Goal: Task Accomplishment & Management: Manage account settings

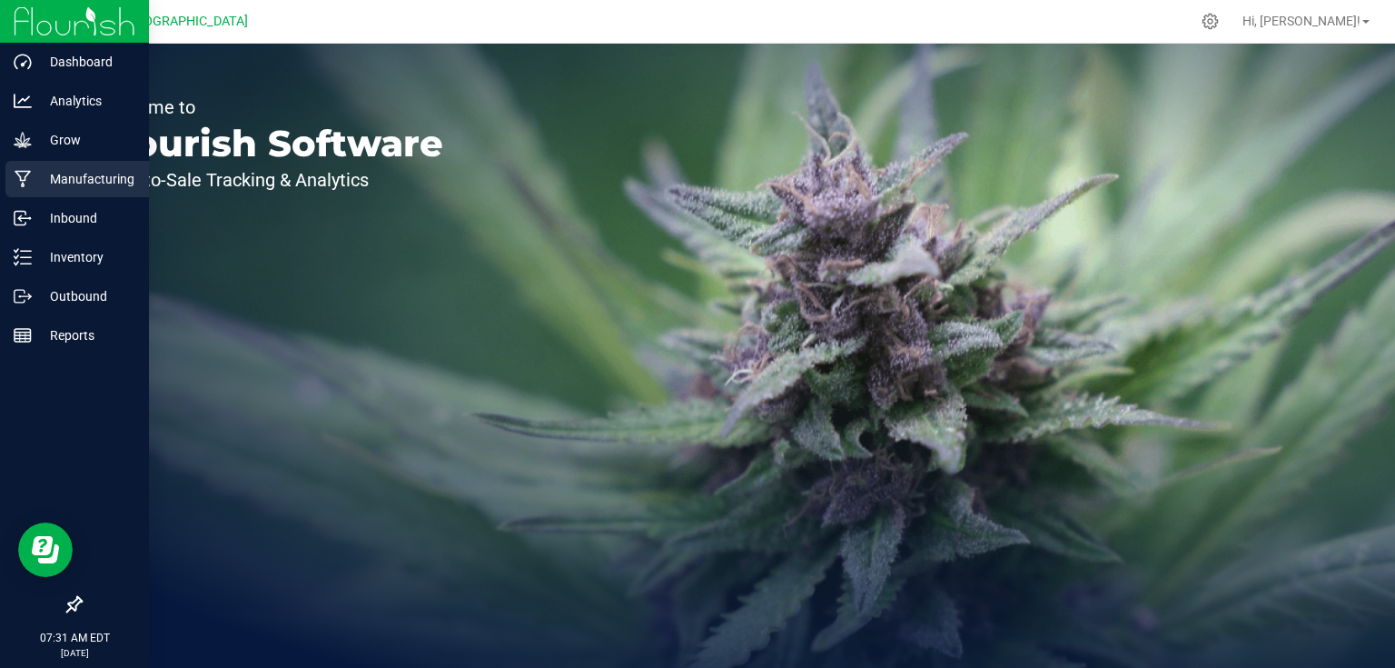
click at [54, 182] on p "Manufacturing" at bounding box center [86, 179] width 109 height 22
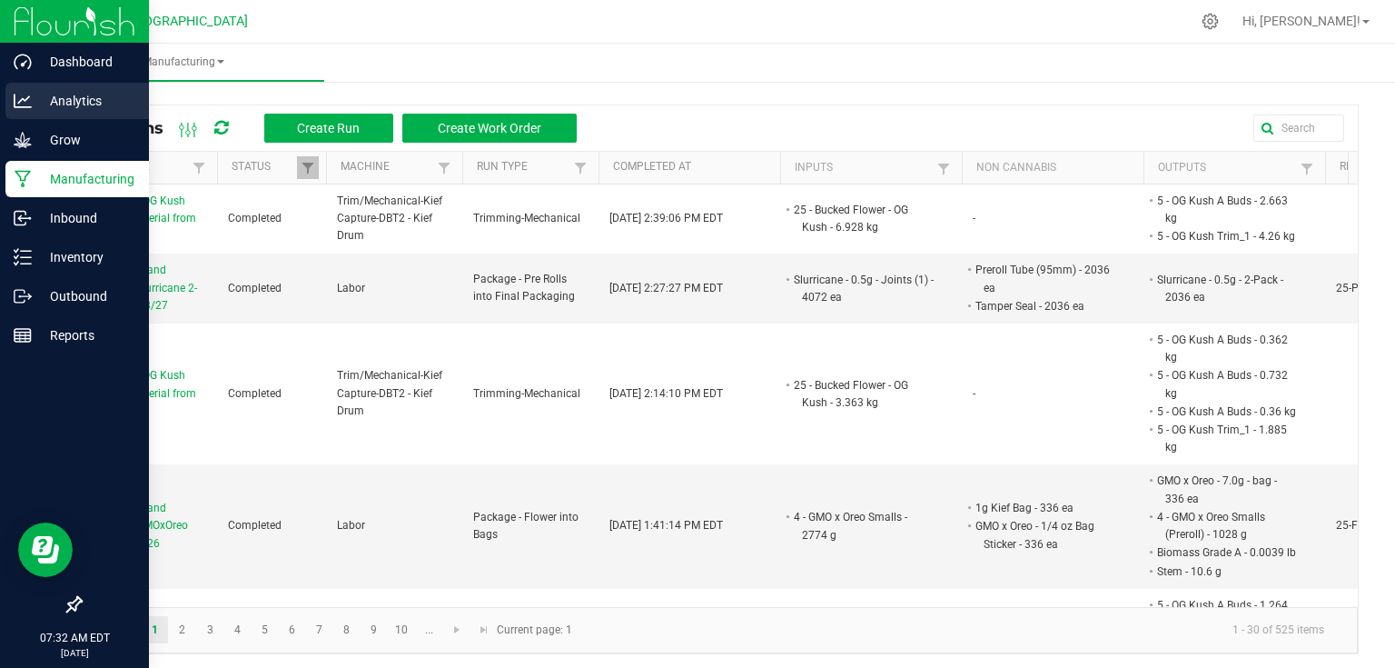
click at [50, 100] on p "Analytics" at bounding box center [86, 101] width 109 height 22
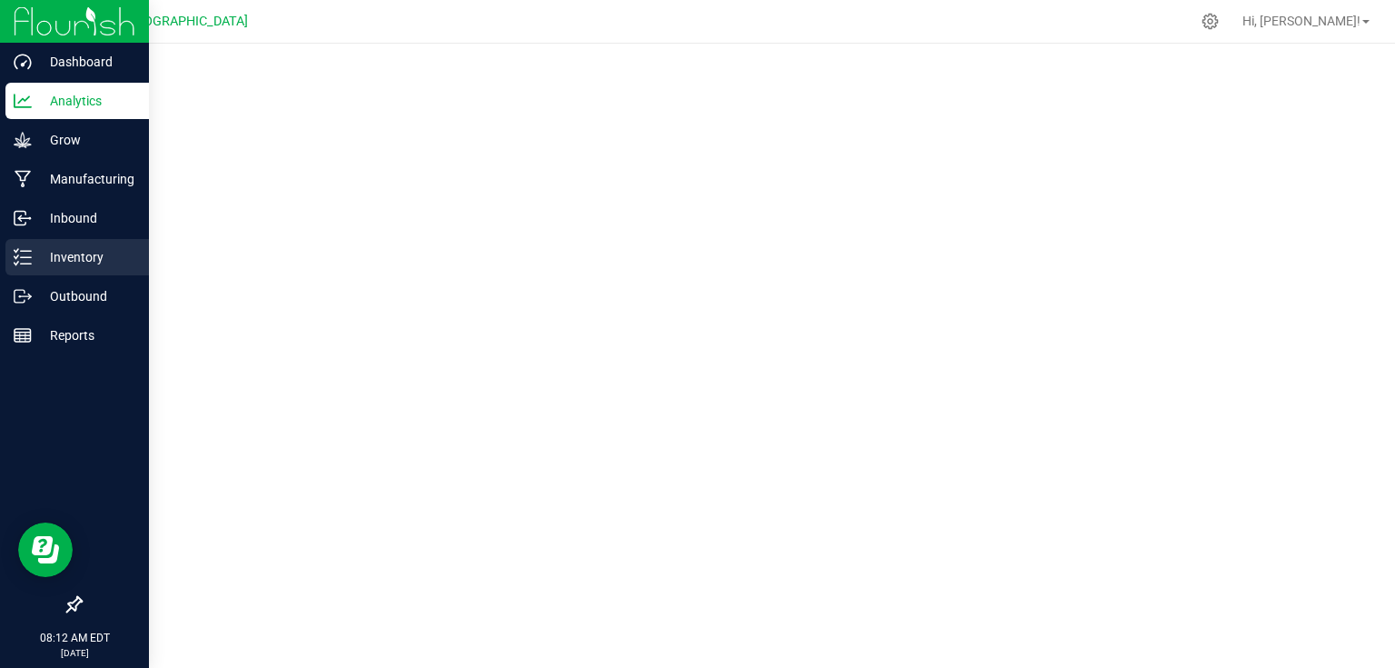
click at [45, 263] on p "Inventory" at bounding box center [86, 257] width 109 height 22
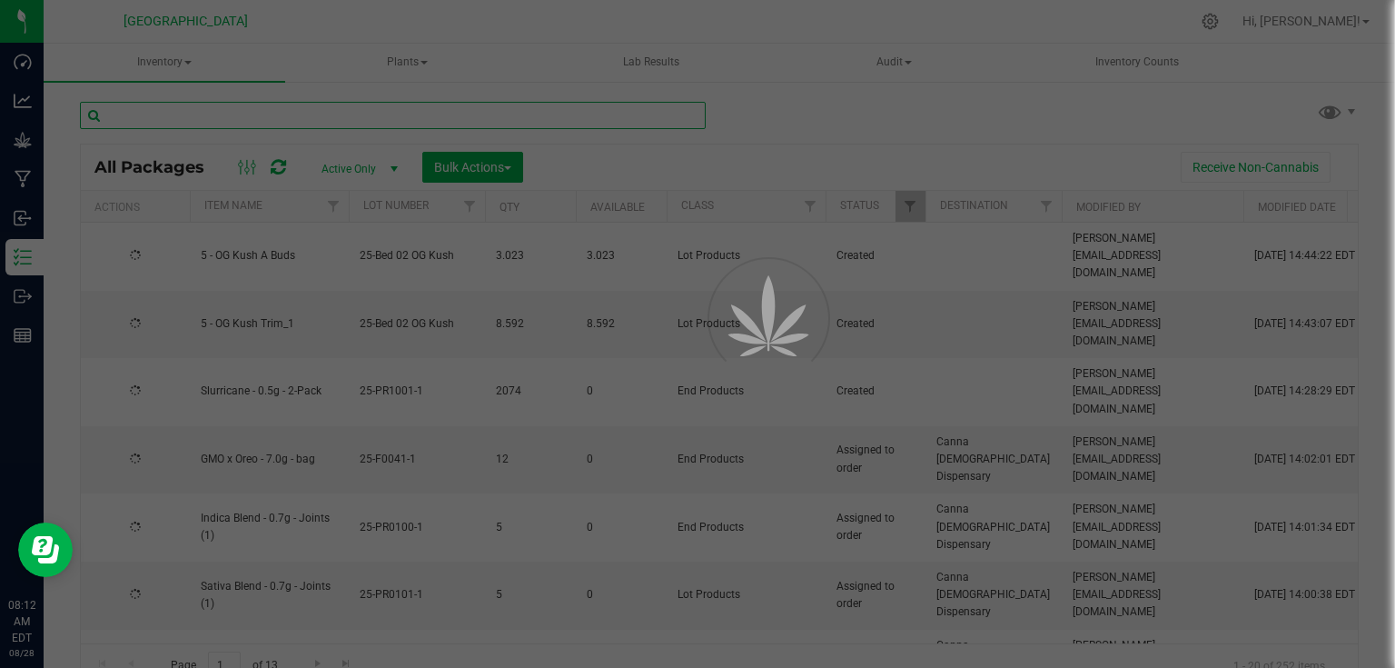
click at [345, 112] on input "text" at bounding box center [393, 115] width 626 height 27
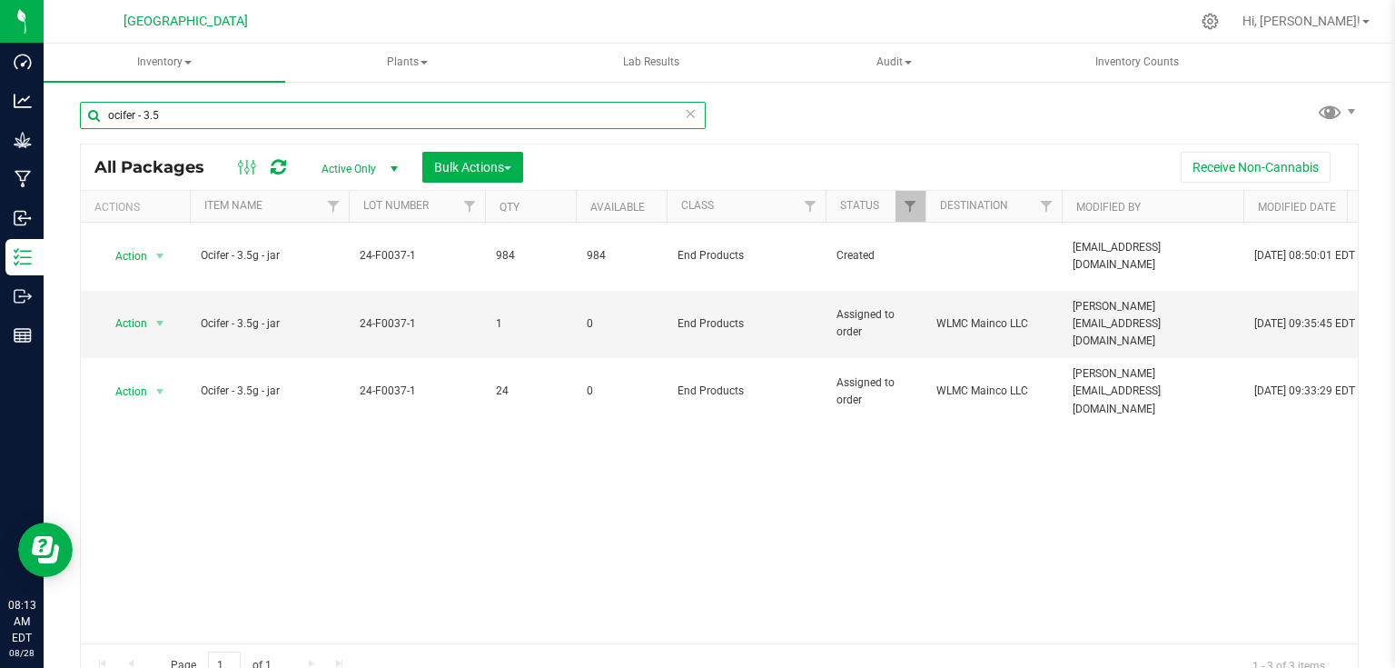
type input "ocifer - 3.5"
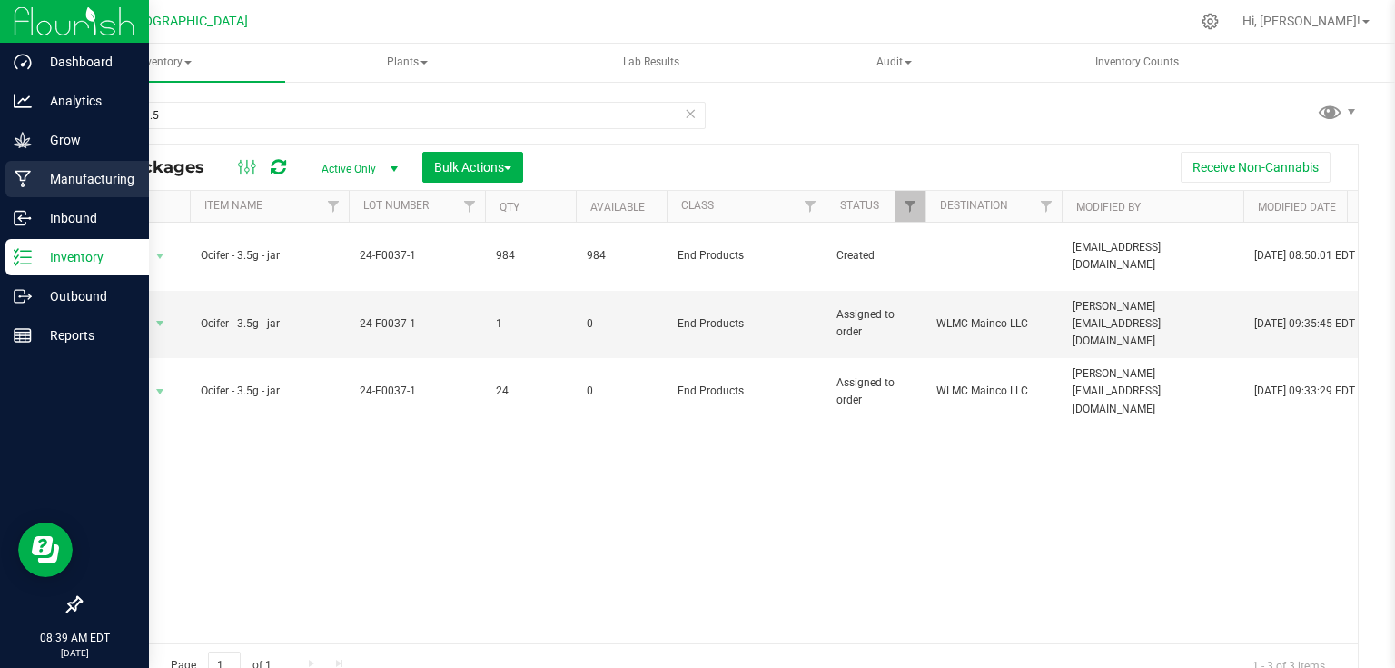
click at [32, 169] on p "Manufacturing" at bounding box center [86, 179] width 109 height 22
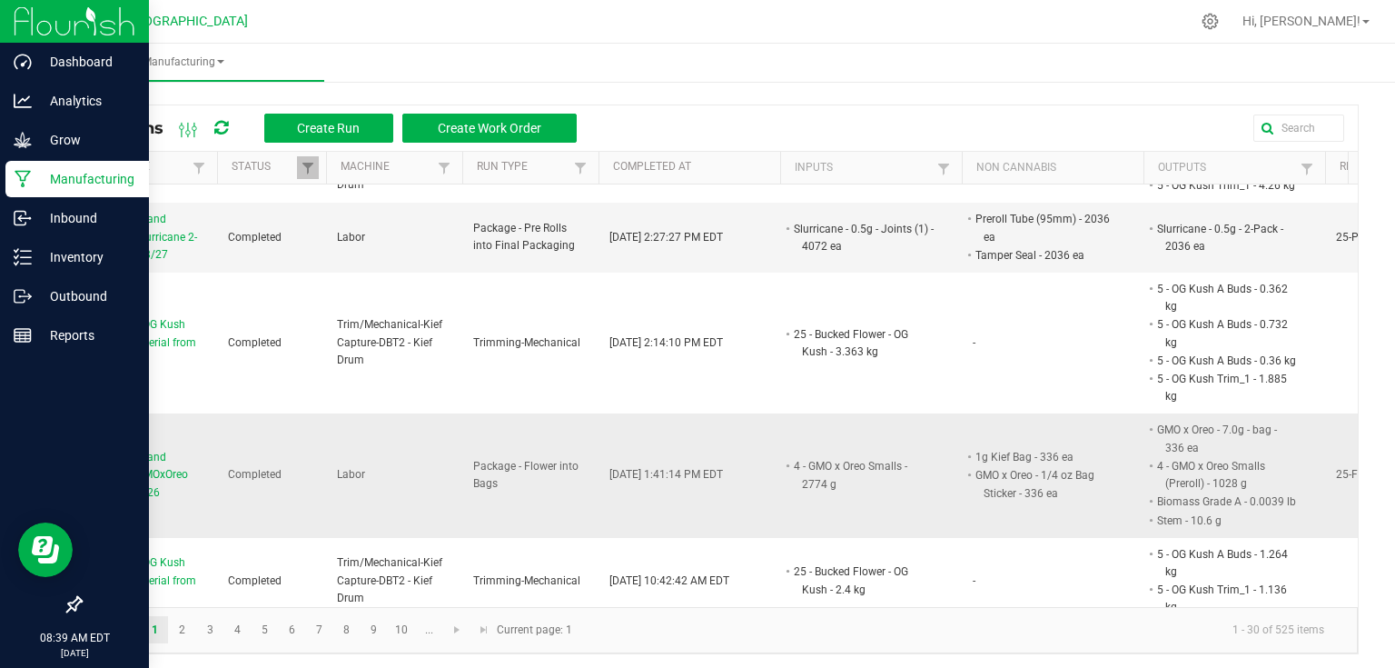
scroll to position [145, 0]
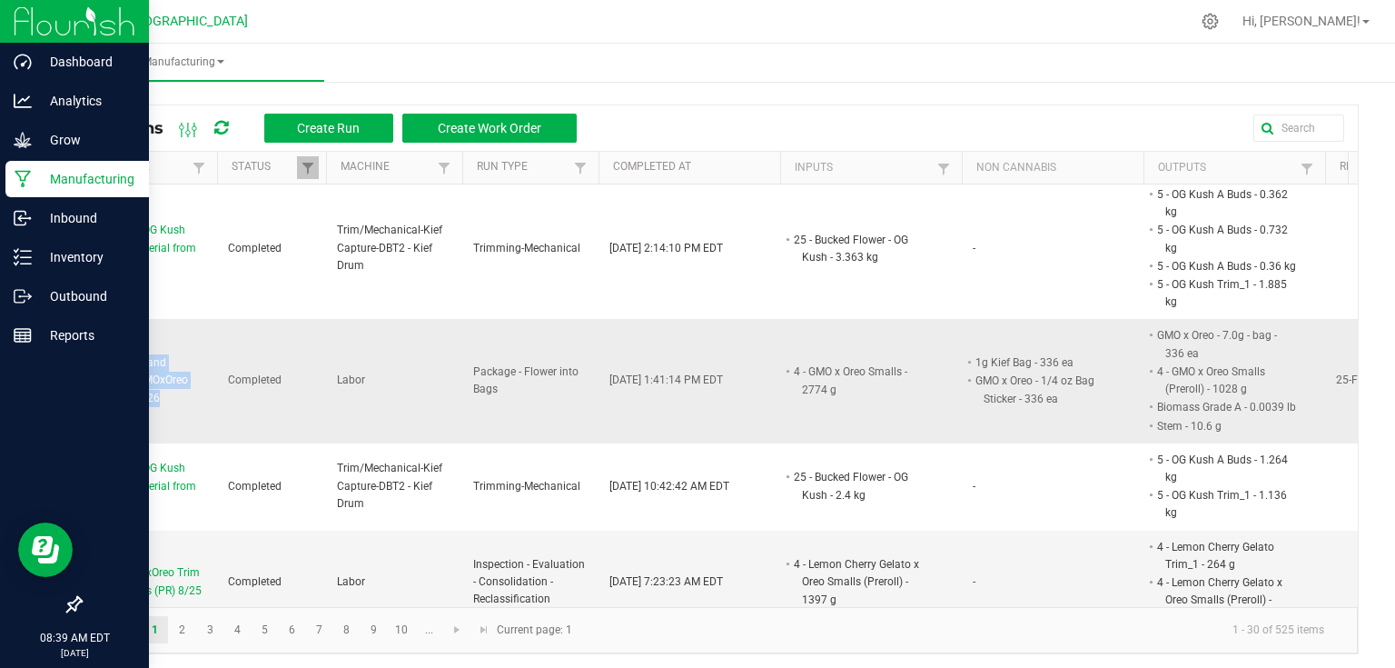
drag, startPoint x: 91, startPoint y: 357, endPoint x: 158, endPoint y: 399, distance: 79.1
click at [158, 399] on span "Packaging and Labeling GMOxOreo Quarters 8/26" at bounding box center [149, 380] width 114 height 53
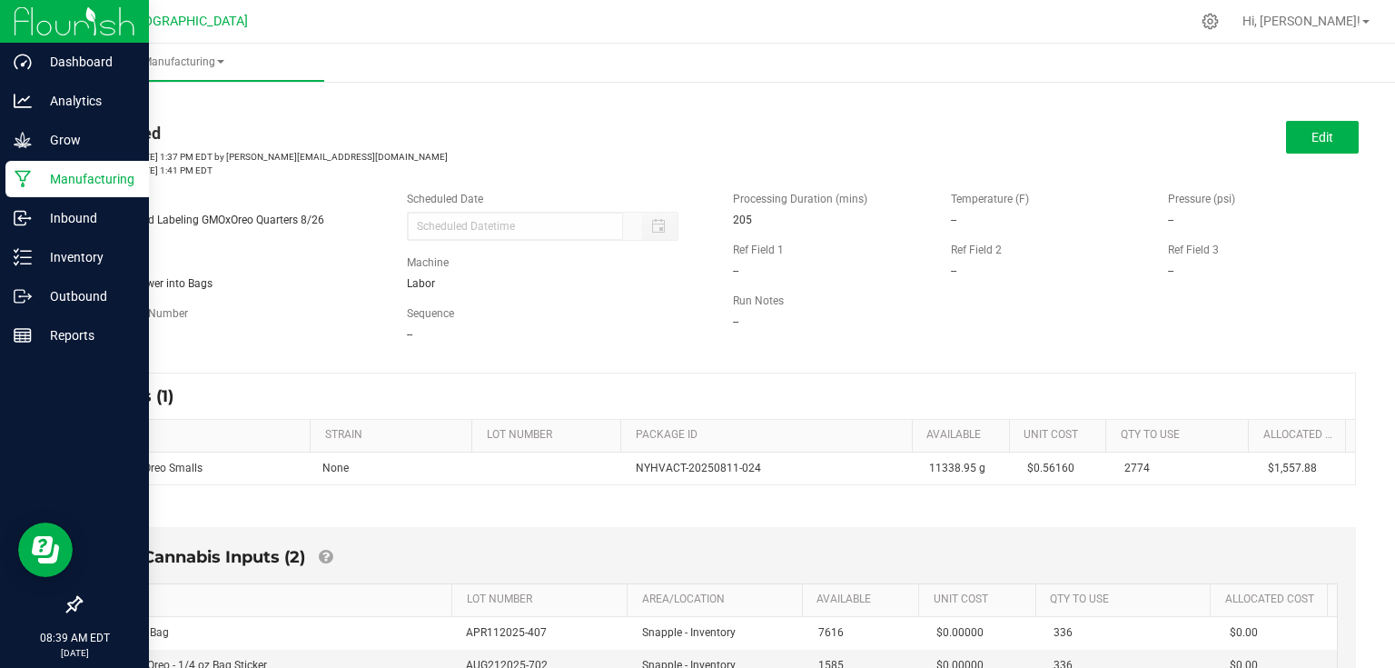
drag, startPoint x: 72, startPoint y: 213, endPoint x: 338, endPoint y: 222, distance: 266.3
click at [338, 222] on div "Name Packaging and Labeling GMOxOreo Quarters 8/26" at bounding box center [229, 209] width 327 height 37
copy span "Packaging and Labeling GMOxOreo Quarters 8/26"
click at [100, 109] on div "< All Runs Completed Started: [DATE] 1:37 PM EDT by [PERSON_NAME][EMAIL_ADDRESS…" at bounding box center [719, 136] width 1279 height 82
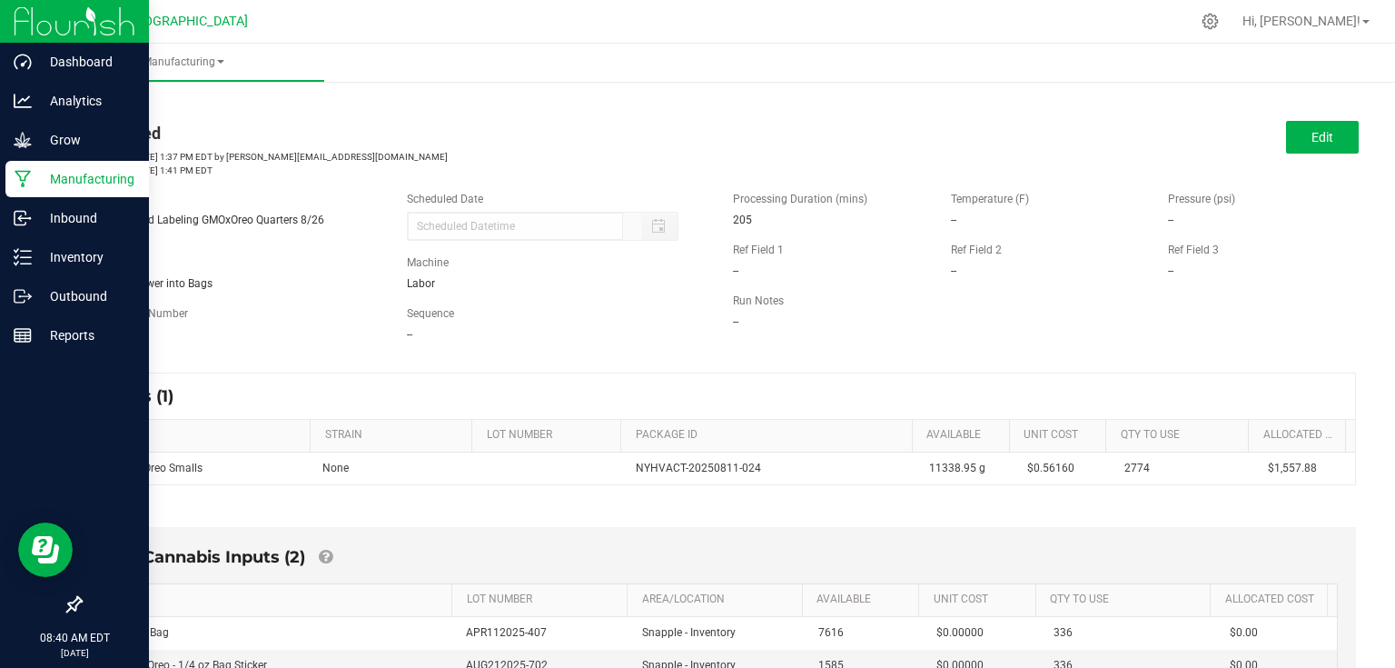
click at [120, 98] on link "< All Runs" at bounding box center [104, 103] width 48 height 13
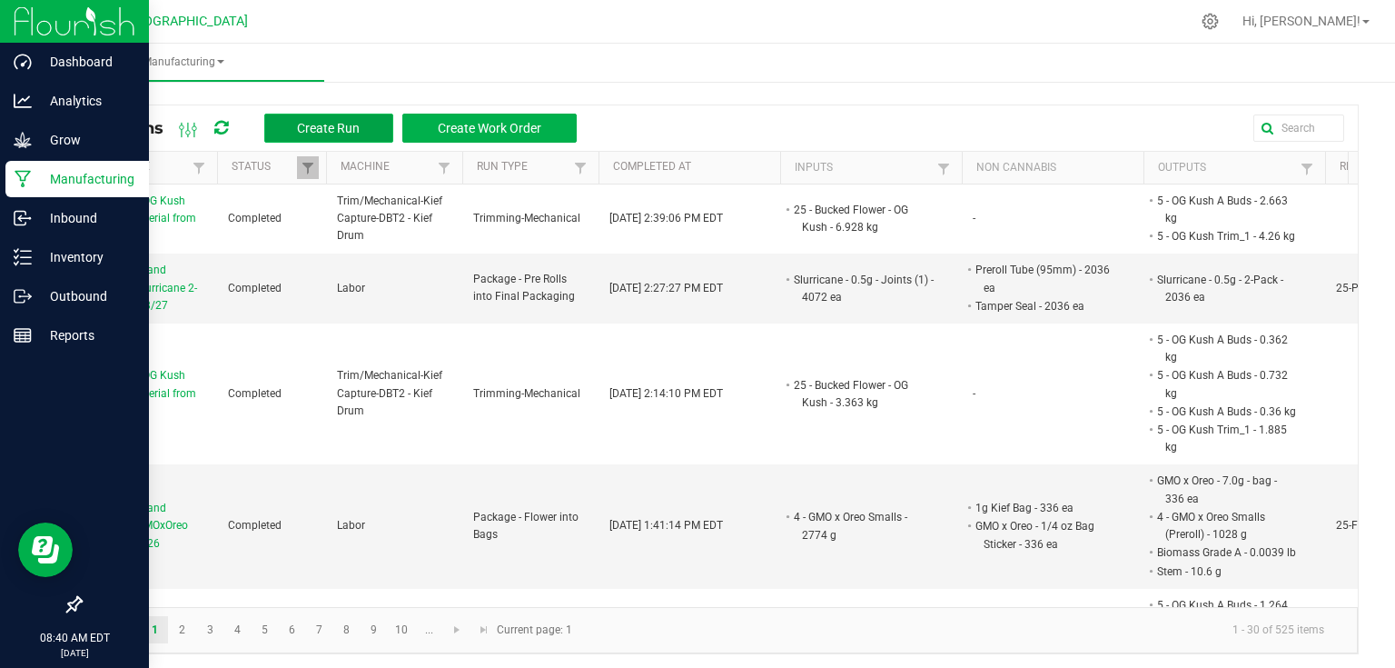
click at [288, 134] on button "Create Run" at bounding box center [328, 128] width 129 height 29
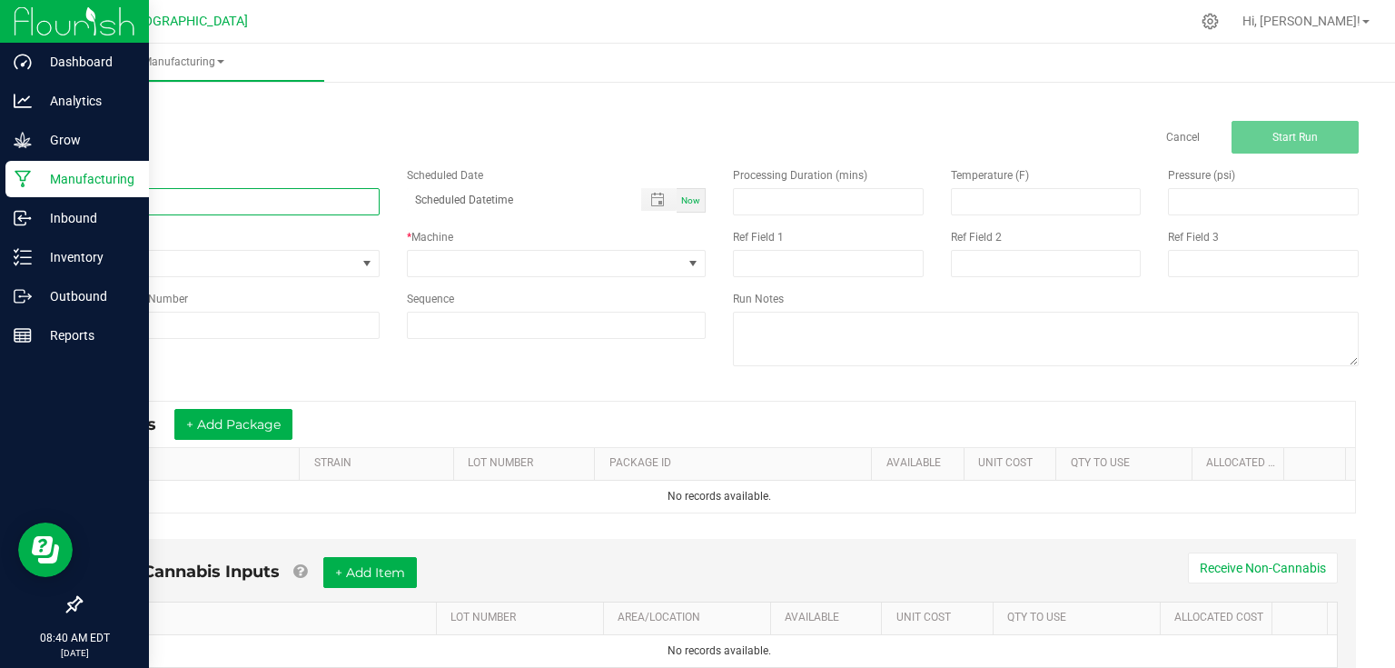
click at [259, 206] on input at bounding box center [230, 201] width 300 height 27
paste input "Packaging and Labeling GMOxOreo Quarters 8/26"
click at [343, 256] on span "None" at bounding box center [218, 263] width 275 height 25
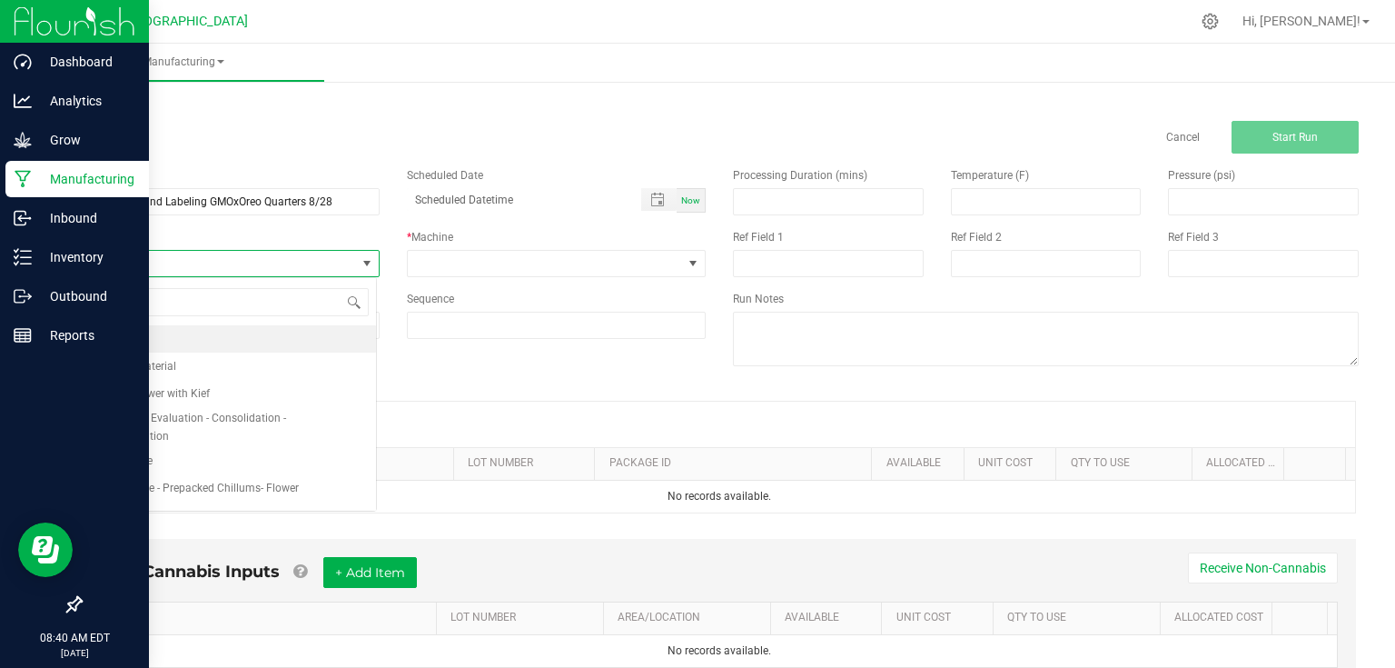
scroll to position [26, 296]
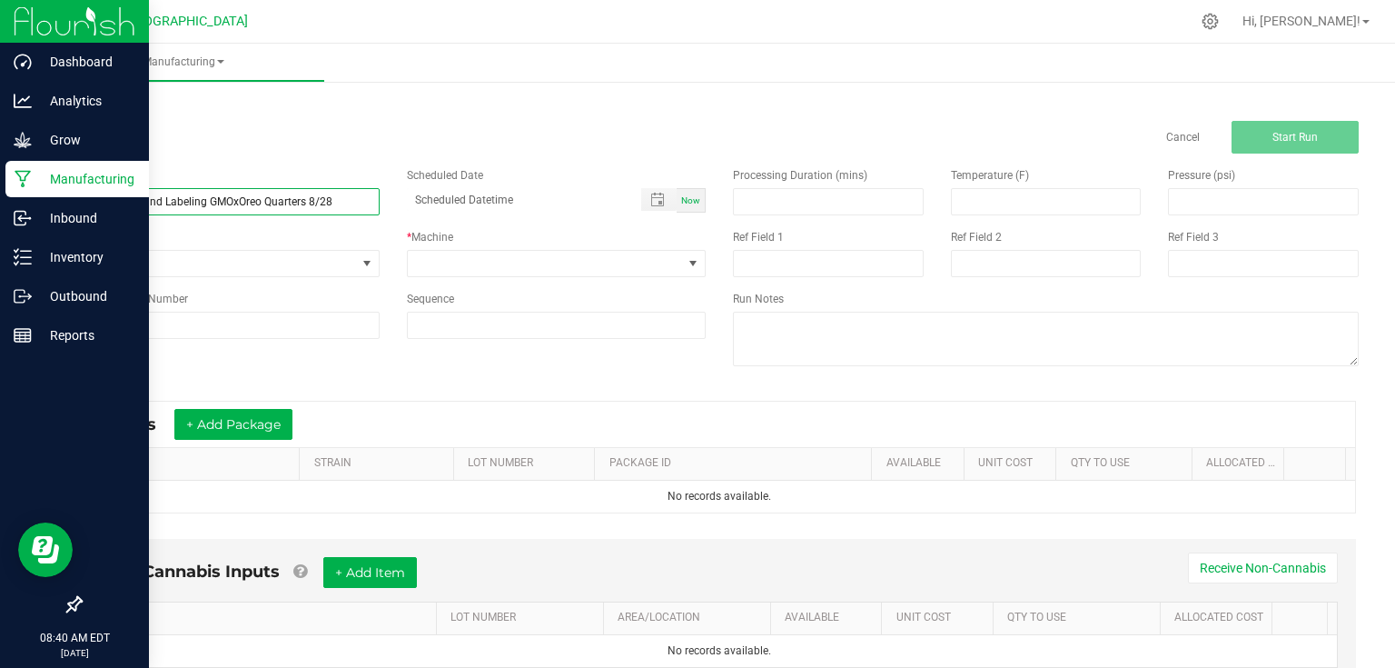
click at [332, 200] on input "Packaging and Labeling GMOxOreo Quarters 8/28" at bounding box center [230, 201] width 300 height 27
type input "Packaging and Labeling GMOxOreo Quarters 8/27"
click at [340, 243] on div "Run Type" at bounding box center [230, 237] width 300 height 16
click at [343, 252] on span "None" at bounding box center [218, 263] width 275 height 25
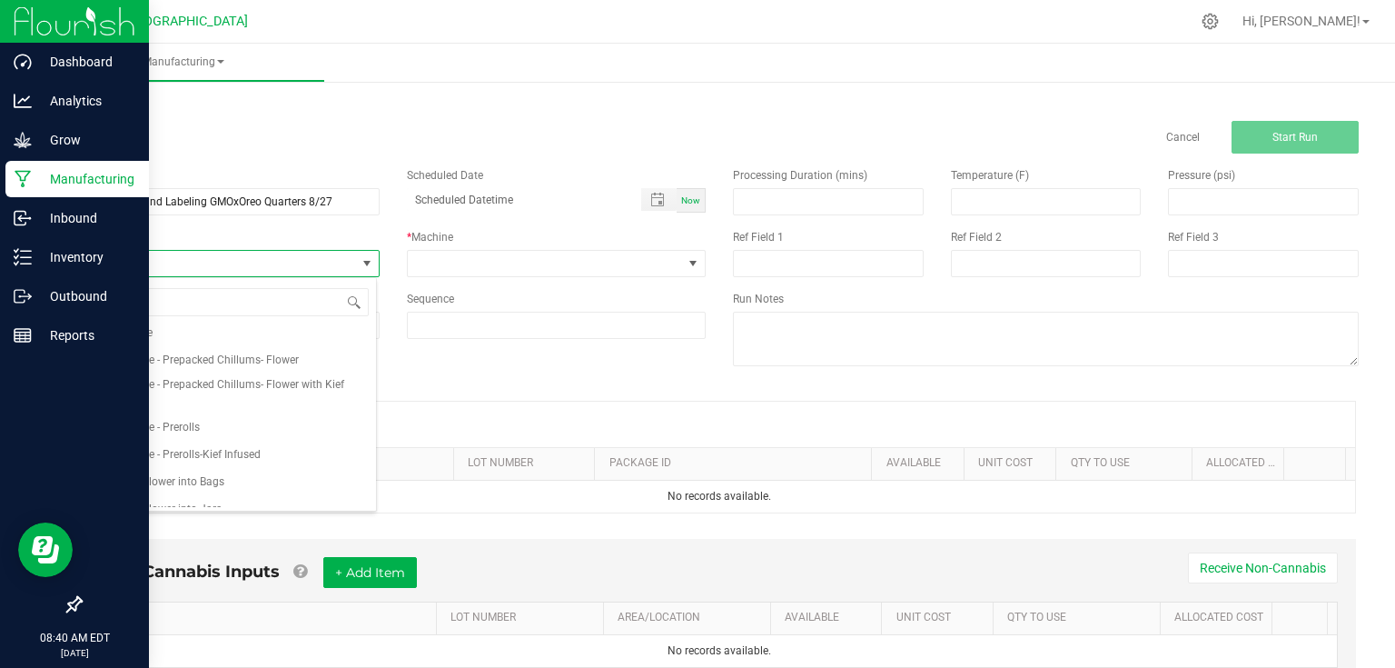
scroll to position [145, 0]
click at [207, 462] on span "Package - Flower into Bags" at bounding box center [158, 464] width 133 height 18
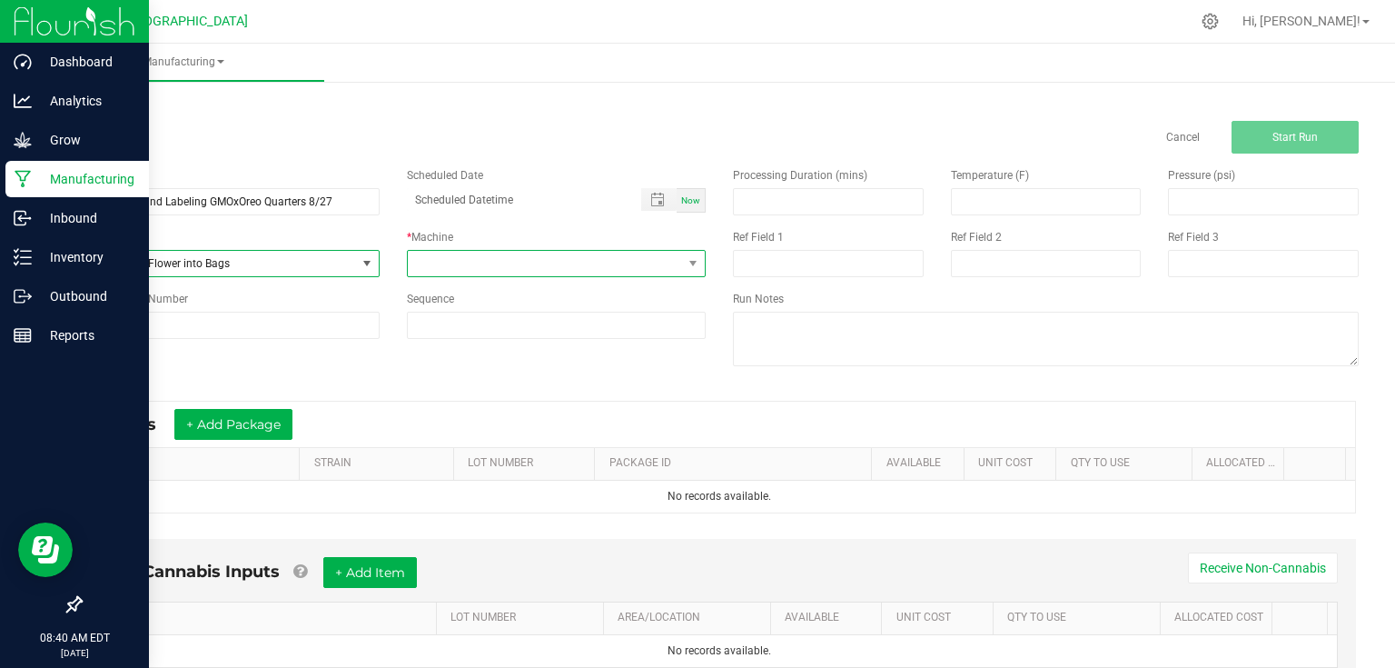
click at [466, 268] on span at bounding box center [545, 263] width 275 height 25
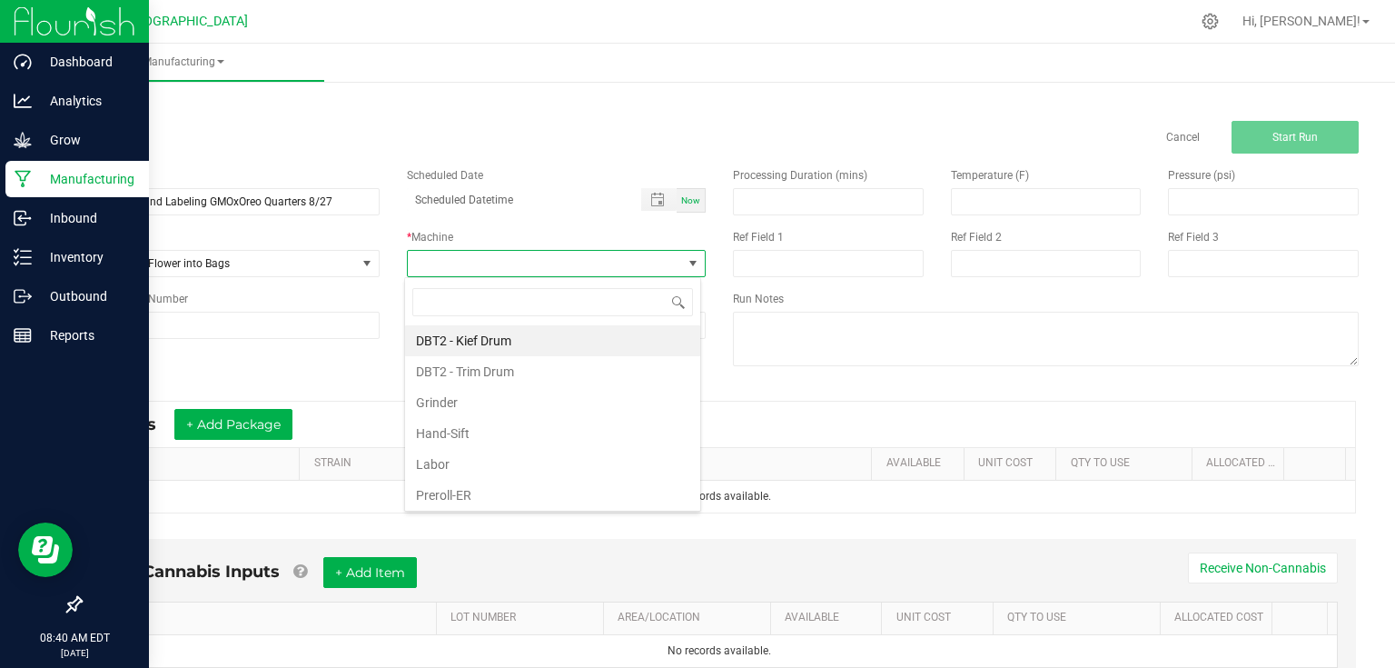
scroll to position [26, 296]
click at [442, 455] on li "Labor" at bounding box center [552, 464] width 295 height 31
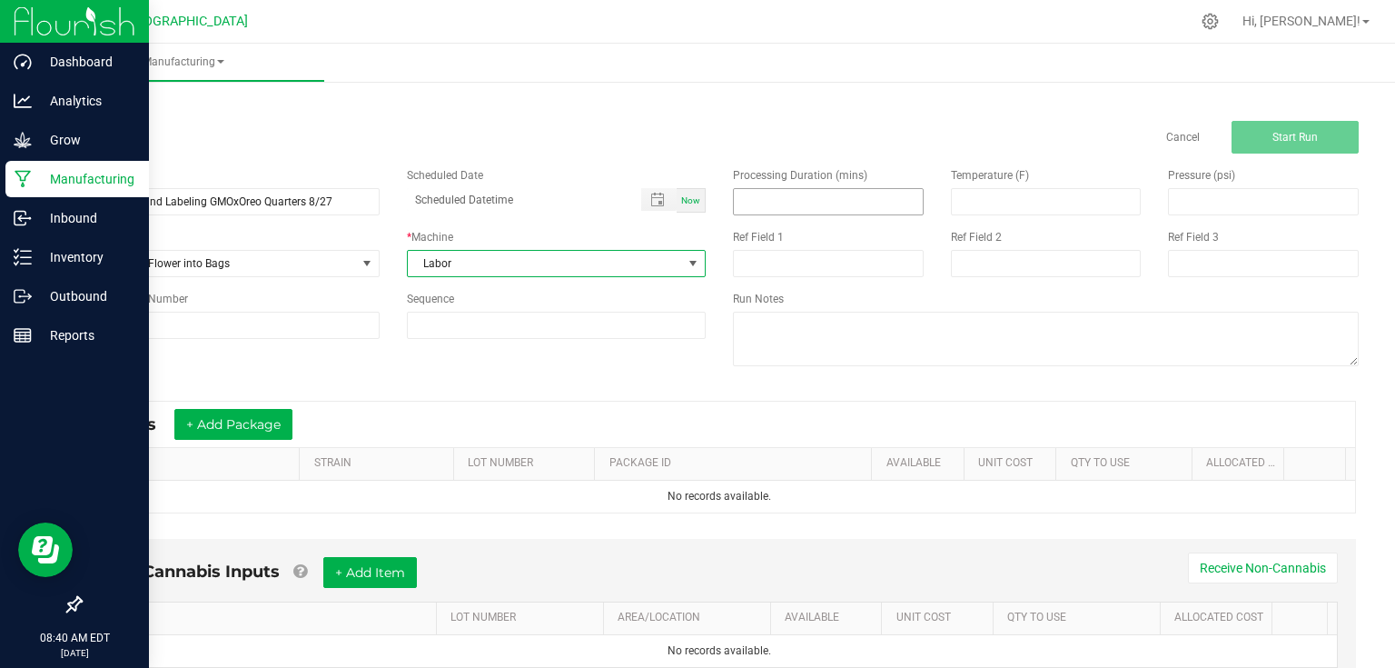
click at [781, 209] on input at bounding box center [828, 201] width 189 height 25
click at [850, 196] on input at bounding box center [828, 201] width 189 height 25
type input "180.00"
drag, startPoint x: 557, startPoint y: 259, endPoint x: 556, endPoint y: 269, distance: 10.0
click at [556, 269] on span "Labor" at bounding box center [557, 263] width 300 height 27
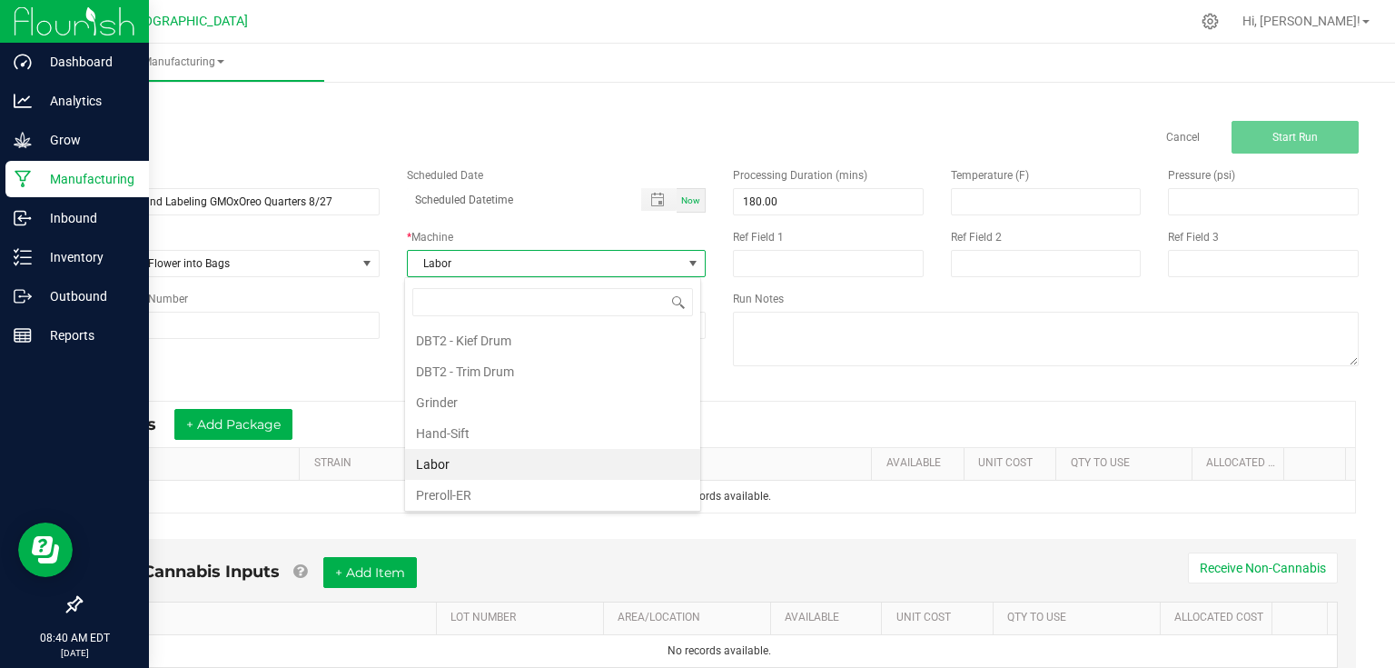
click at [496, 464] on li "Labor" at bounding box center [552, 464] width 295 height 31
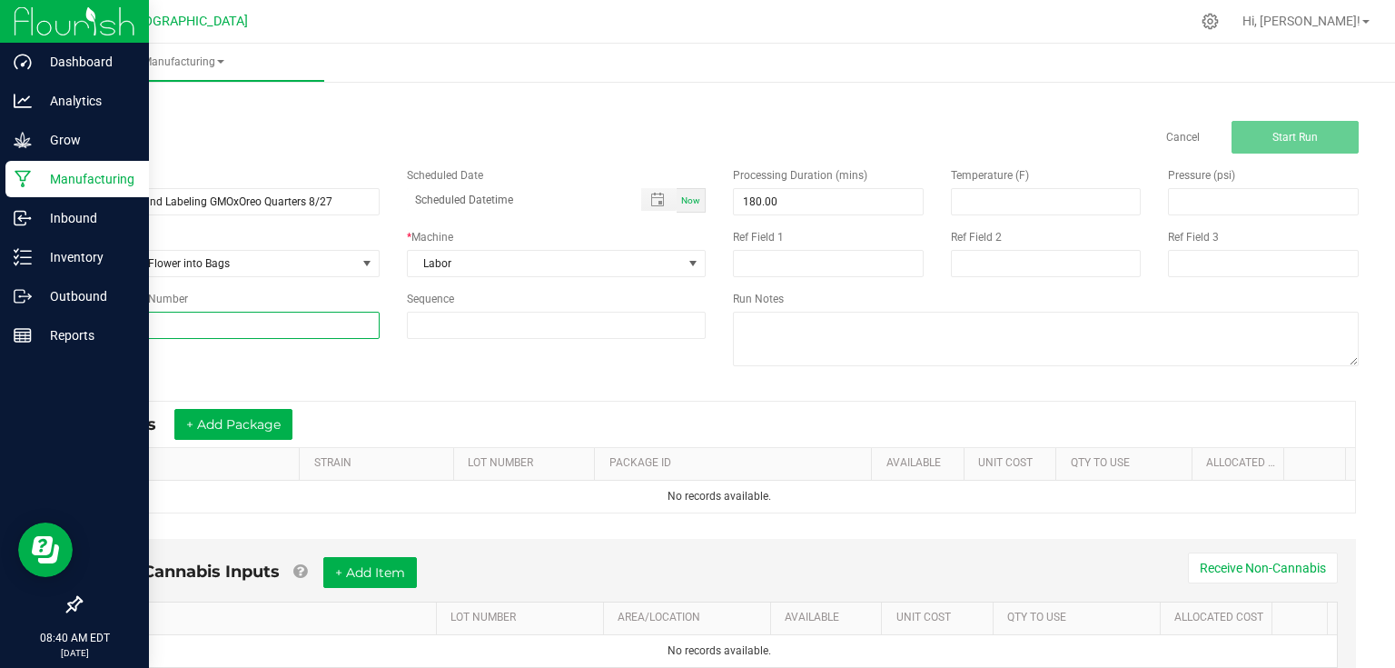
click at [327, 333] on input at bounding box center [230, 325] width 300 height 27
type input "25-F0041-1"
click at [627, 368] on div "Name Packaging and Labeling GMOxOreo Quarters 8/27 Scheduled Date Now Run Type …" at bounding box center [719, 269] width 1306 height 231
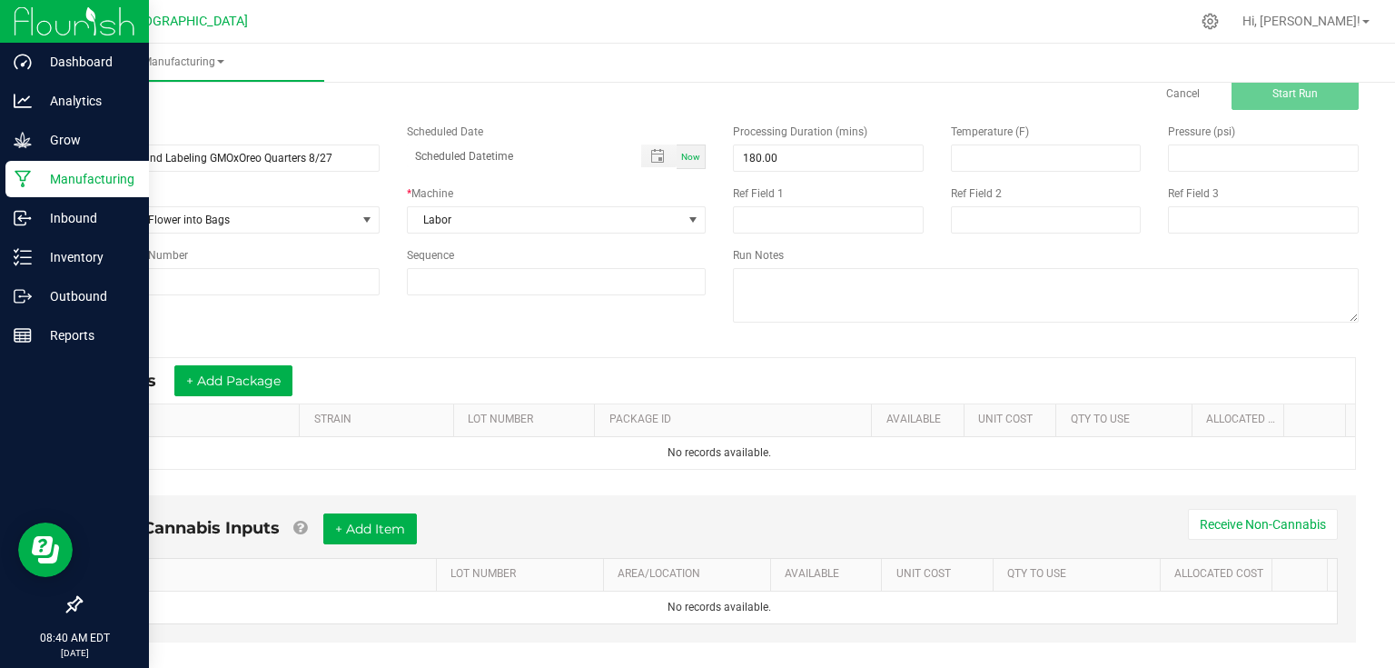
scroll to position [68, 0]
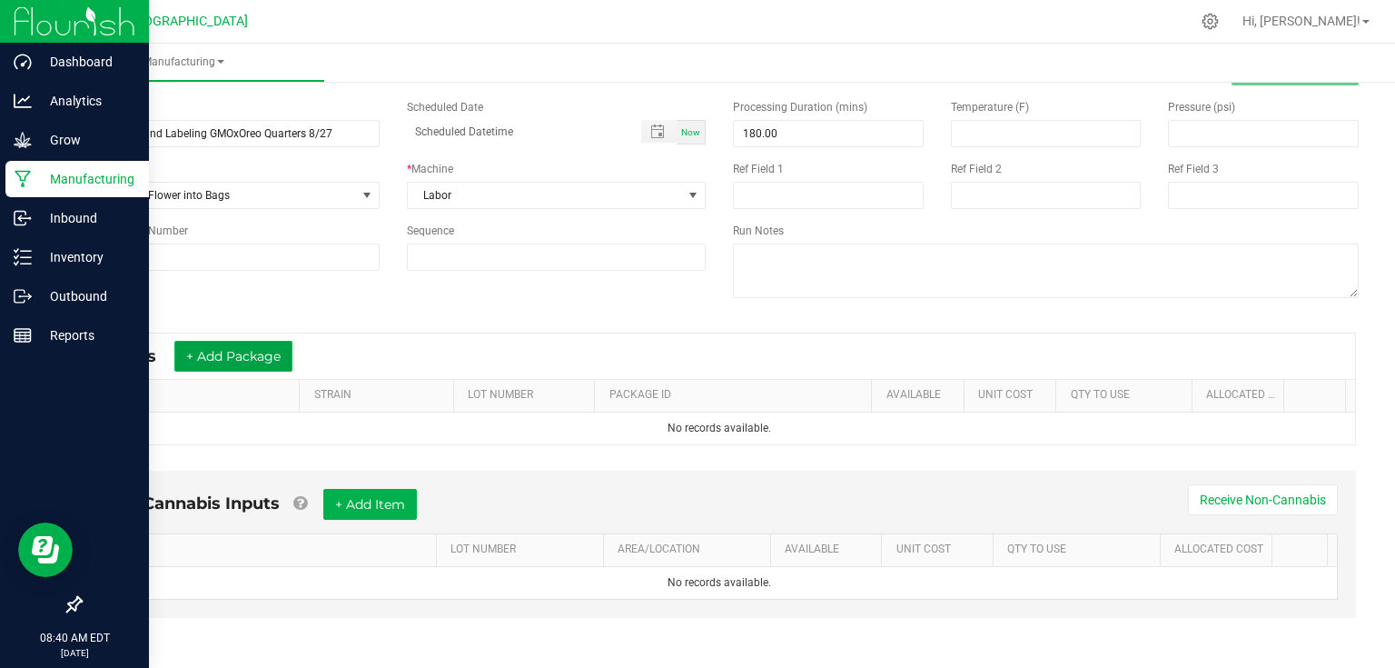
click at [264, 356] on button "+ Add Package" at bounding box center [233, 356] width 118 height 31
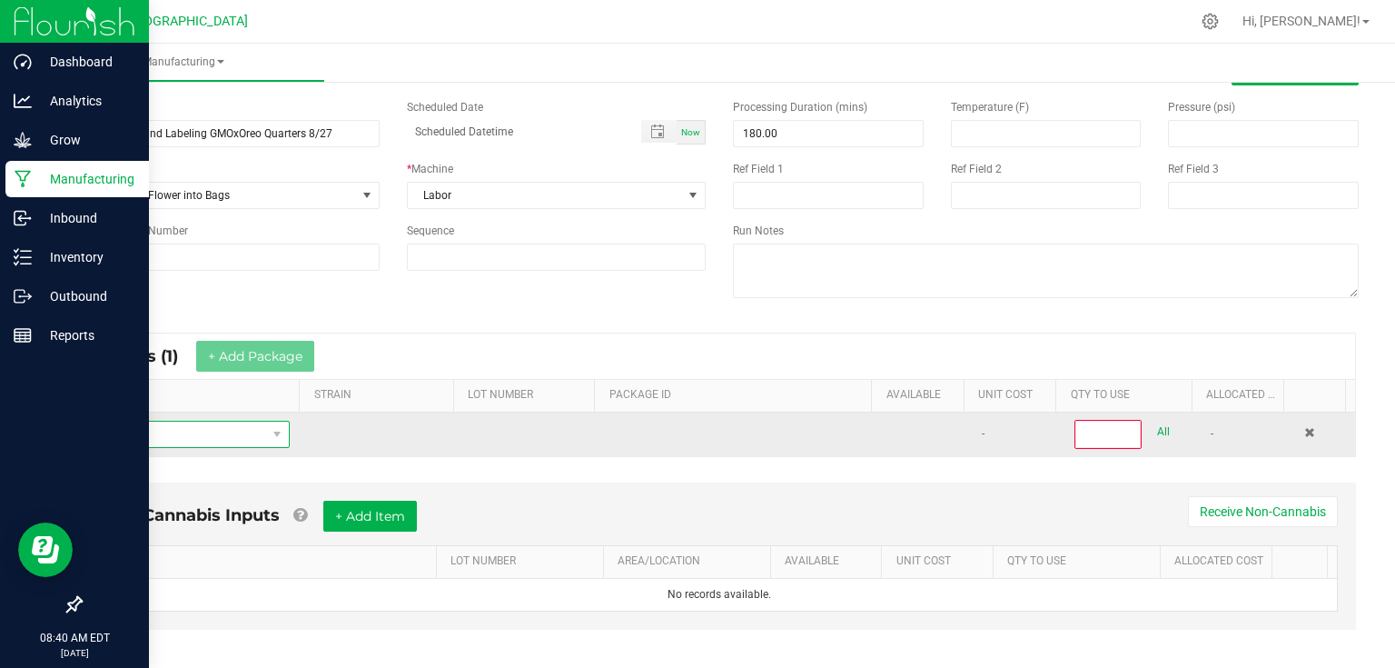
click at [256, 436] on span "NO DATA FOUND" at bounding box center [180, 433] width 171 height 25
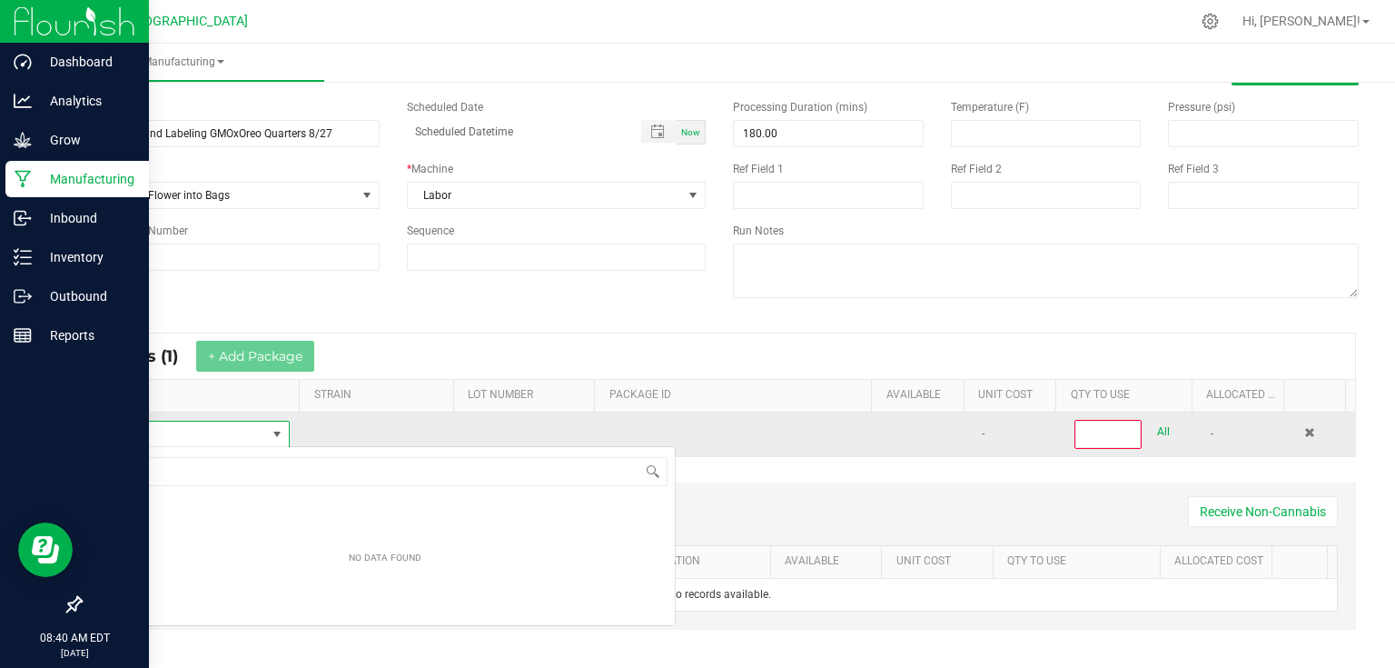
scroll to position [26, 189]
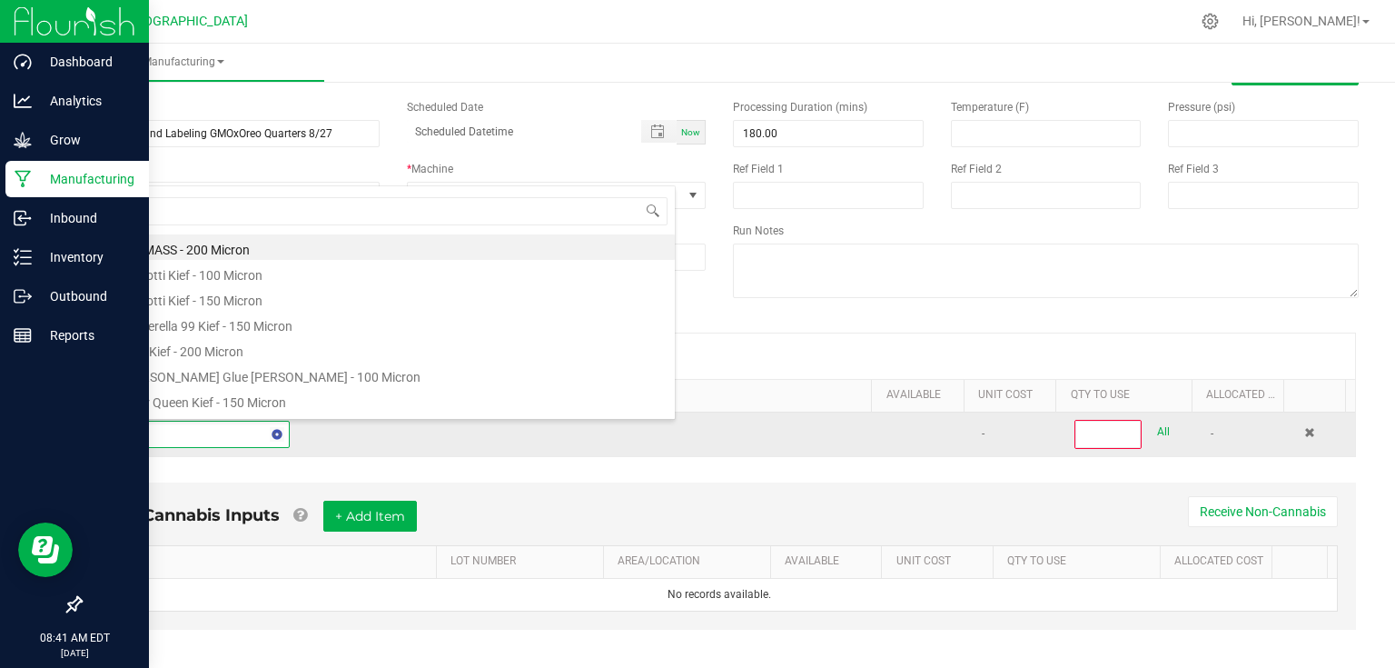
type input "4 - gmo"
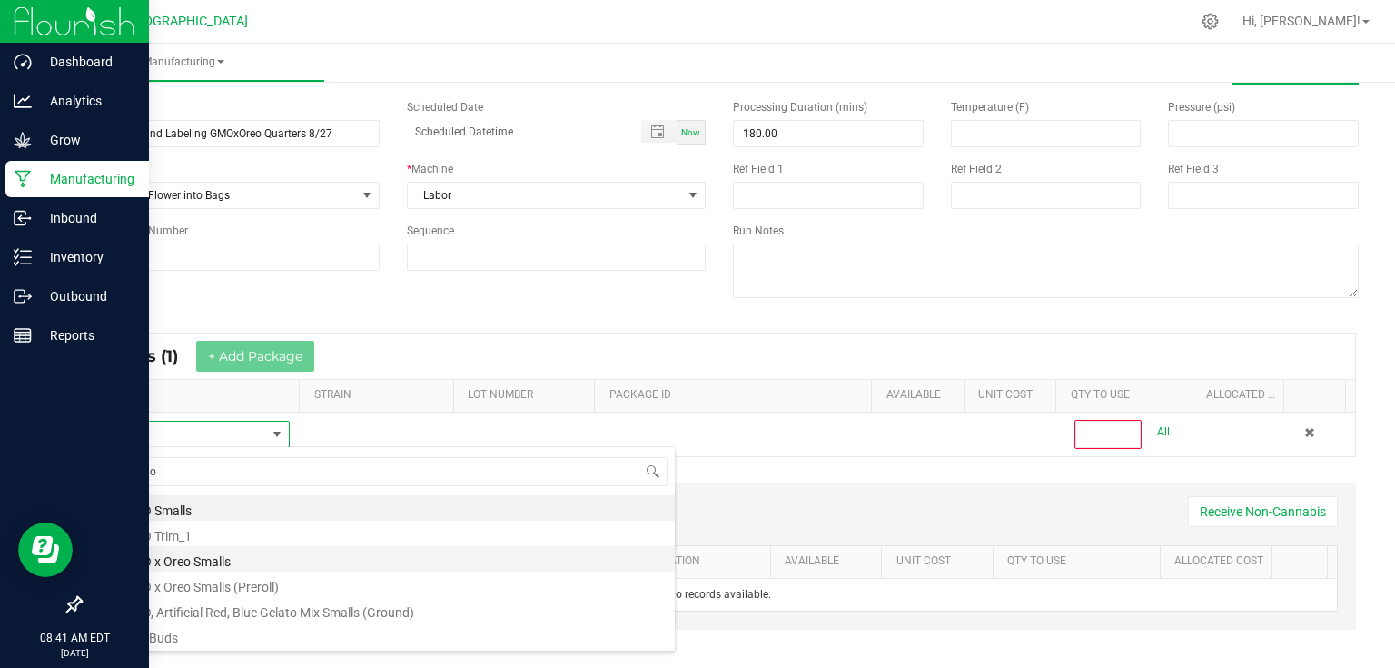
click at [229, 560] on li "4 - GMO x Oreo Smalls" at bounding box center [385, 558] width 580 height 25
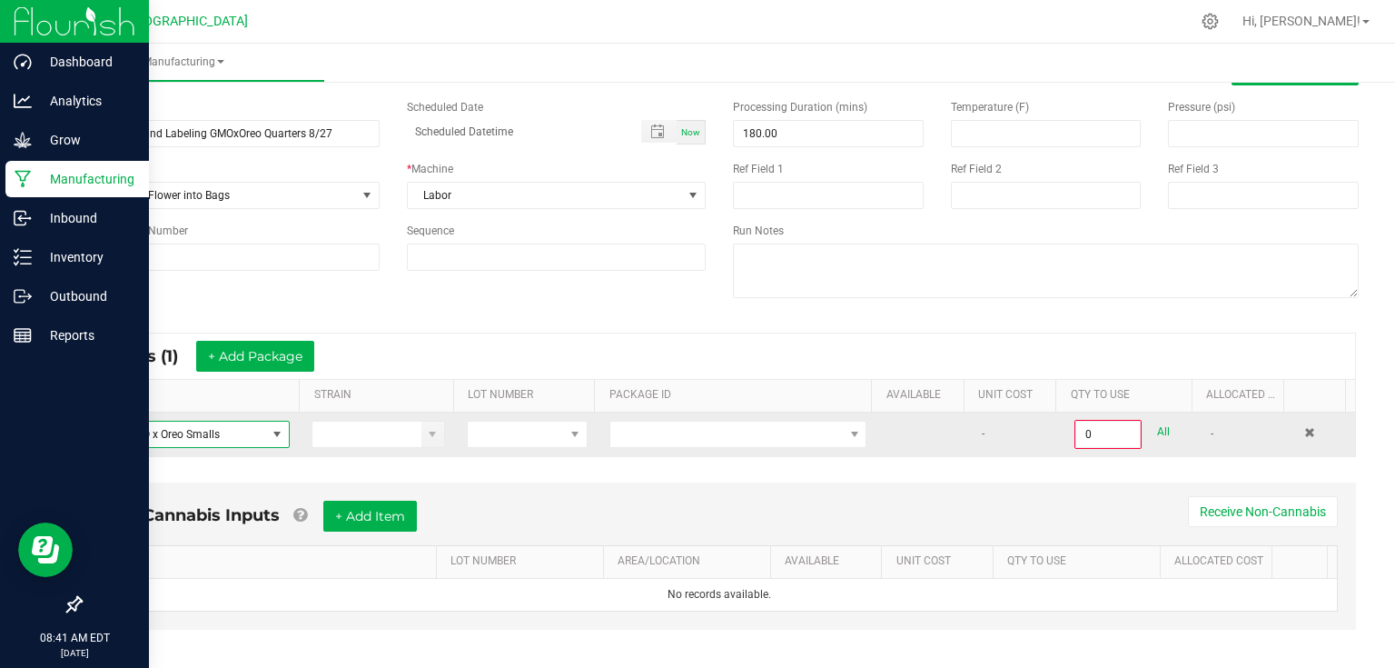
click at [745, 447] on td at bounding box center [738, 434] width 279 height 44
click at [745, 442] on span at bounding box center [726, 433] width 233 height 25
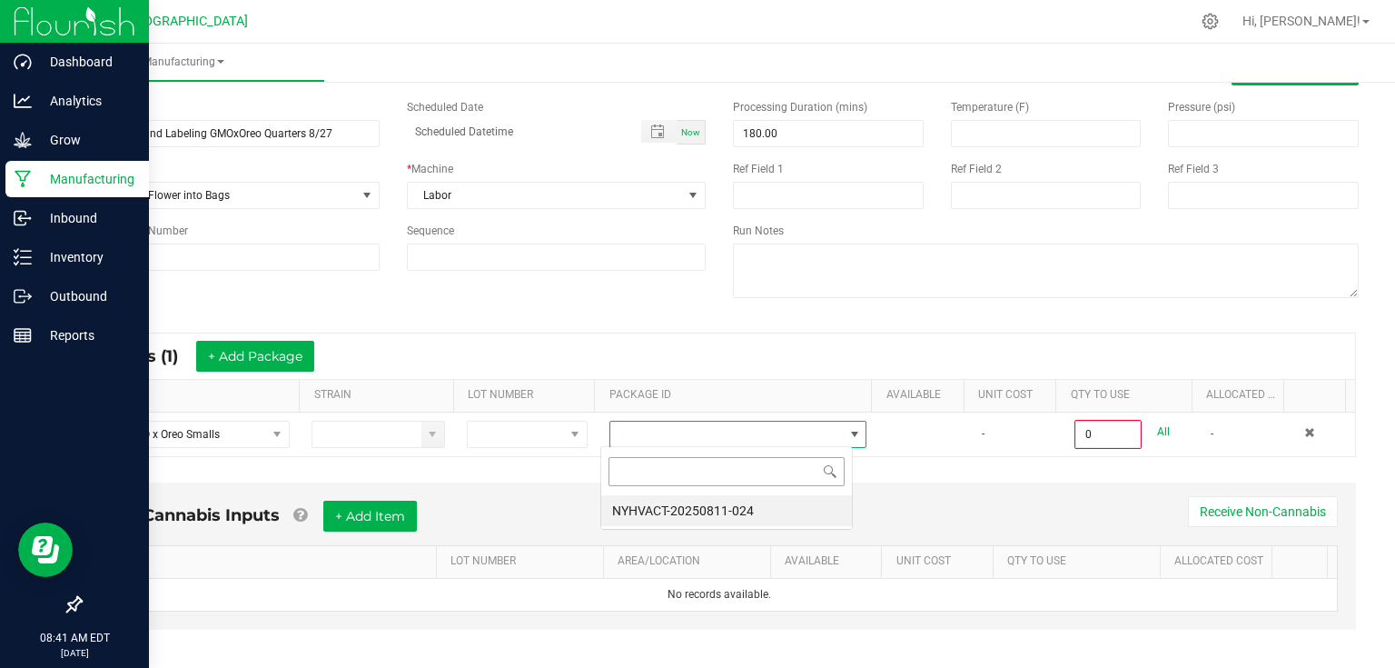
scroll to position [26, 252]
click at [707, 510] on li "NYHVACT-20250811-024" at bounding box center [726, 510] width 251 height 31
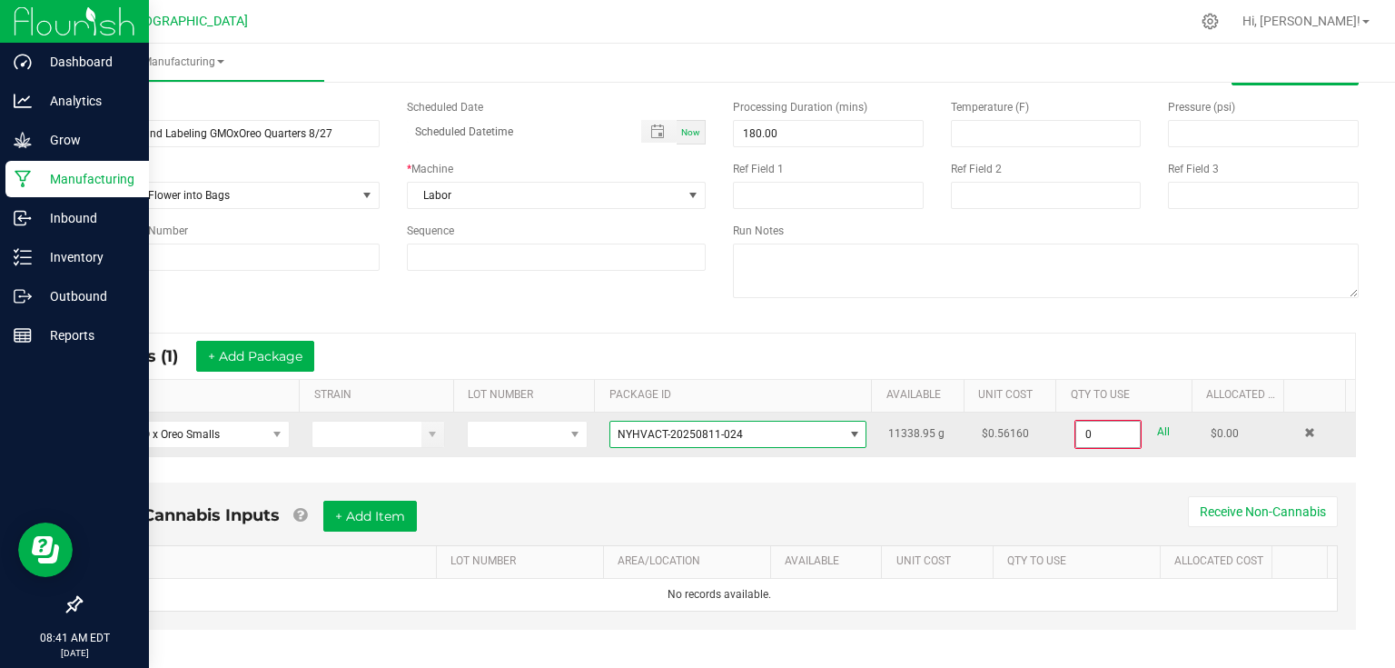
click at [1118, 436] on input "0" at bounding box center [1108, 433] width 64 height 25
type input "0"
click at [1105, 441] on input "0" at bounding box center [1108, 433] width 64 height 25
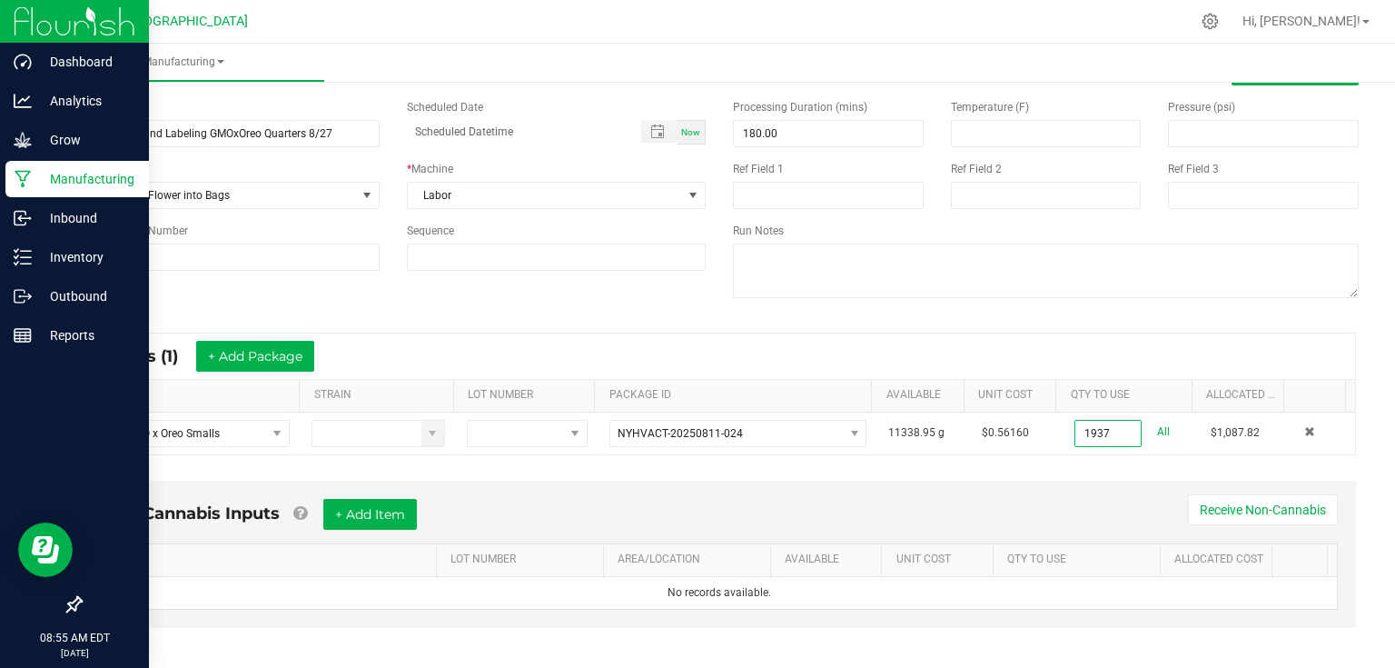
type input "1937.0000 g"
click at [1069, 487] on div "Non-Cannabis Inputs + Add Item Receive Non-Cannabis ITEM LOT NUMBER AREA/LOCATI…" at bounding box center [719, 553] width 1273 height 147
click at [407, 499] on button "+ Add Item" at bounding box center [370, 514] width 94 height 31
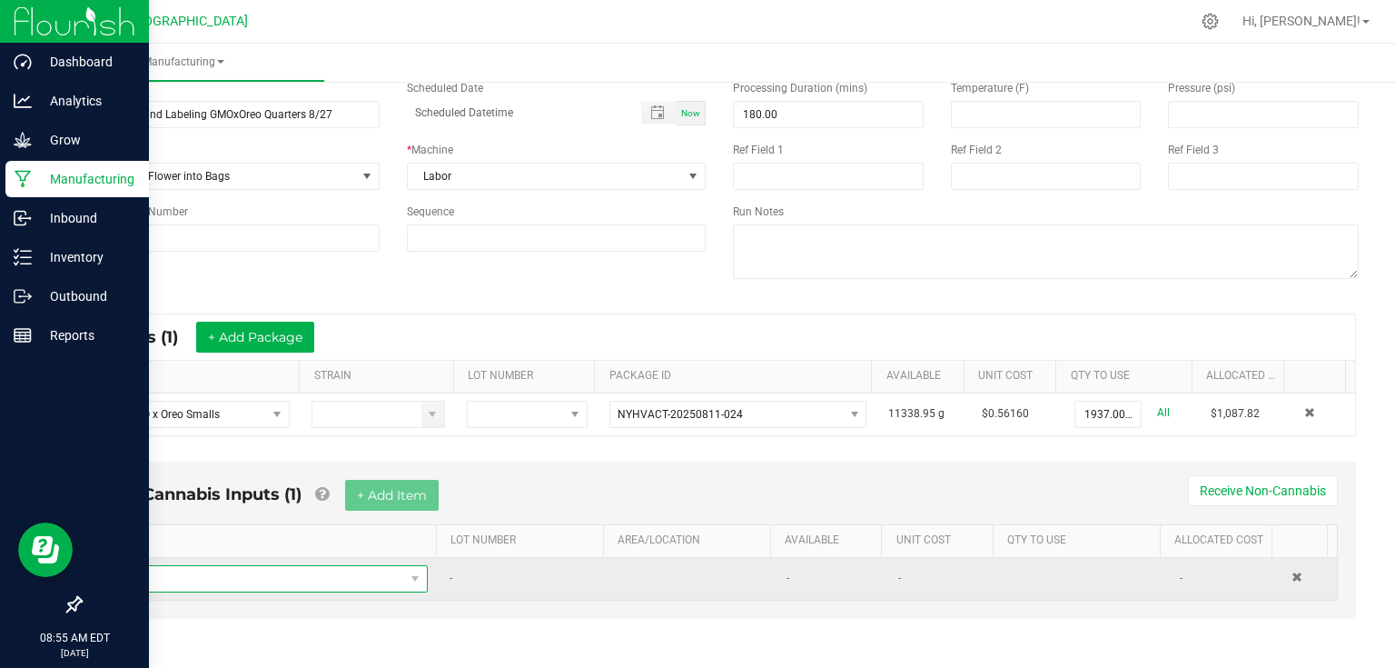
click at [336, 575] on span "NO DATA FOUND" at bounding box center [259, 578] width 291 height 25
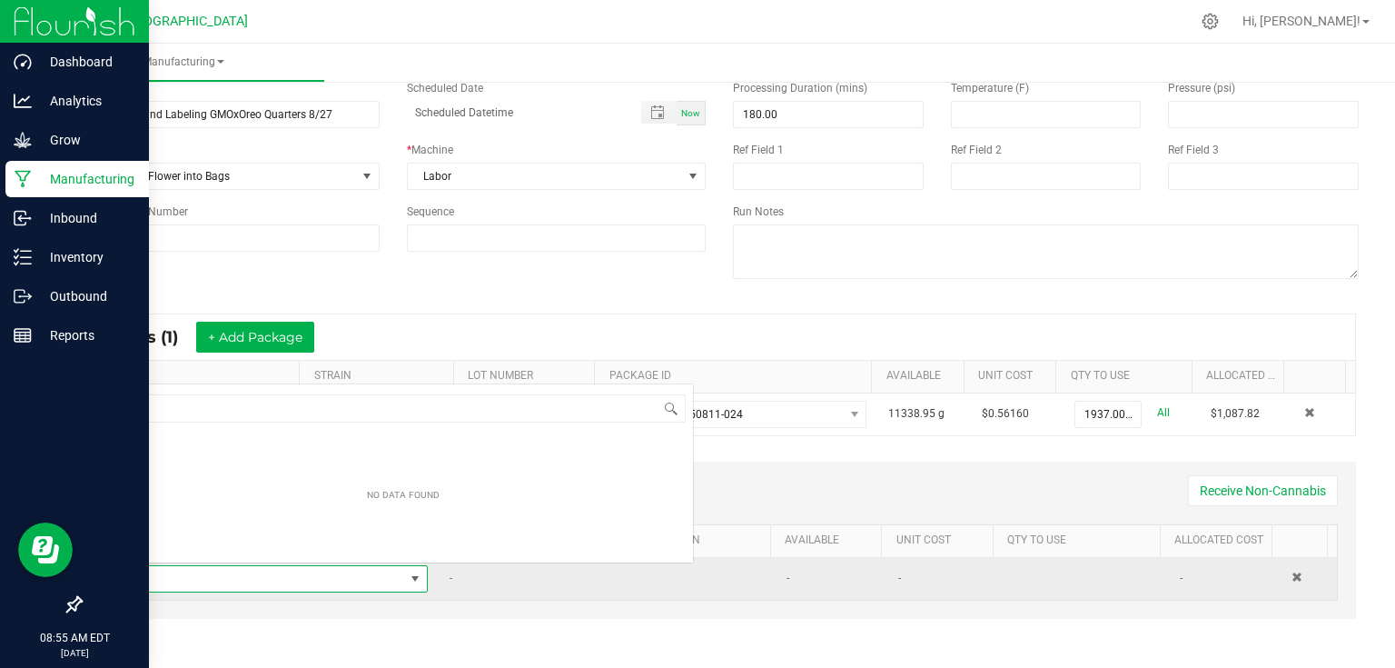
scroll to position [26, 305]
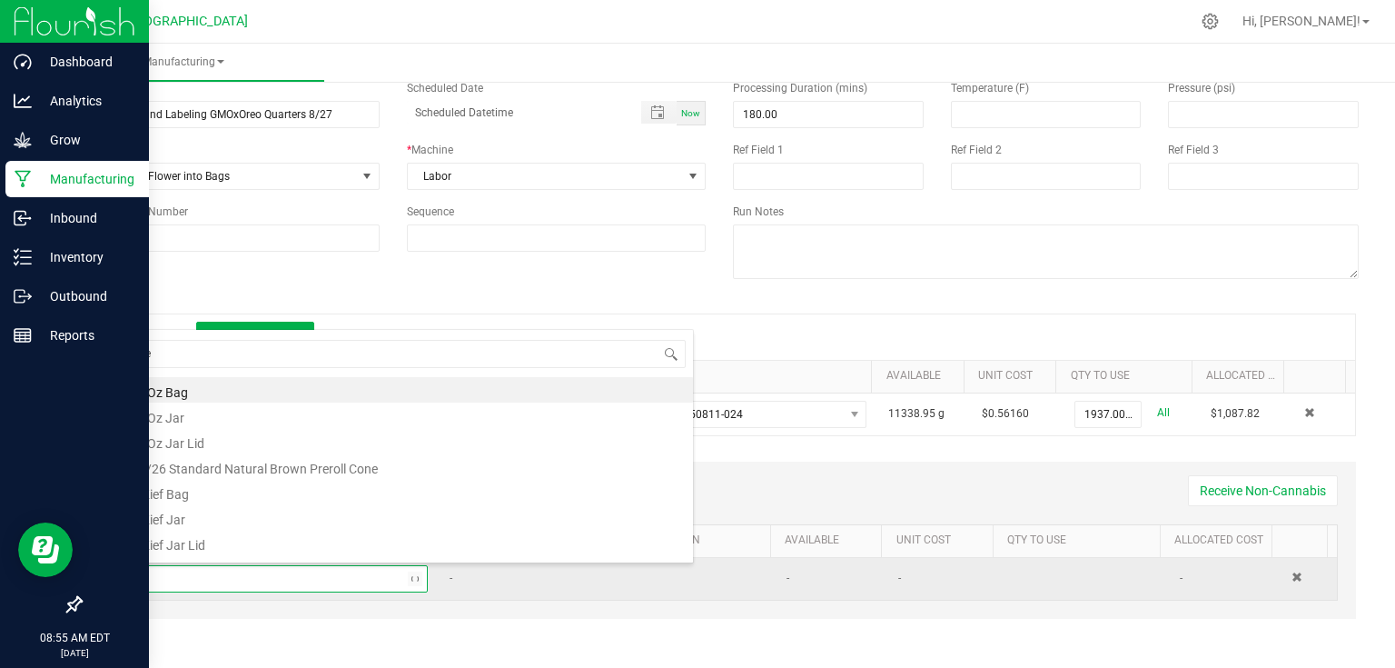
type input "kief"
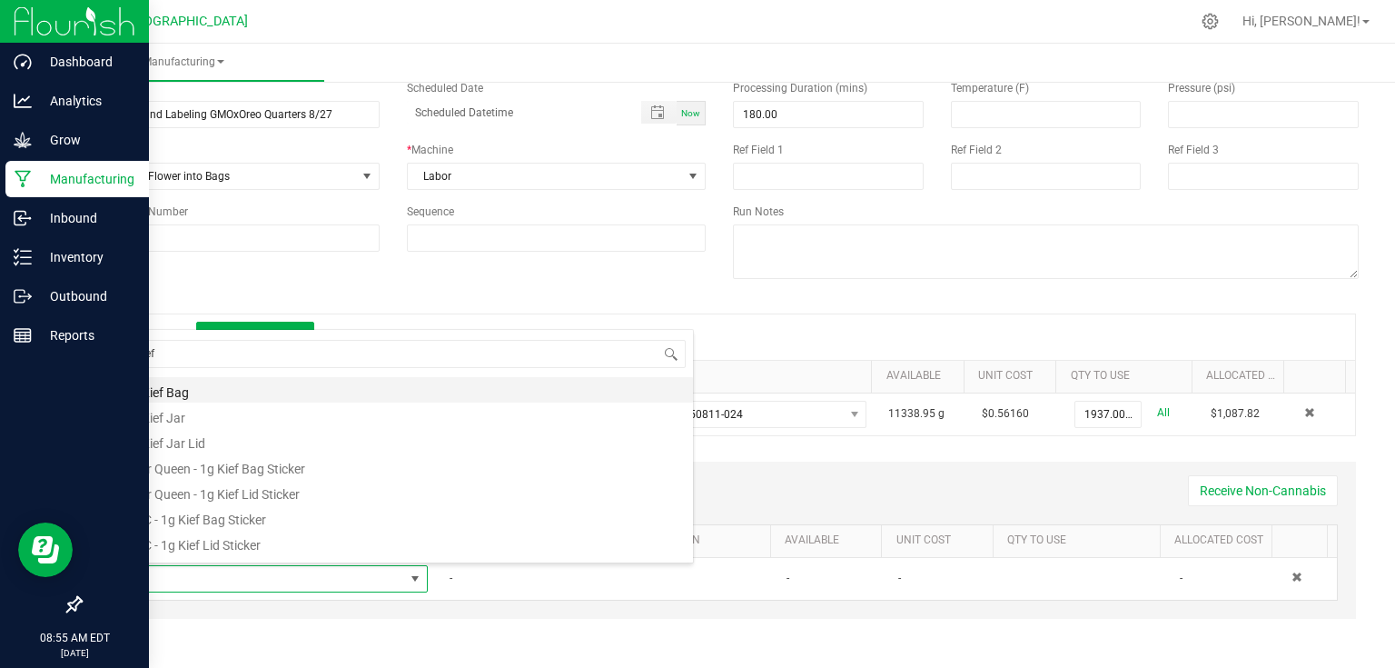
click at [160, 391] on li "1g Kief Bag" at bounding box center [404, 389] width 580 height 25
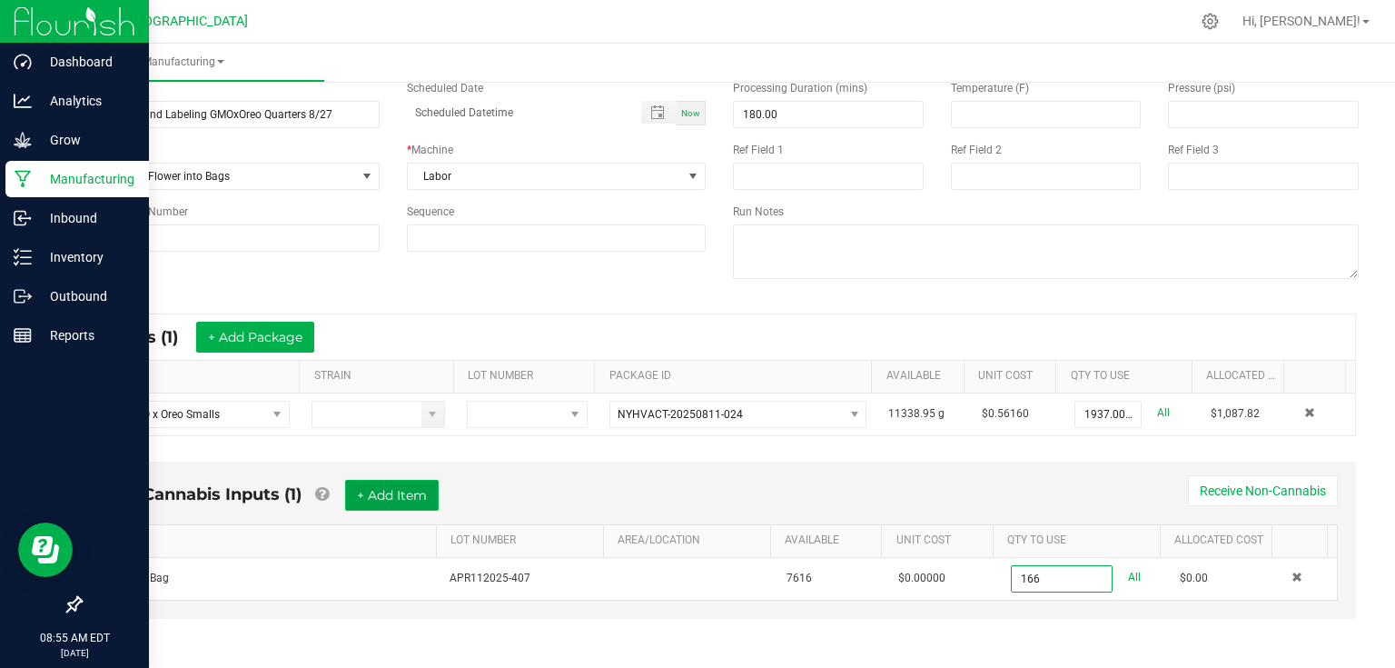
type input "166 ea"
click at [411, 485] on button "+ Add Item" at bounding box center [392, 495] width 94 height 31
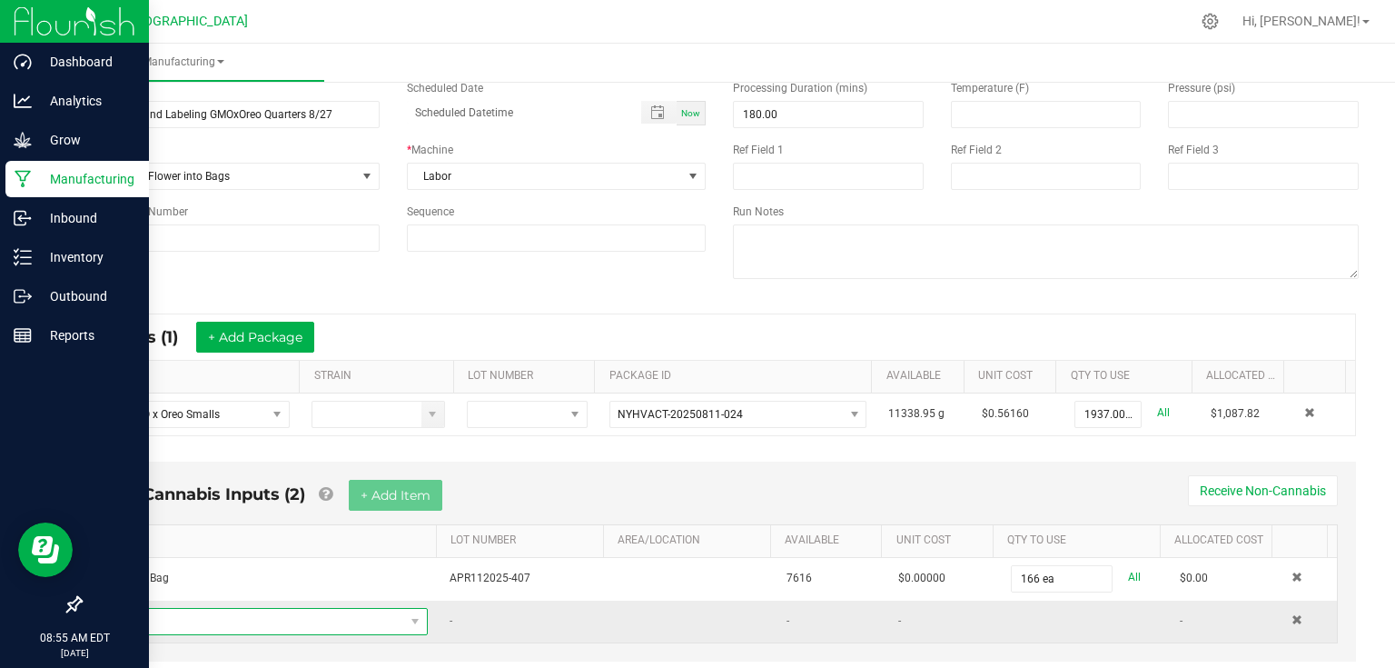
click at [304, 615] on span "NO DATA FOUND" at bounding box center [259, 621] width 291 height 25
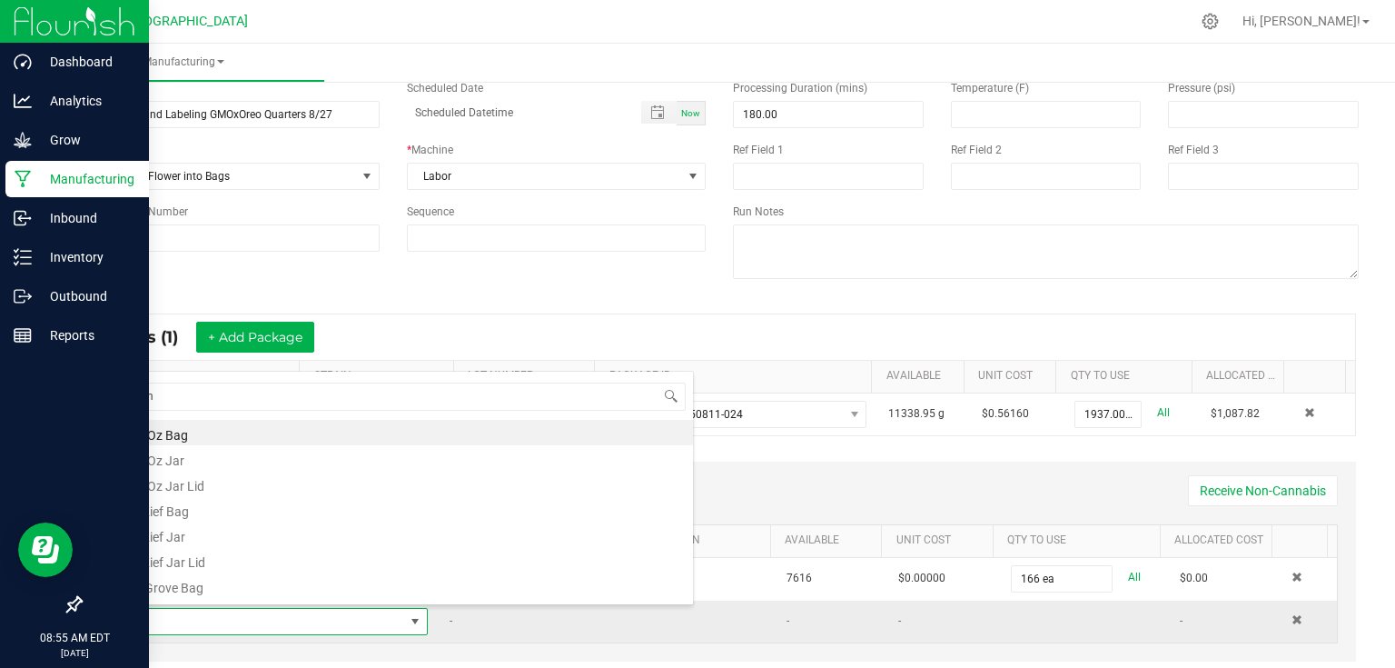
type input "gmo"
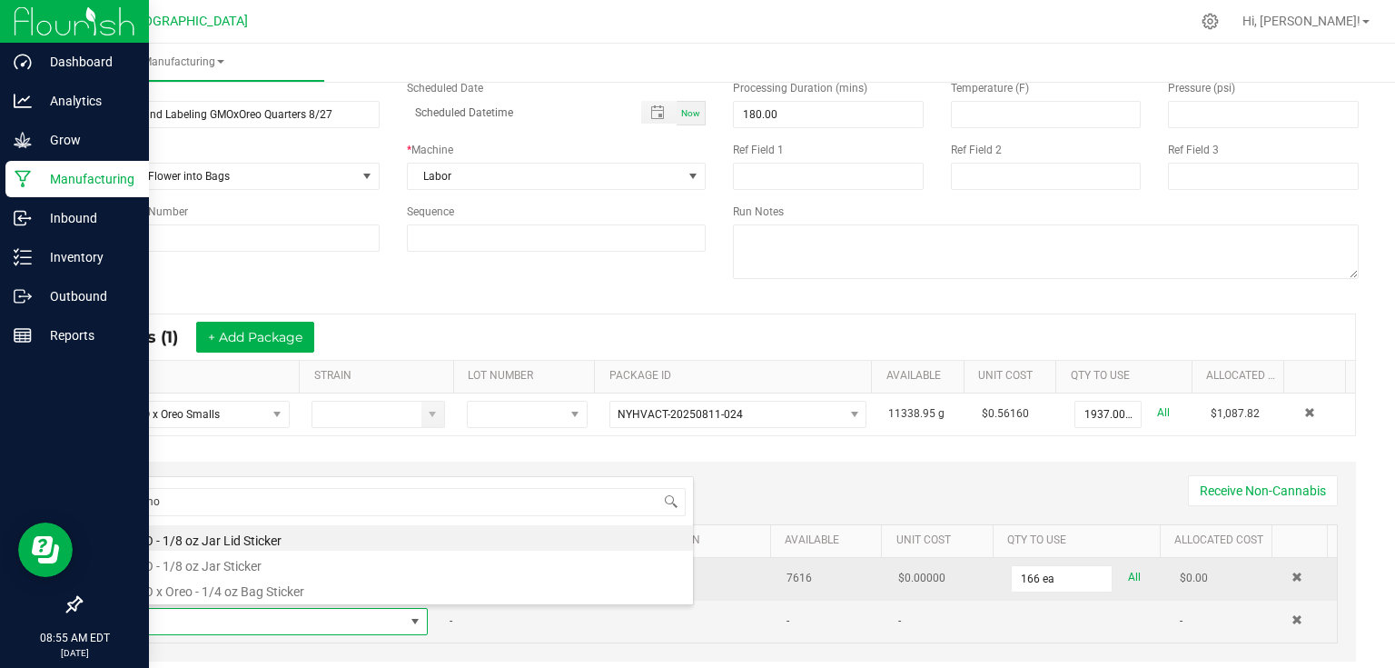
click at [314, 582] on li "GMO x Oreo - 1/4 oz Bag Sticker" at bounding box center [404, 588] width 580 height 25
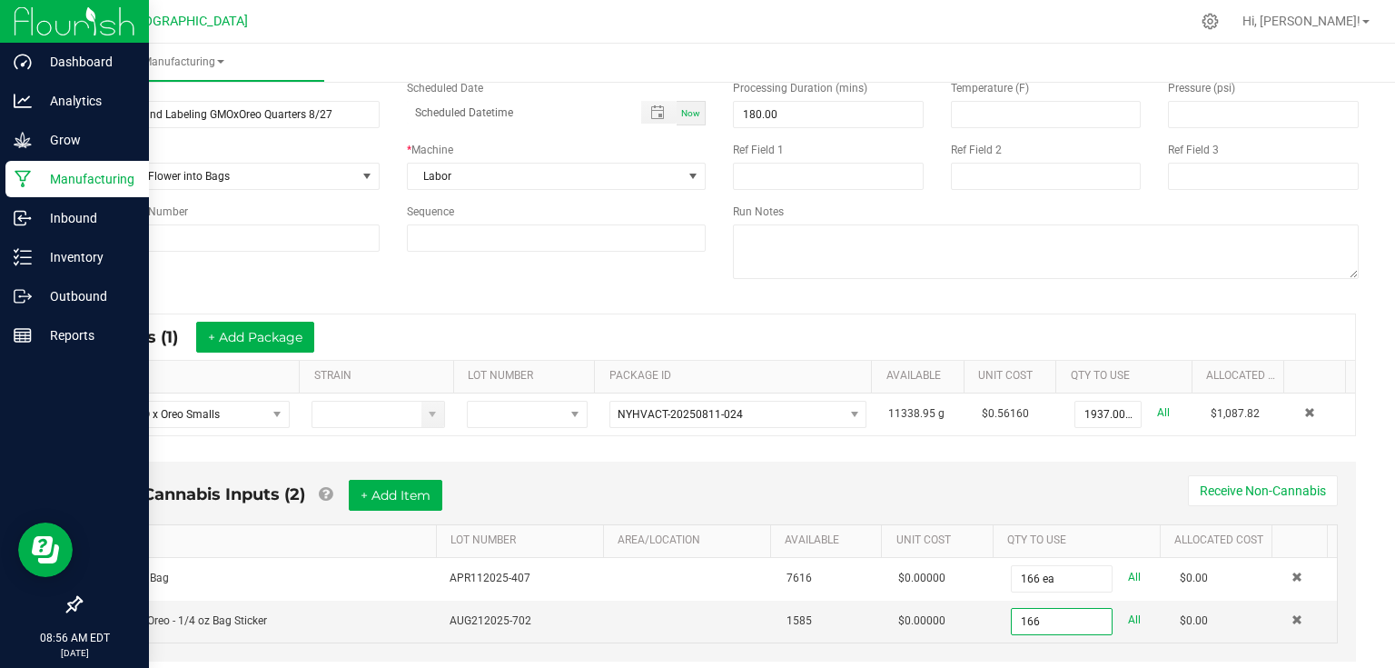
type input "166 ea"
click at [997, 483] on div "Non-Cannabis Inputs (2) + Add Item Receive Non-Cannabis" at bounding box center [719, 502] width 1237 height 45
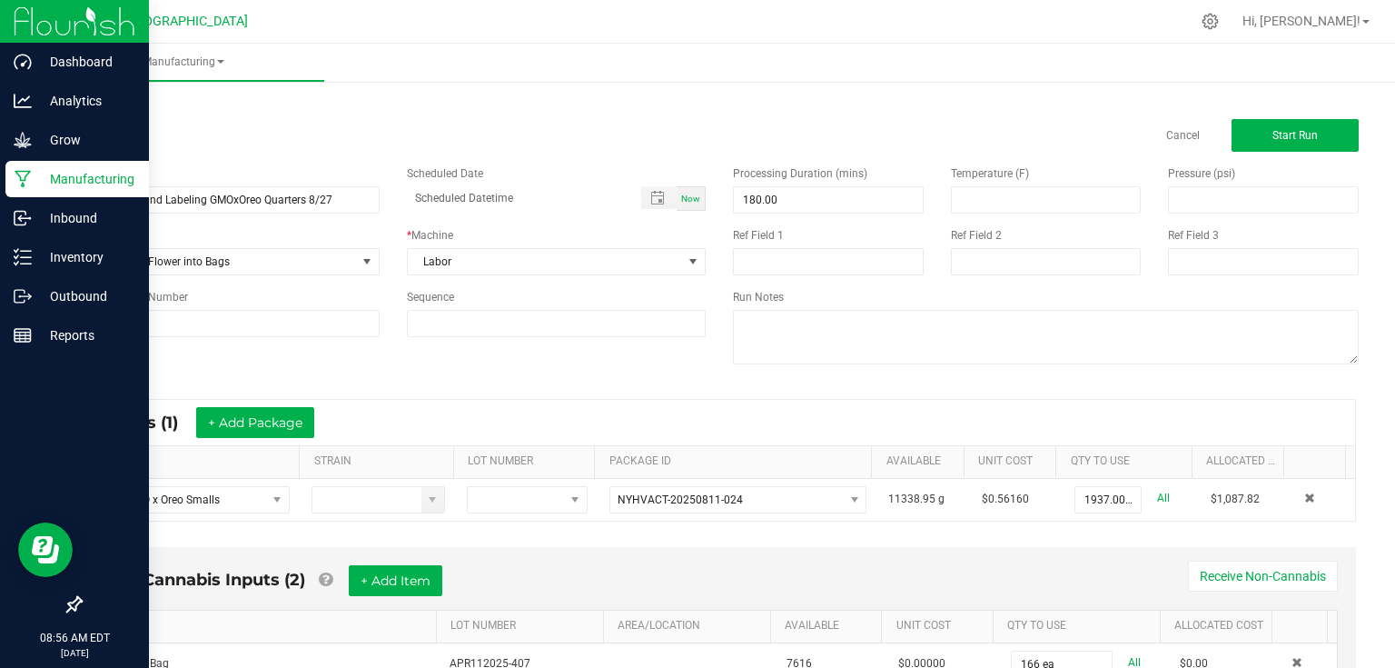
scroll to position [0, 0]
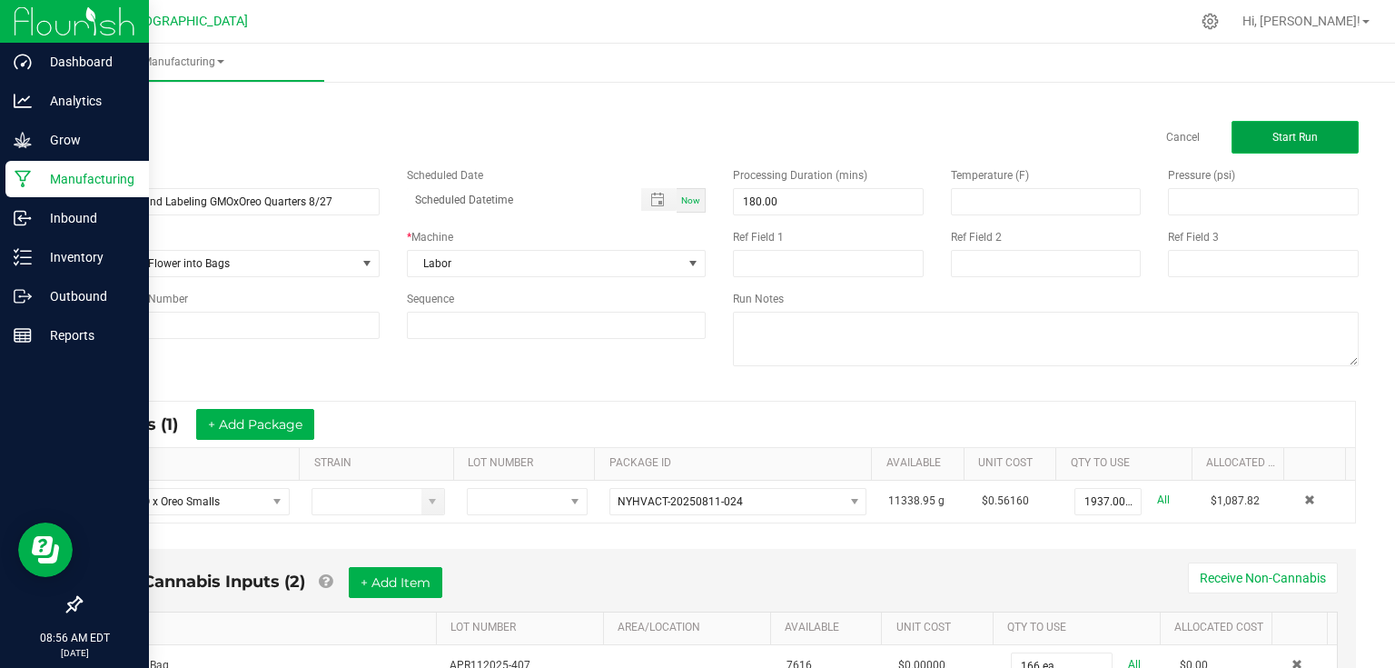
click at [1278, 124] on button "Start Run" at bounding box center [1295, 137] width 127 height 33
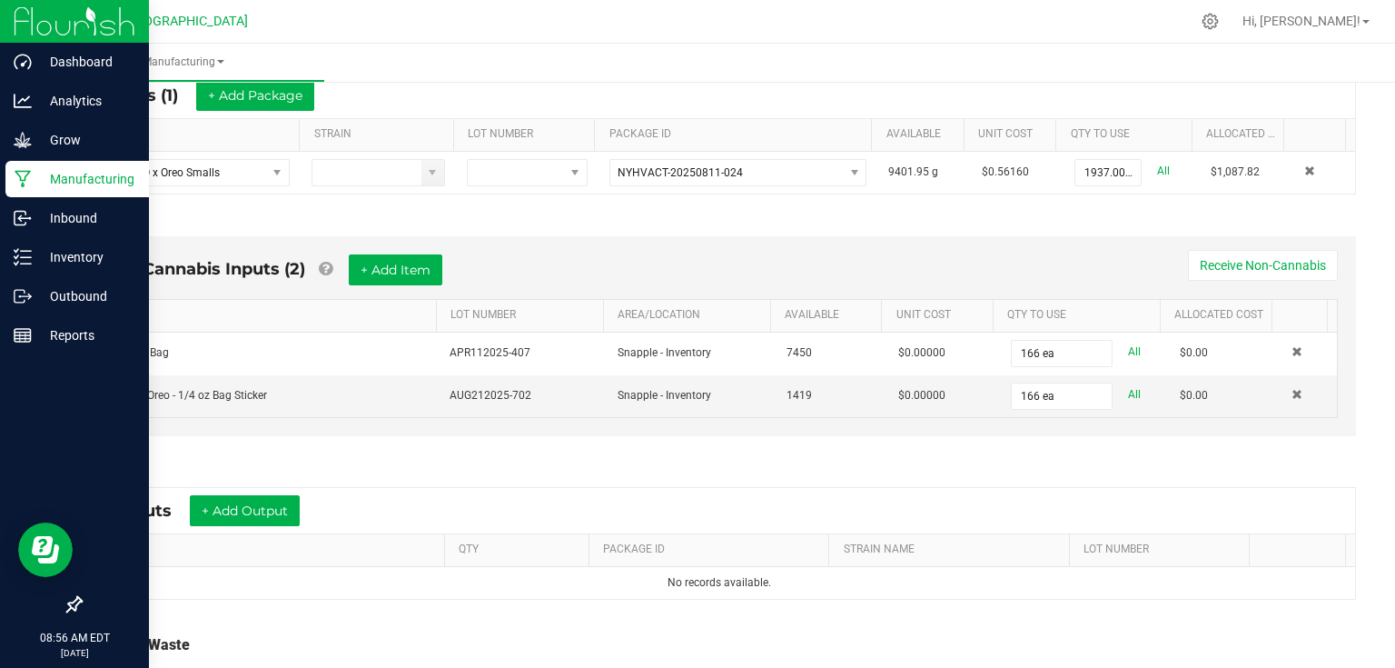
scroll to position [436, 0]
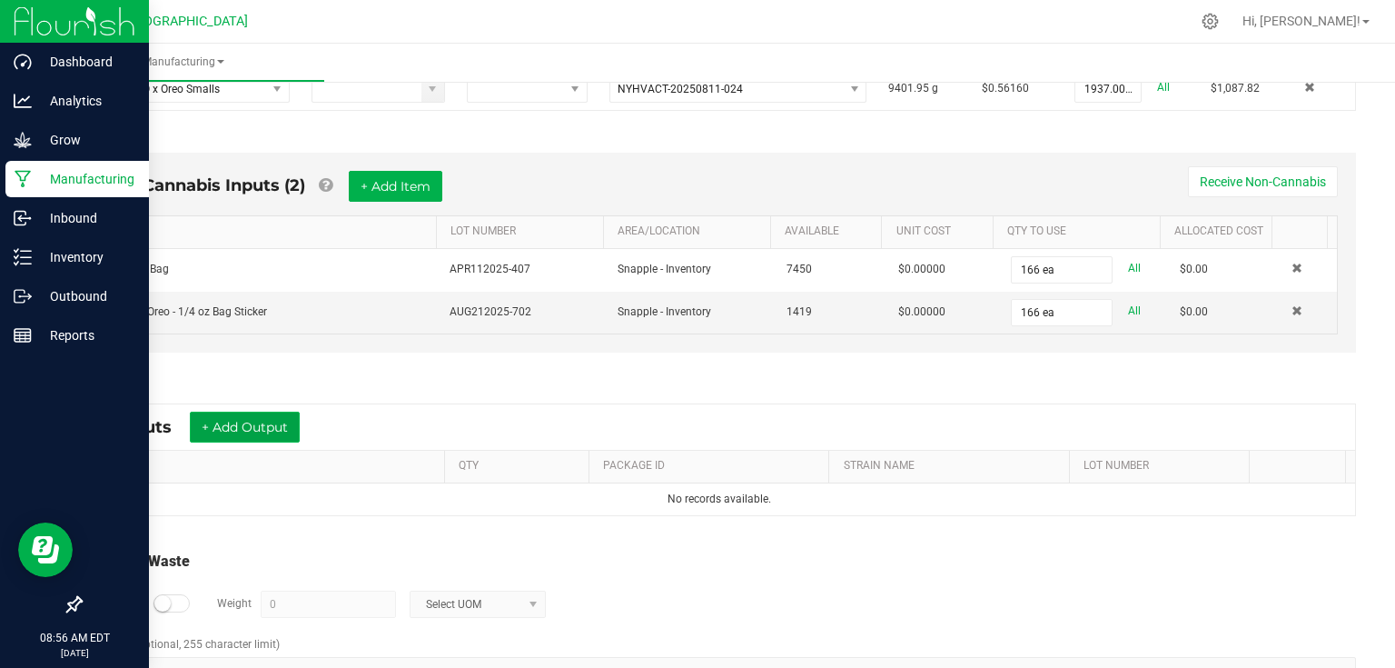
click at [288, 426] on button "+ Add Output" at bounding box center [245, 426] width 110 height 31
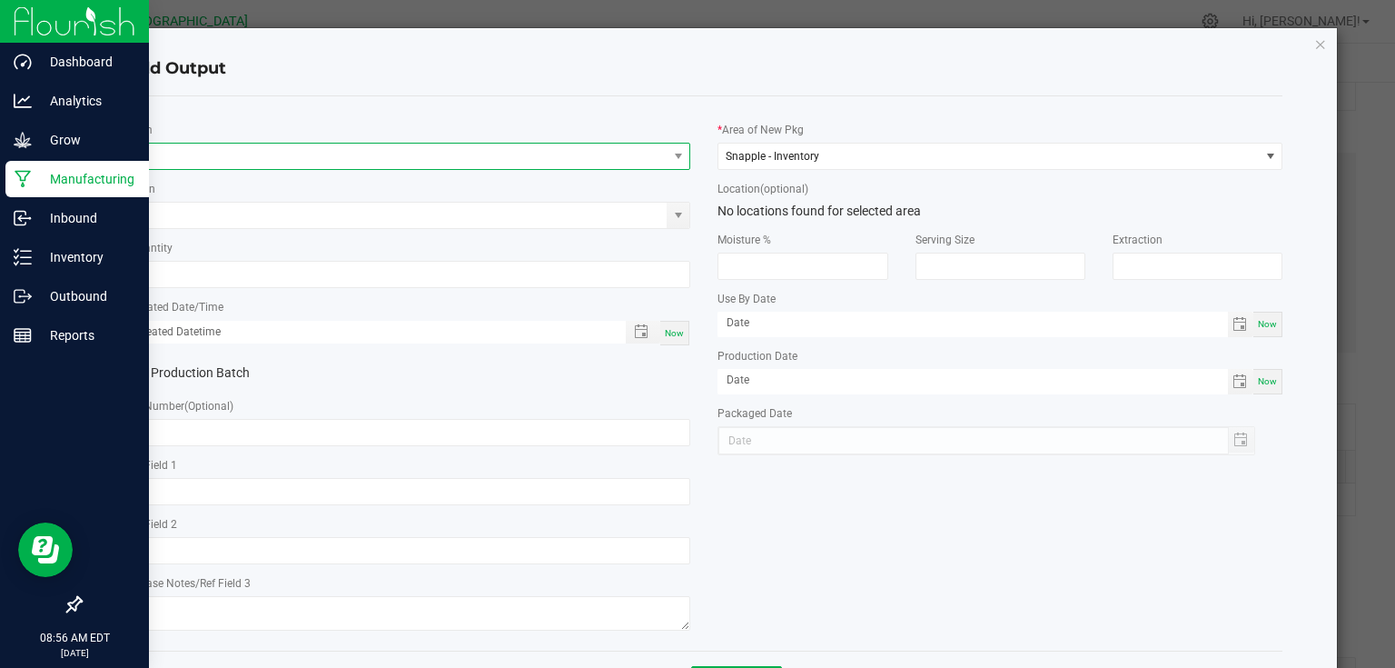
click at [295, 155] on span "NO DATA FOUND" at bounding box center [397, 156] width 540 height 25
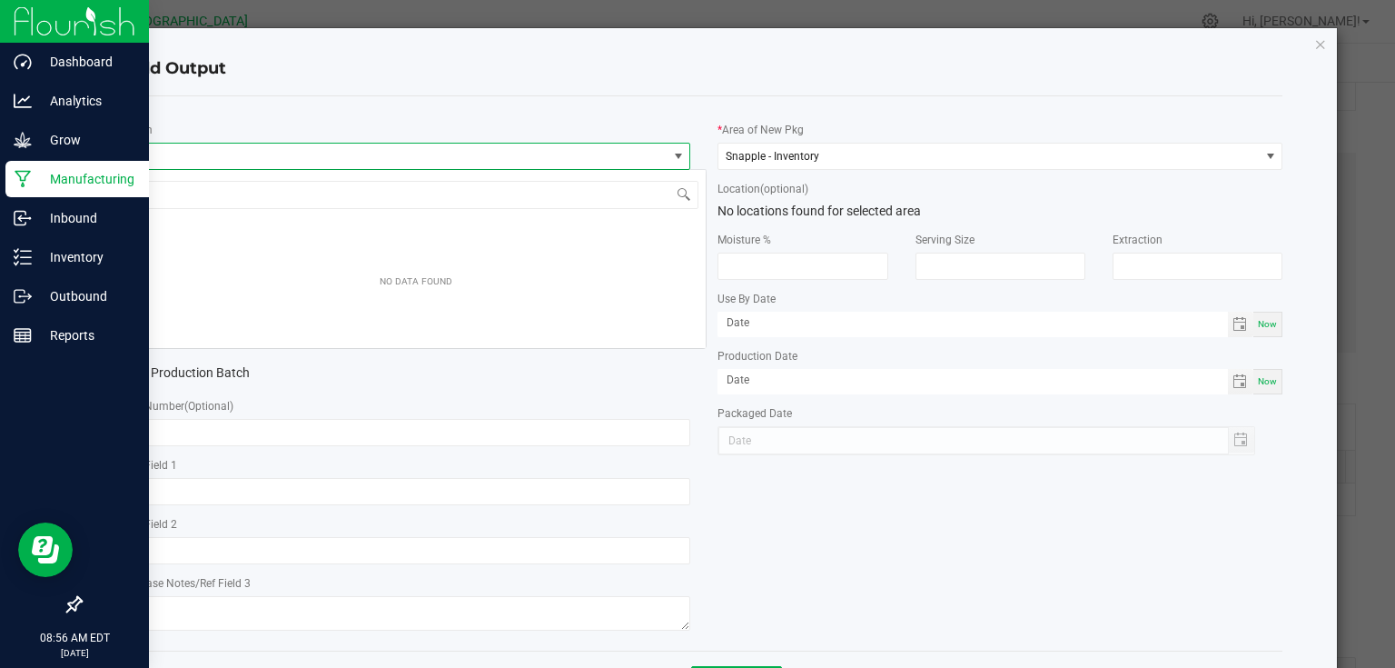
scroll to position [26, 560]
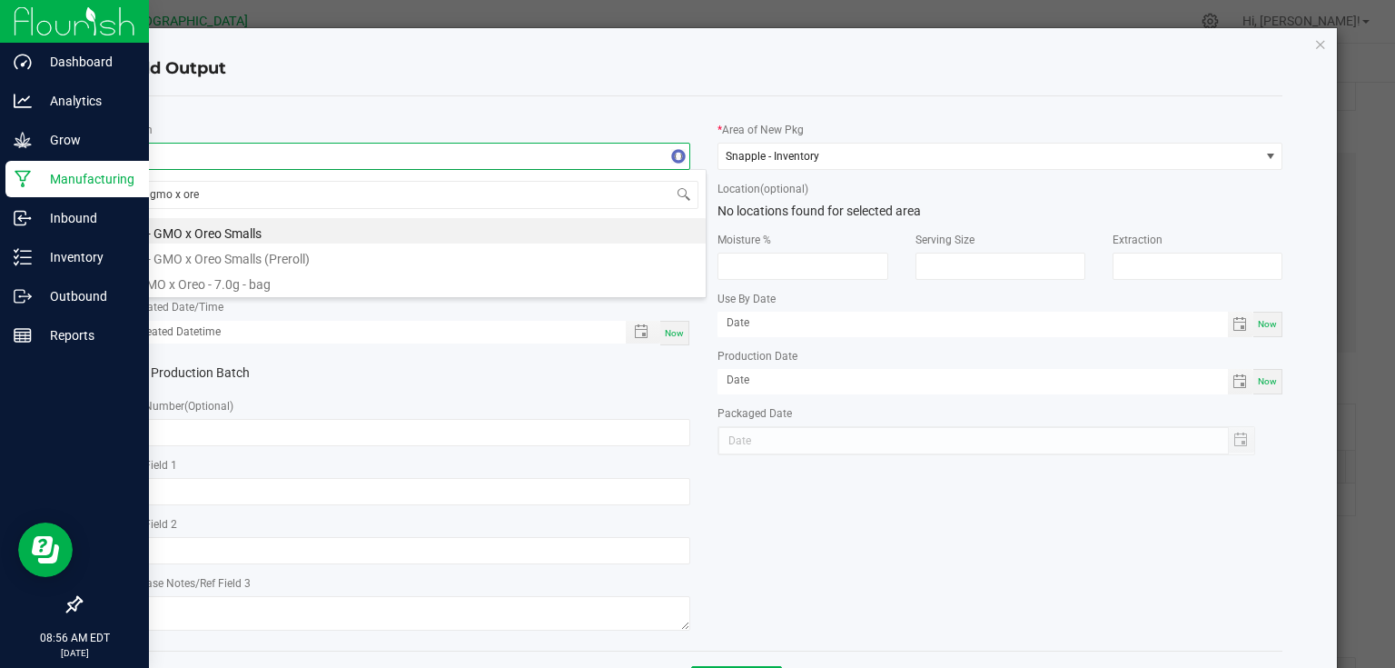
type input "gmo x oreo"
click at [246, 280] on li "GMO x Oreo - 7.0g - bag" at bounding box center [416, 281] width 580 height 25
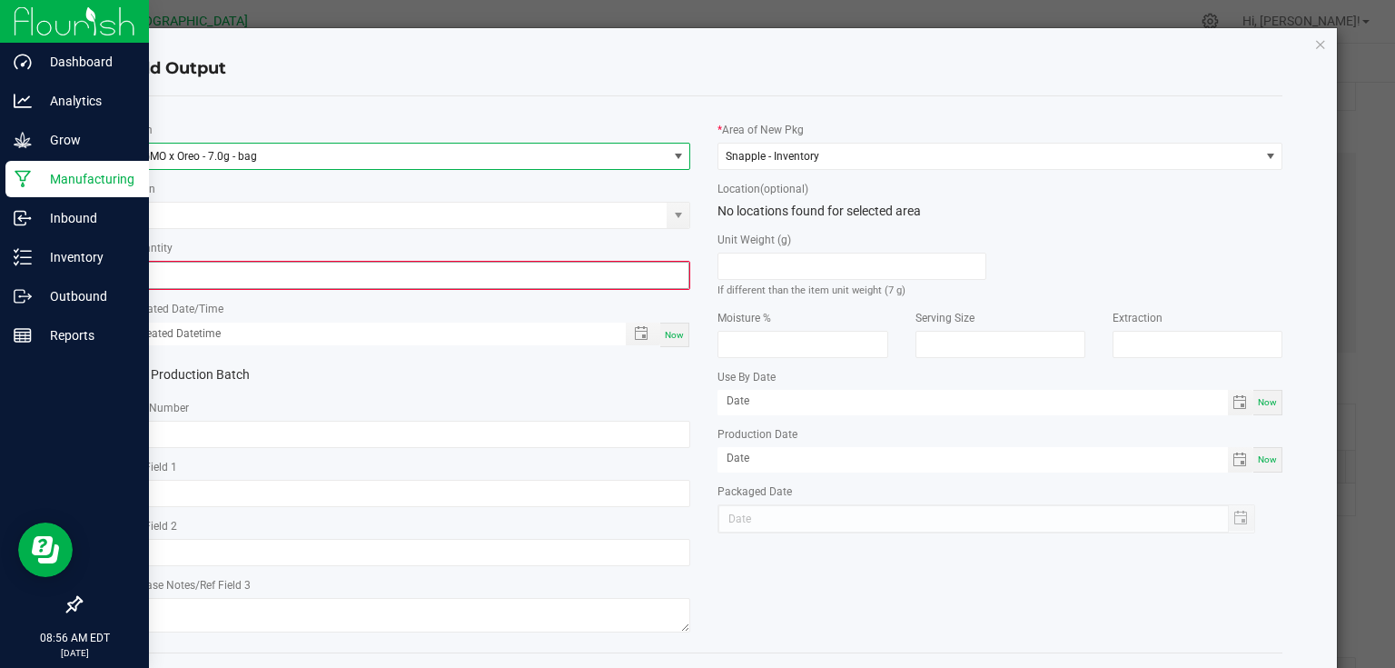
click at [251, 278] on input "0" at bounding box center [408, 275] width 561 height 25
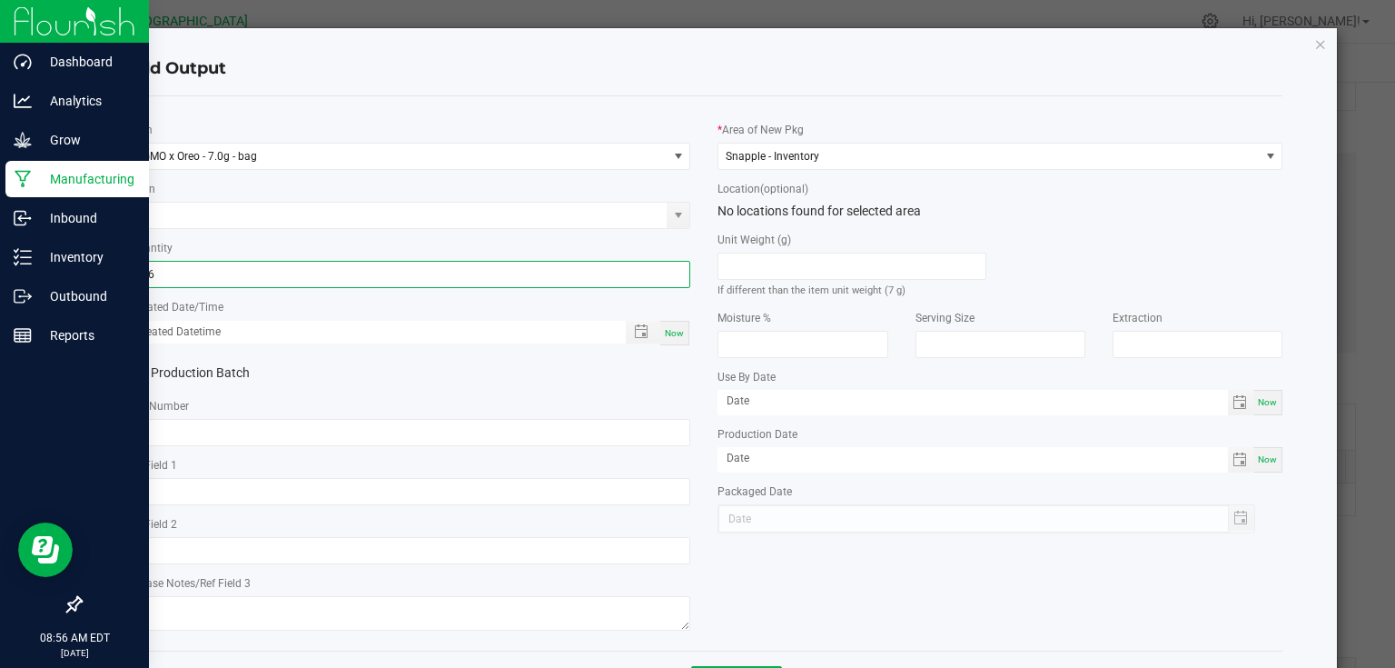
type input "166 ea"
click at [669, 331] on span "Now" at bounding box center [674, 333] width 19 height 10
type input "[DATE] 8:56 AM"
type input "[DATE]"
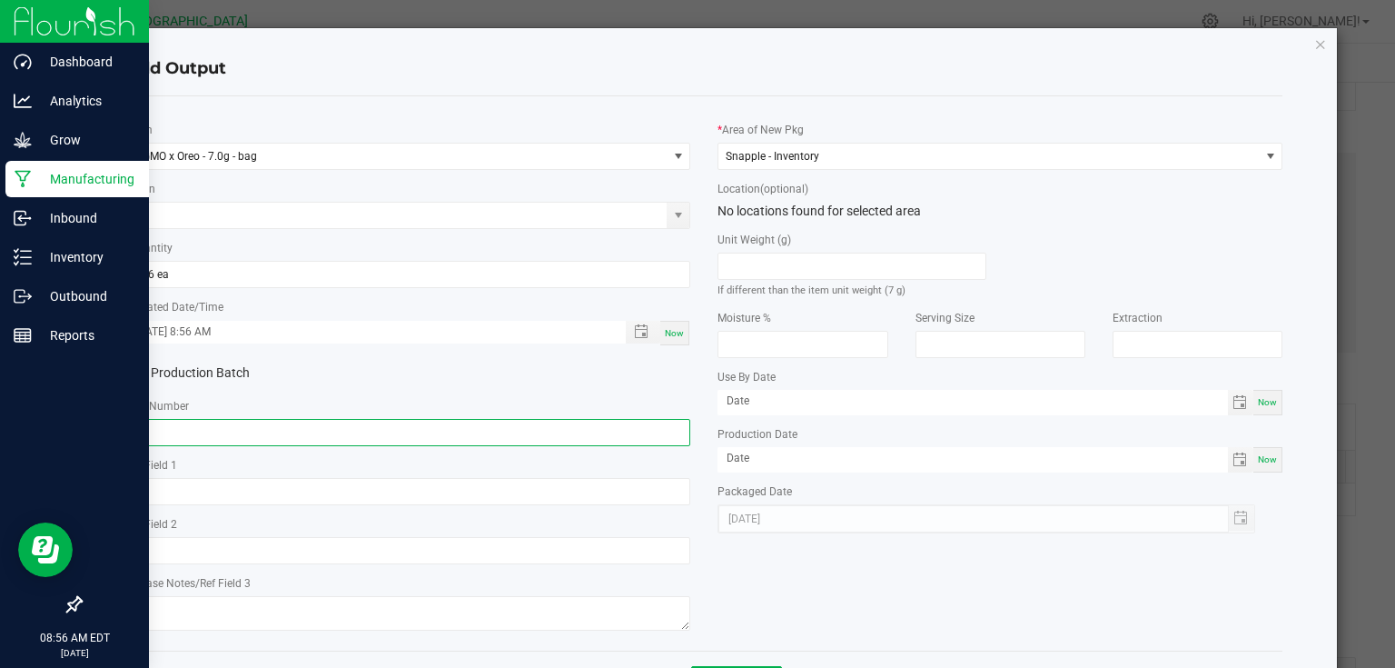
click at [625, 443] on input "text" at bounding box center [408, 432] width 565 height 27
type input "25-F0041-1"
click at [695, 391] on div "* Item GMO x Oreo - 7.0g - bag Strain * Quantity 166 ea * Created Date/Time [DA…" at bounding box center [409, 373] width 592 height 525
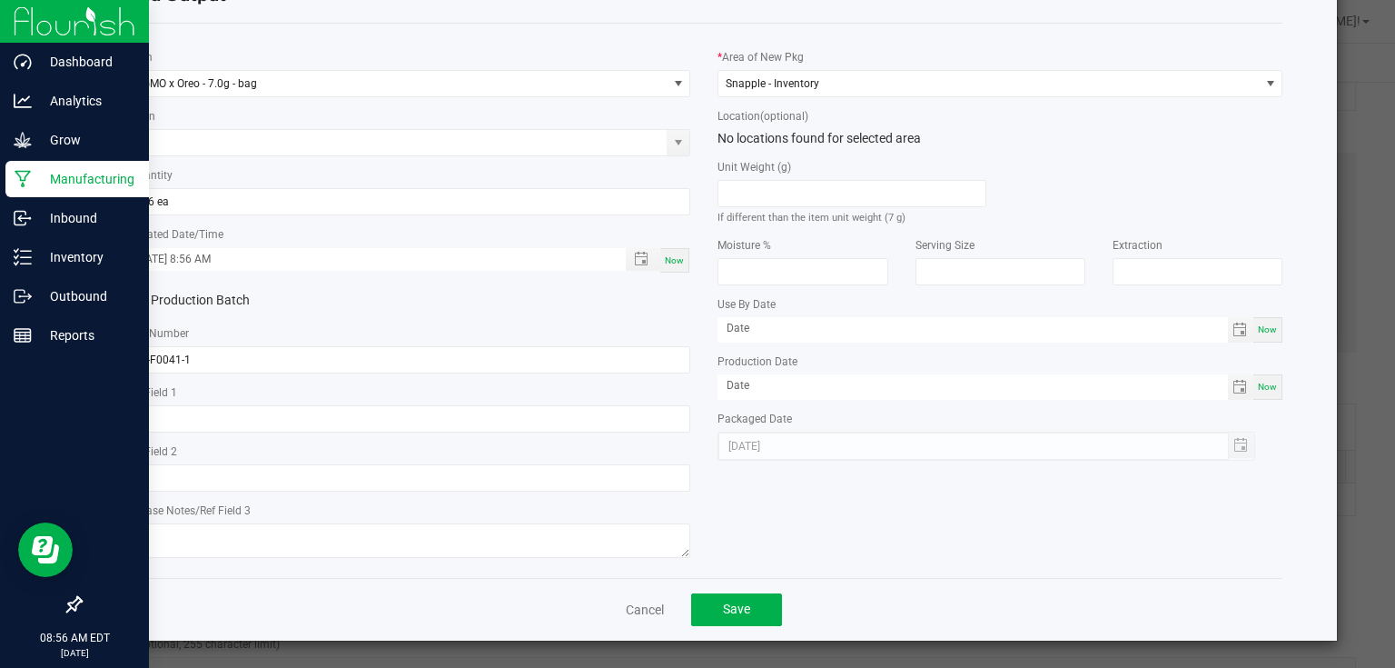
scroll to position [74, 0]
click at [767, 601] on button "Save" at bounding box center [736, 608] width 91 height 33
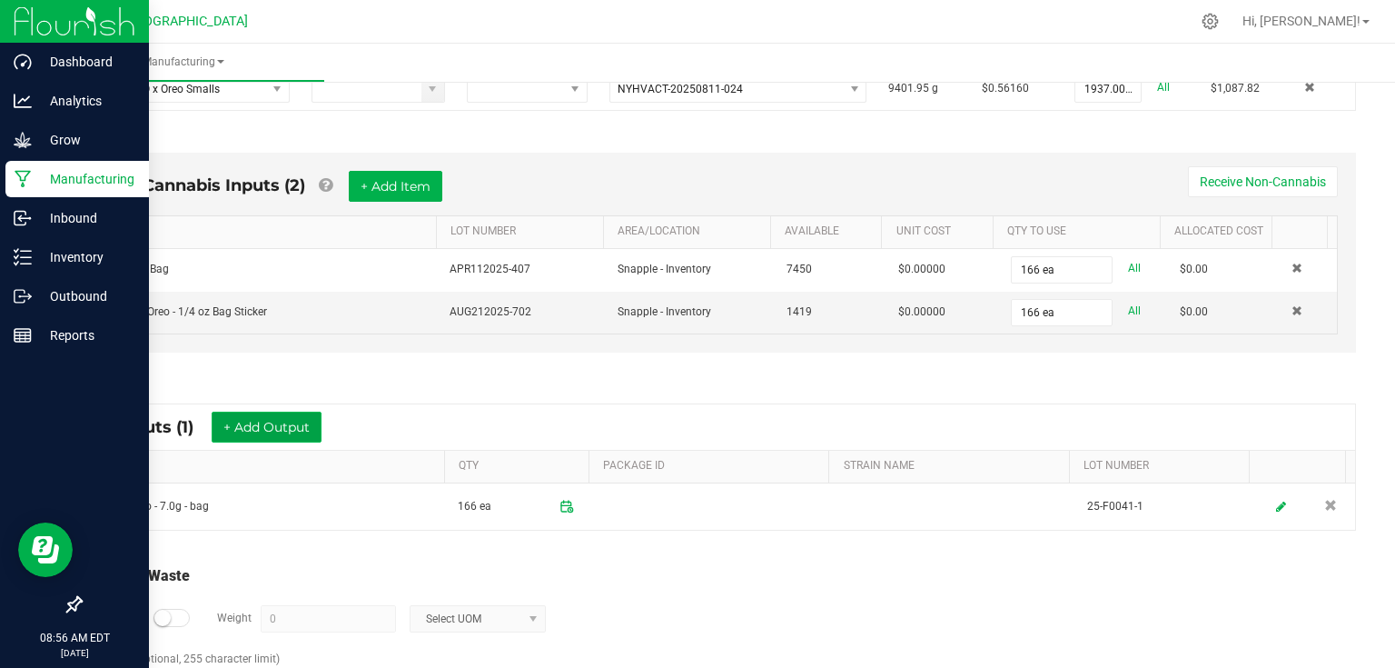
click at [283, 415] on button "+ Add Output" at bounding box center [267, 426] width 110 height 31
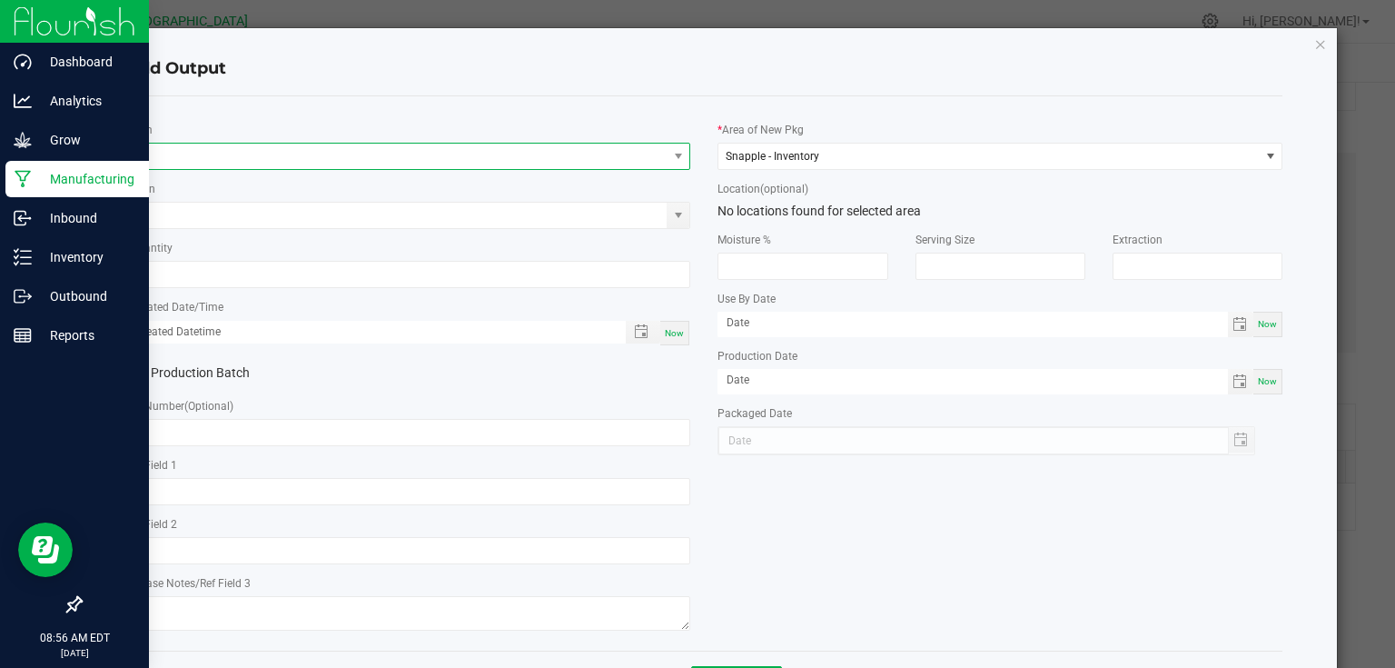
click at [287, 158] on span "NO DATA FOUND" at bounding box center [397, 156] width 540 height 25
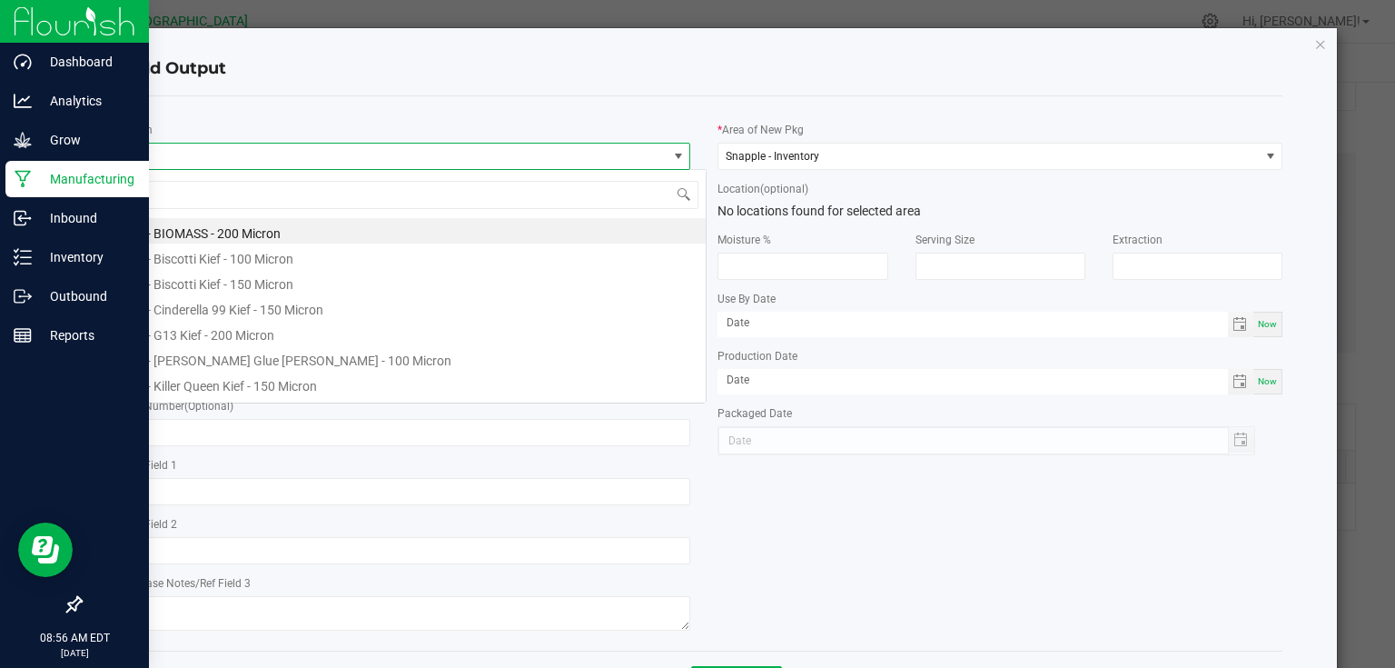
scroll to position [26, 560]
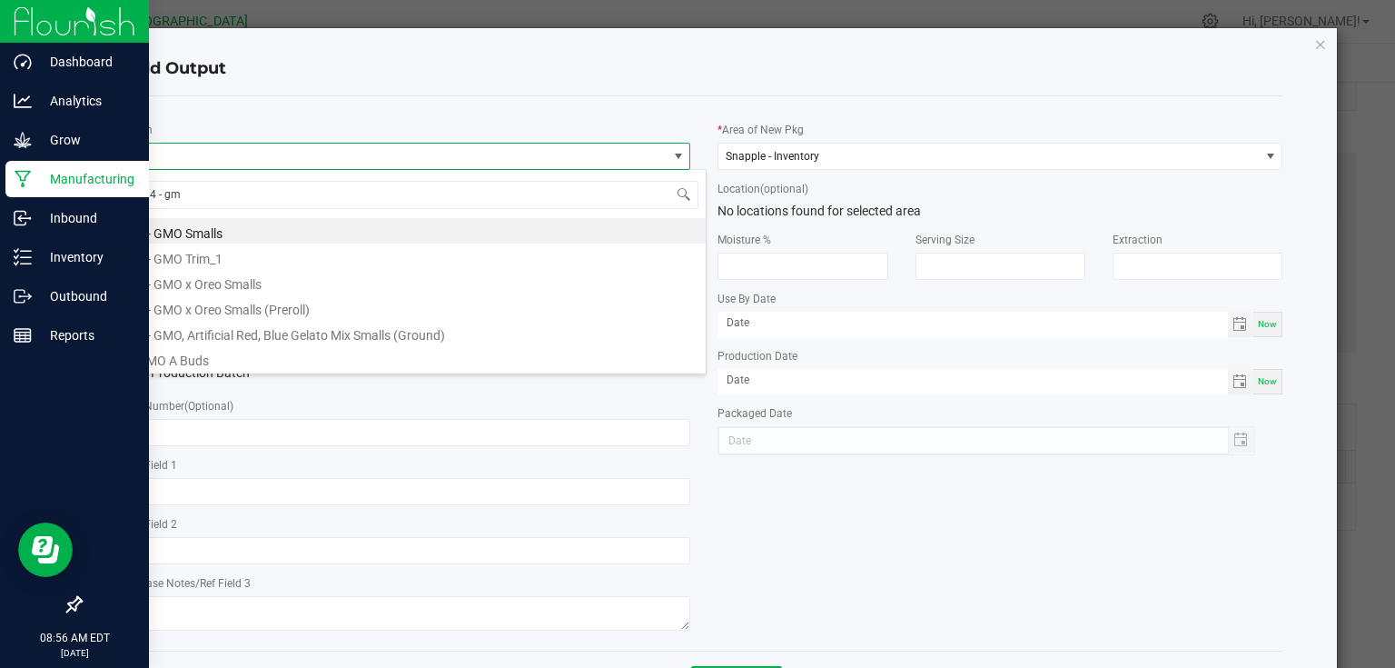
type input "4 - gmo"
click at [241, 303] on li "4 - GMO x Oreo Smalls (Preroll)" at bounding box center [416, 306] width 580 height 25
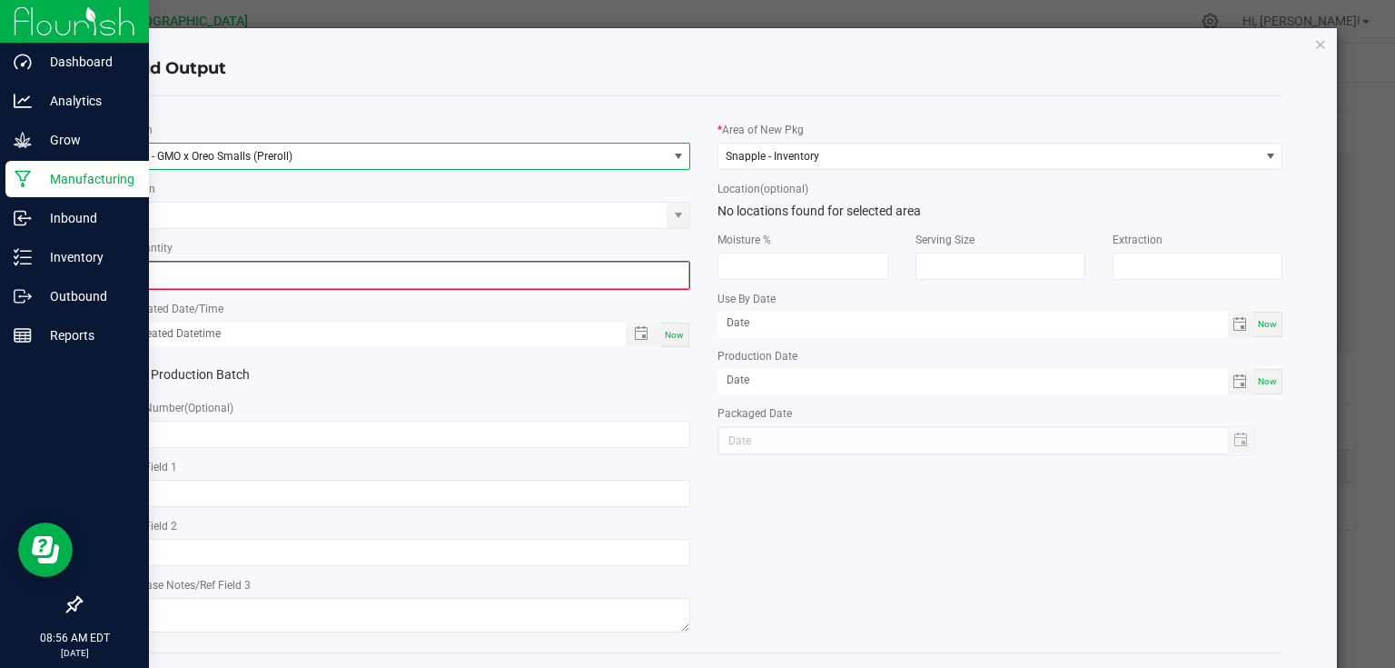
click at [254, 280] on input "0" at bounding box center [408, 275] width 561 height 25
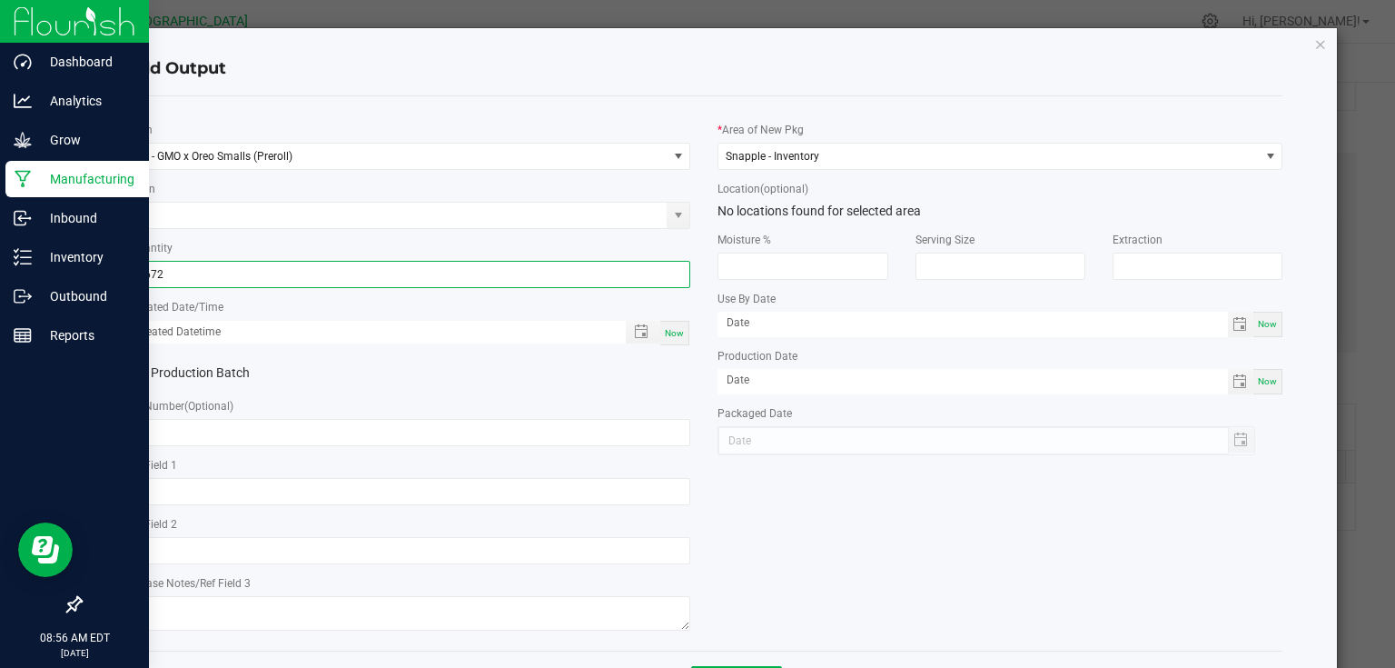
type input "0.6720 g"
click at [665, 337] on span "Now" at bounding box center [674, 333] width 19 height 10
type input "[DATE] 8:56 AM"
type input "[DATE]"
click at [673, 374] on div "Production Batch" at bounding box center [409, 373] width 592 height 27
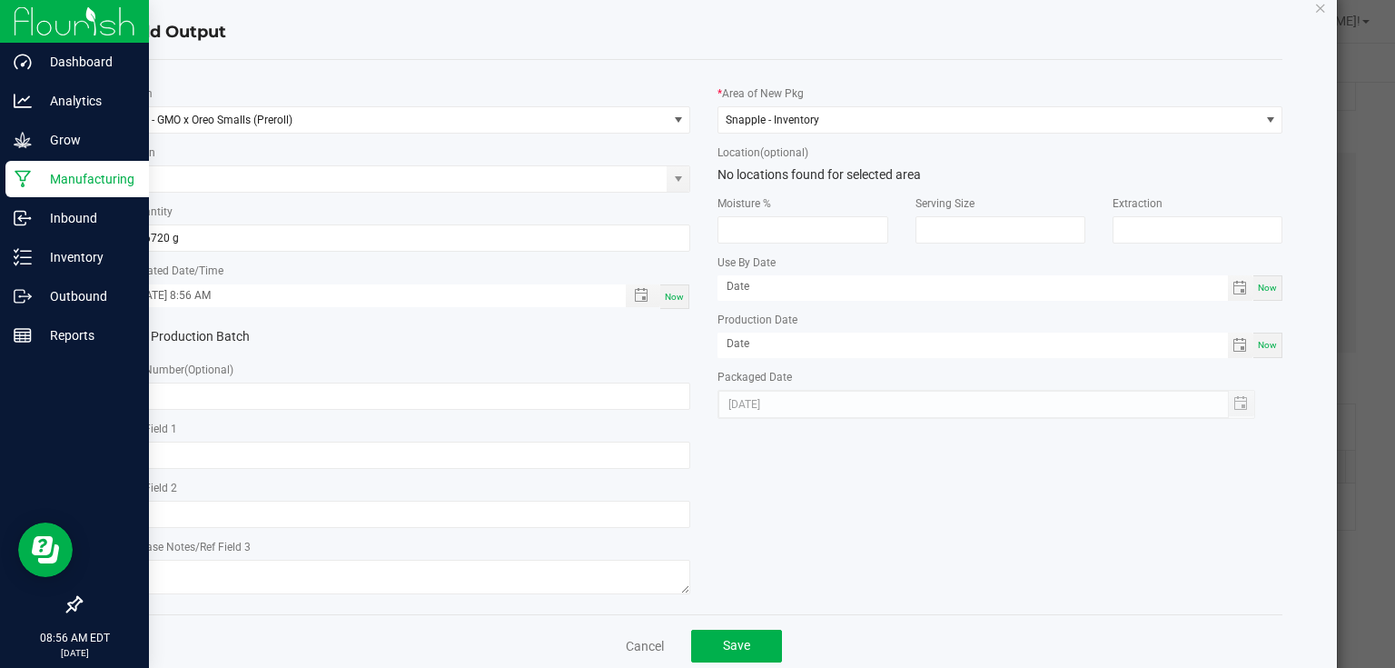
scroll to position [74, 0]
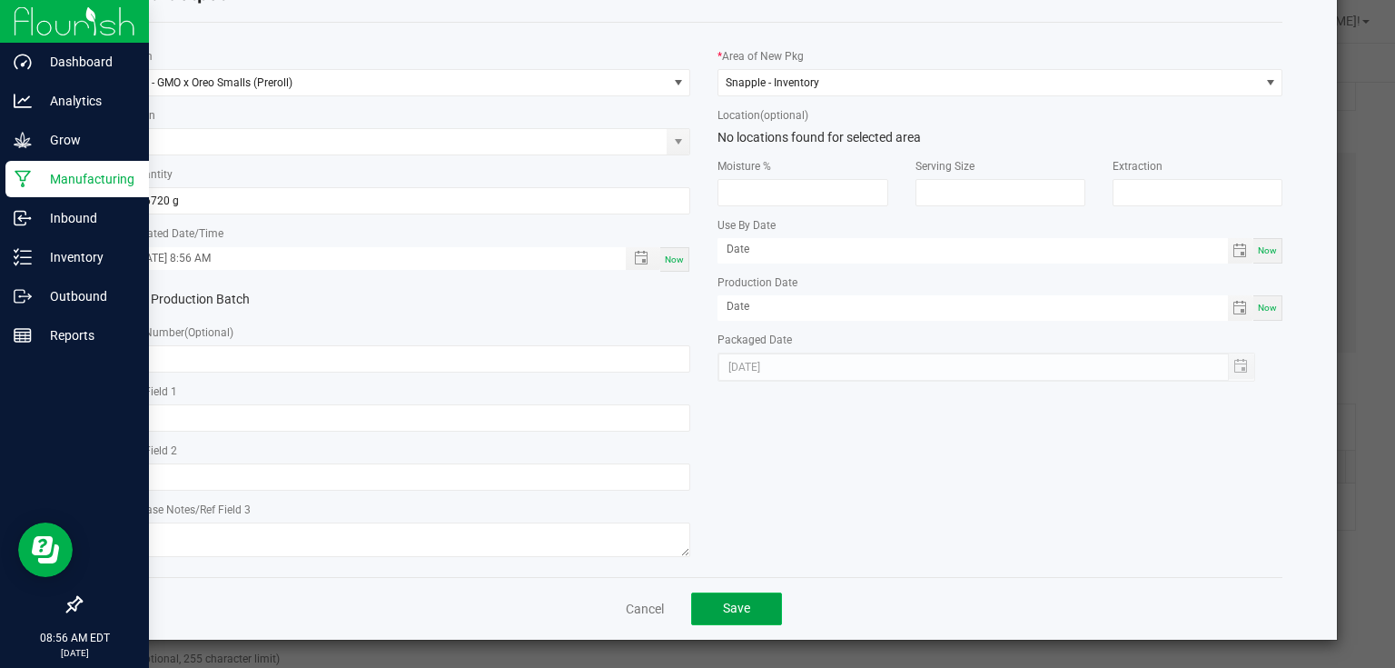
click at [737, 595] on button "Save" at bounding box center [736, 608] width 91 height 33
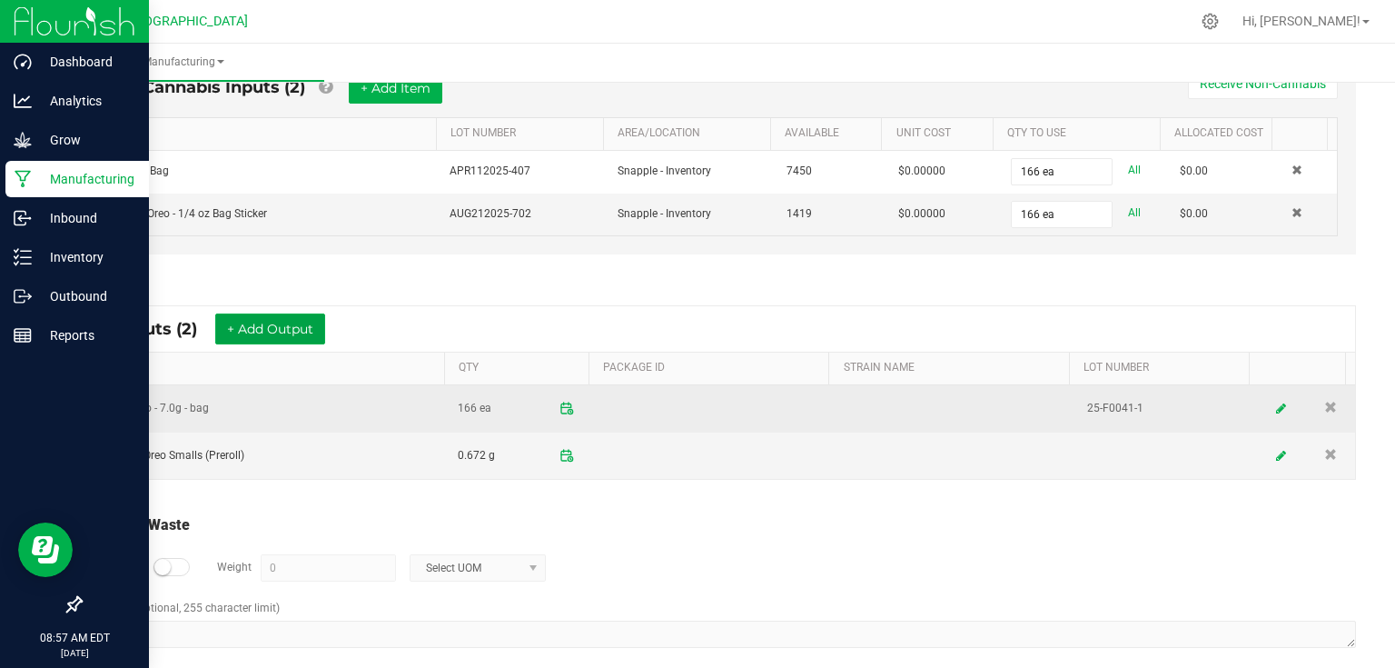
scroll to position [548, 0]
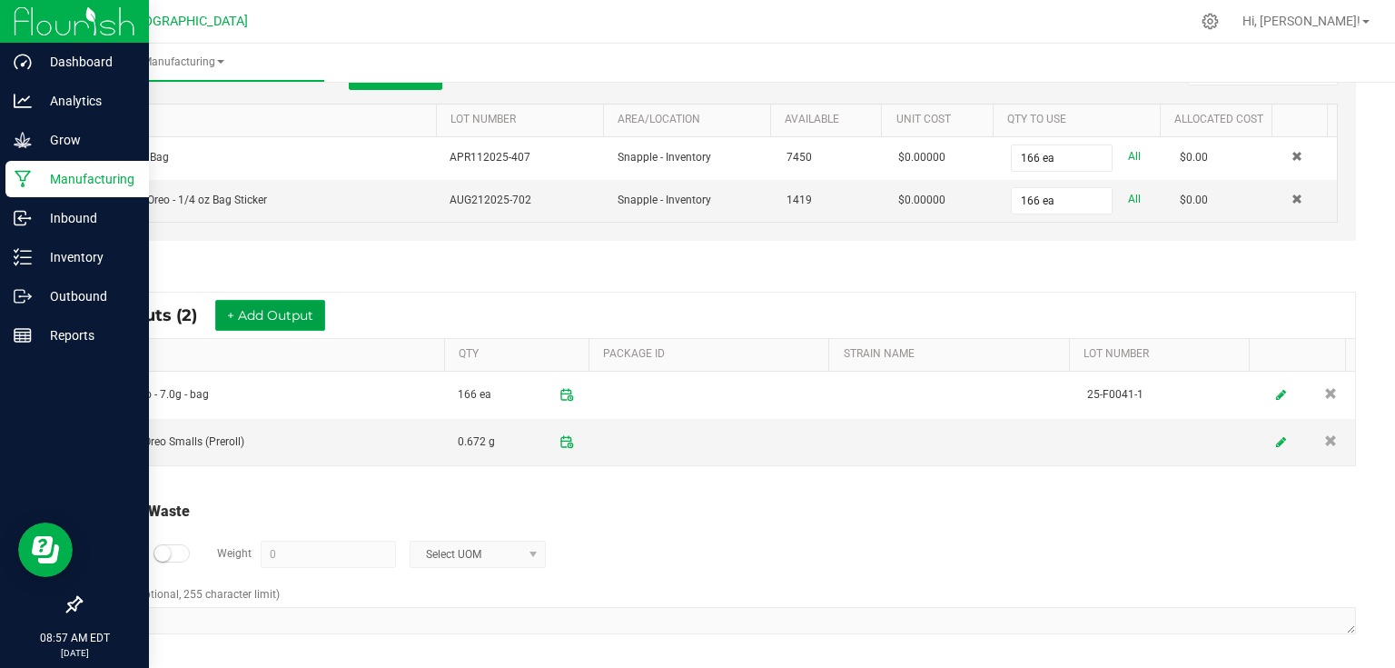
click at [292, 306] on button "+ Add Output" at bounding box center [270, 315] width 110 height 31
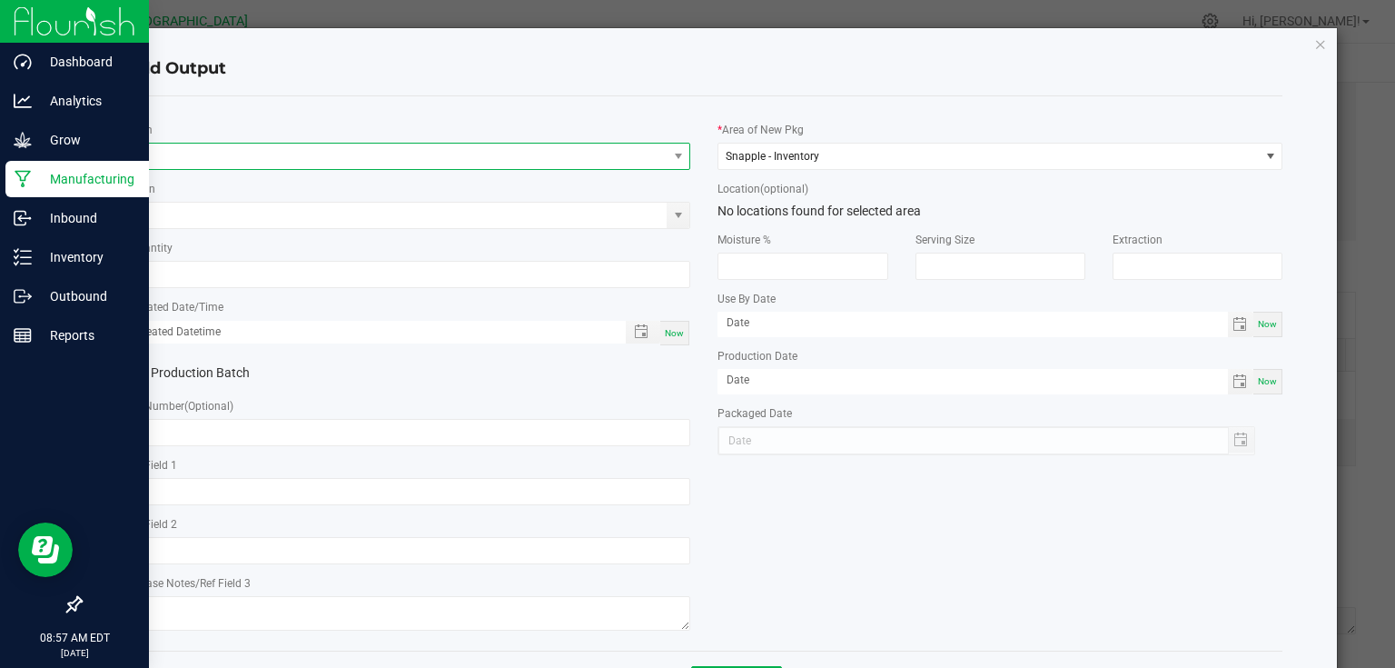
click at [310, 154] on span "NO DATA FOUND" at bounding box center [397, 156] width 540 height 25
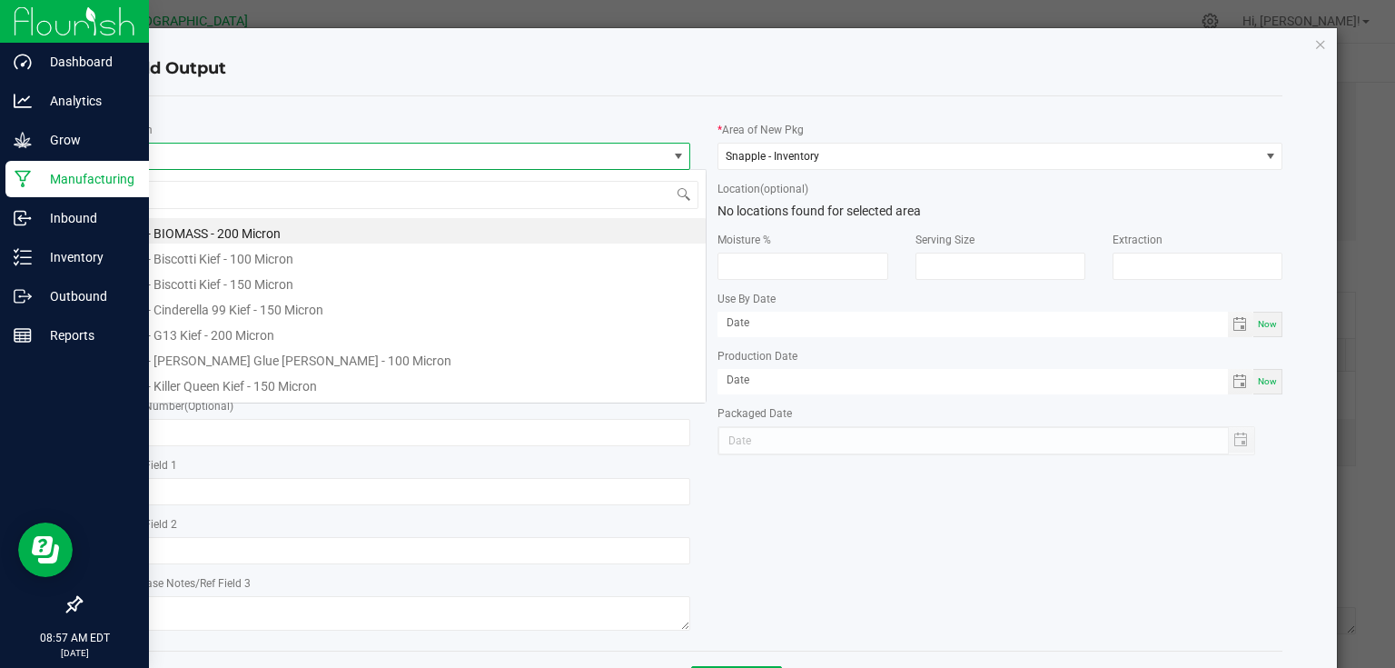
scroll to position [26, 560]
type input "biomass"
click at [218, 305] on li "Biomass Grade A" at bounding box center [416, 306] width 580 height 25
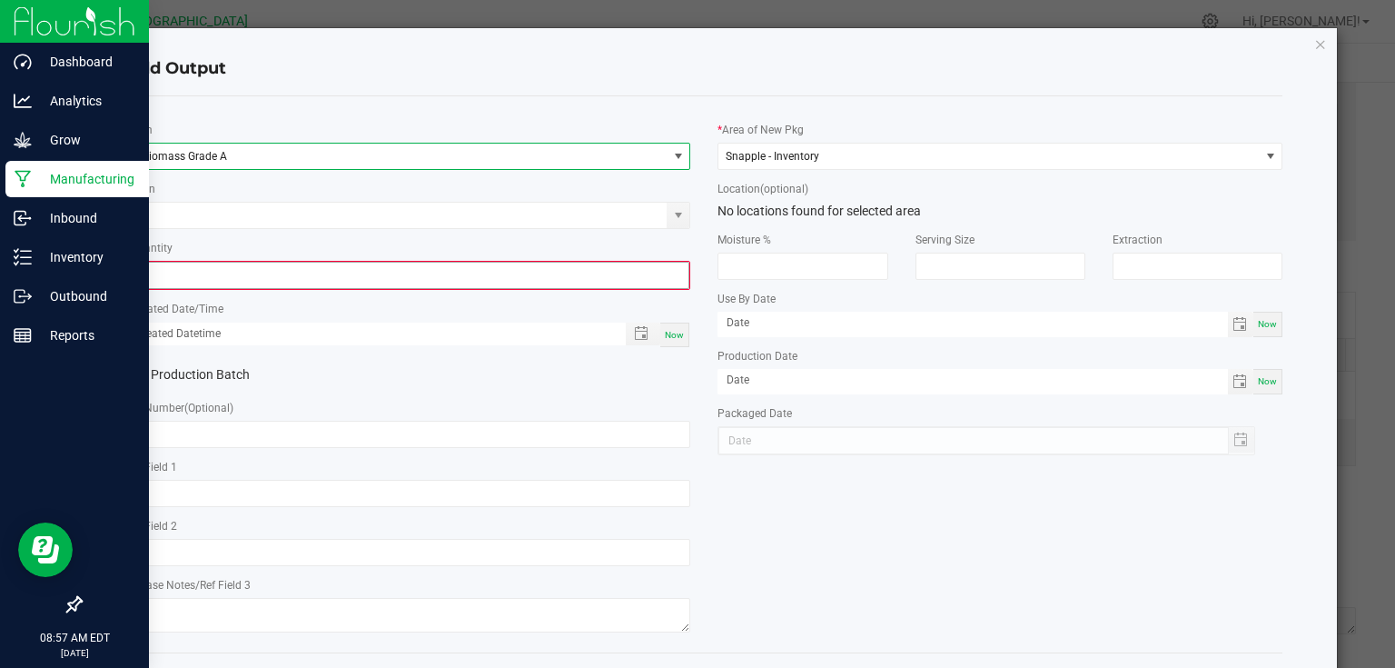
click at [238, 280] on input "0" at bounding box center [408, 275] width 561 height 25
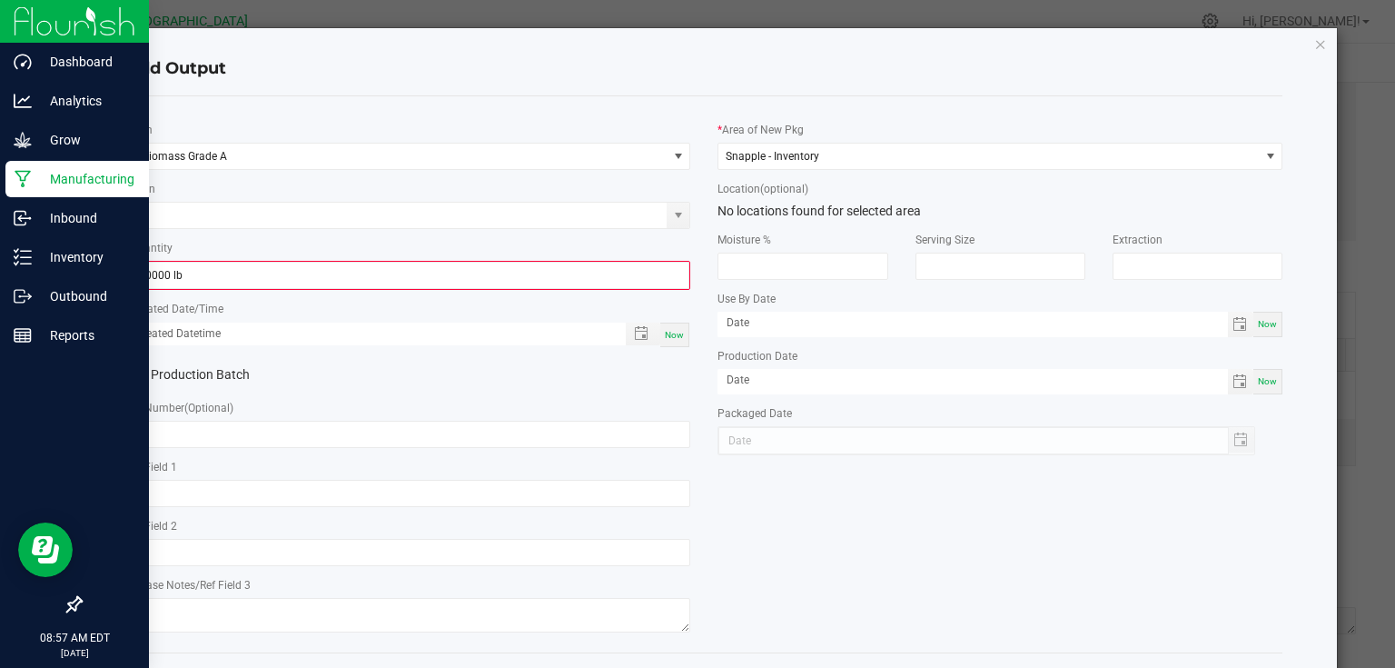
click at [338, 233] on div "* Item Biomass Grade A Strain * Quantity 0.0000 lb * Created Date/Time Now Prod…" at bounding box center [409, 374] width 592 height 527
click at [312, 283] on input "0" at bounding box center [408, 275] width 561 height 25
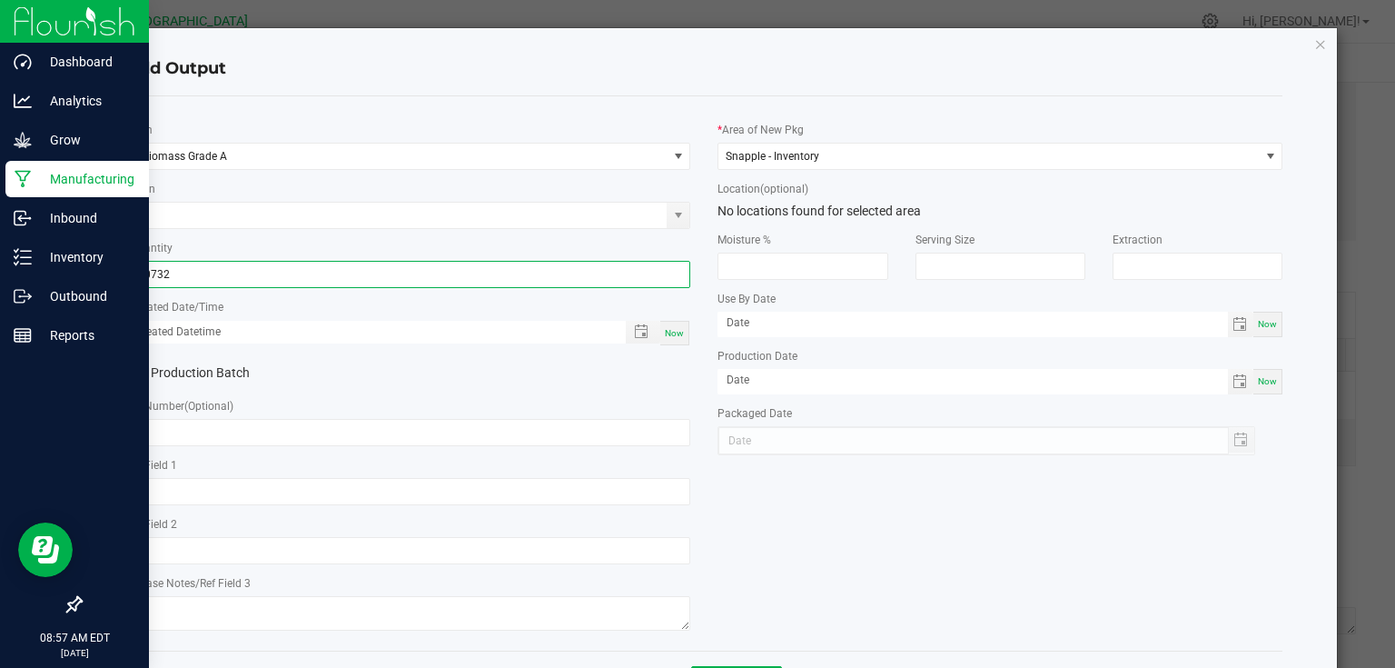
type input "0.0732 lb"
click at [679, 332] on div "Now" at bounding box center [674, 333] width 29 height 25
type input "[DATE] 8:58 AM"
type input "[DATE]"
click at [679, 371] on div "Production Batch" at bounding box center [409, 373] width 592 height 27
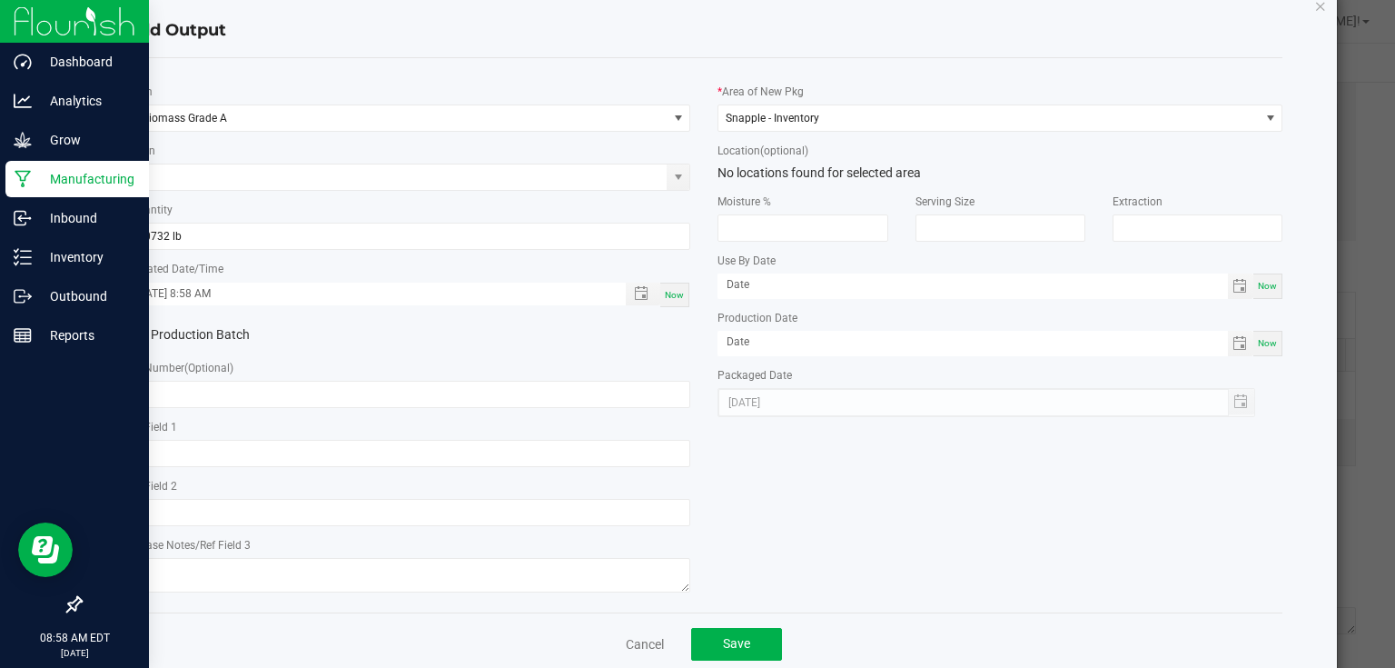
scroll to position [74, 0]
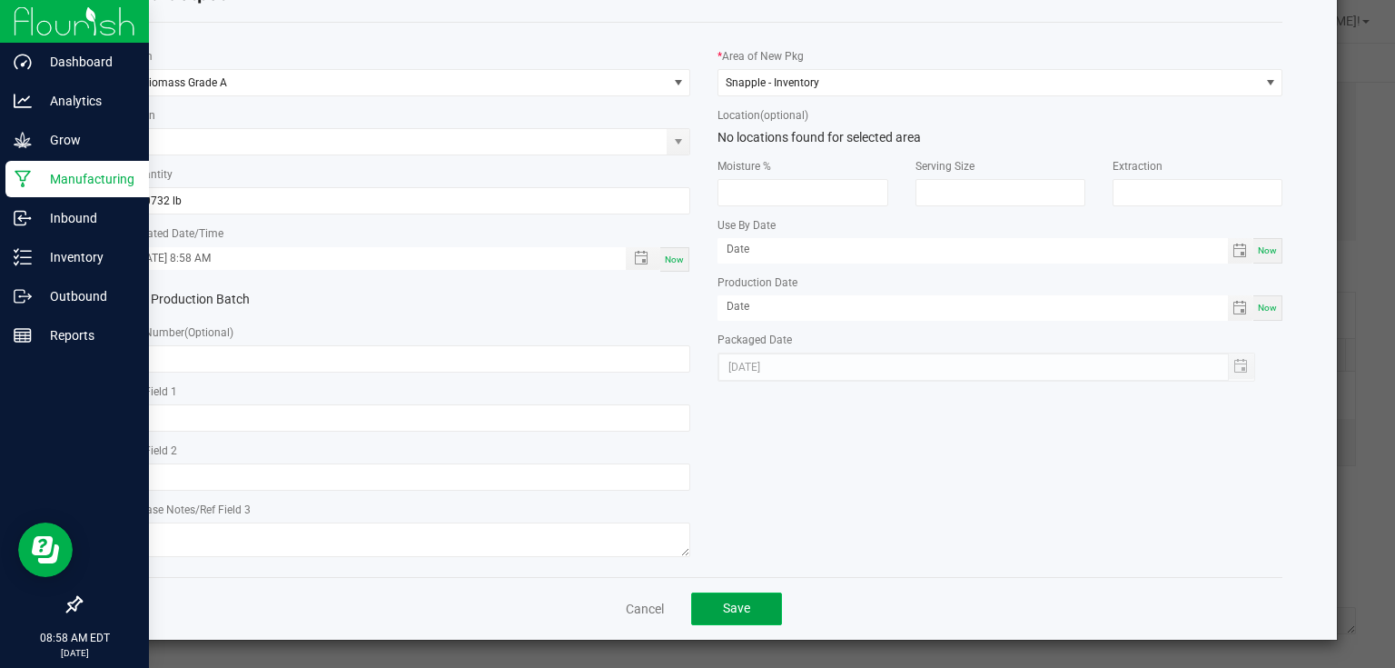
click at [748, 619] on button "Save" at bounding box center [736, 608] width 91 height 33
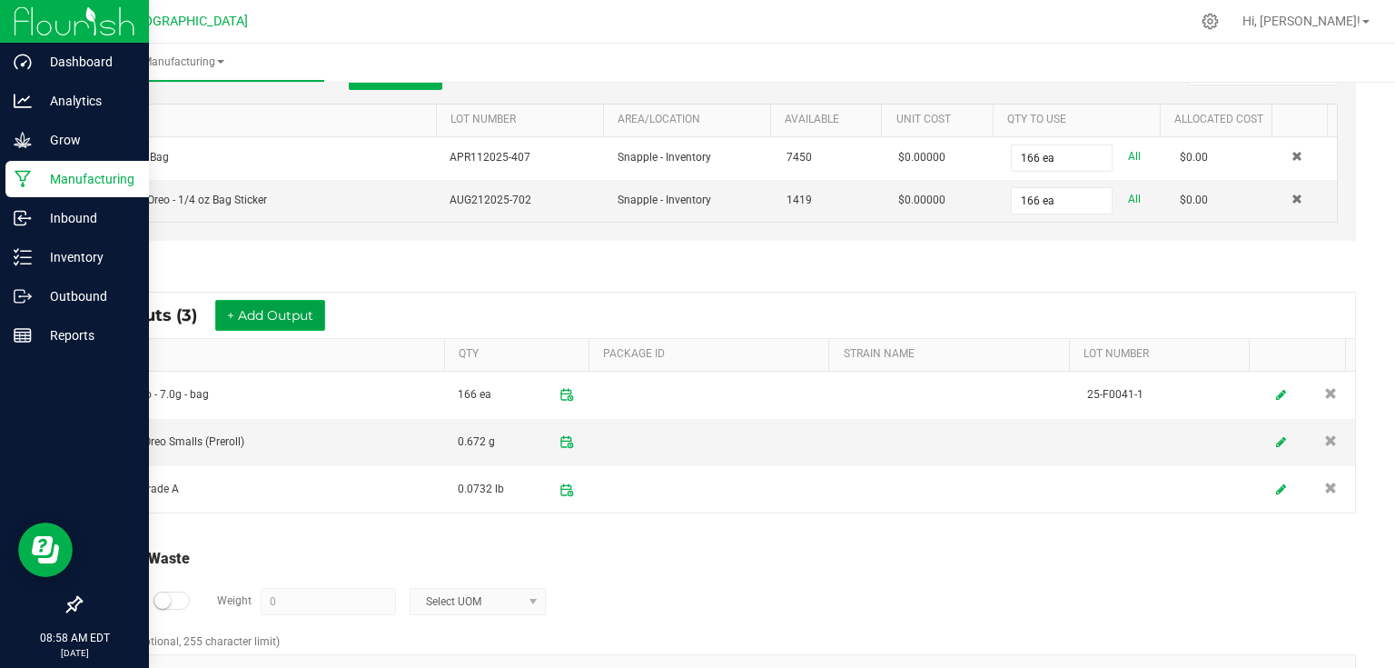
click at [323, 320] on button "+ Add Output" at bounding box center [270, 315] width 110 height 31
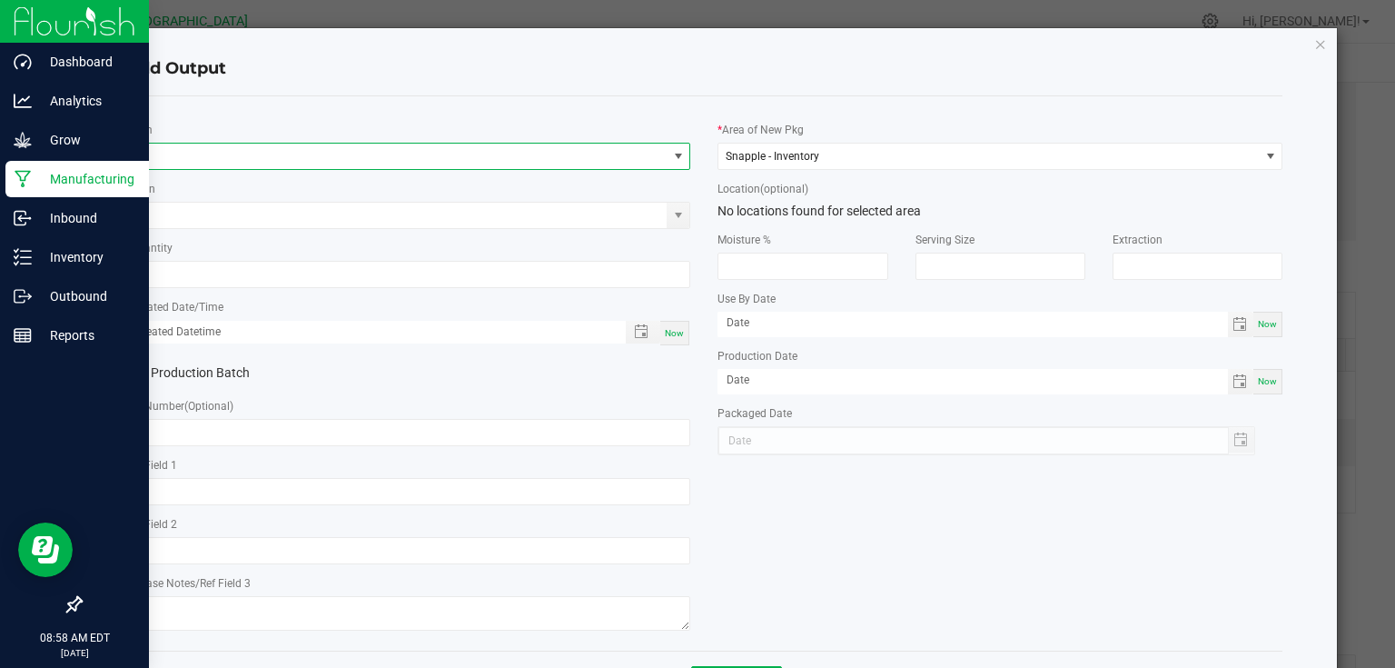
click at [271, 153] on span "NO DATA FOUND" at bounding box center [397, 156] width 540 height 25
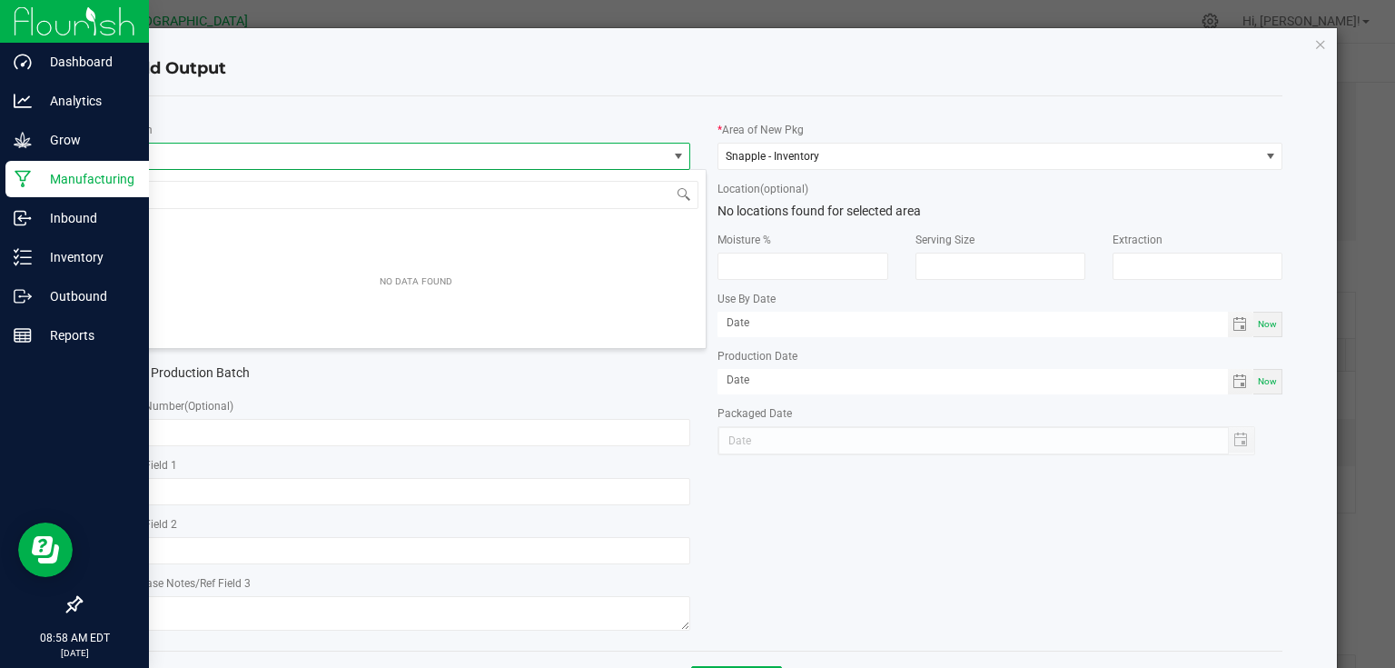
scroll to position [26, 560]
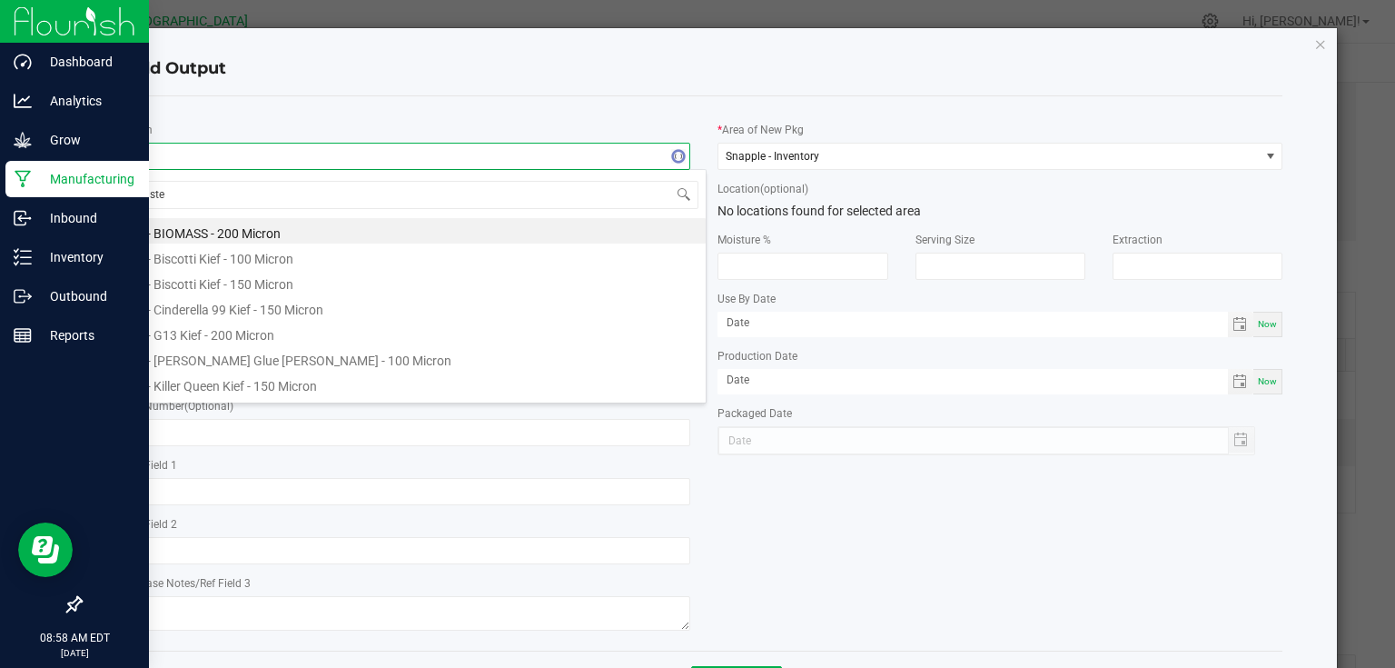
type input "stem"
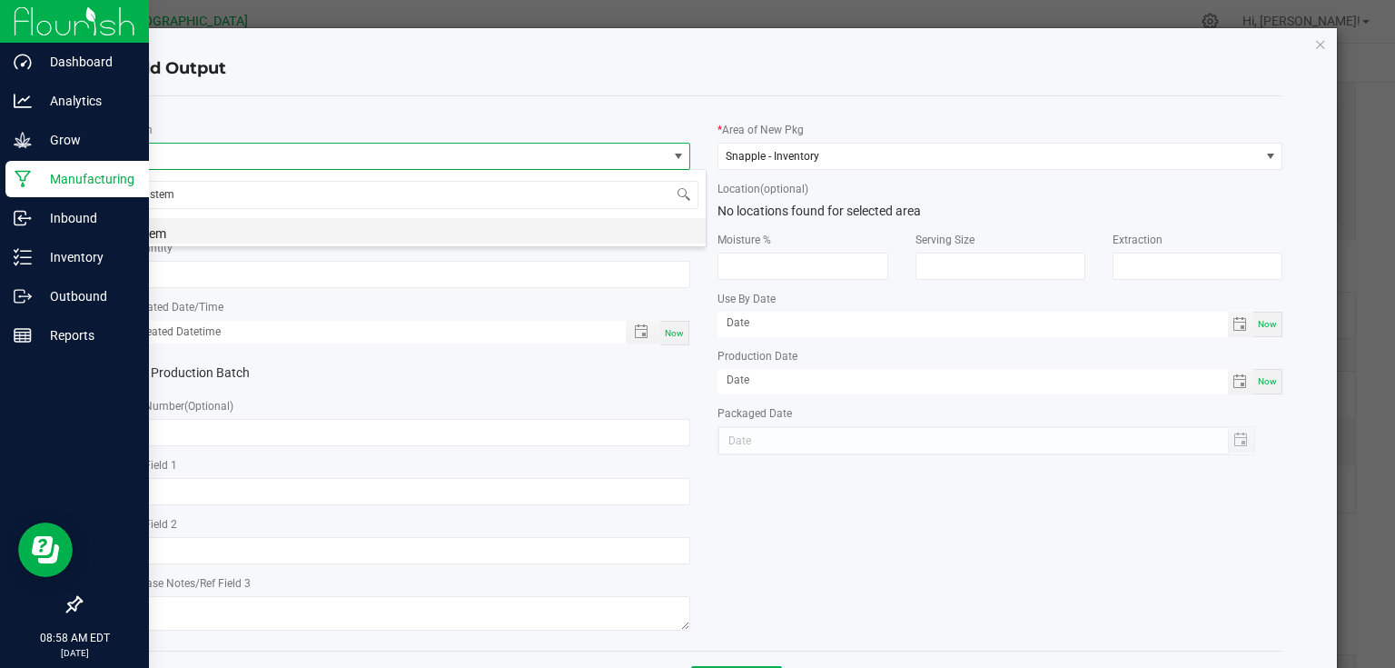
click at [233, 233] on li "Stem" at bounding box center [416, 230] width 580 height 25
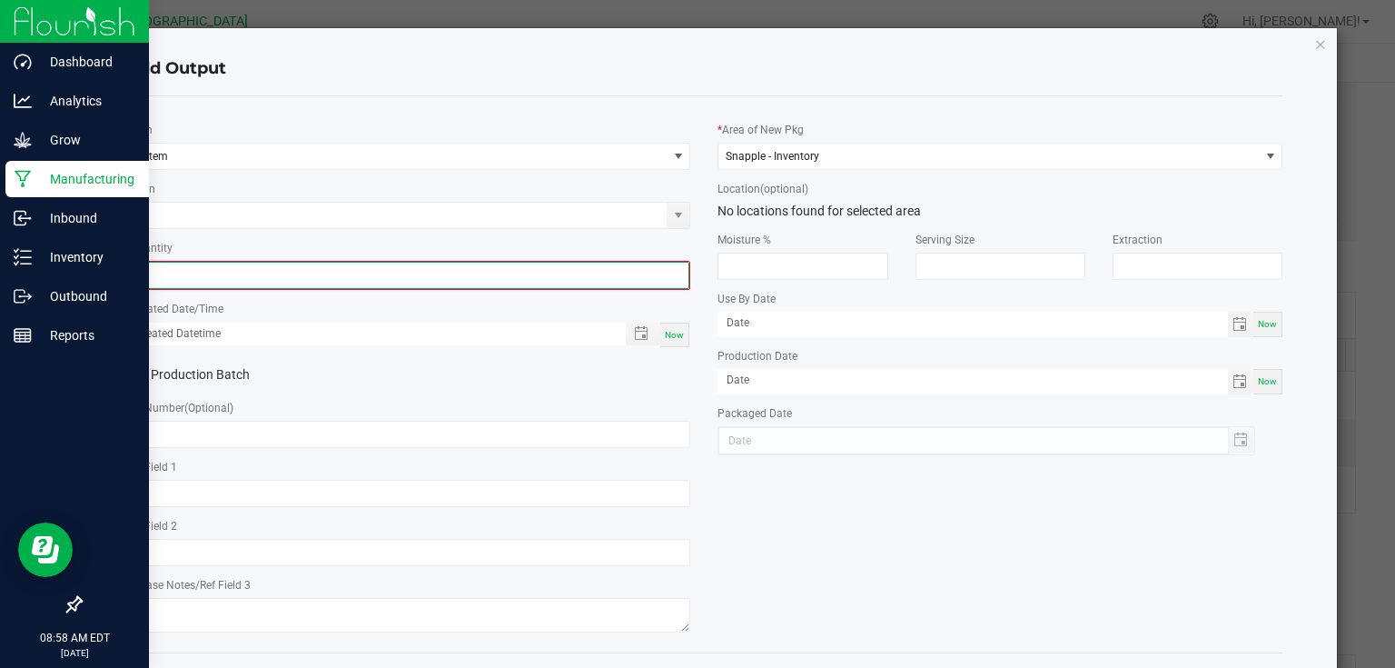
click at [240, 263] on input "0" at bounding box center [408, 275] width 561 height 25
type input "9.9300 g"
click at [668, 332] on span "Now" at bounding box center [674, 333] width 19 height 10
type input "[DATE] 8:58 AM"
type input "[DATE]"
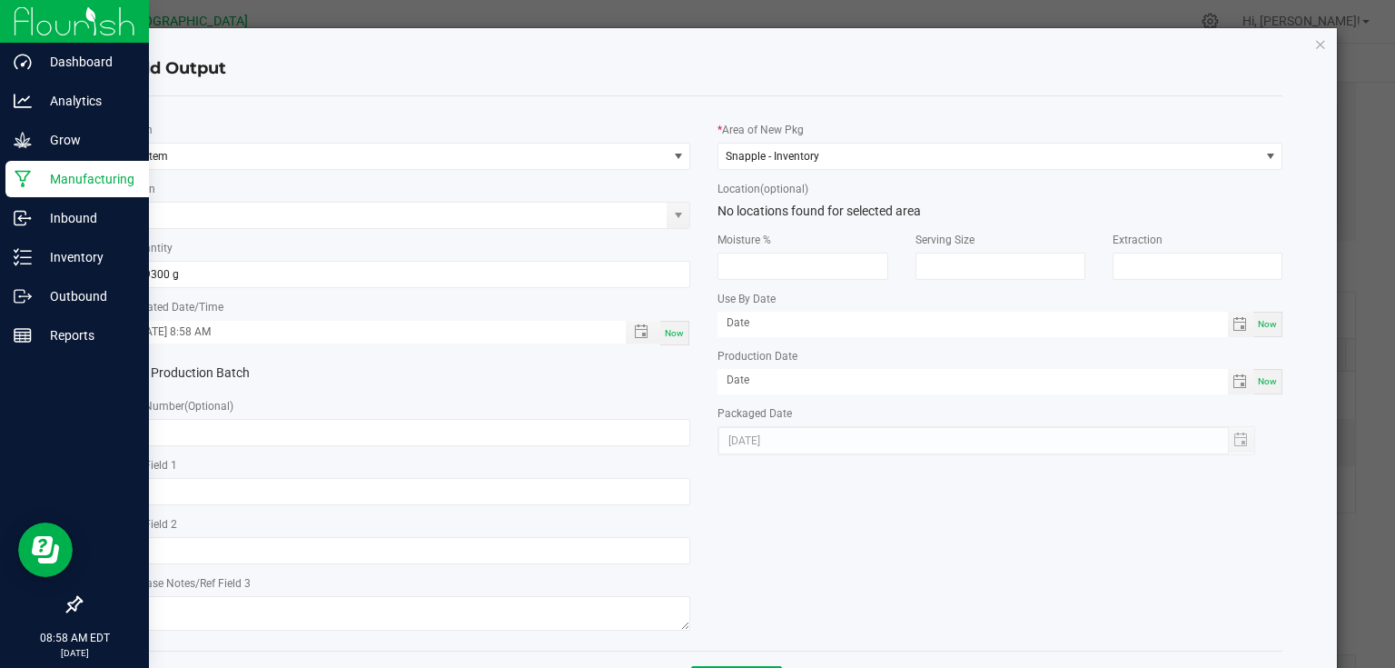
click at [674, 351] on div "* Item Stem Strain * Quantity 9.9300 g * Created Date/Time [DATE] 8:58 AM Now P…" at bounding box center [409, 373] width 592 height 525
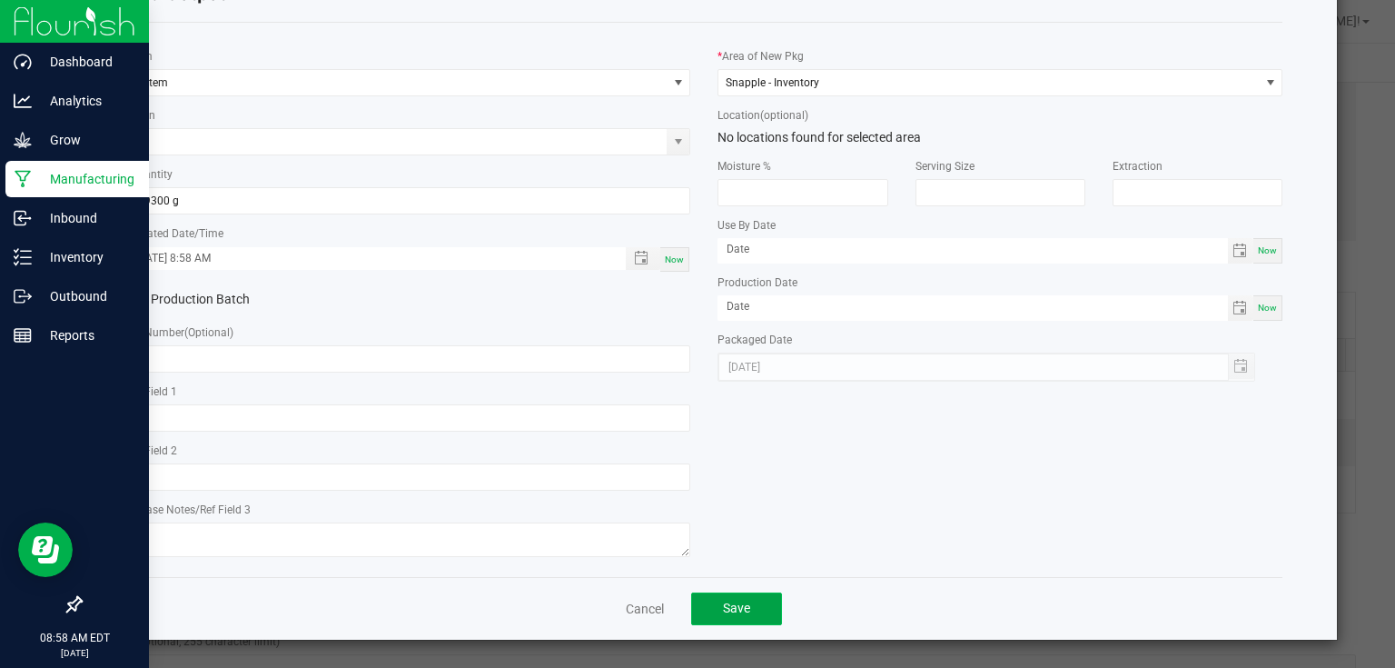
click at [734, 618] on button "Save" at bounding box center [736, 608] width 91 height 33
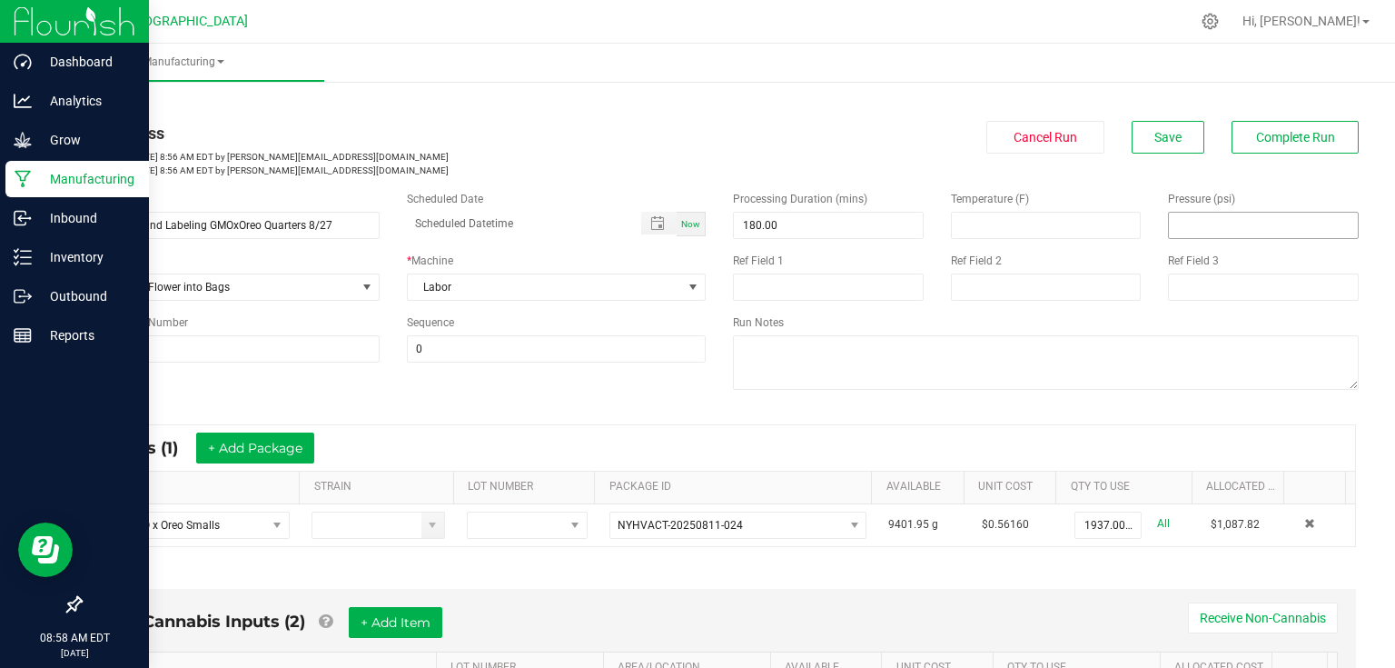
scroll to position [0, 0]
click at [1261, 142] on span "Complete Run" at bounding box center [1295, 137] width 79 height 15
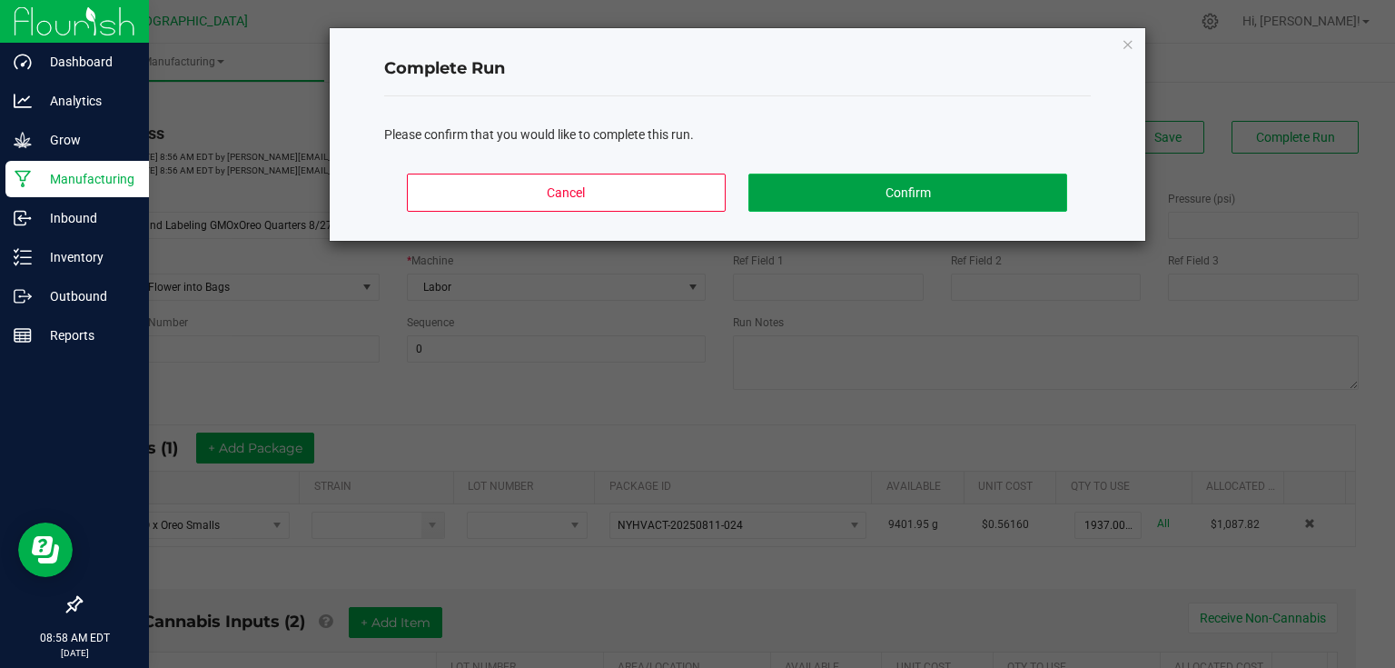
click at [1035, 185] on button "Confirm" at bounding box center [907, 192] width 318 height 38
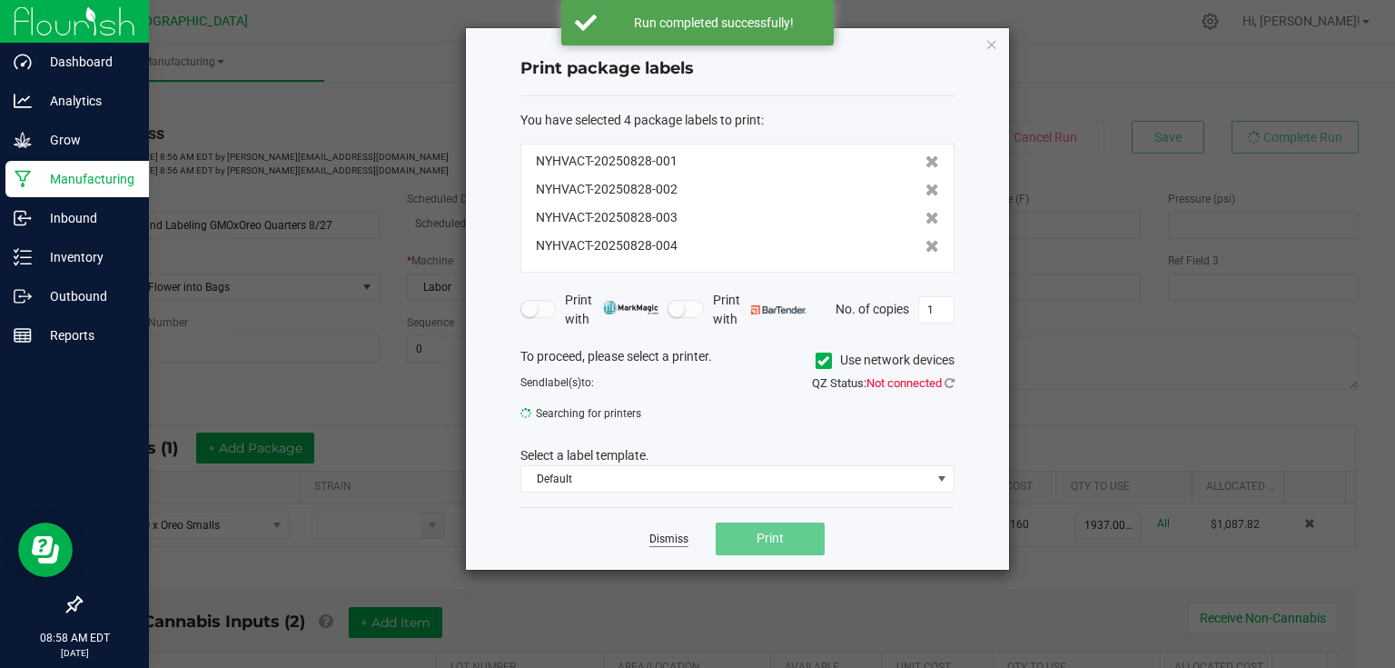
click at [672, 538] on link "Dismiss" at bounding box center [668, 538] width 39 height 15
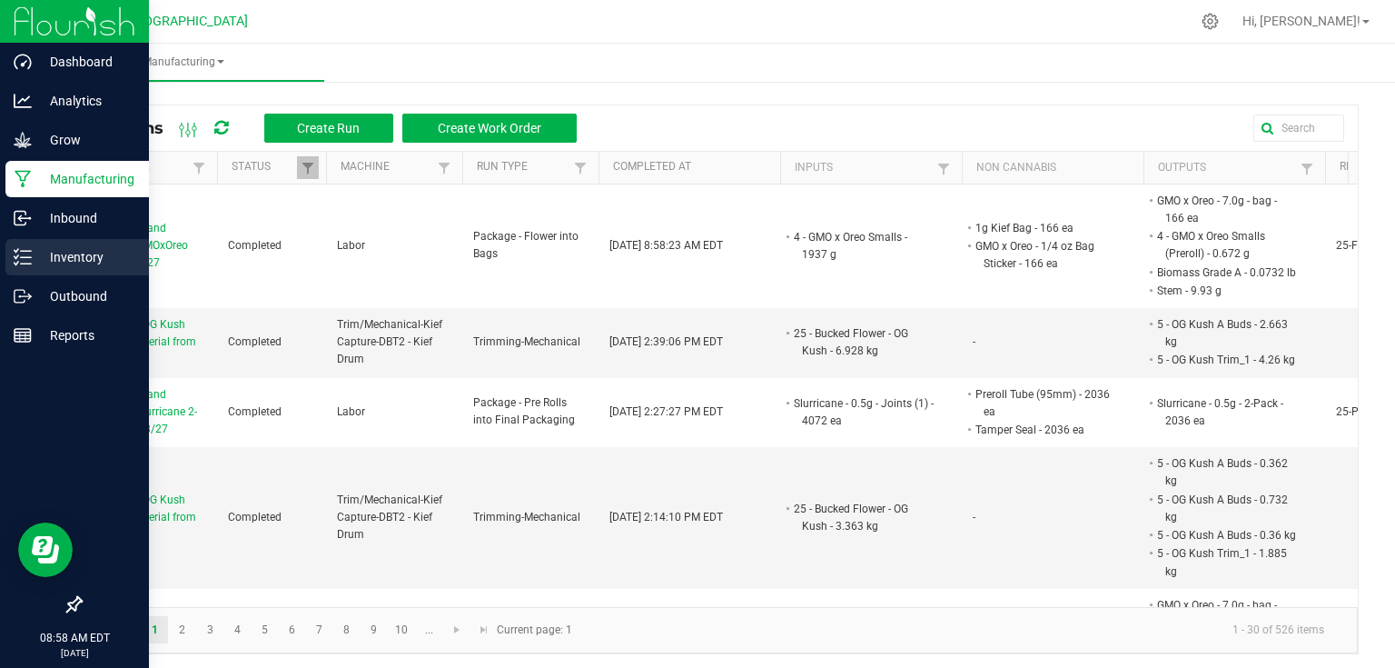
click at [40, 260] on p "Inventory" at bounding box center [86, 257] width 109 height 22
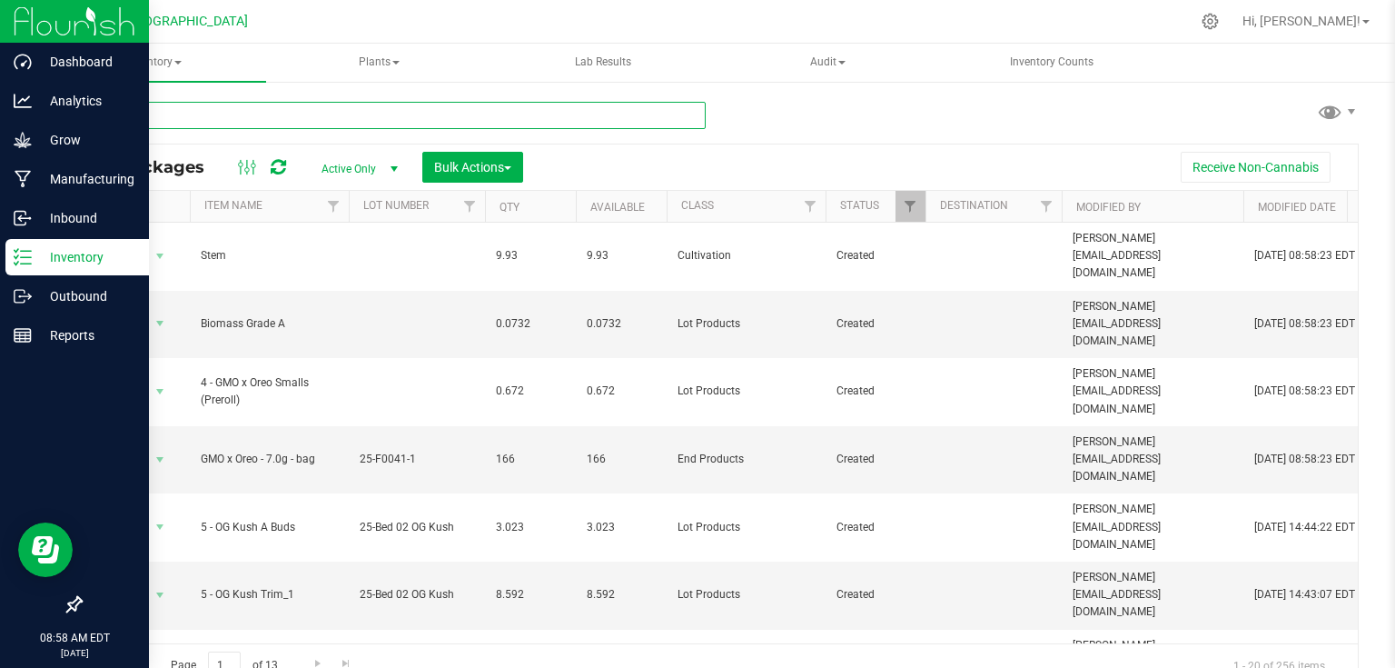
click at [302, 124] on input "text" at bounding box center [393, 115] width 626 height 27
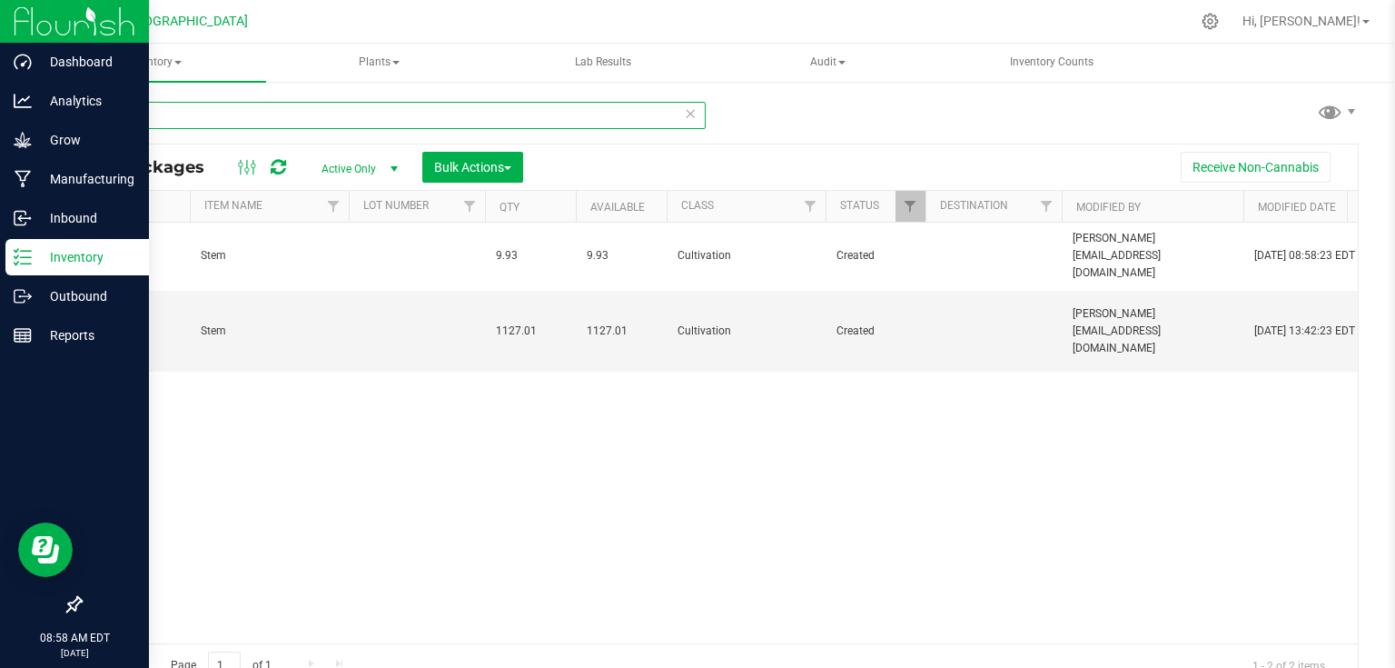
type input "stem"
click at [469, 176] on button "Bulk Actions" at bounding box center [472, 167] width 101 height 31
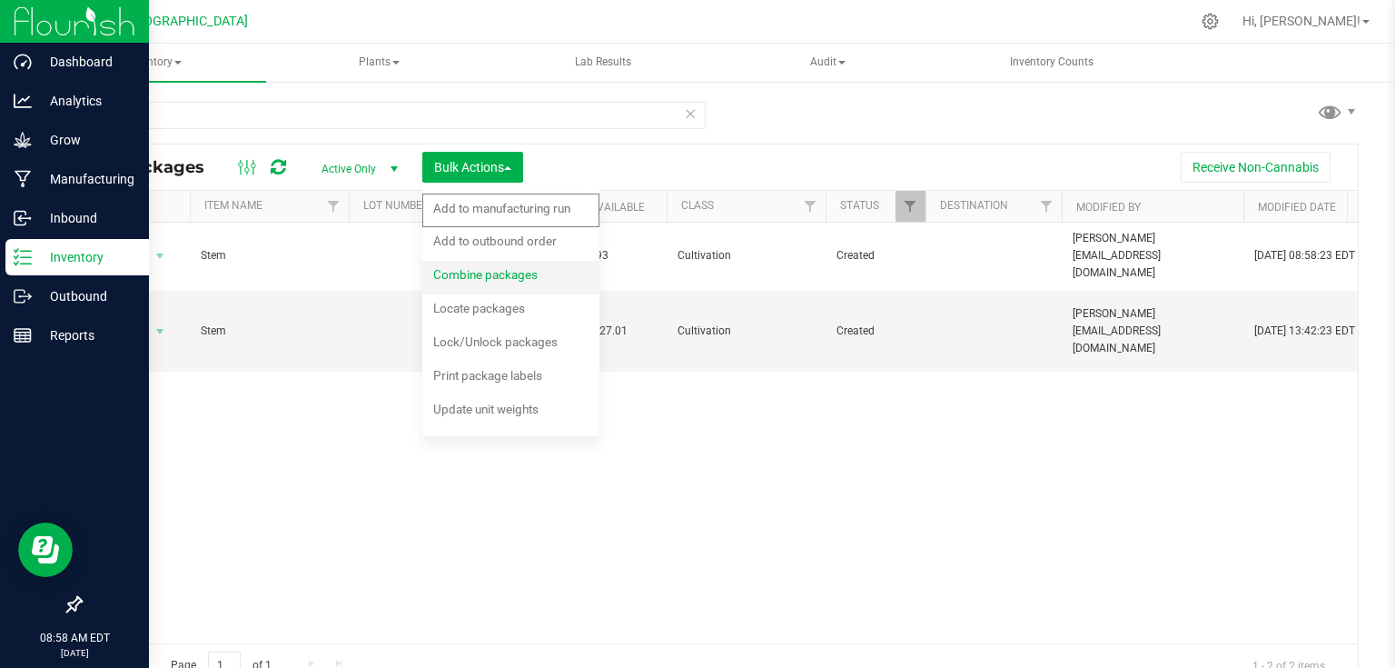
click at [470, 271] on span "Combine packages" at bounding box center [485, 274] width 104 height 15
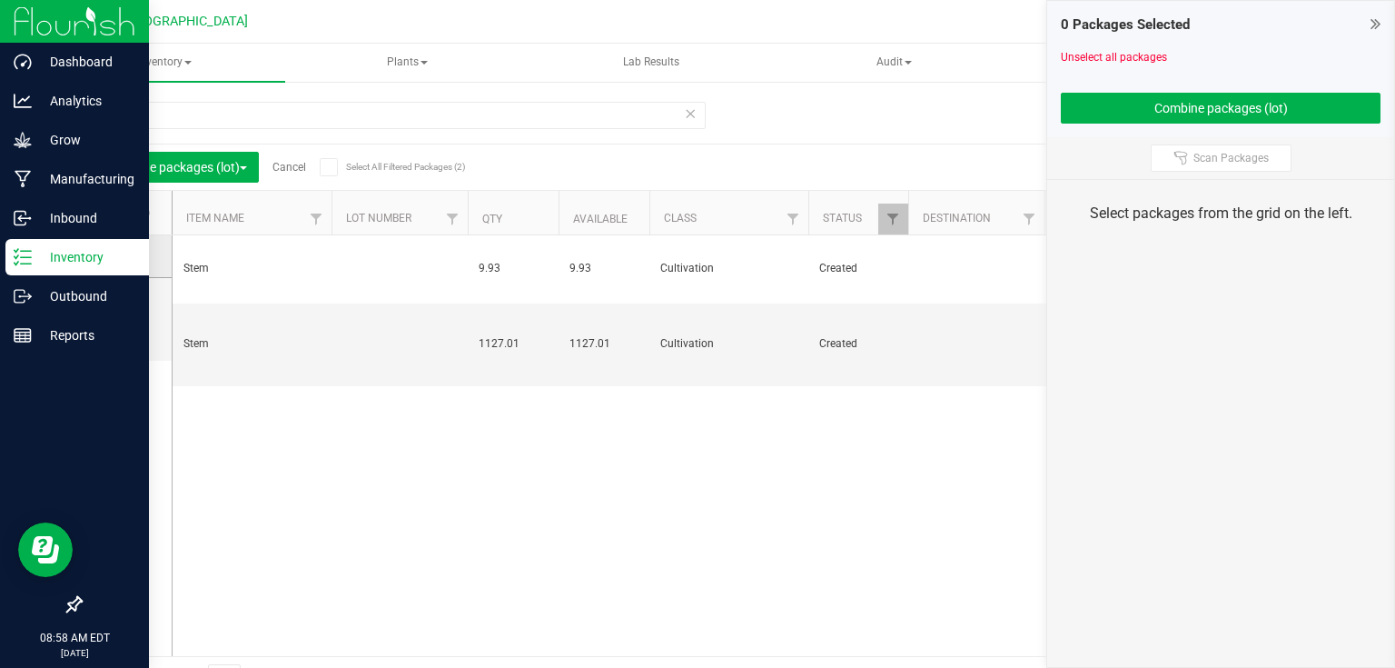
click at [130, 259] on span at bounding box center [123, 256] width 18 height 18
click at [0, 0] on input "checkbox" at bounding box center [0, 0] width 0 height 0
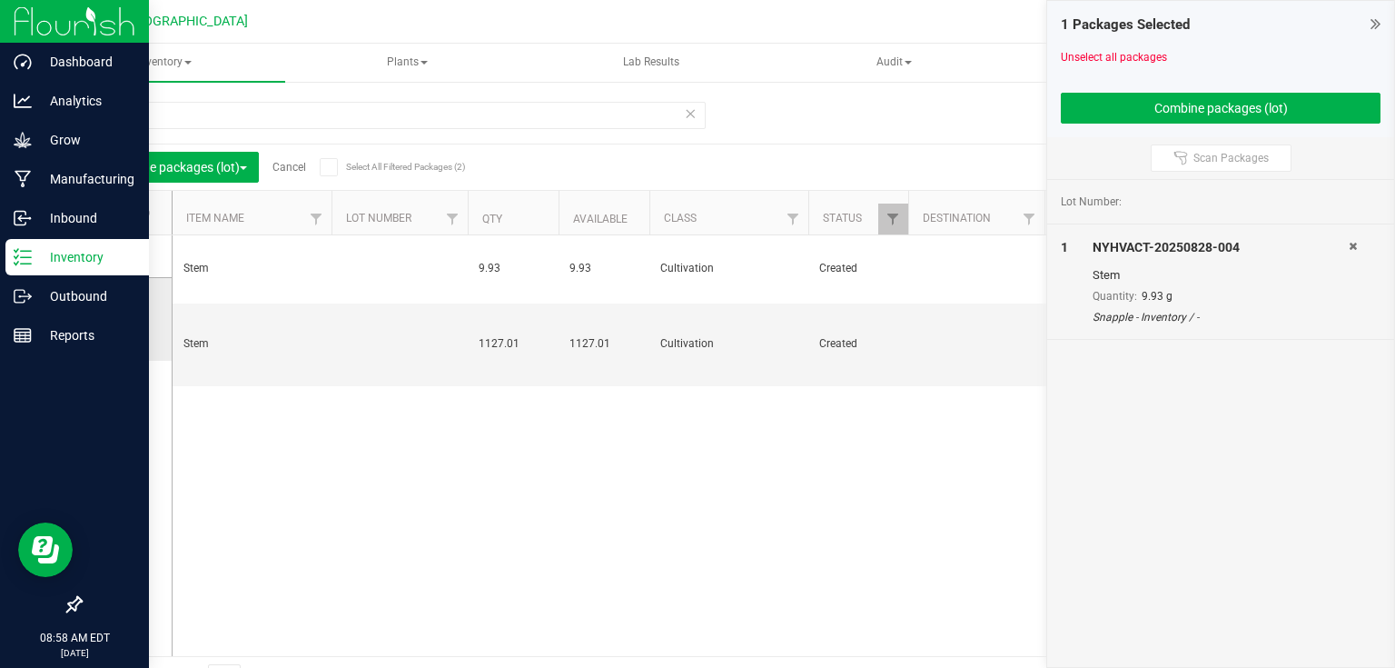
click at [116, 319] on icon at bounding box center [121, 319] width 12 height 0
click at [0, 0] on input "checkbox" at bounding box center [0, 0] width 0 height 0
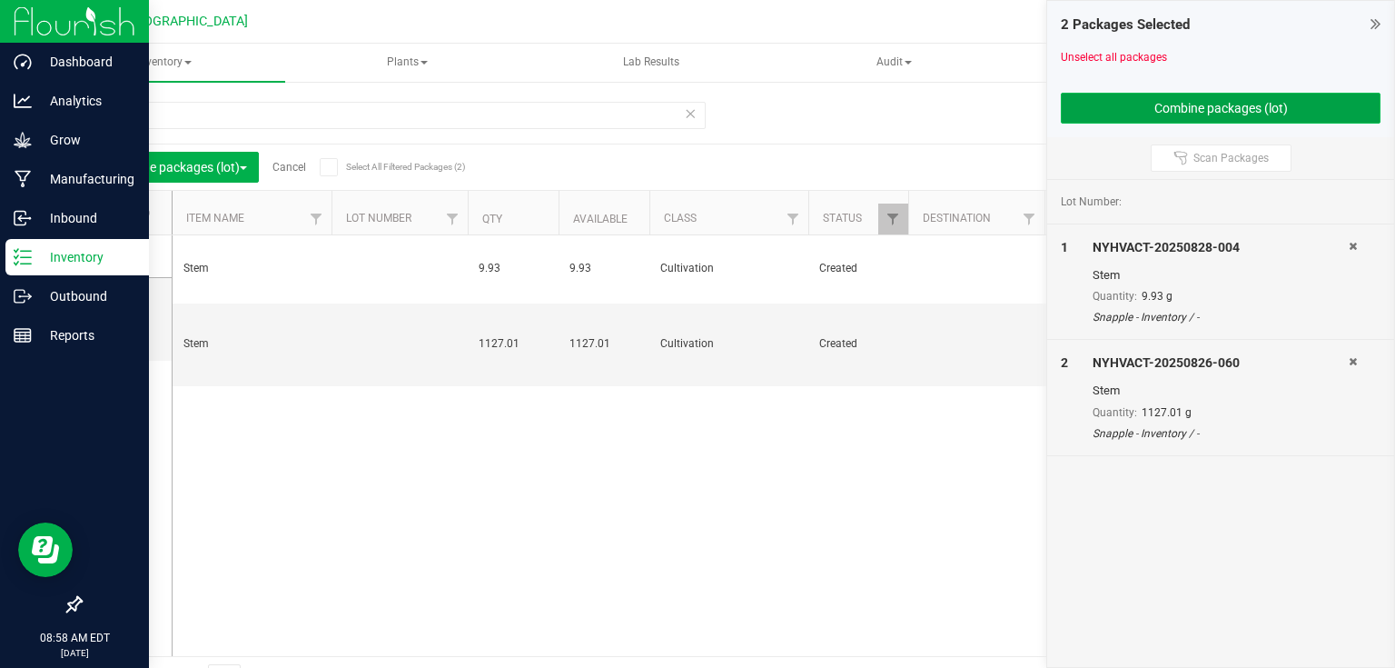
click at [1173, 113] on button "Combine packages (lot)" at bounding box center [1221, 108] width 320 height 31
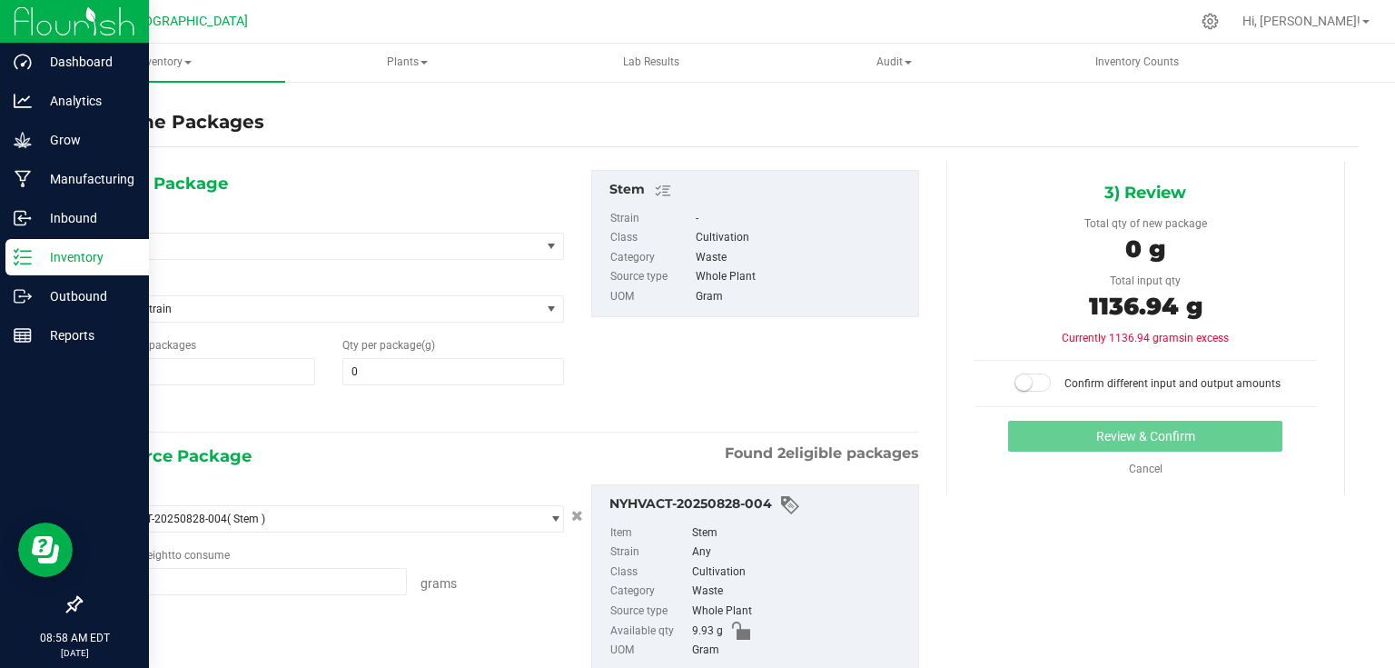
type input "9.9300 g"
type input "1127.0100 g"
click at [531, 369] on span at bounding box center [453, 371] width 222 height 27
type input "1136.94"
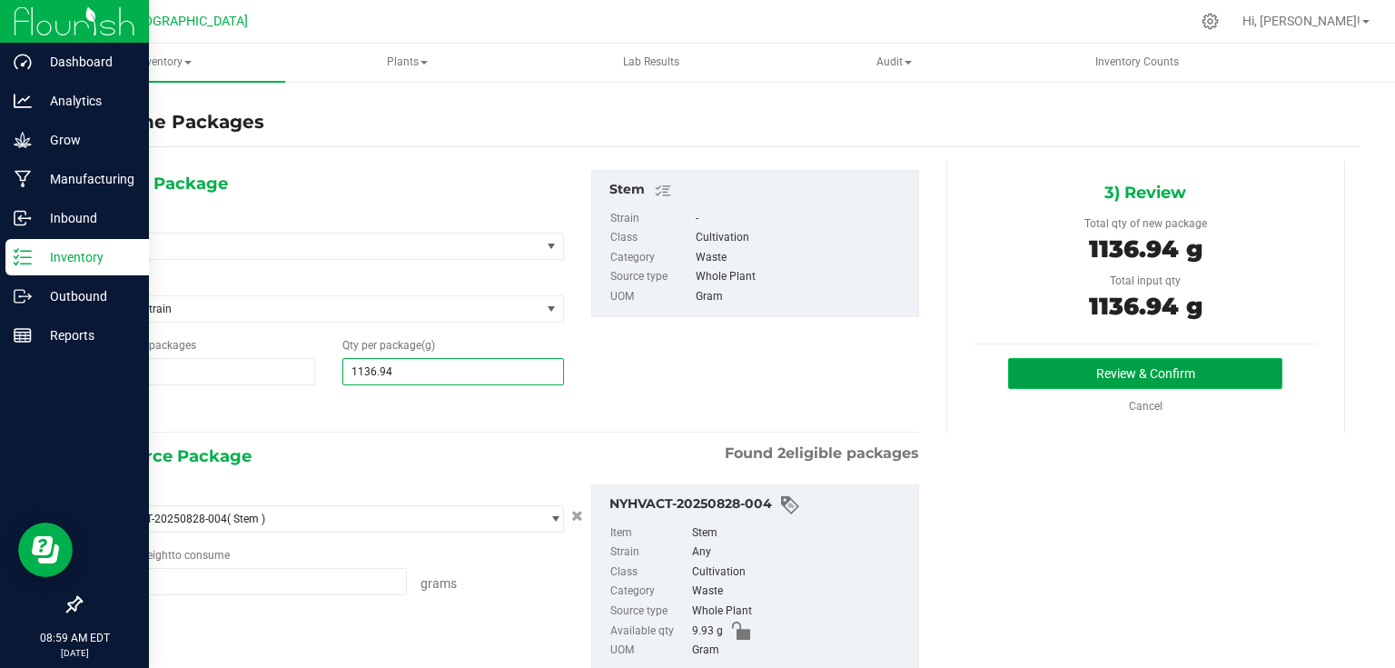
type input "1,137"
click at [1206, 370] on button "Review & Confirm" at bounding box center [1145, 373] width 274 height 31
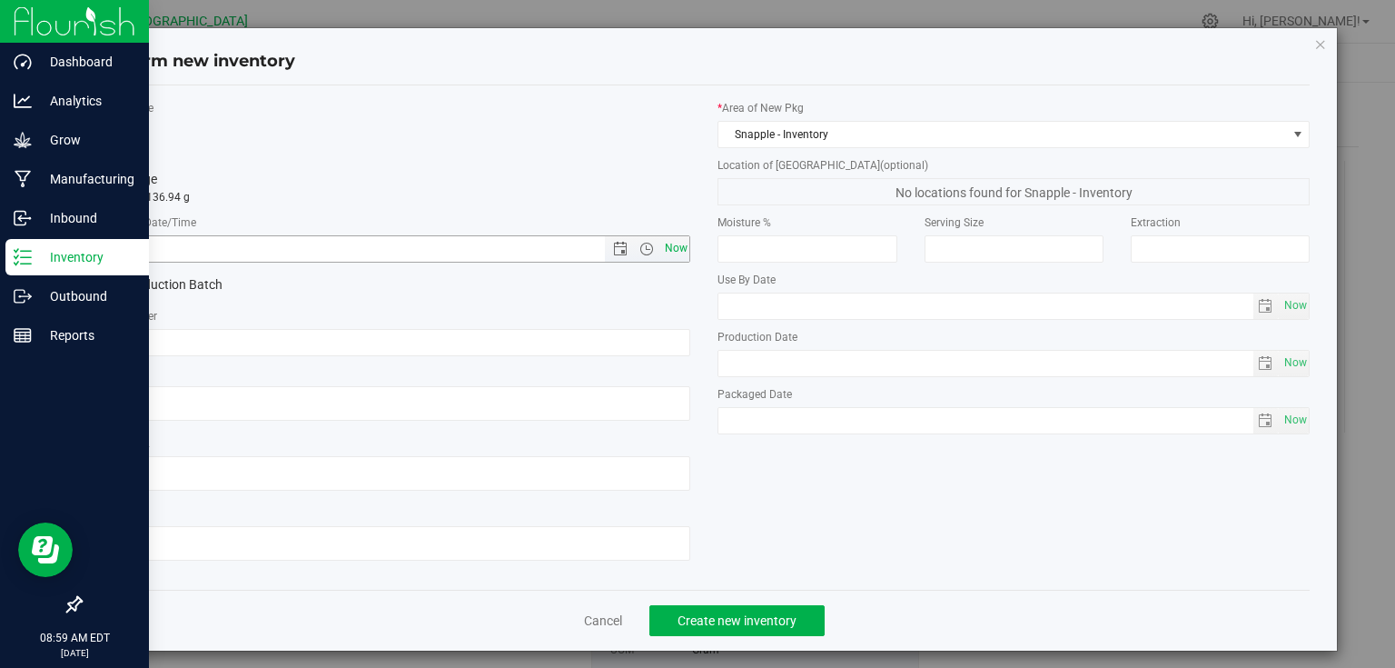
click at [674, 245] on span "Now" at bounding box center [675, 248] width 31 height 26
type input "[DATE] 8:59 AM"
click at [722, 616] on span "Create new inventory" at bounding box center [737, 620] width 119 height 15
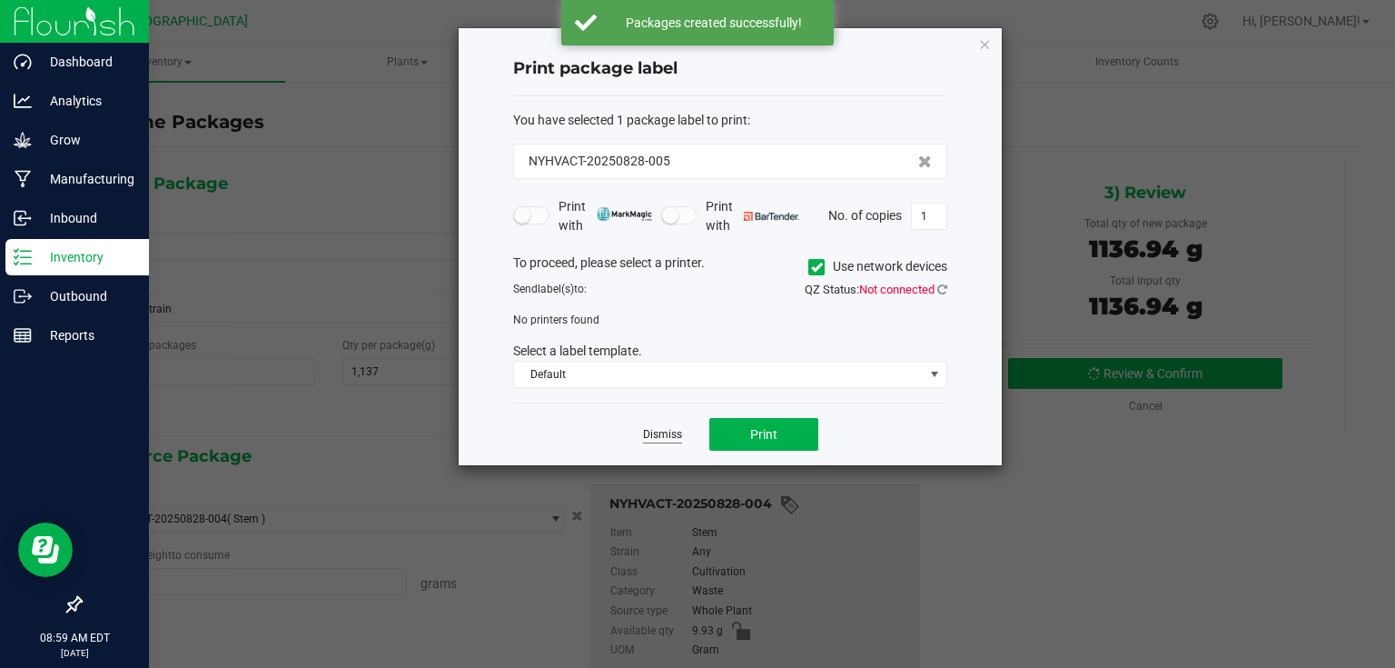
click at [654, 439] on link "Dismiss" at bounding box center [662, 434] width 39 height 15
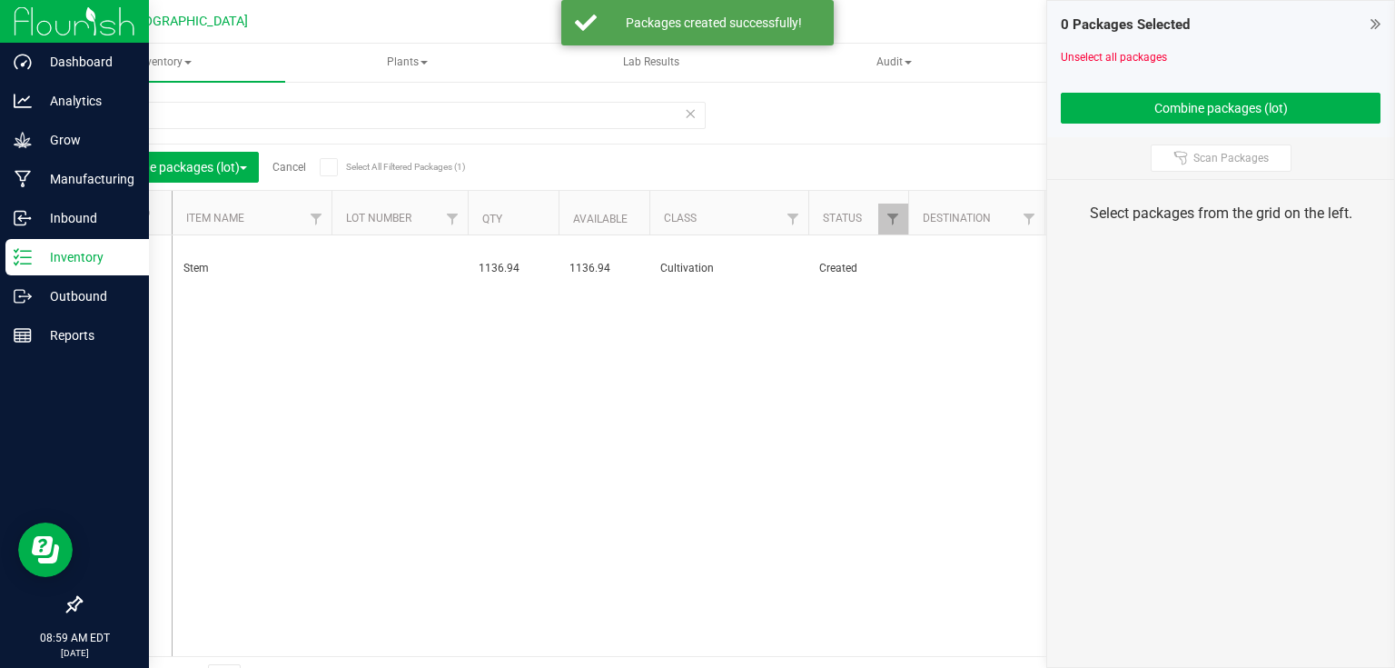
click at [1381, 25] on icon at bounding box center [1376, 24] width 10 height 18
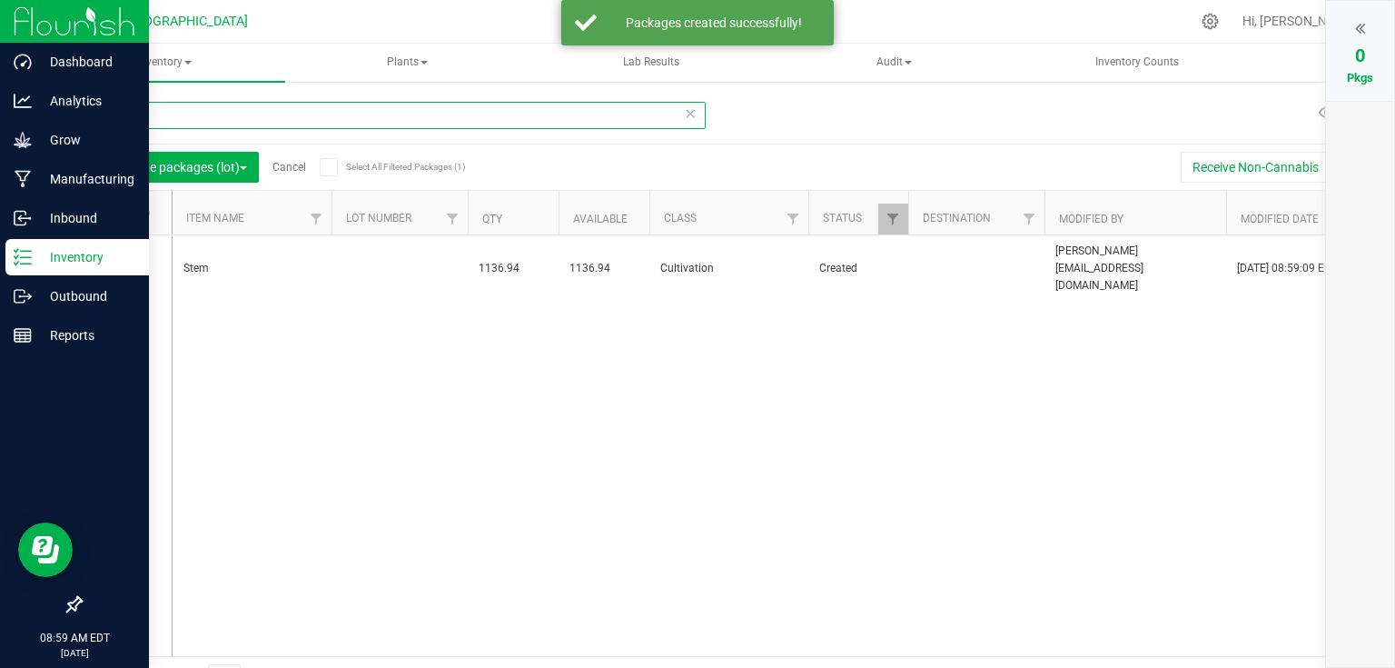
click at [305, 124] on input "stem" at bounding box center [393, 115] width 626 height 27
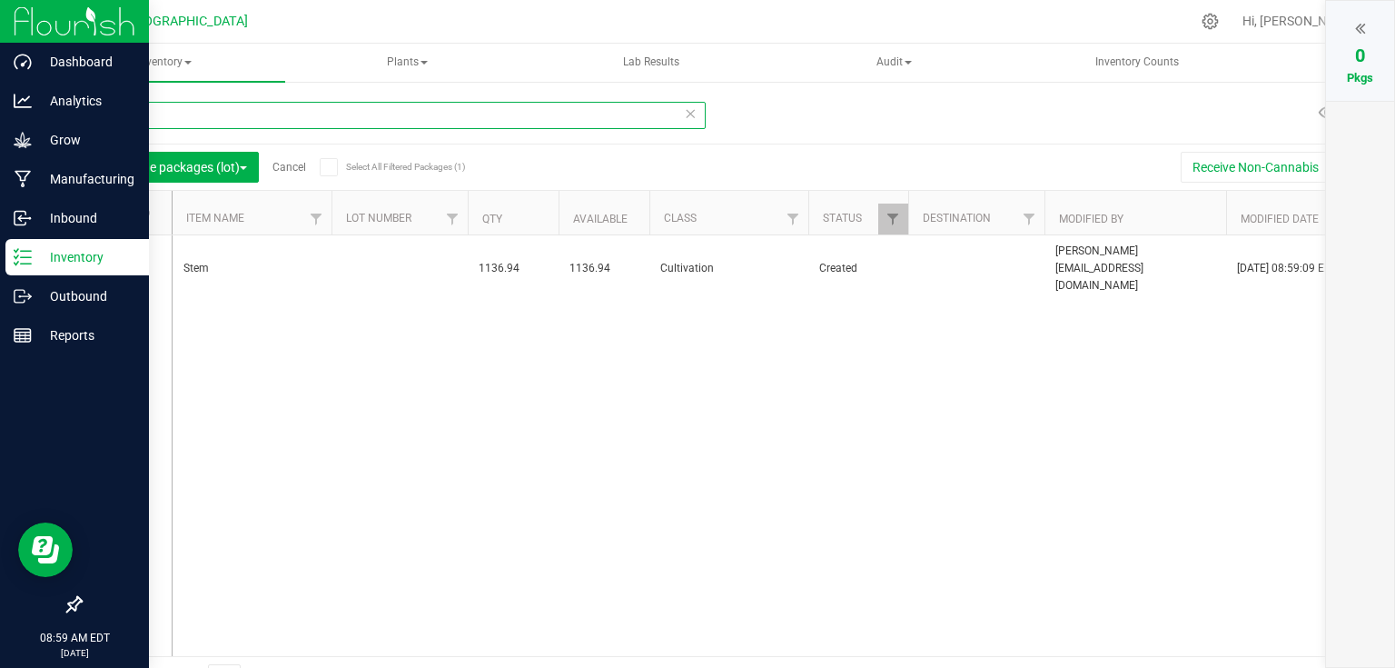
type input "s"
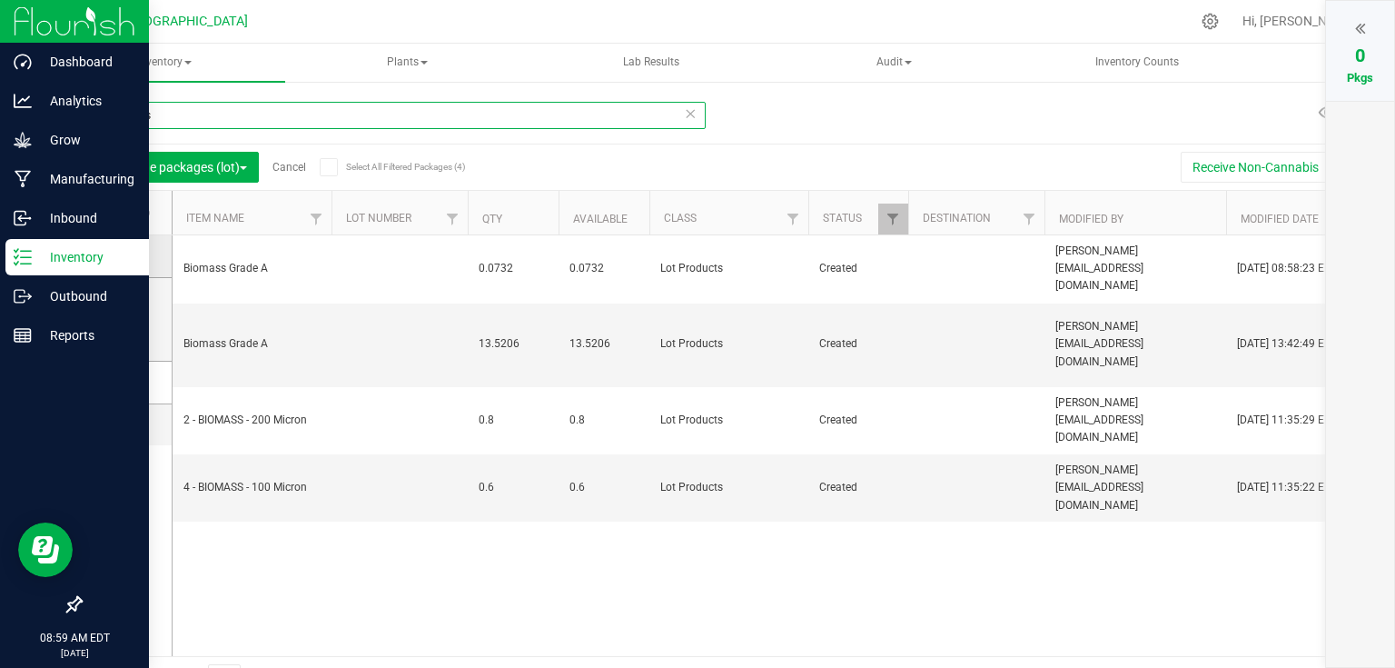
type input "biomass"
click at [126, 256] on icon at bounding box center [121, 256] width 12 height 0
click at [0, 0] on input "checkbox" at bounding box center [0, 0] width 0 height 0
click at [117, 319] on icon at bounding box center [121, 319] width 12 height 0
click at [0, 0] on input "checkbox" at bounding box center [0, 0] width 0 height 0
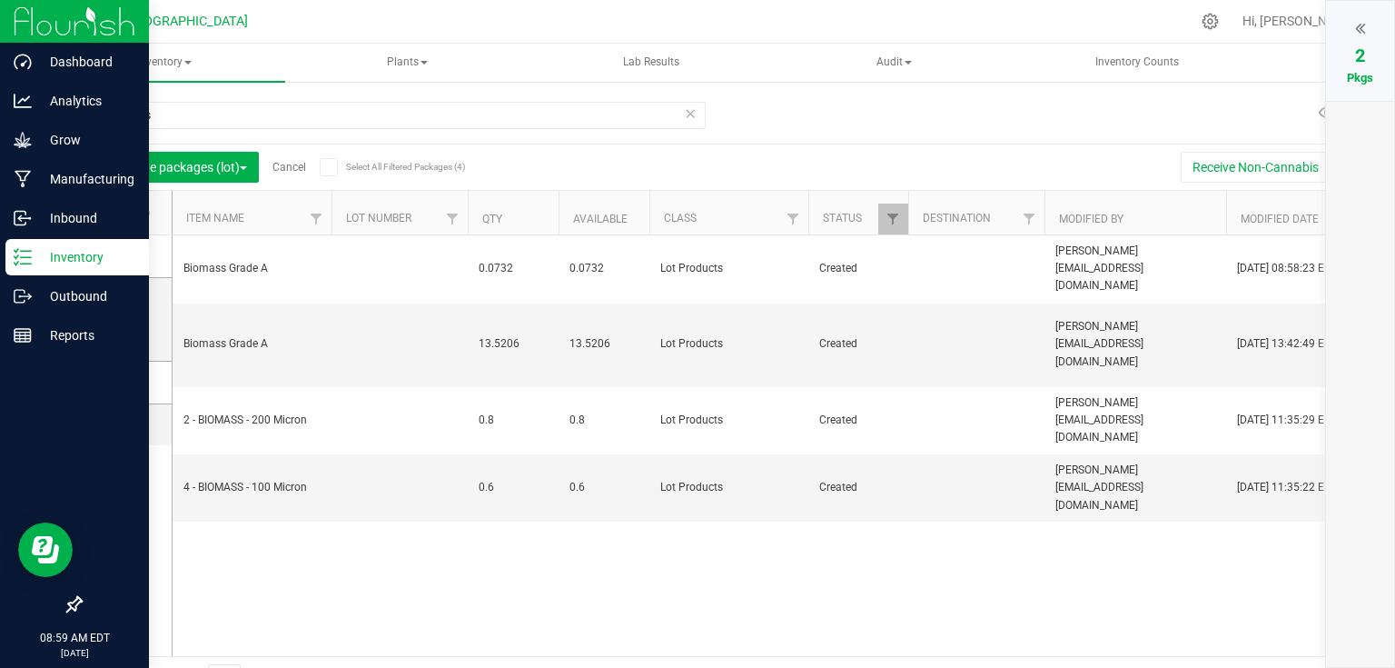
click at [1356, 46] on span "2" at bounding box center [1360, 56] width 10 height 22
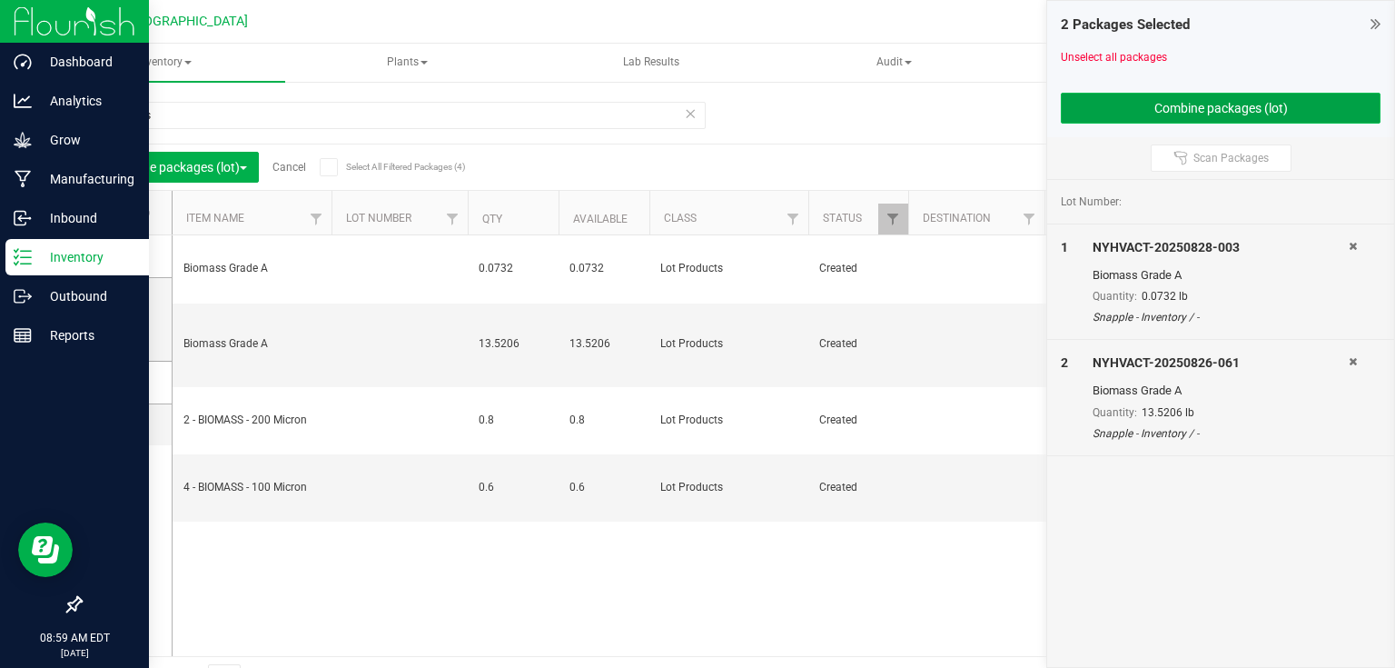
click at [1270, 110] on button "Combine packages (lot)" at bounding box center [1221, 108] width 320 height 31
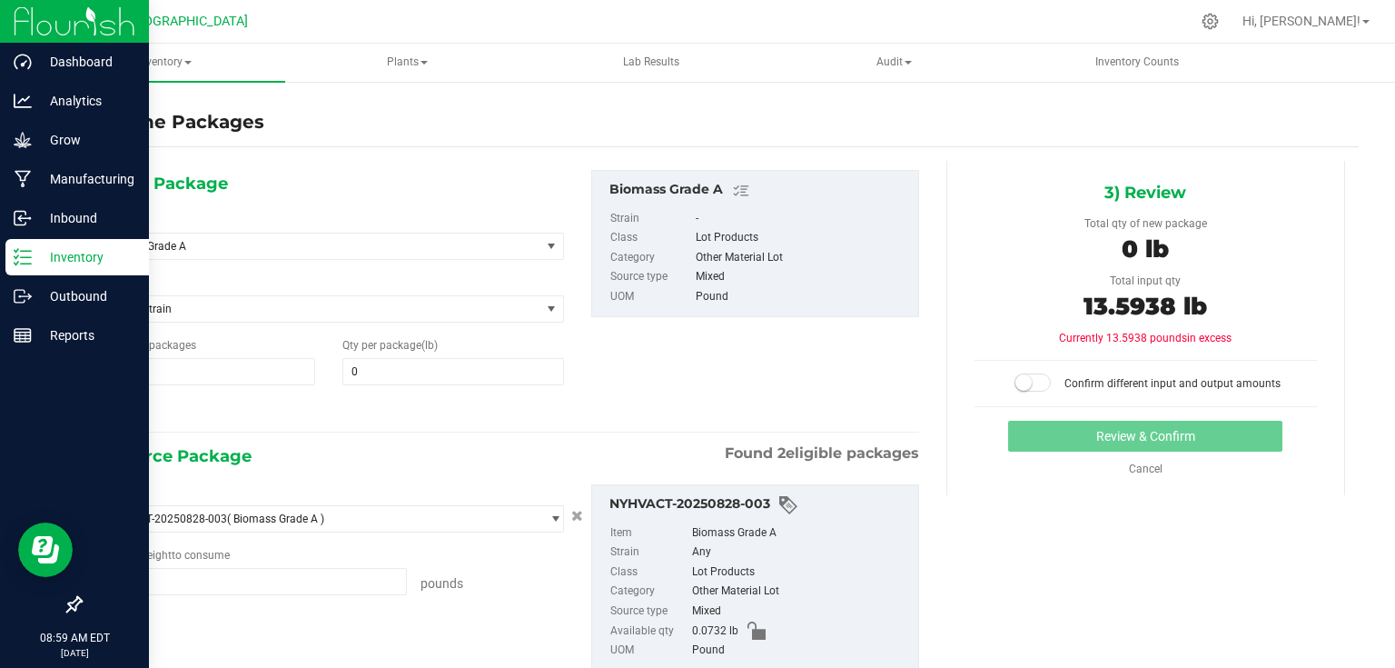
type input "0.0732 lb"
type input "13.5206 lb"
click at [429, 363] on span at bounding box center [453, 371] width 222 height 27
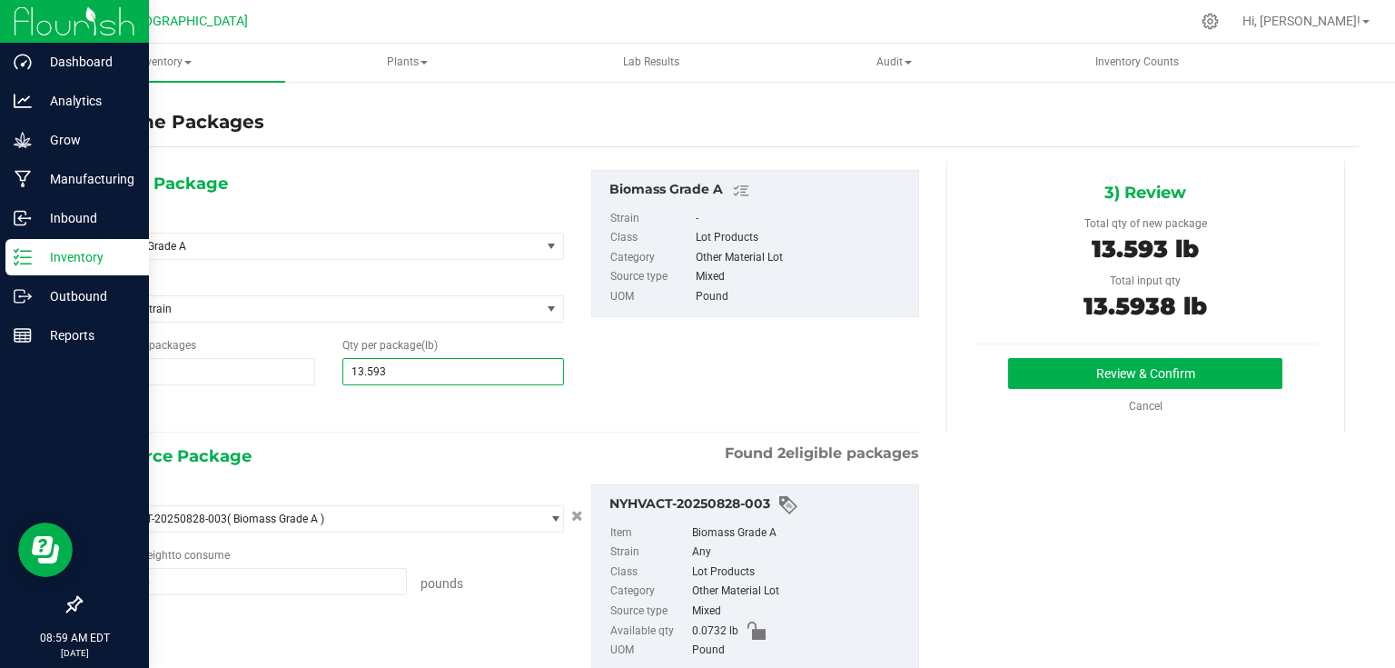
type input "13.5938"
type input "14"
click at [1095, 389] on div "Review & Confirm Cancel" at bounding box center [1146, 386] width 342 height 56
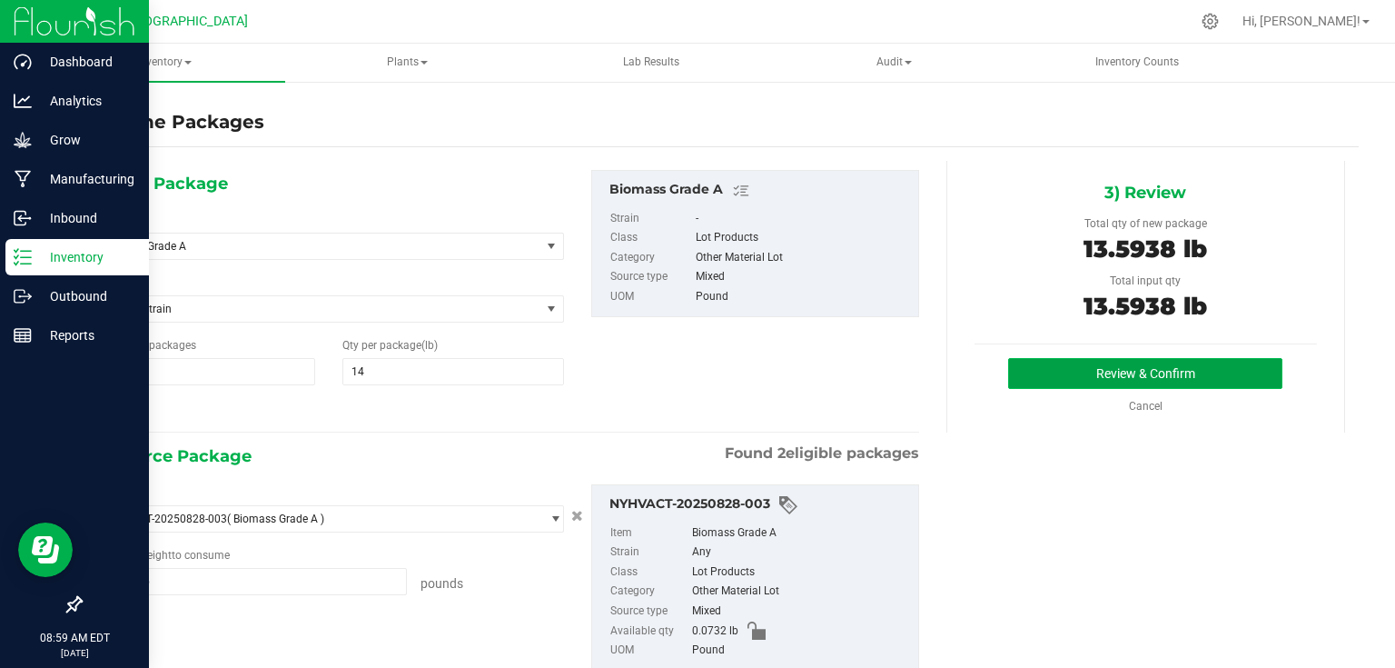
click at [1095, 382] on button "Review & Confirm" at bounding box center [1145, 373] width 274 height 31
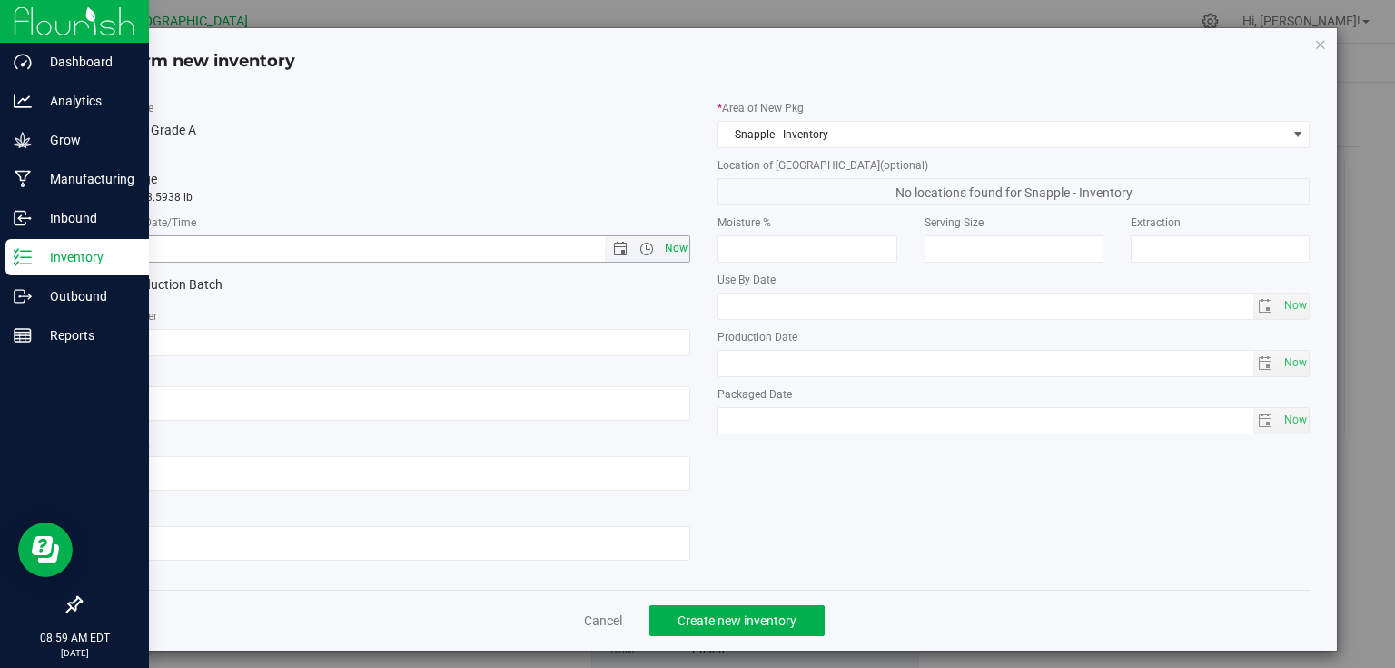
click at [665, 254] on span "Now" at bounding box center [675, 248] width 31 height 26
type input "[DATE] 8:59 AM"
click at [743, 609] on button "Create new inventory" at bounding box center [736, 620] width 175 height 31
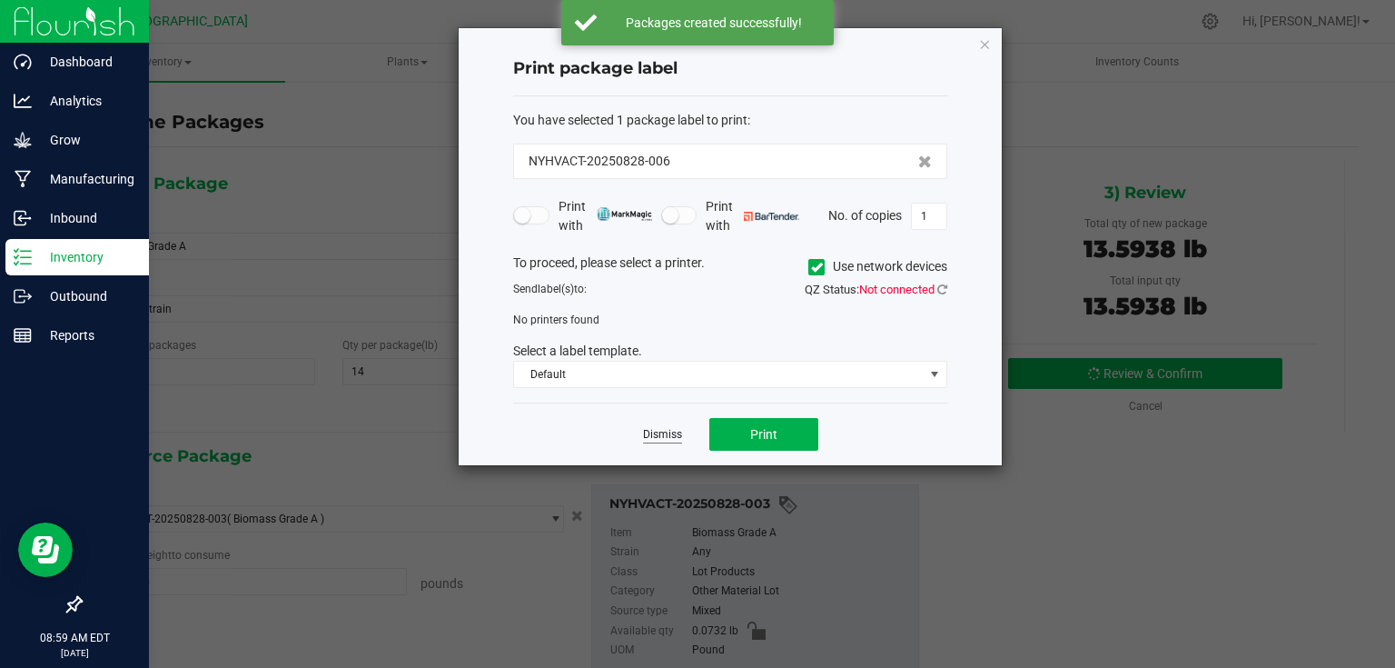
click at [669, 431] on link "Dismiss" at bounding box center [662, 434] width 39 height 15
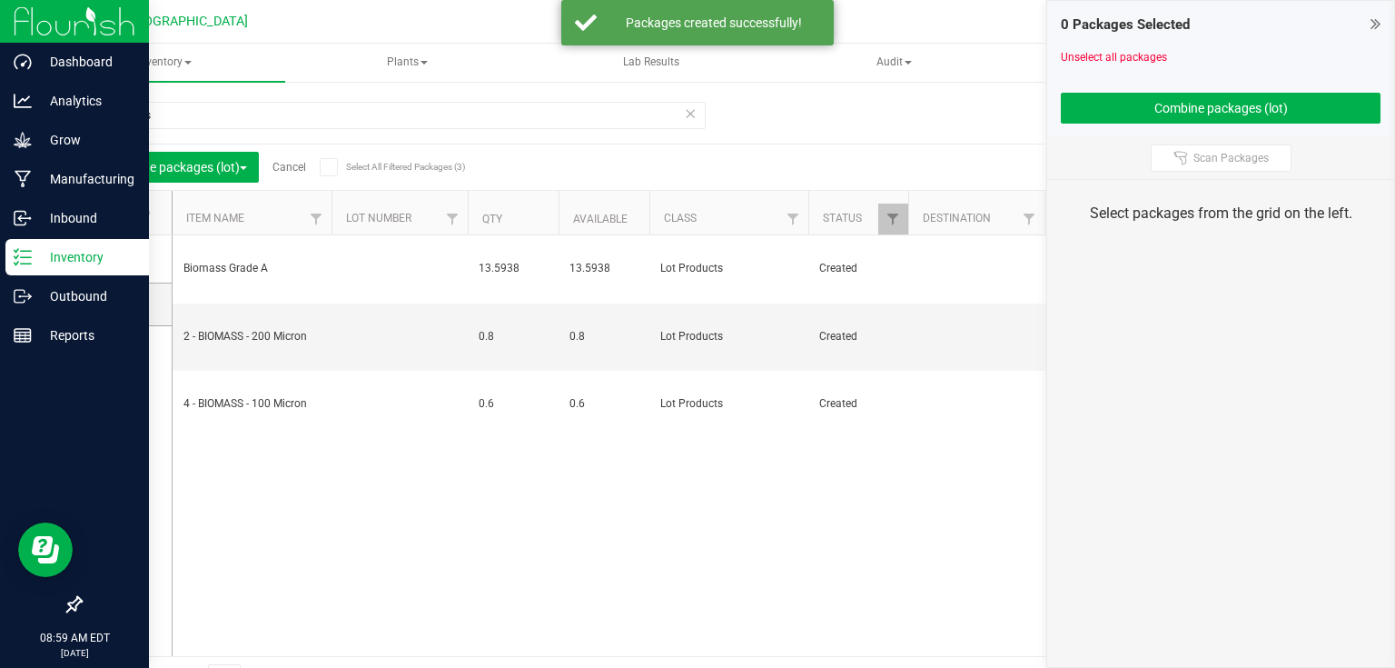
click at [1372, 13] on link at bounding box center [1376, 24] width 10 height 22
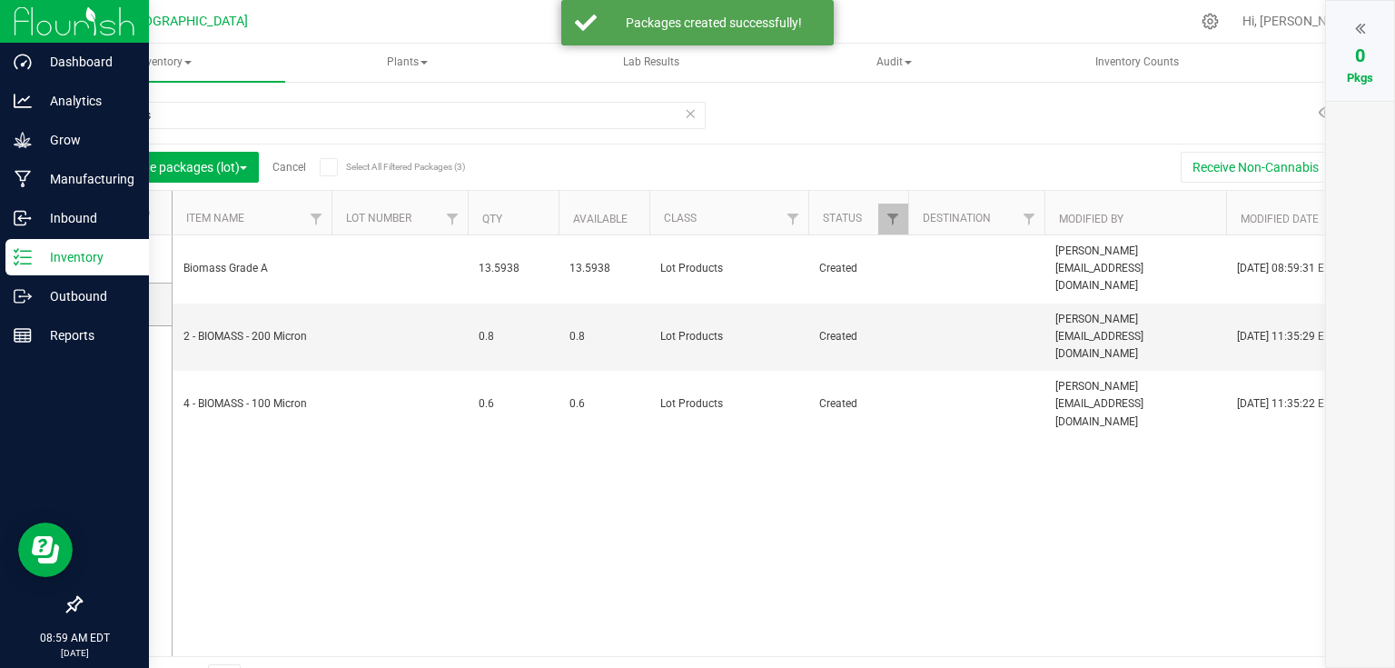
click at [278, 167] on link "Cancel" at bounding box center [289, 167] width 34 height 13
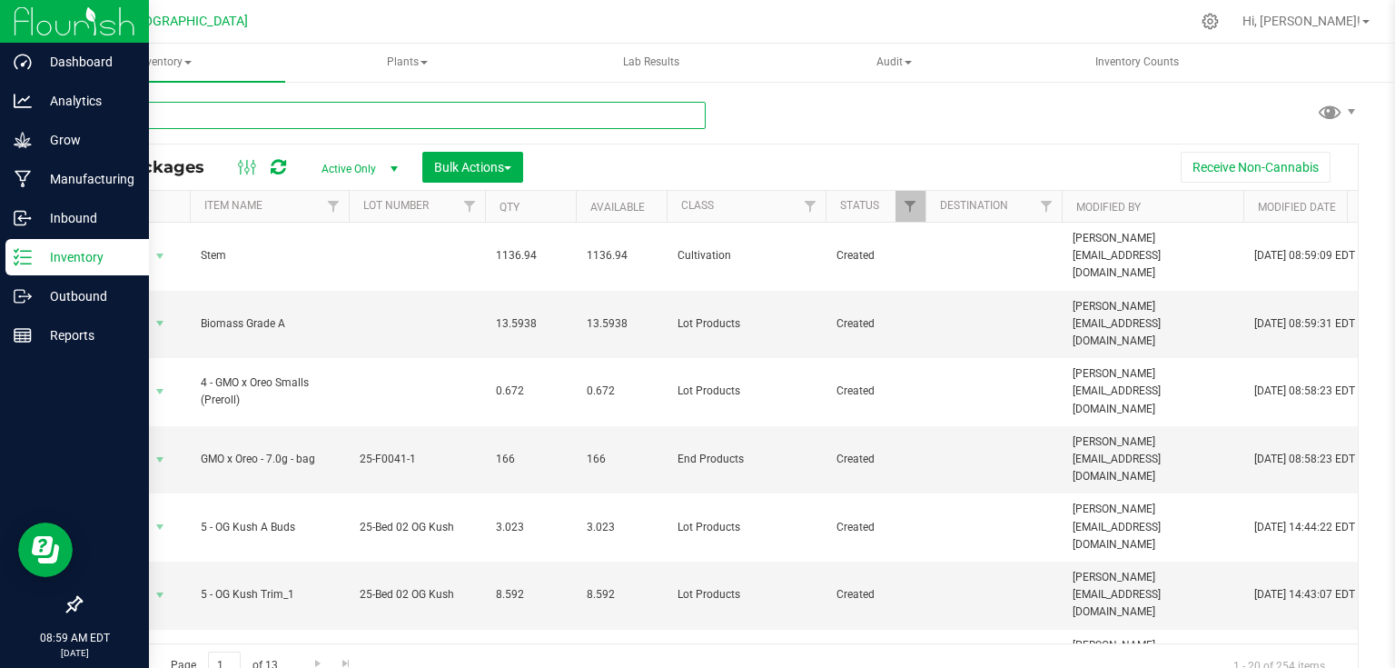
click at [283, 114] on input "text" at bounding box center [393, 115] width 626 height 27
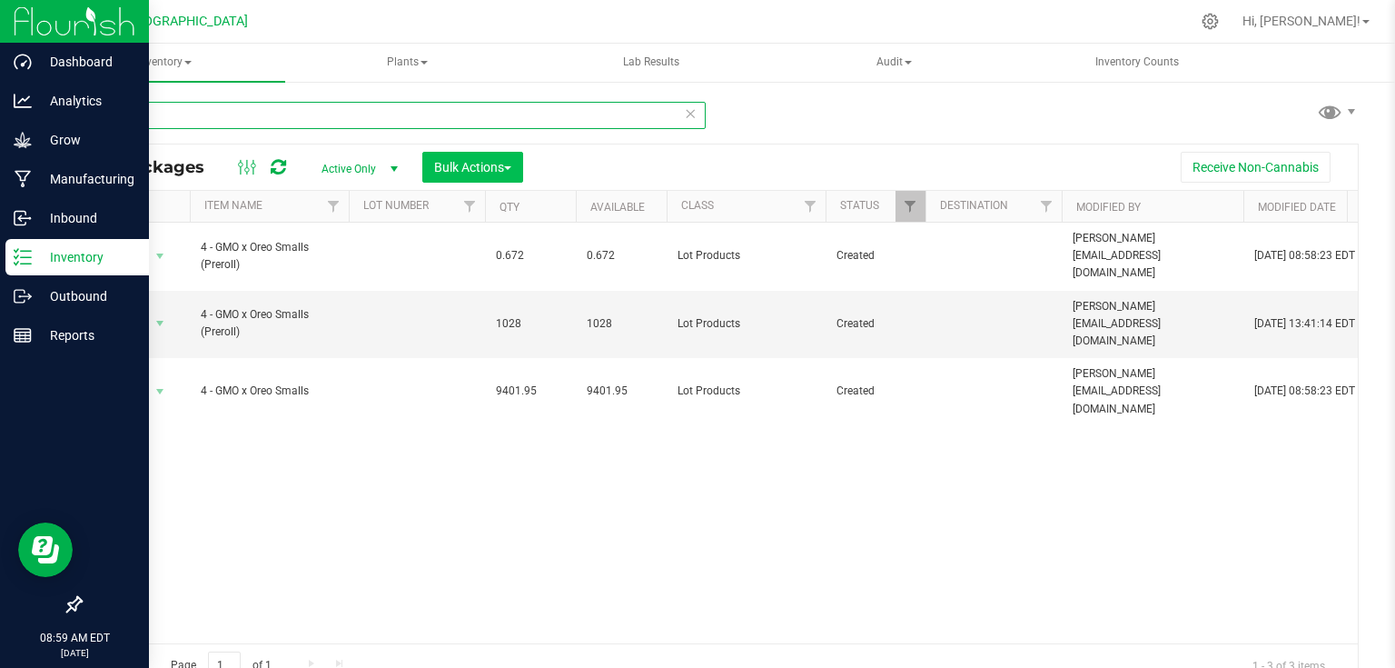
type input "4 - gmo"
click at [457, 161] on span "Bulk Actions" at bounding box center [472, 167] width 77 height 15
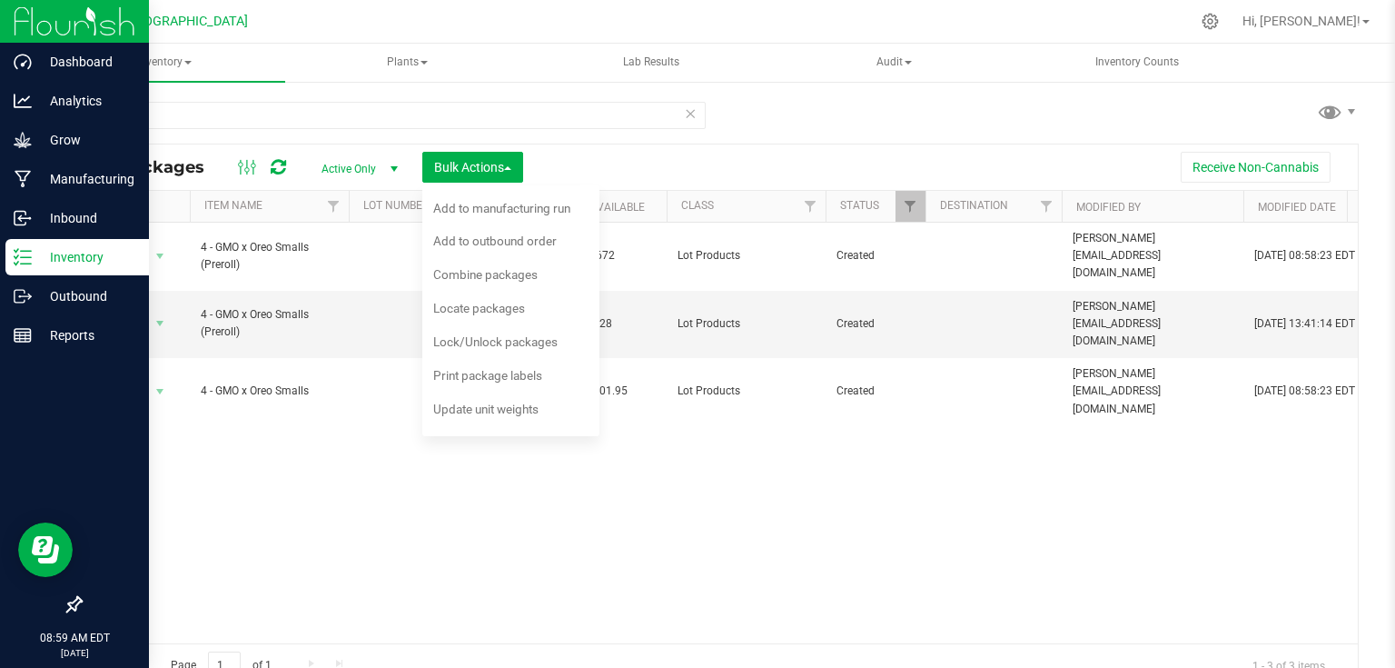
click at [348, 429] on div "Action Action Adjust qty Create package Edit attributes Global inventory Locate…" at bounding box center [719, 433] width 1277 height 421
click at [636, 536] on div "Action Action Adjust qty Create package Edit attributes Global inventory Locate…" at bounding box center [719, 433] width 1277 height 421
click at [523, 179] on button "Bulk Actions" at bounding box center [472, 167] width 101 height 31
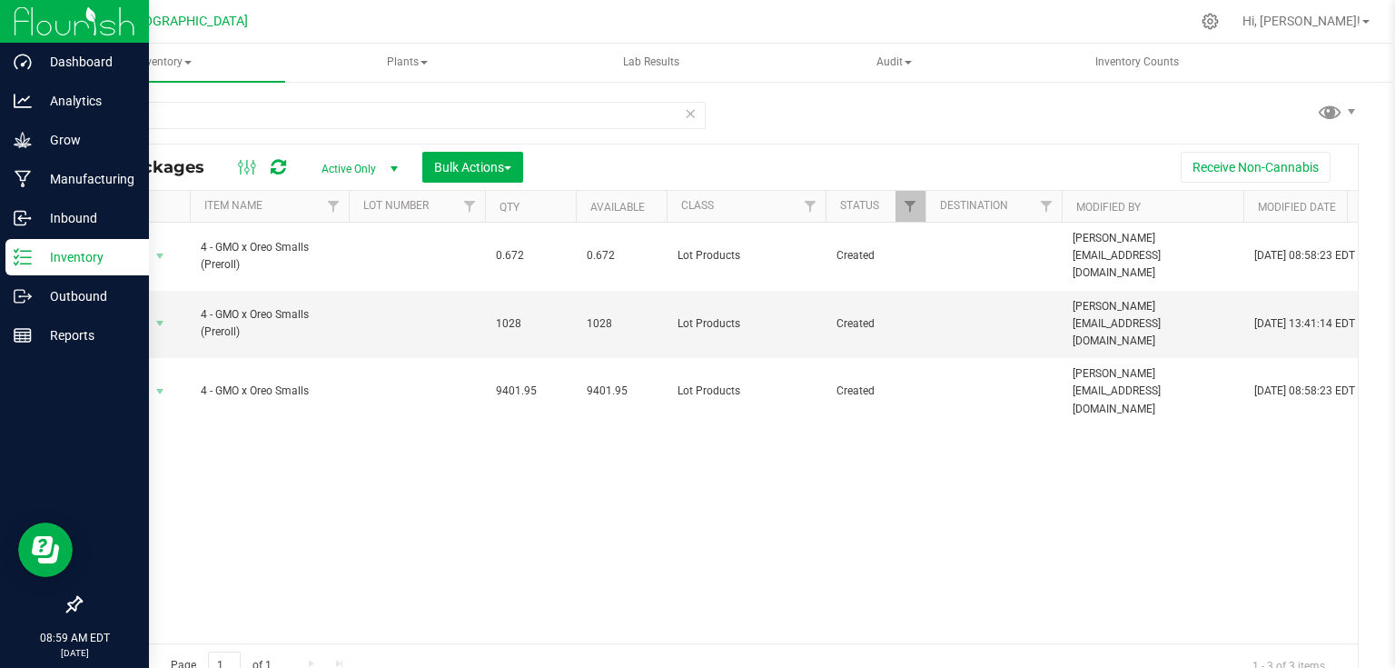
click at [696, 506] on div "Action Action Adjust qty Create package Edit attributes Global inventory Locate…" at bounding box center [719, 433] width 1277 height 421
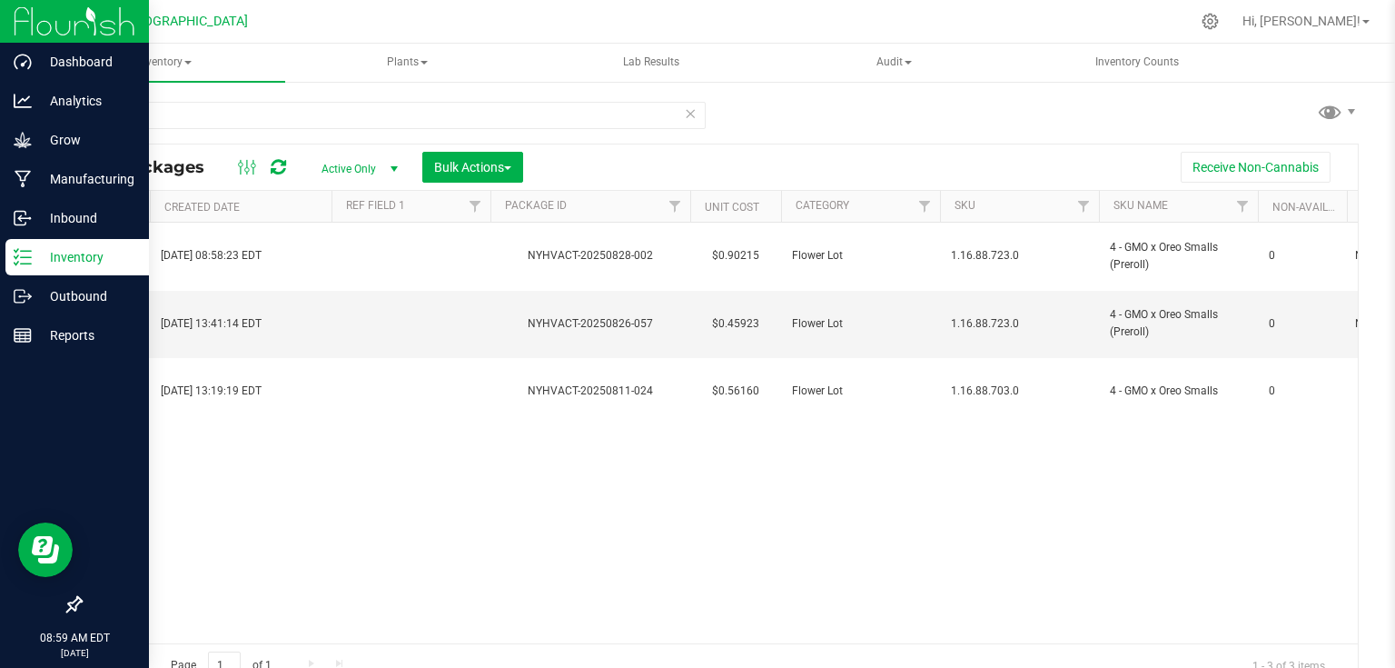
scroll to position [0, 1577]
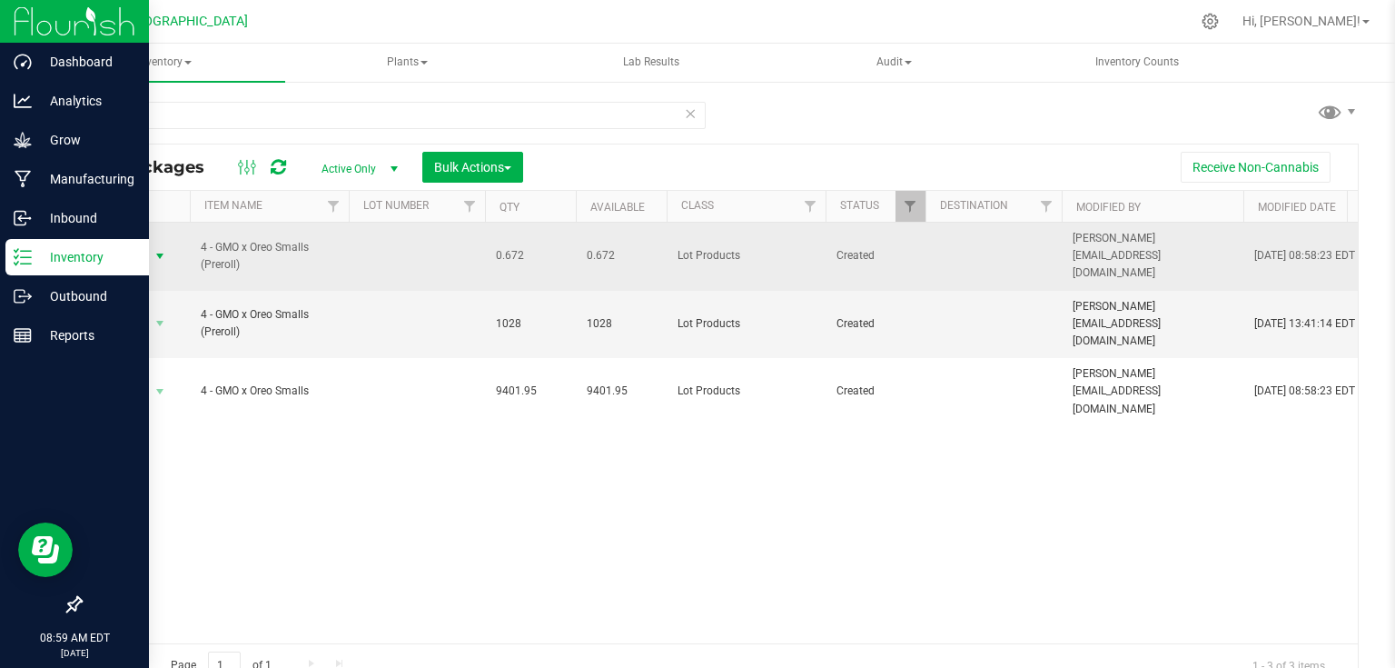
click at [165, 249] on span "select" at bounding box center [160, 256] width 15 height 15
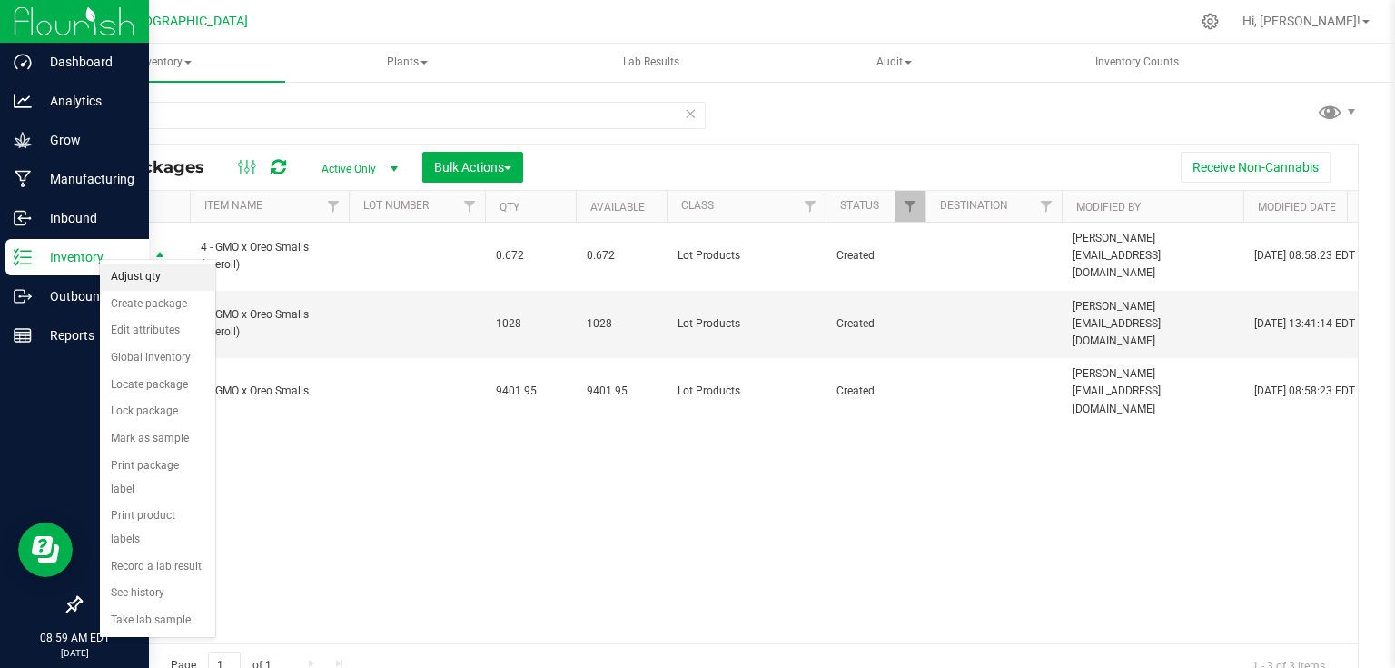
click at [175, 276] on li "Adjust qty" at bounding box center [157, 276] width 115 height 27
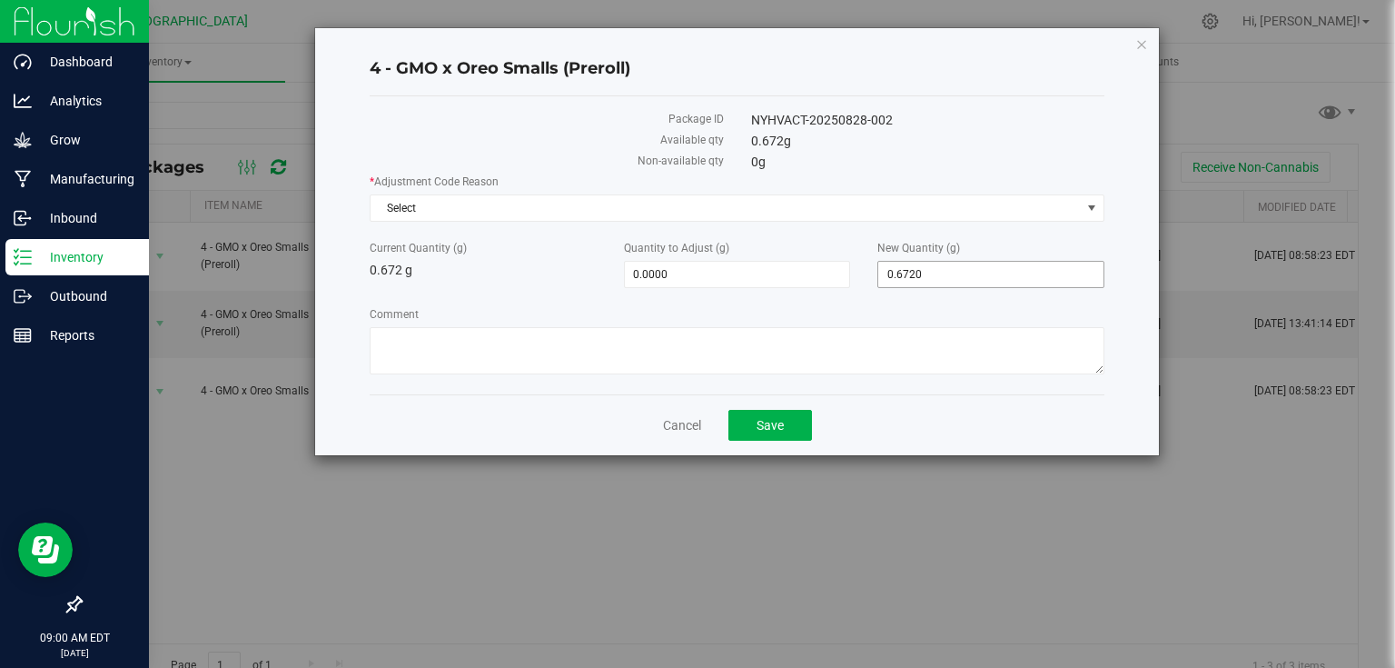
click at [935, 272] on span "0.6720 0.672" at bounding box center [990, 274] width 227 height 27
click at [935, 272] on input "0.672" at bounding box center [990, 274] width 225 height 25
type input "672"
type input "671.3280"
type input "672.0000"
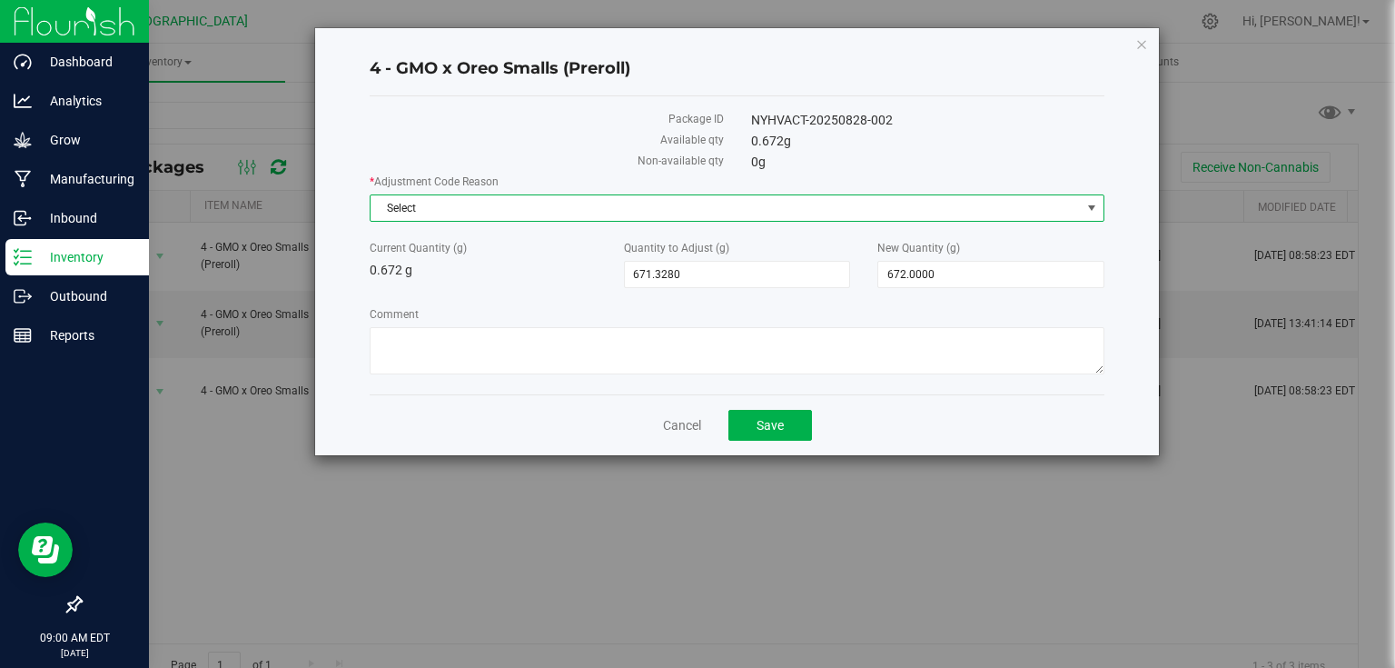
click at [1008, 210] on span "Select" at bounding box center [726, 207] width 710 height 25
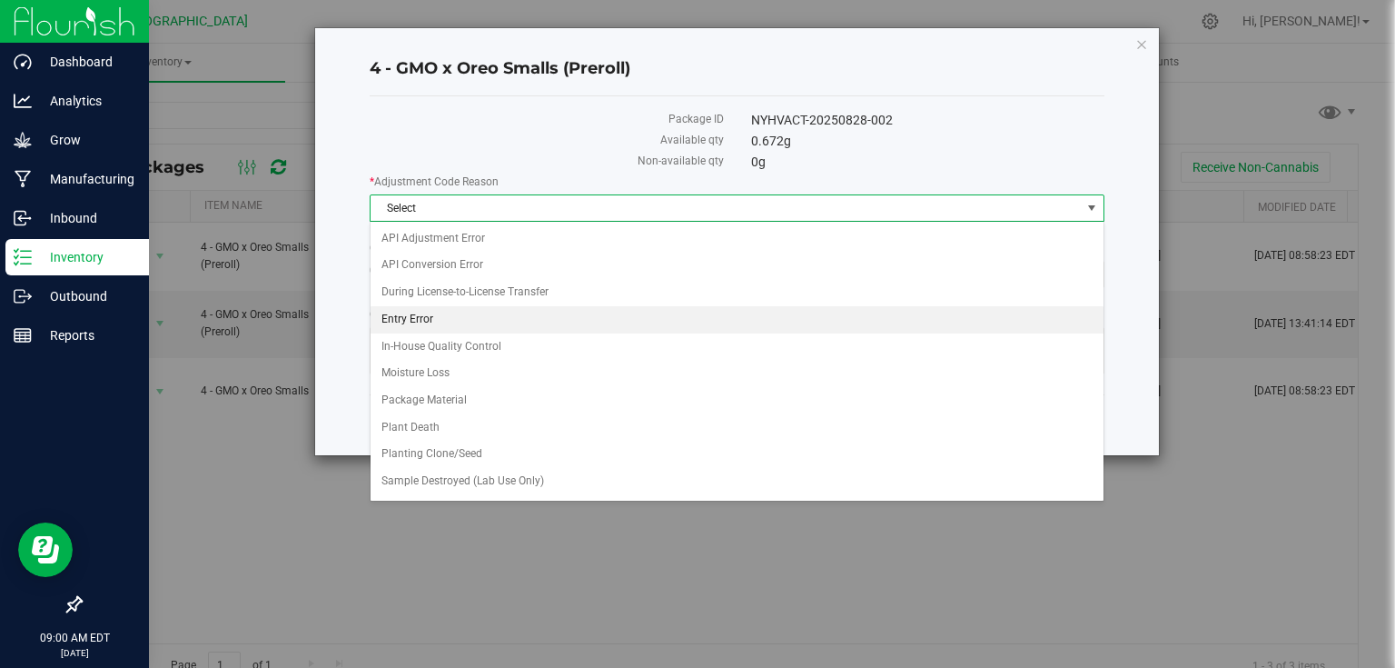
click at [418, 320] on li "Entry Error" at bounding box center [737, 319] width 733 height 27
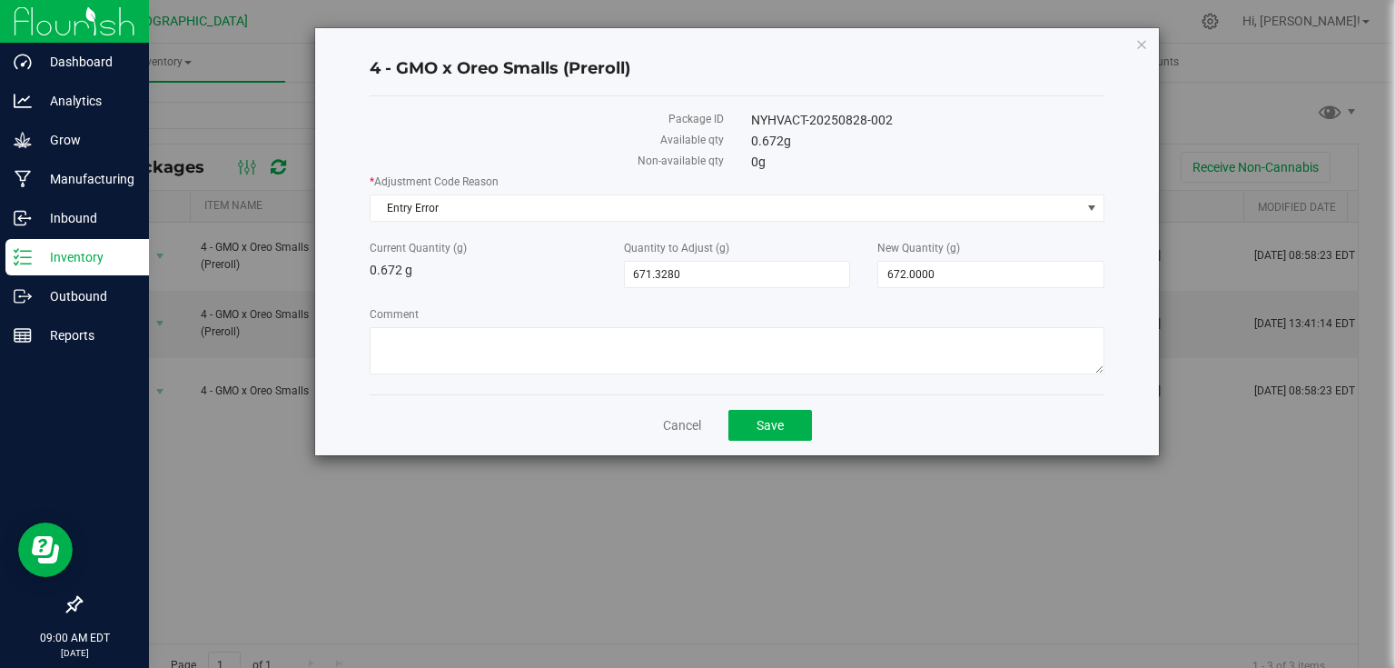
click at [715, 294] on div "* Adjustment Code Reason Entry Error Select API Adjustment Error API Conversion…" at bounding box center [737, 276] width 735 height 206
click at [777, 429] on span "Save" at bounding box center [770, 425] width 27 height 15
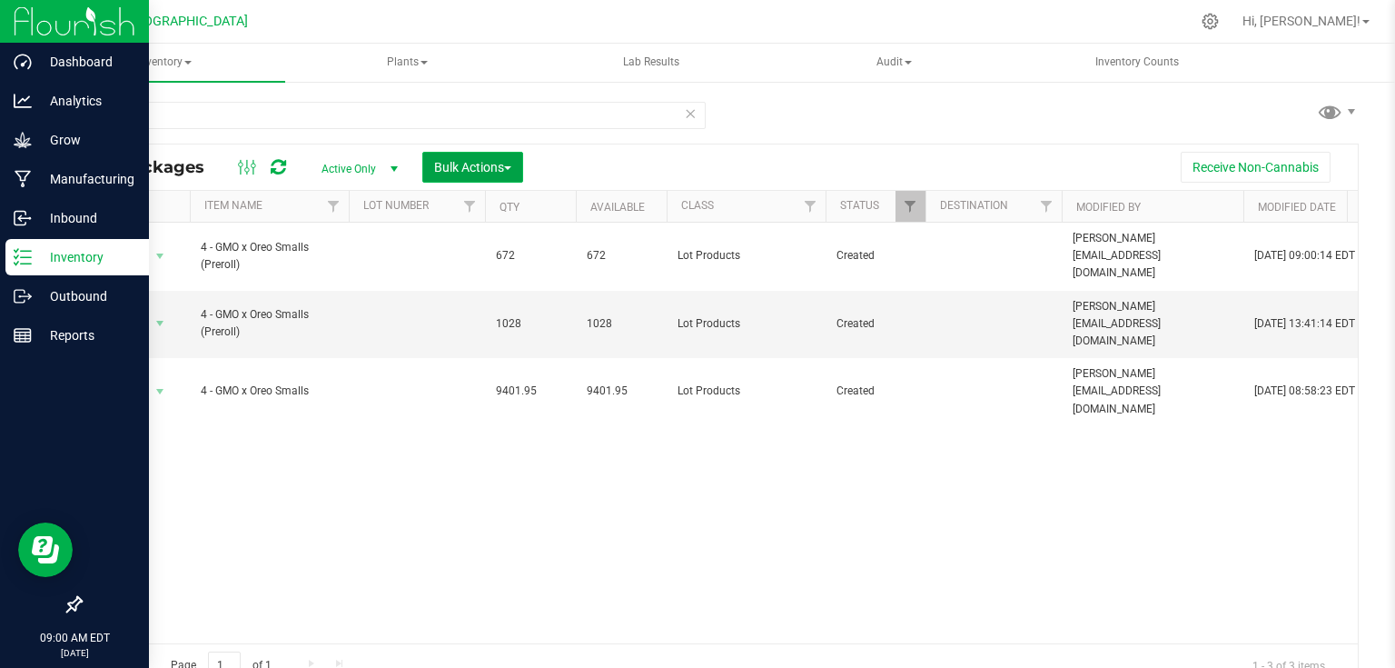
click at [494, 173] on span "Bulk Actions" at bounding box center [472, 167] width 77 height 15
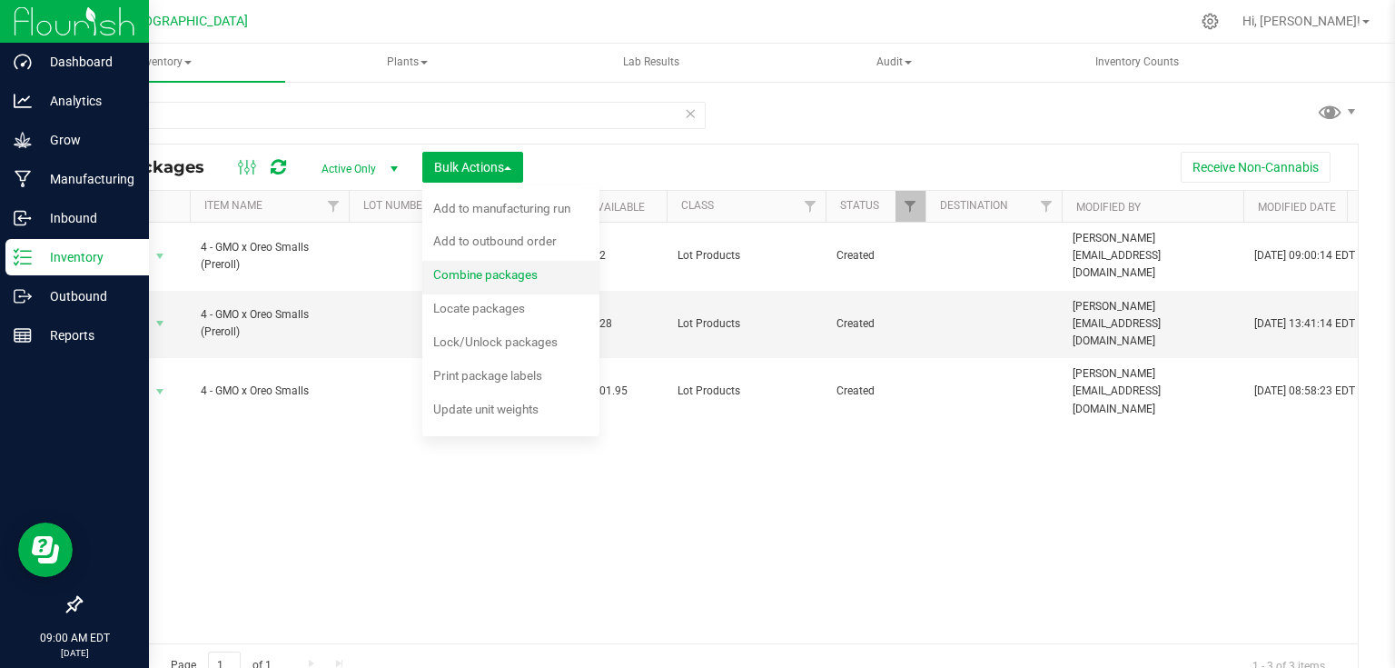
click at [461, 276] on span "Combine packages" at bounding box center [485, 274] width 104 height 15
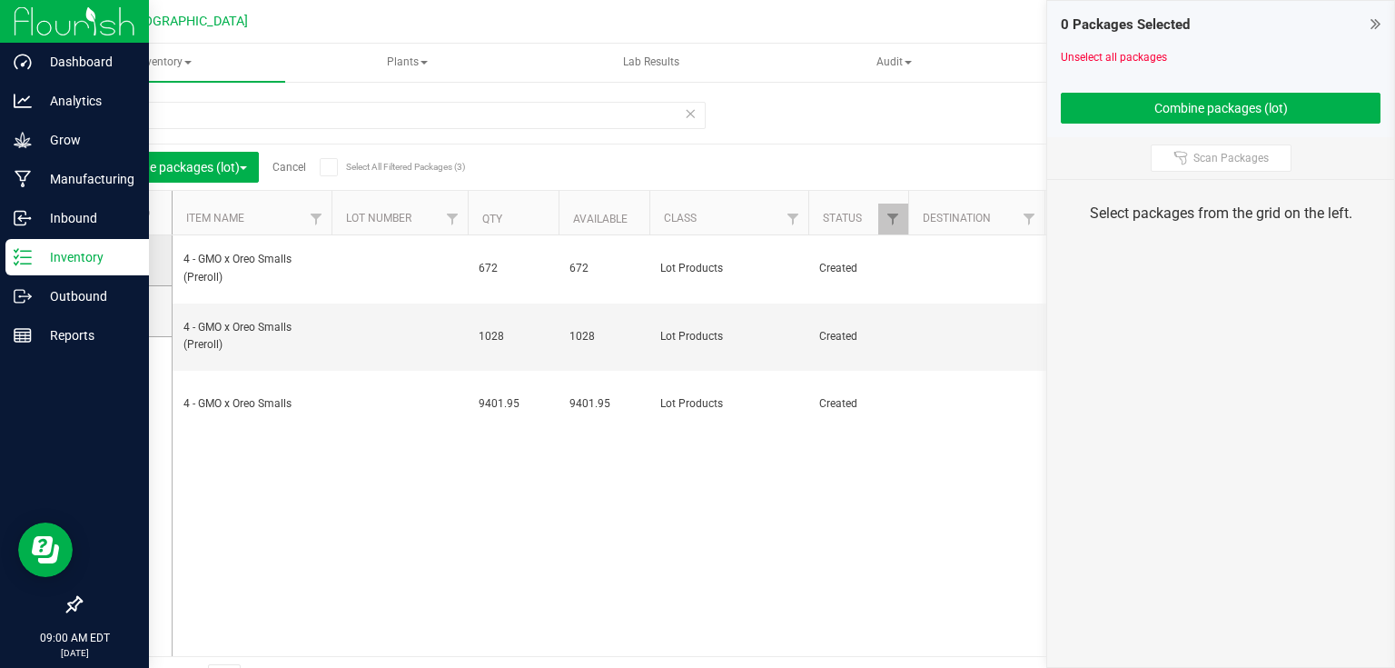
click at [114, 265] on span at bounding box center [123, 260] width 18 height 18
click at [0, 0] on input "checkbox" at bounding box center [0, 0] width 0 height 0
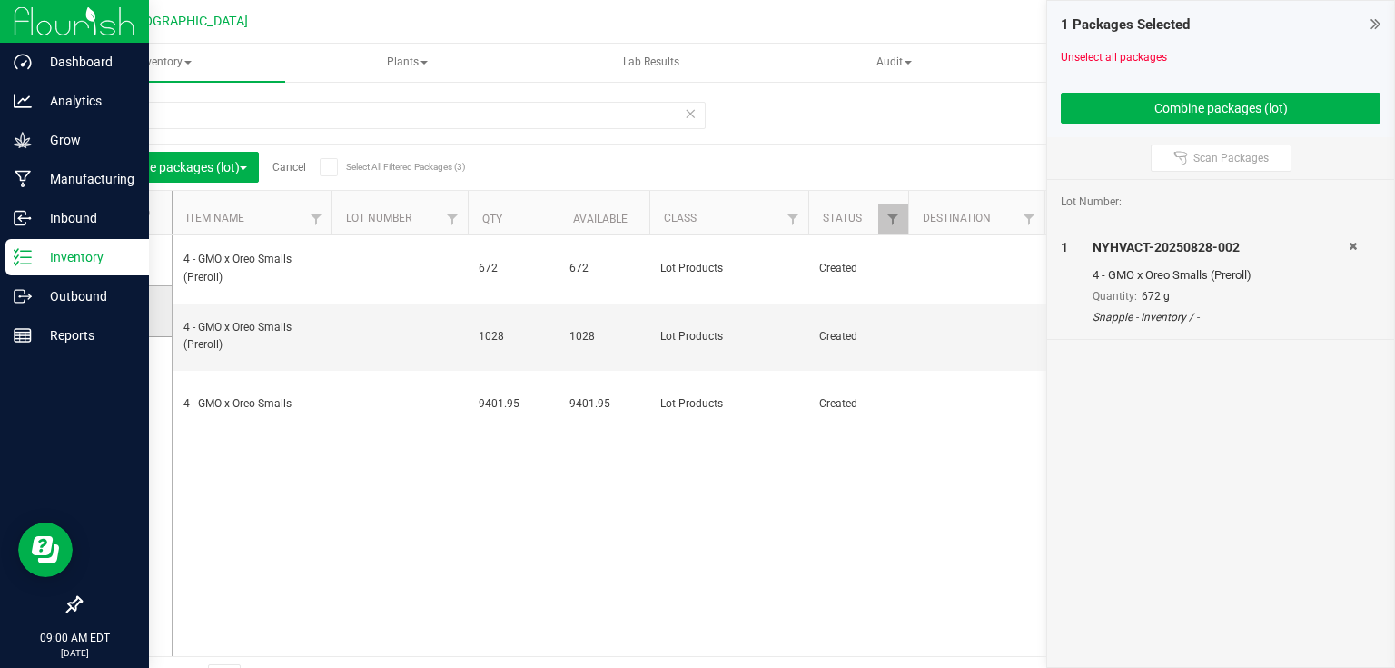
click at [127, 305] on span at bounding box center [123, 311] width 18 height 18
click at [0, 0] on input "checkbox" at bounding box center [0, 0] width 0 height 0
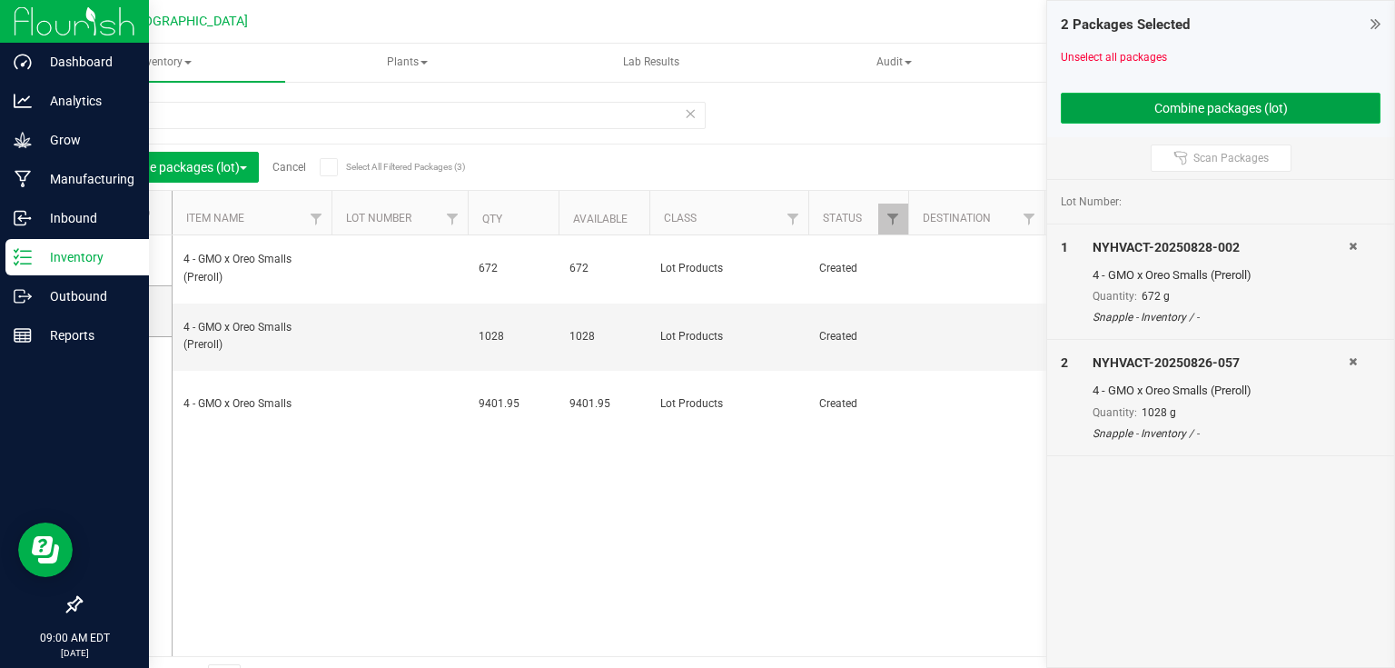
click at [1142, 109] on button "Combine packages (lot)" at bounding box center [1221, 108] width 320 height 31
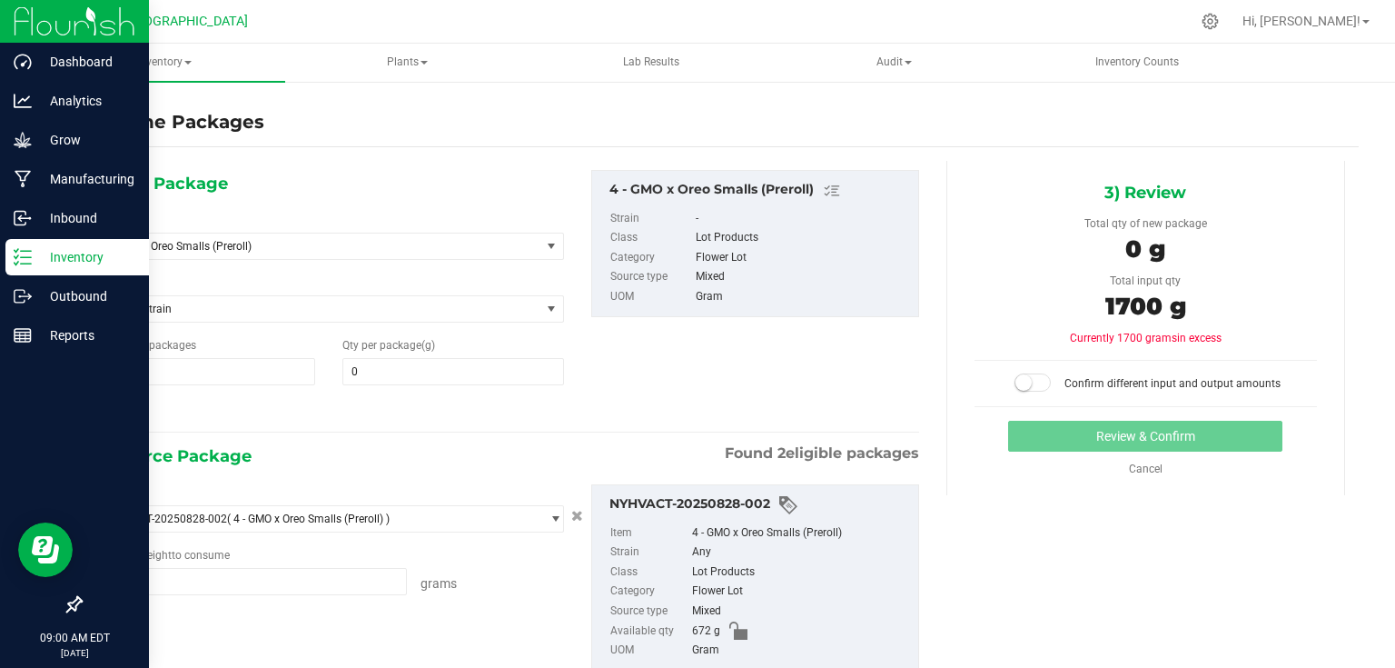
type input "672.0000 g"
type input "1028.0000 g"
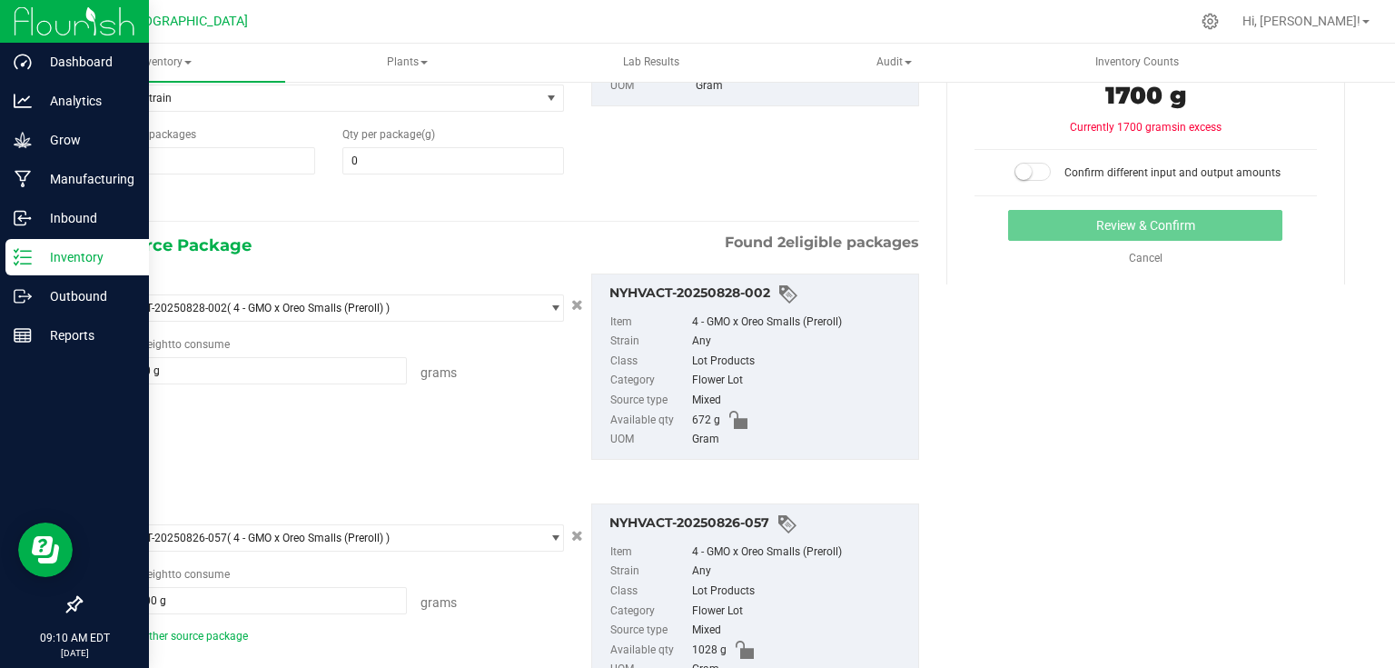
scroll to position [218, 0]
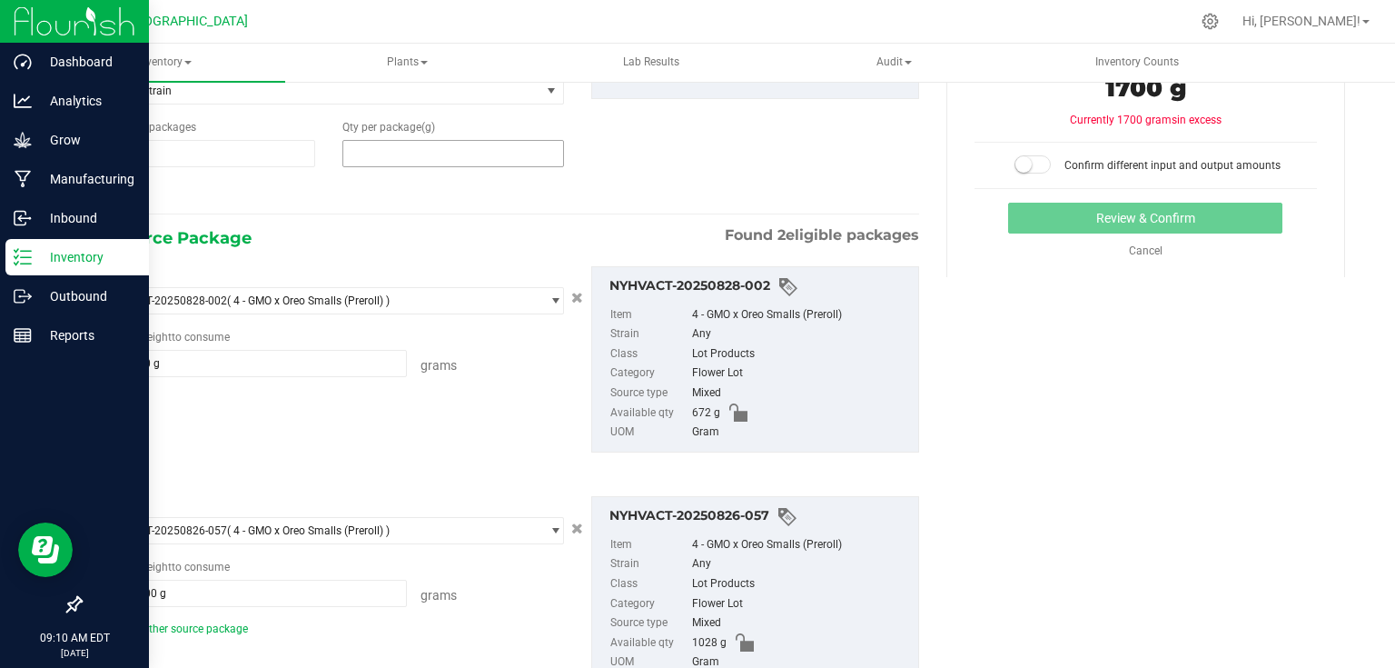
click at [399, 163] on span at bounding box center [453, 153] width 222 height 27
type input "1700"
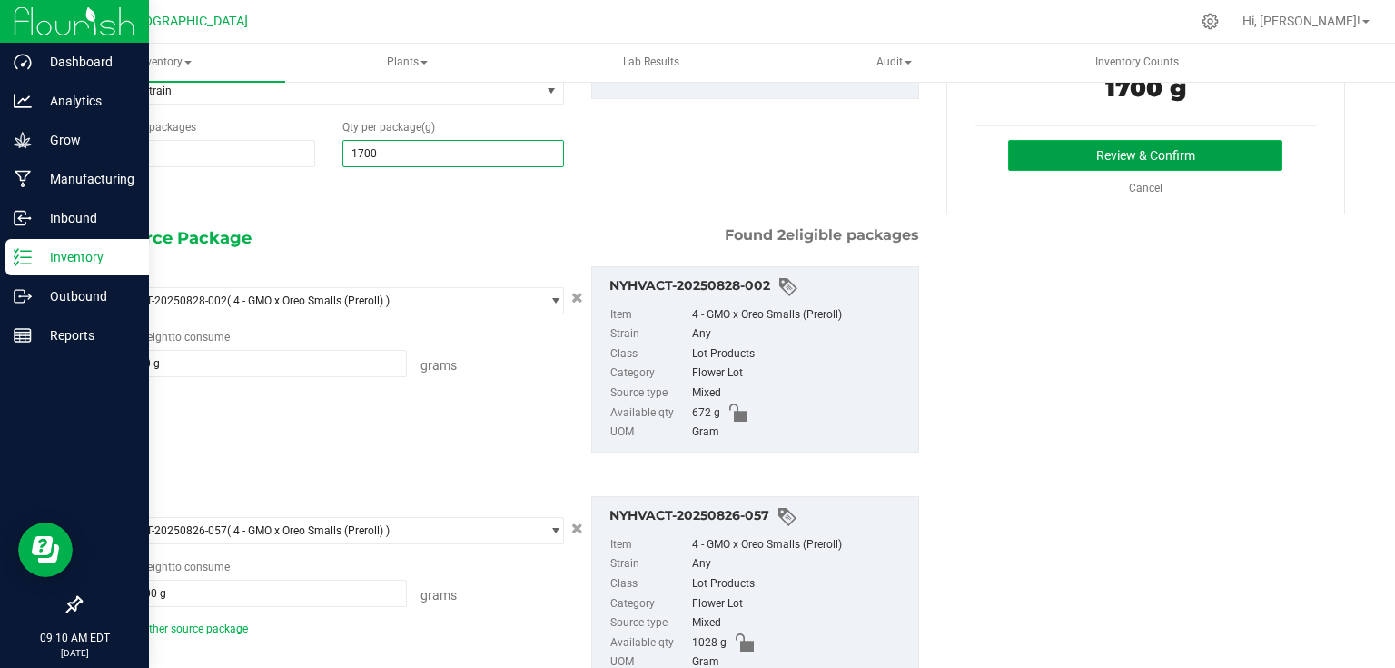
type input "1,700"
click at [1090, 140] on button "Review & Confirm" at bounding box center [1145, 155] width 274 height 31
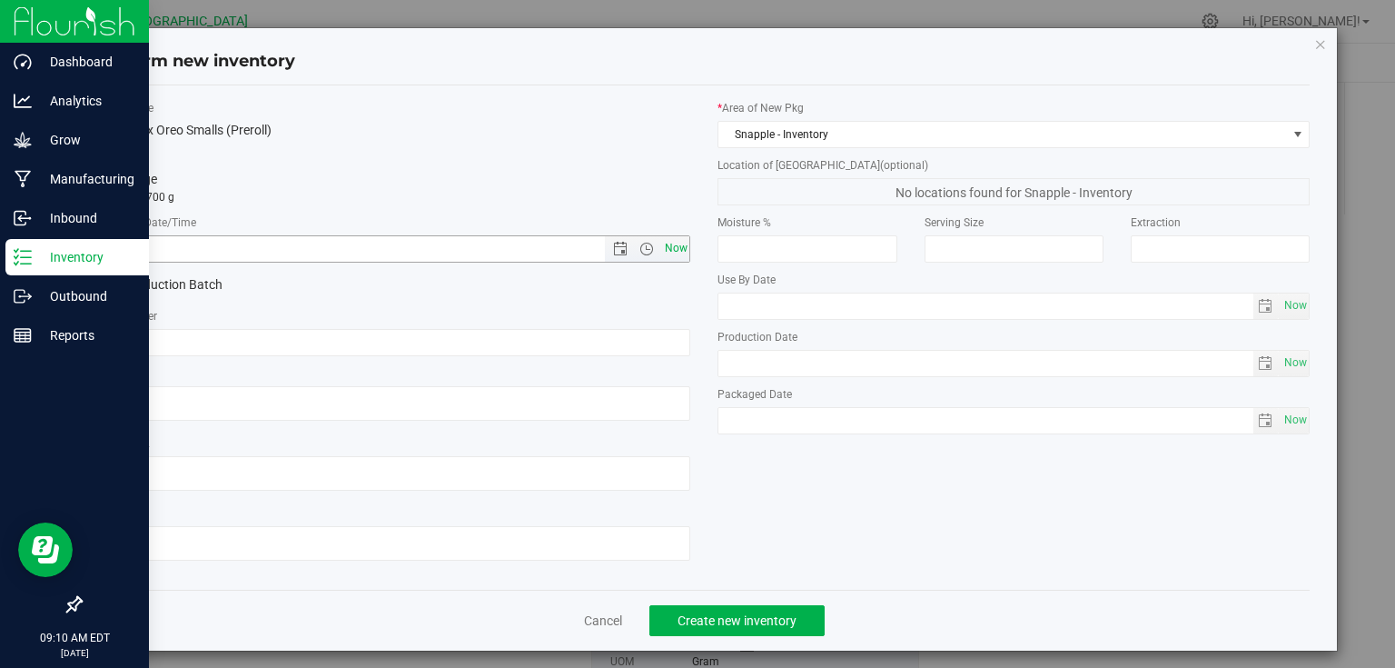
click at [663, 241] on span "Now" at bounding box center [675, 248] width 31 height 26
type input "[DATE] 9:10 AM"
click at [759, 619] on span "Create new inventory" at bounding box center [737, 620] width 119 height 15
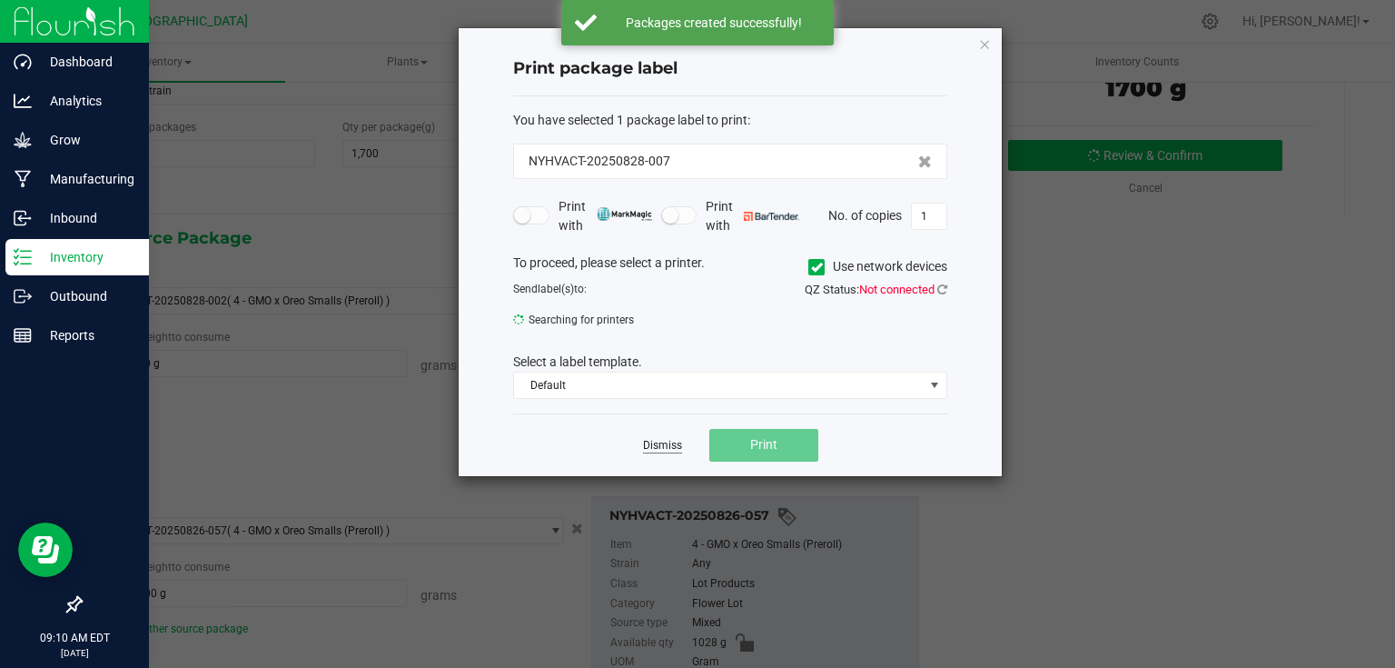
click at [659, 442] on link "Dismiss" at bounding box center [662, 445] width 39 height 15
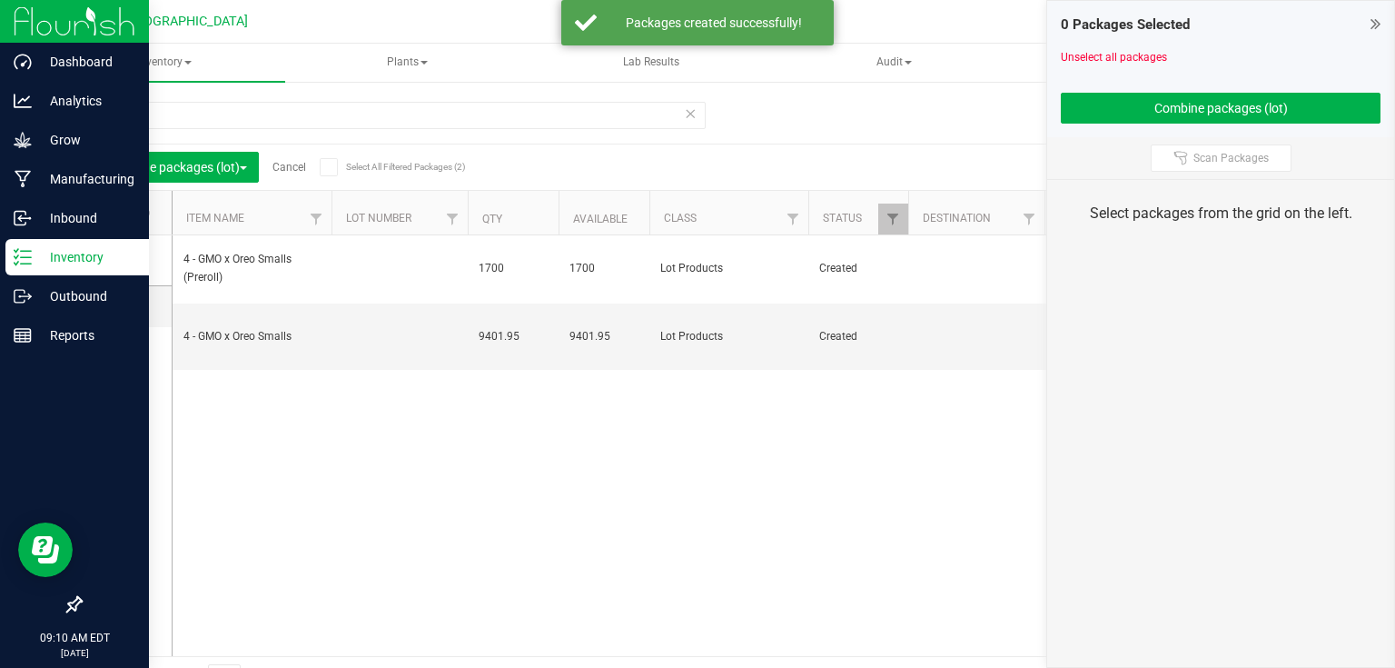
click at [1377, 21] on icon at bounding box center [1376, 24] width 10 height 18
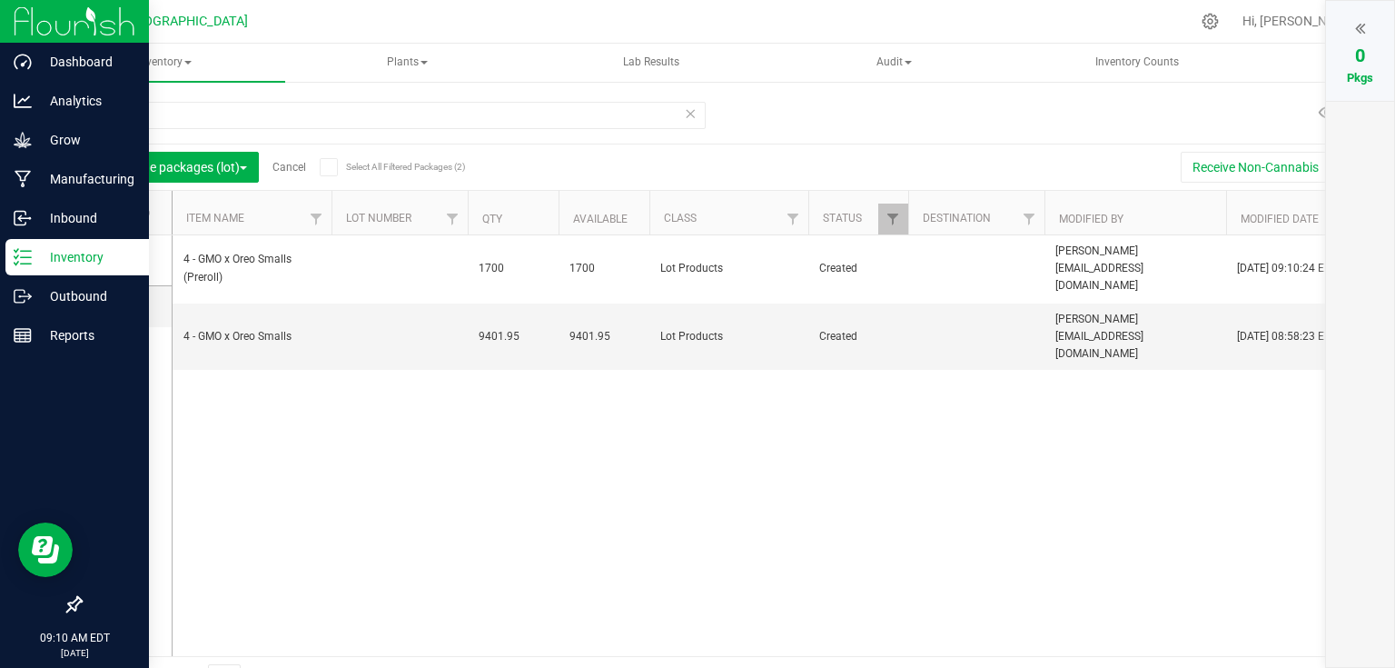
click at [295, 165] on link "Cancel" at bounding box center [289, 167] width 34 height 13
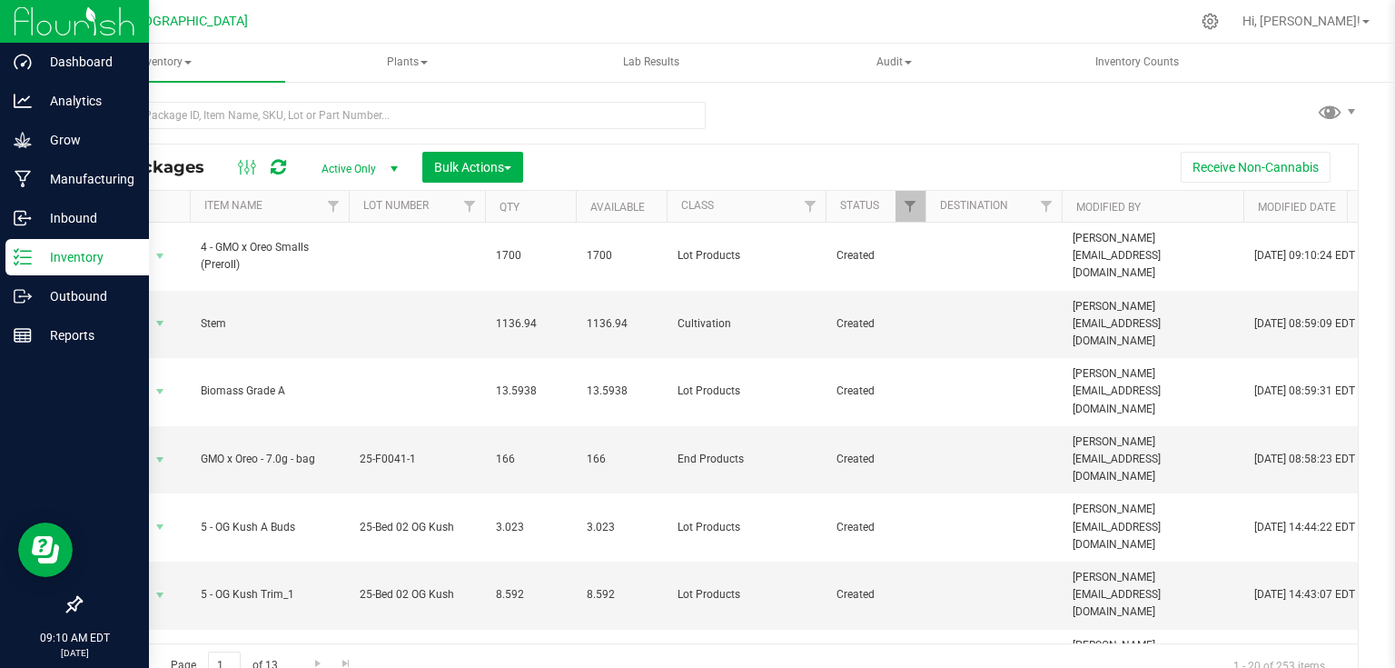
click at [35, 25] on img at bounding box center [75, 21] width 122 height 43
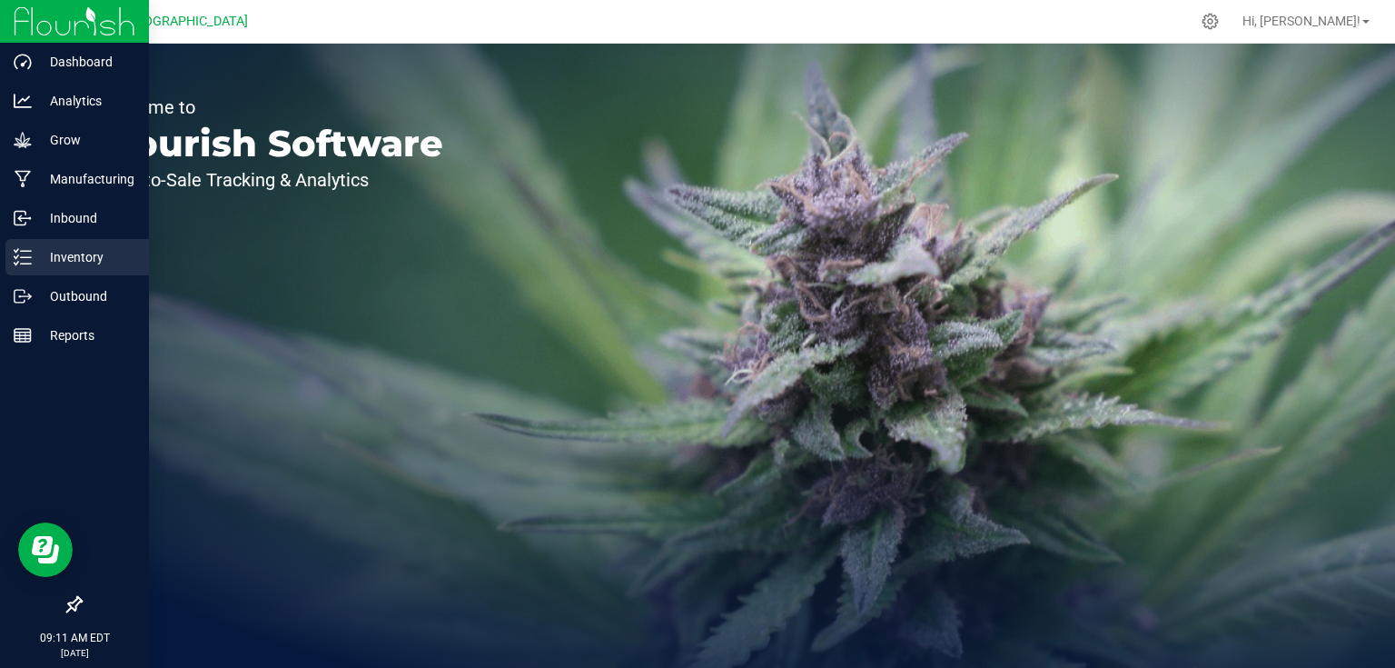
click at [24, 265] on icon at bounding box center [23, 257] width 18 height 18
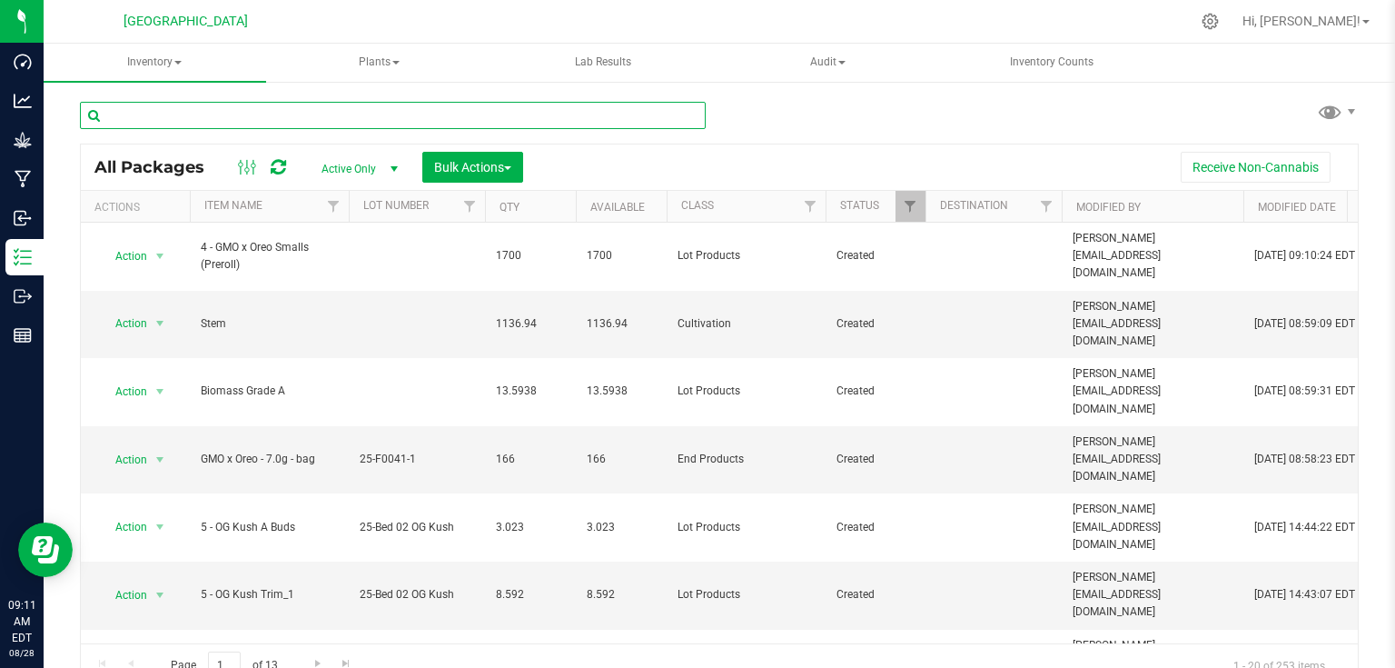
click at [241, 127] on input "text" at bounding box center [393, 115] width 626 height 27
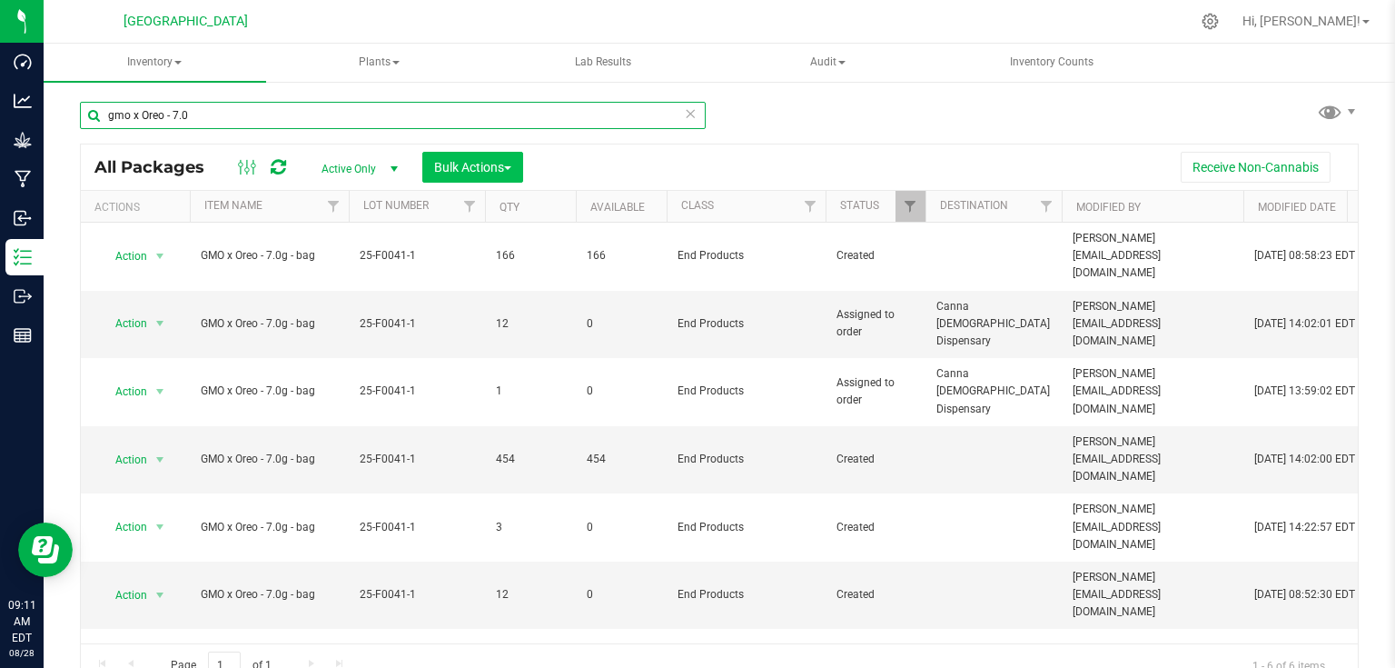
type input "gmo x Oreo - 7.0"
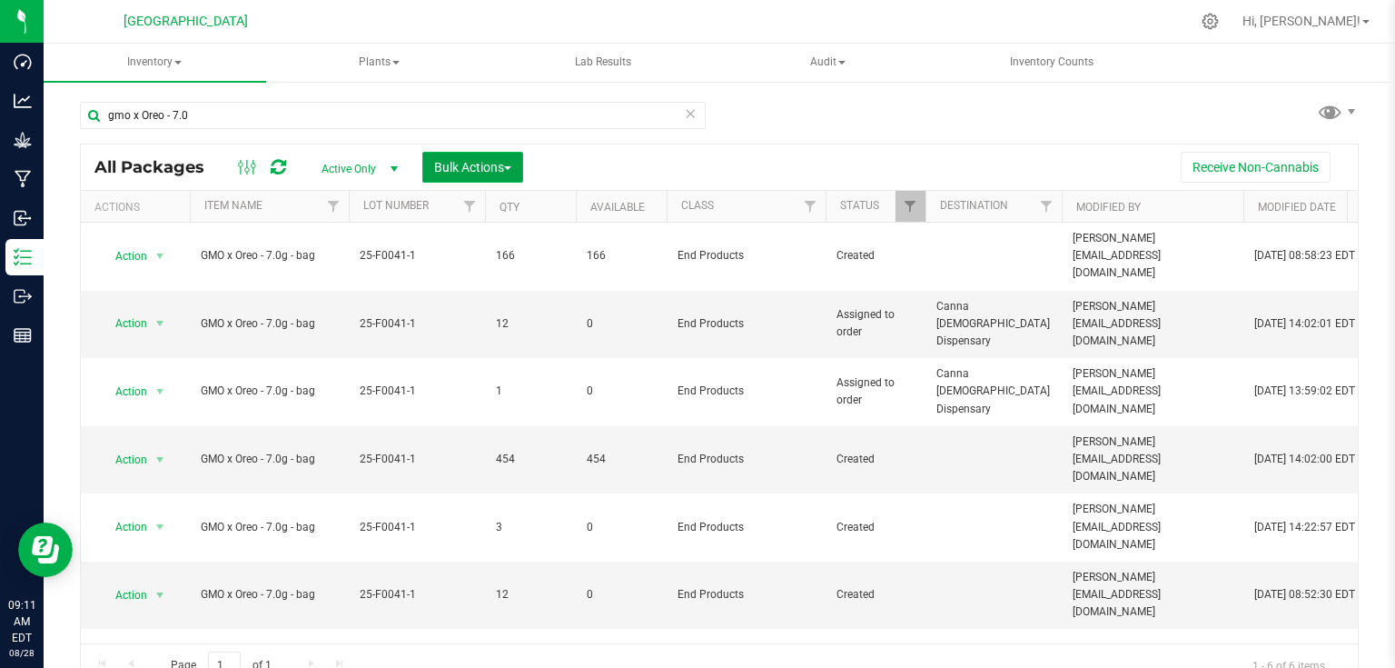
click at [508, 169] on span "button" at bounding box center [507, 168] width 7 height 4
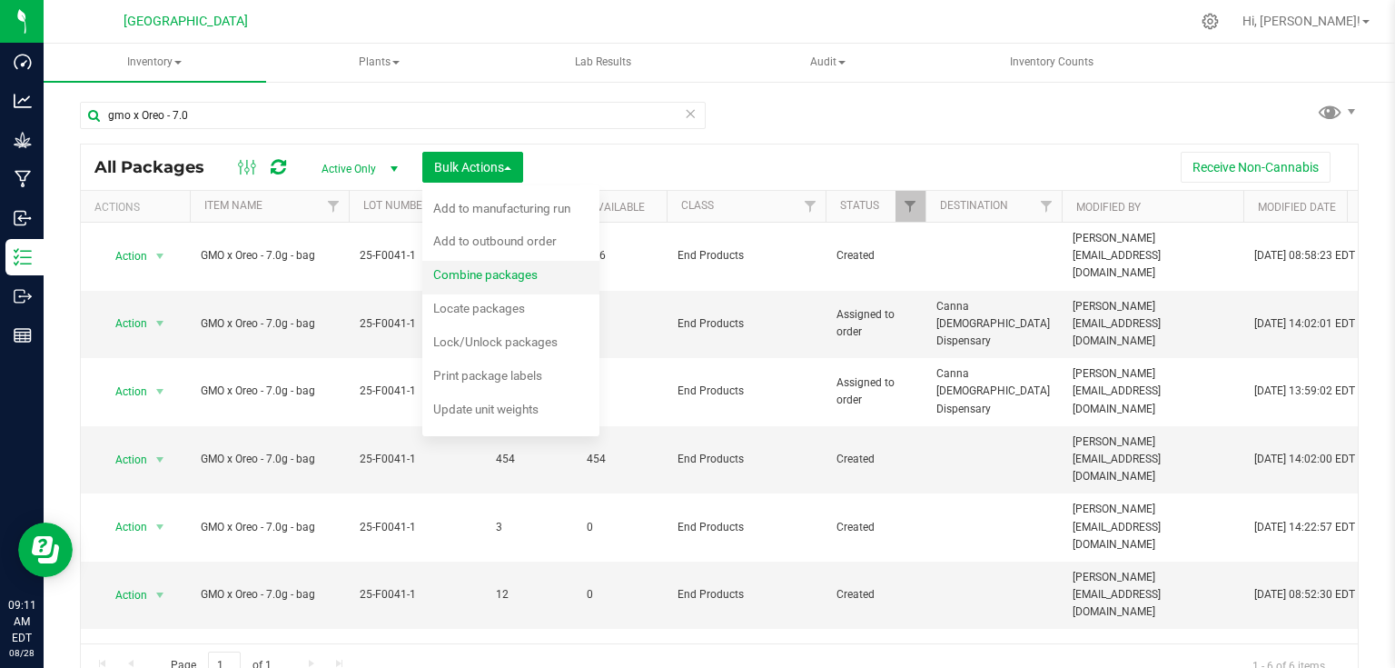
click at [480, 265] on div "Combine packages" at bounding box center [497, 277] width 129 height 29
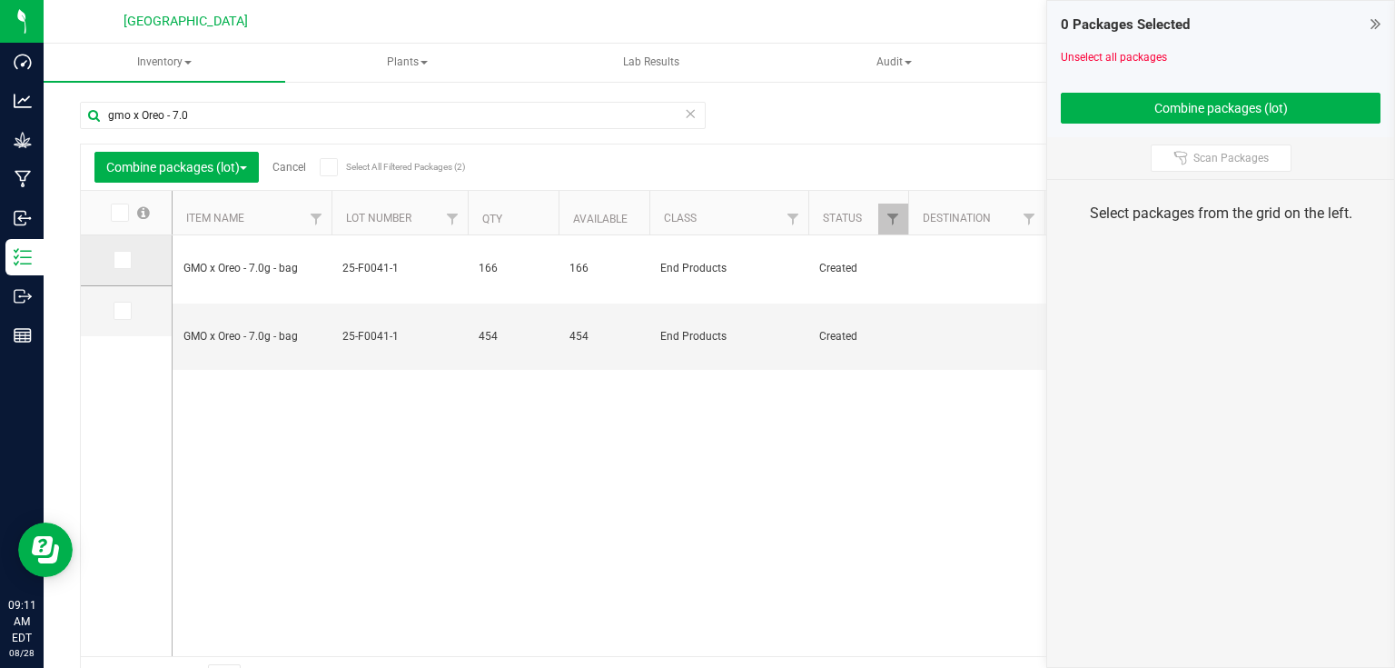
click at [131, 253] on span at bounding box center [123, 260] width 18 height 18
click at [0, 0] on input "checkbox" at bounding box center [0, 0] width 0 height 0
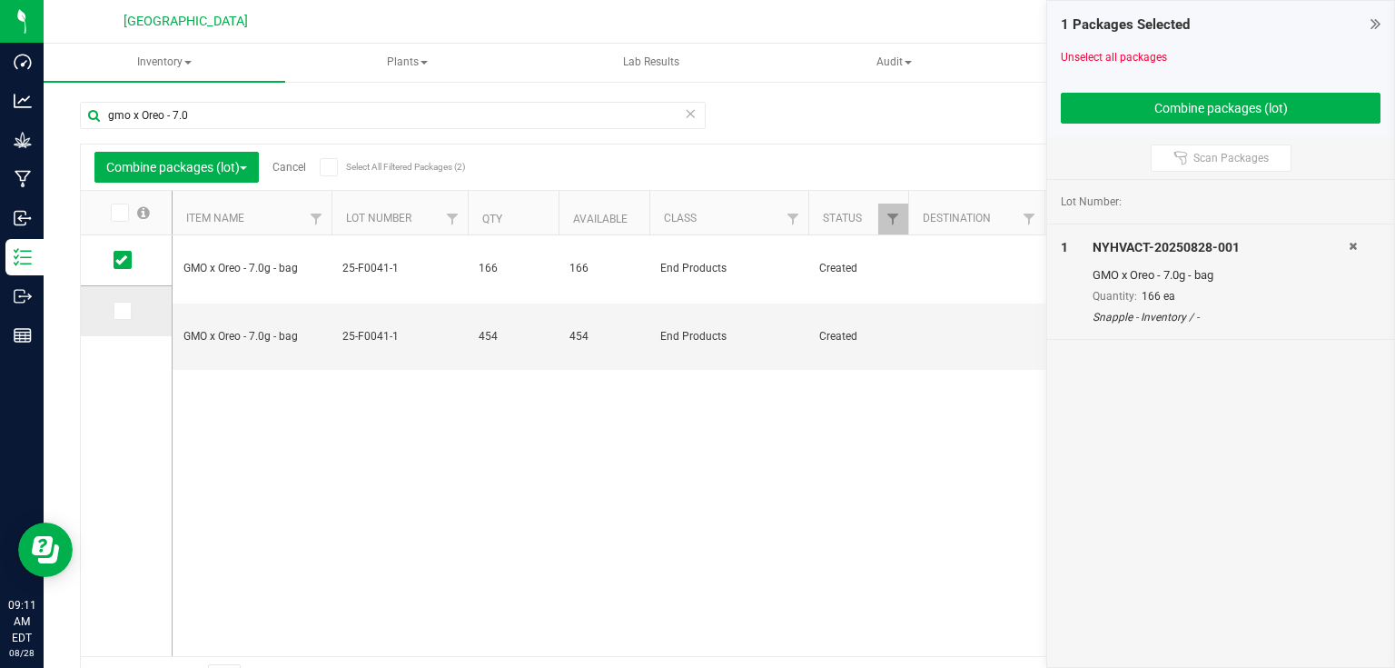
click at [127, 304] on span at bounding box center [123, 311] width 18 height 18
click at [0, 0] on input "checkbox" at bounding box center [0, 0] width 0 height 0
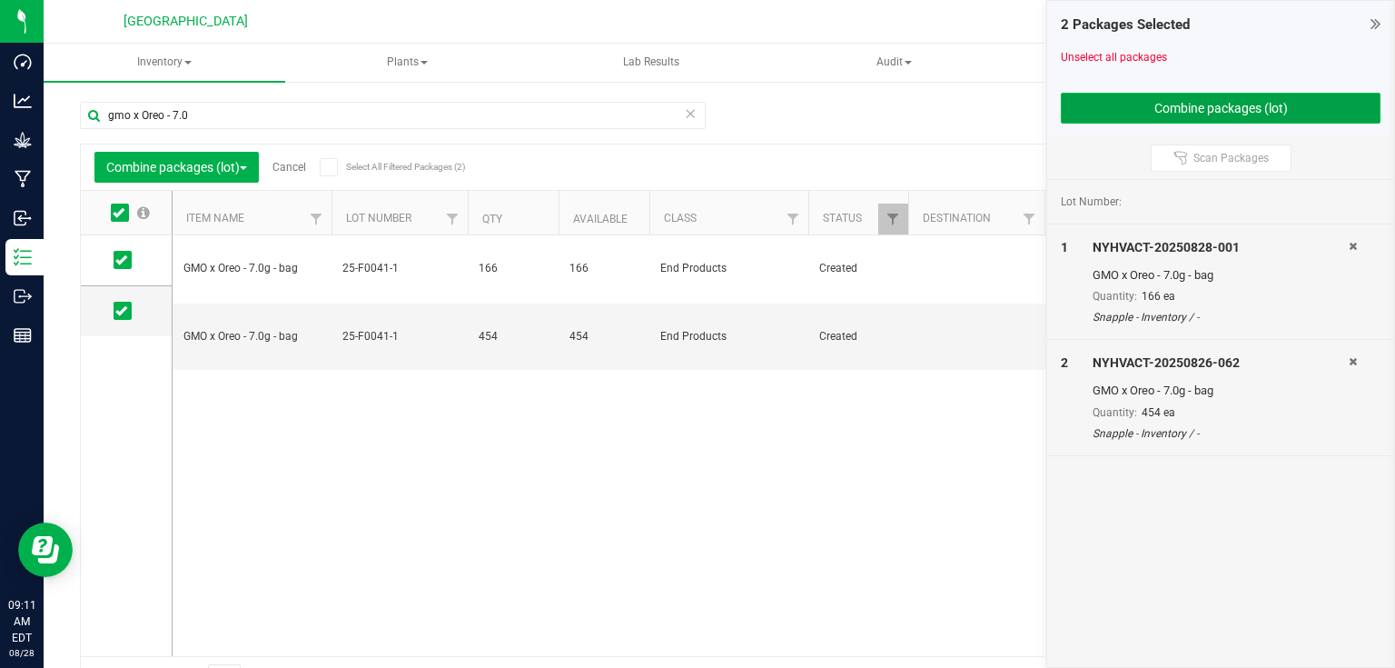
click at [1096, 103] on button "Combine packages (lot)" at bounding box center [1221, 108] width 320 height 31
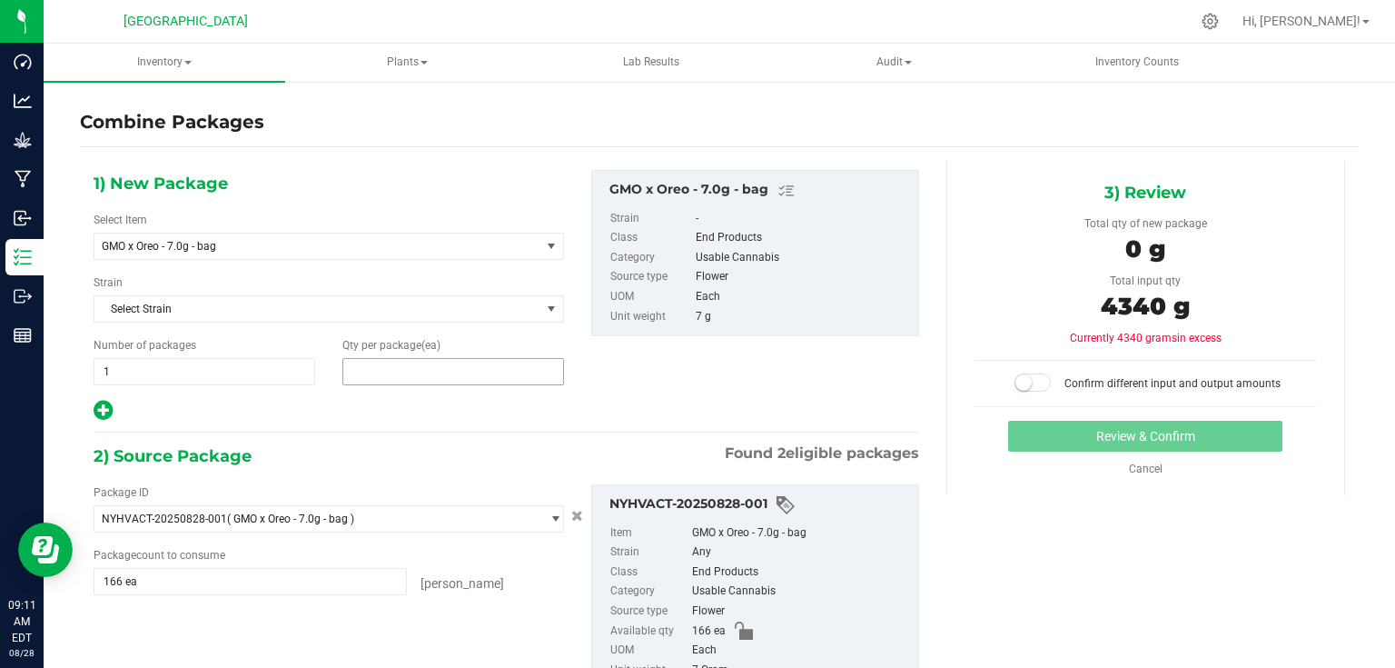
click at [491, 374] on span at bounding box center [453, 371] width 222 height 27
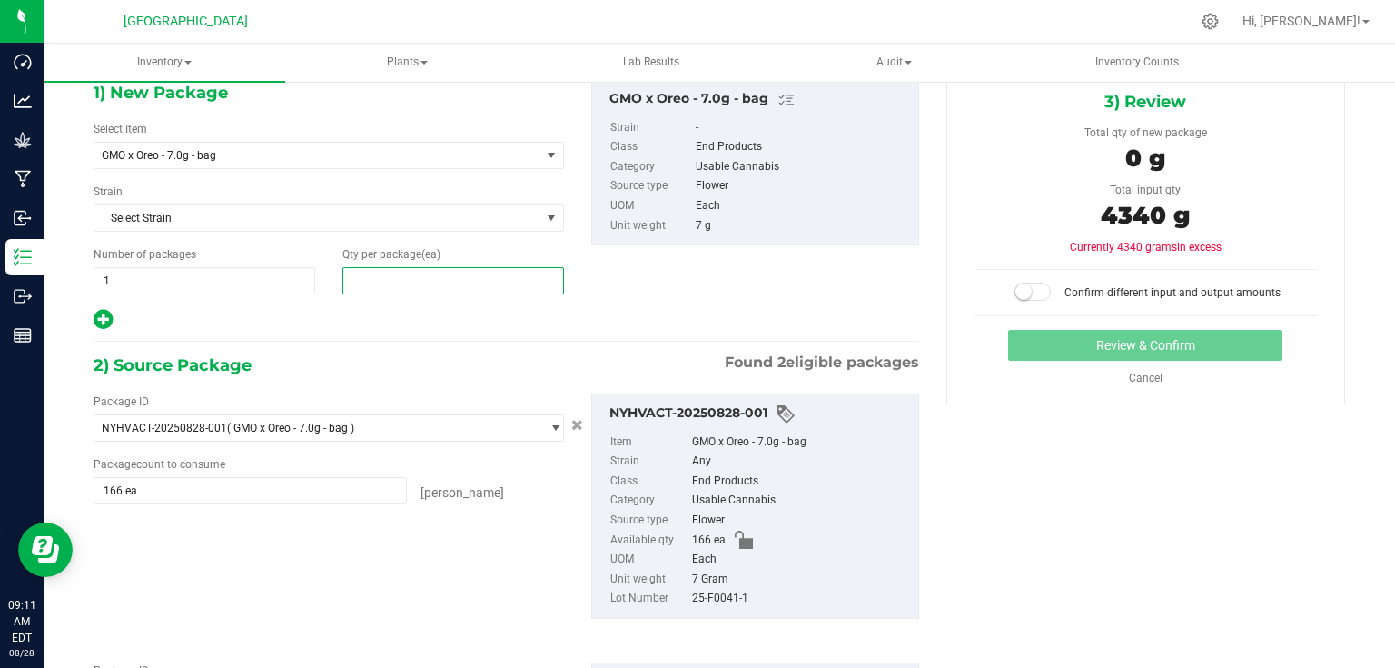
scroll to position [218, 0]
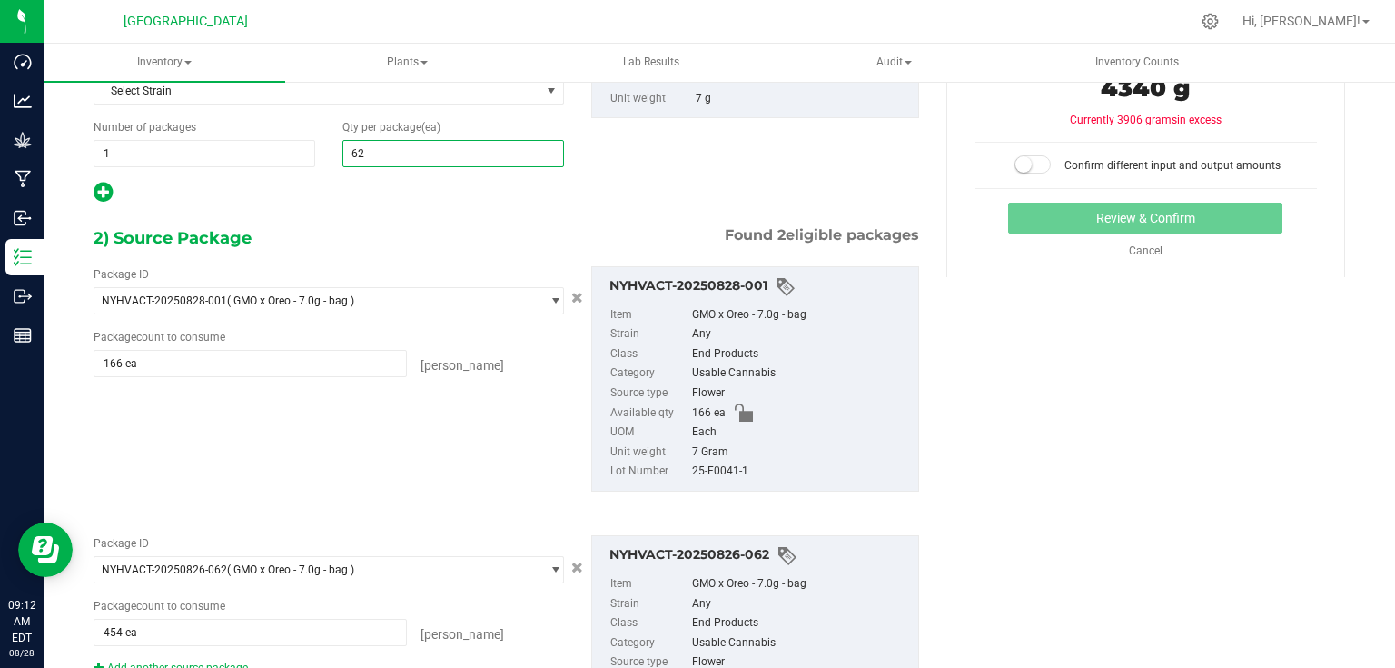
type input "620"
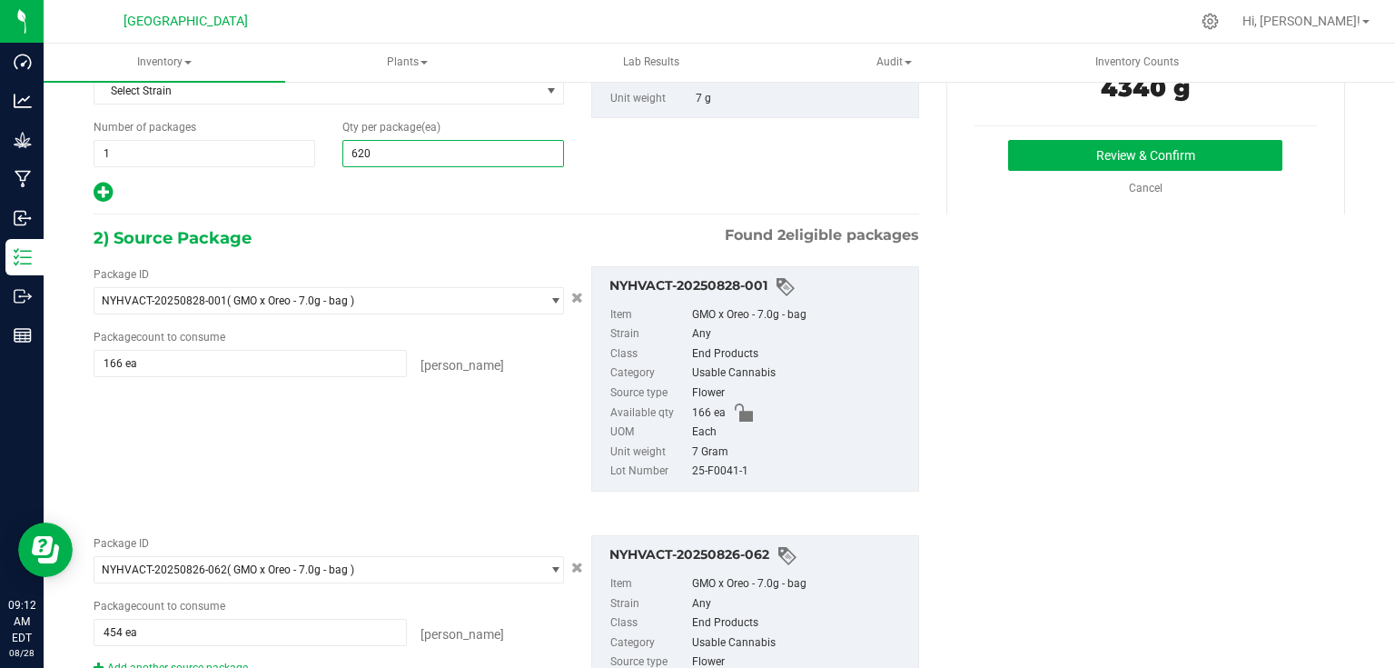
type input "620"
click at [1039, 251] on div "1) New Package Select Item GMO x Oreo - 7.0g - bag 2 - BIOMASS - 200 Micron 2 -…" at bounding box center [719, 371] width 1279 height 857
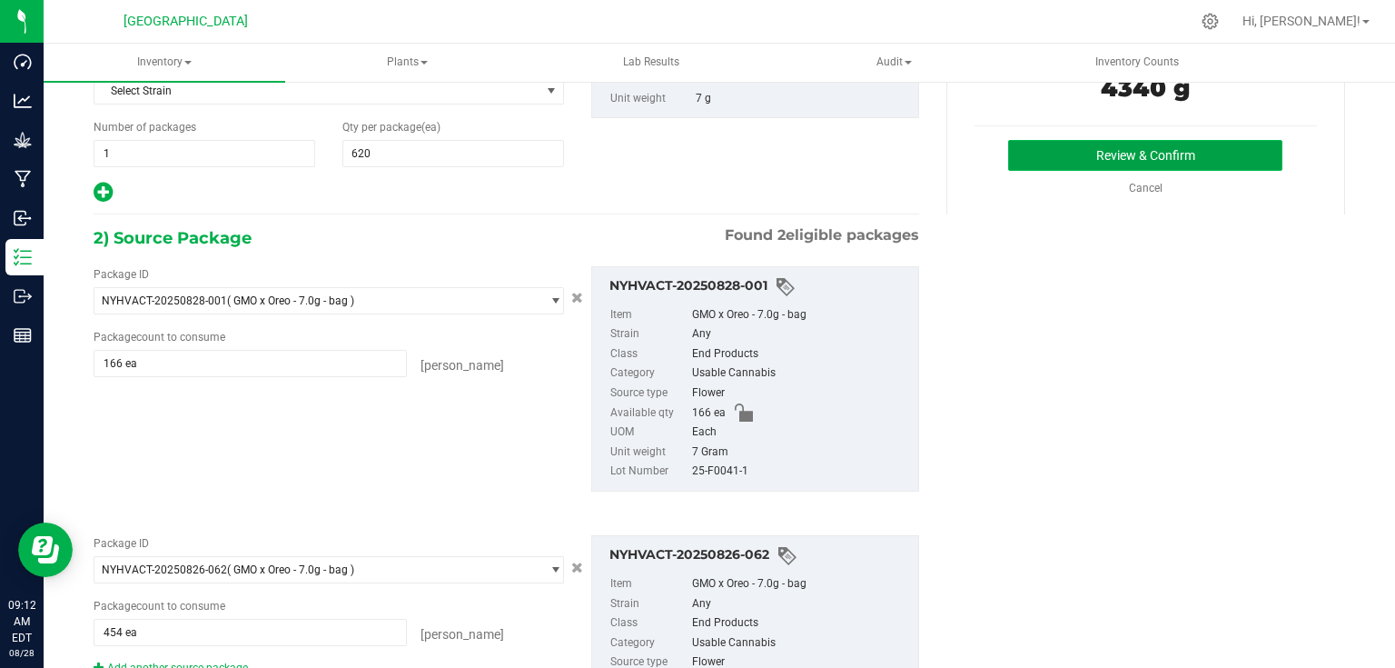
click at [1090, 163] on button "Review & Confirm" at bounding box center [1145, 155] width 274 height 31
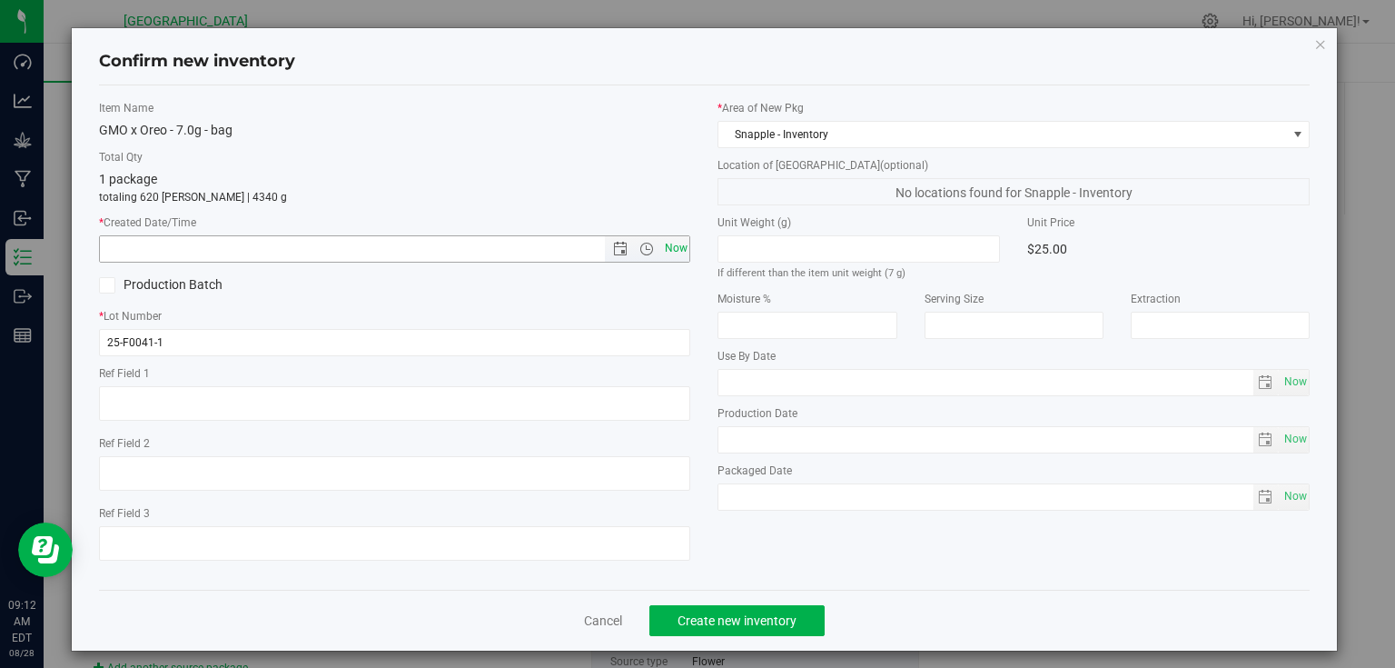
click at [679, 245] on span "Now" at bounding box center [675, 248] width 31 height 26
type input "[DATE] 9:12 AM"
click at [734, 617] on span "Create new inventory" at bounding box center [737, 620] width 119 height 15
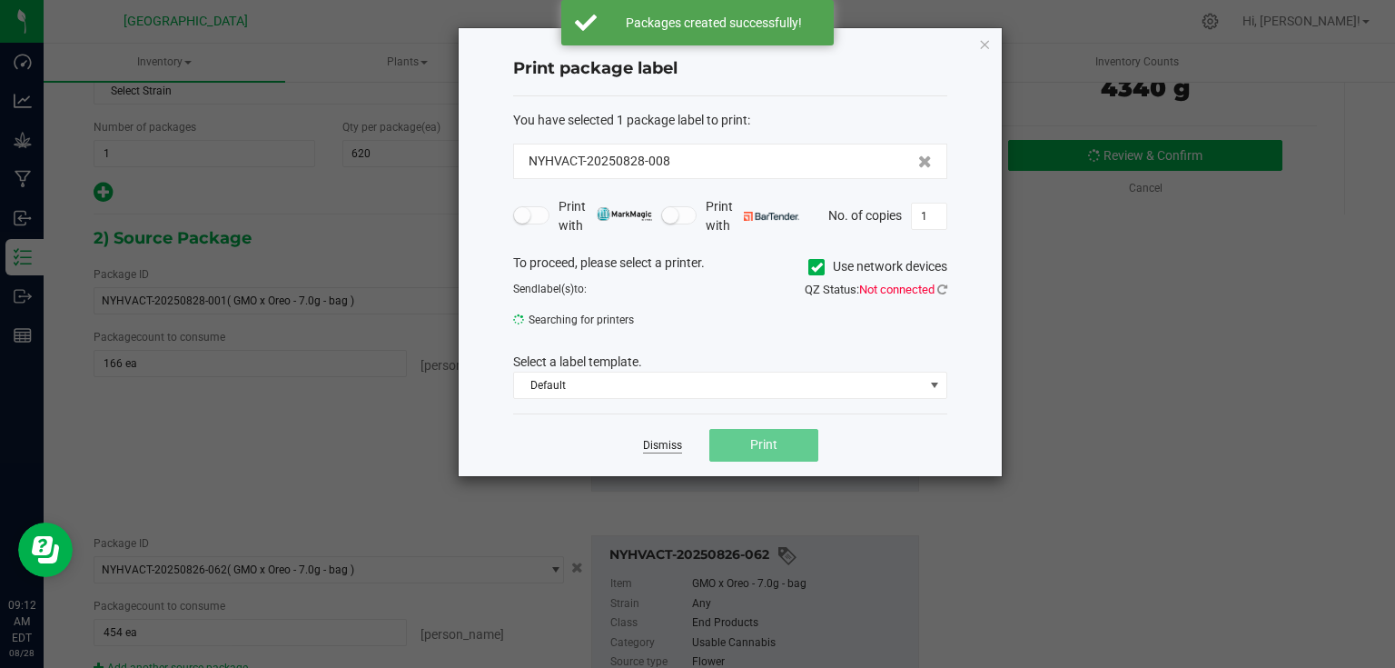
click at [654, 442] on link "Dismiss" at bounding box center [662, 445] width 39 height 15
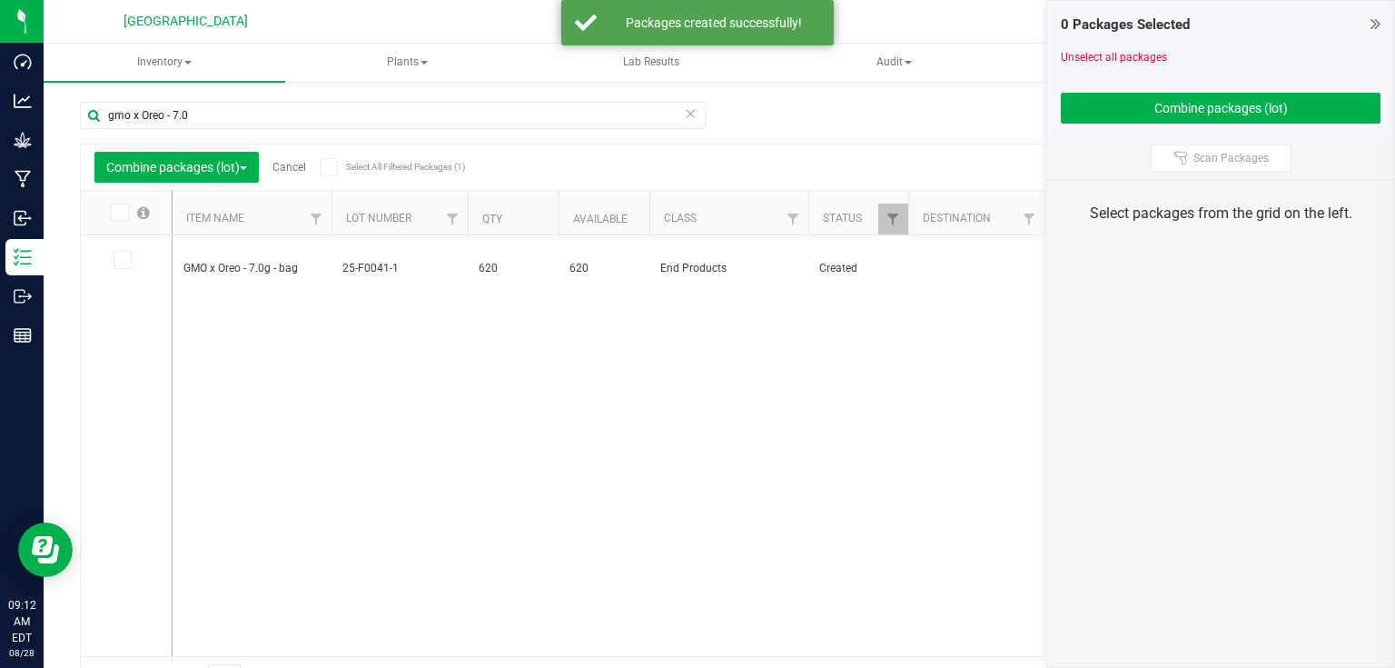
click at [1372, 20] on icon at bounding box center [1376, 24] width 10 height 18
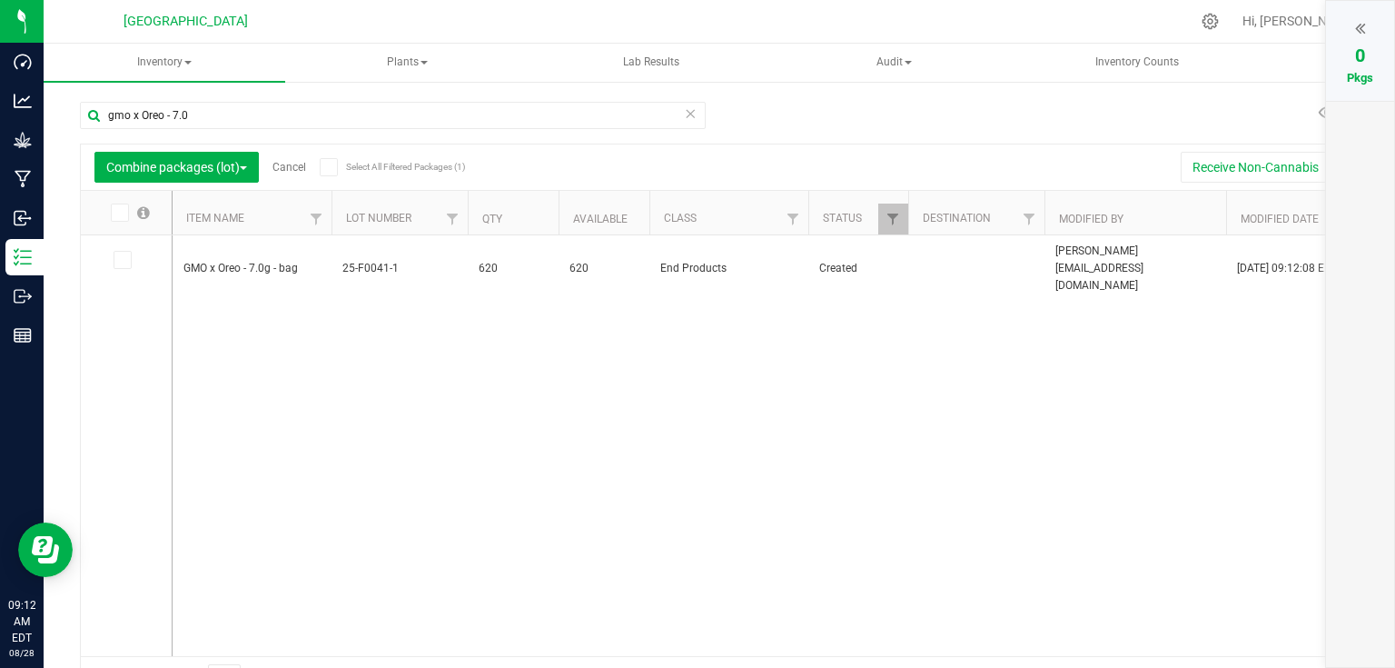
click at [291, 167] on link "Cancel" at bounding box center [289, 167] width 34 height 13
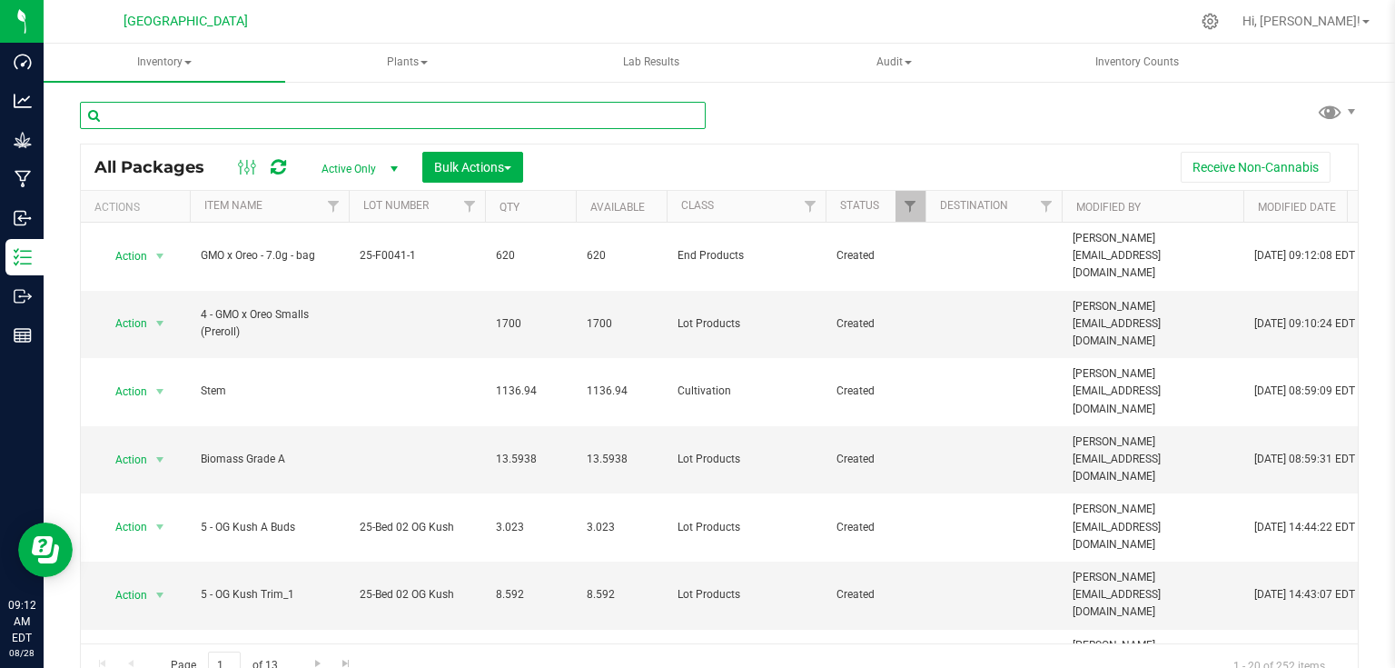
click at [297, 124] on input "text" at bounding box center [393, 115] width 626 height 27
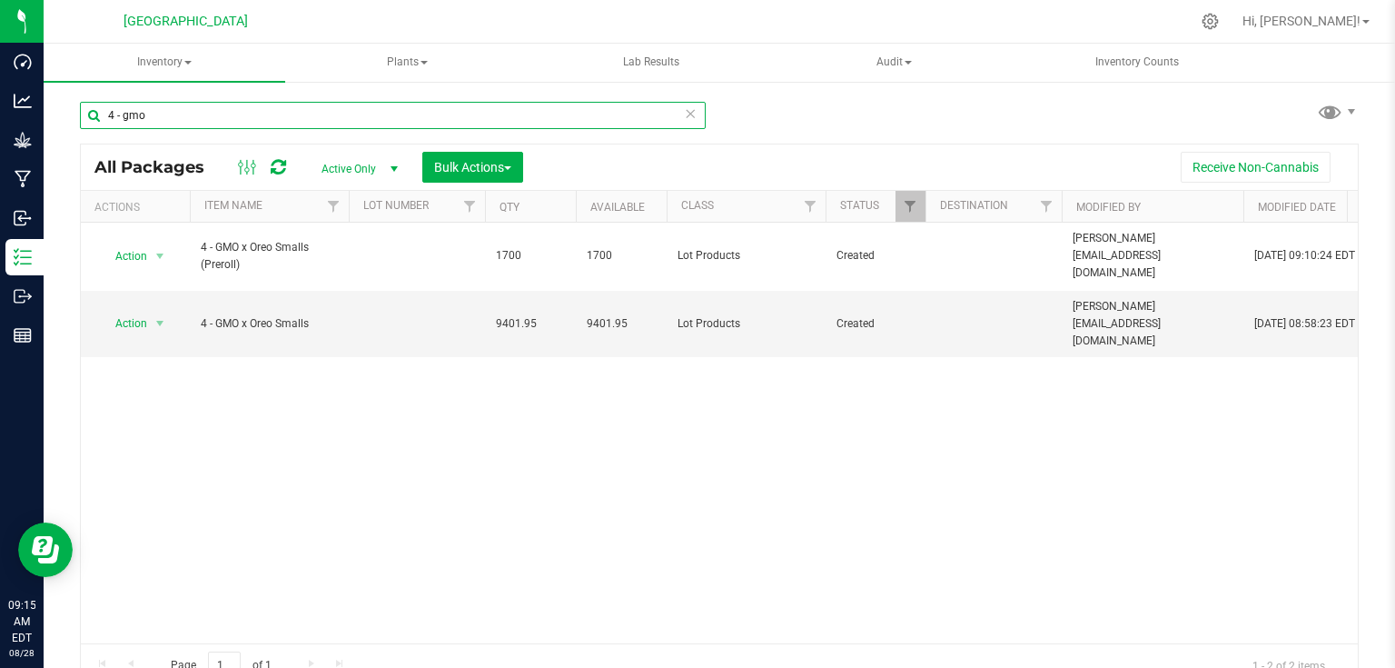
click at [270, 114] on input "4 - gmo" at bounding box center [393, 115] width 626 height 27
type input "4"
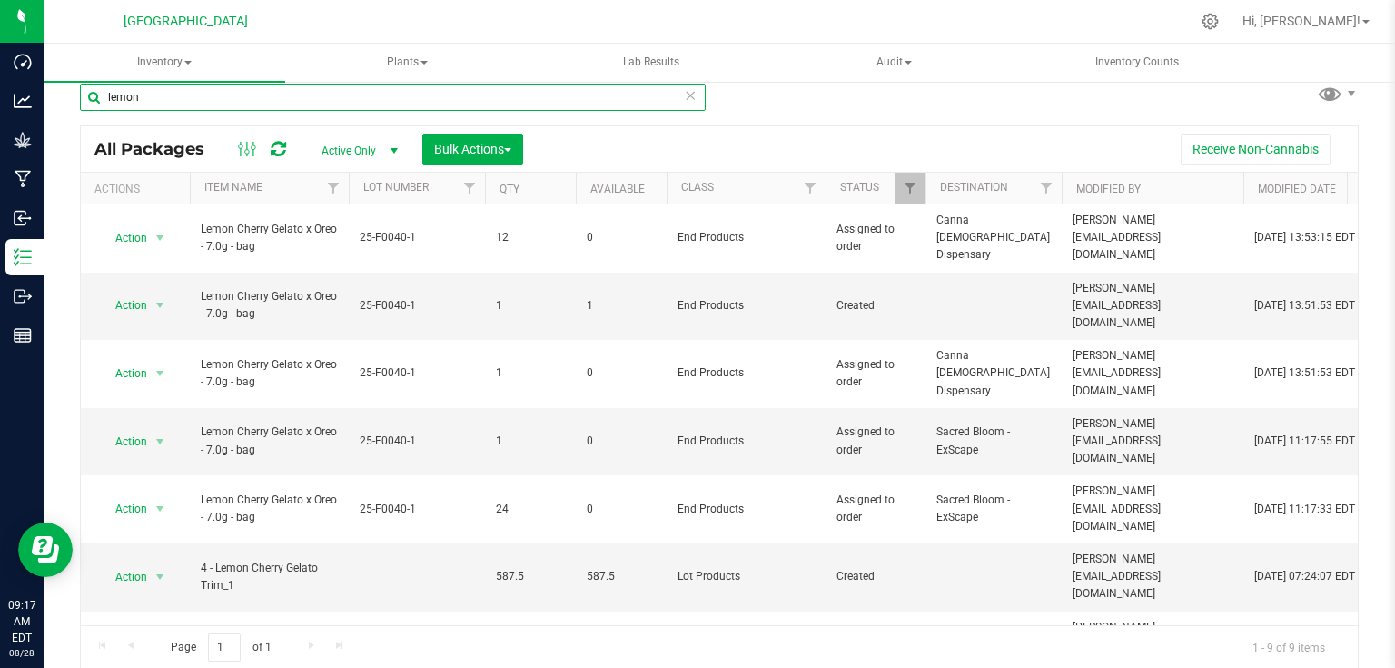
click at [173, 92] on input "lemon" at bounding box center [393, 97] width 626 height 27
type input "l"
type input "d"
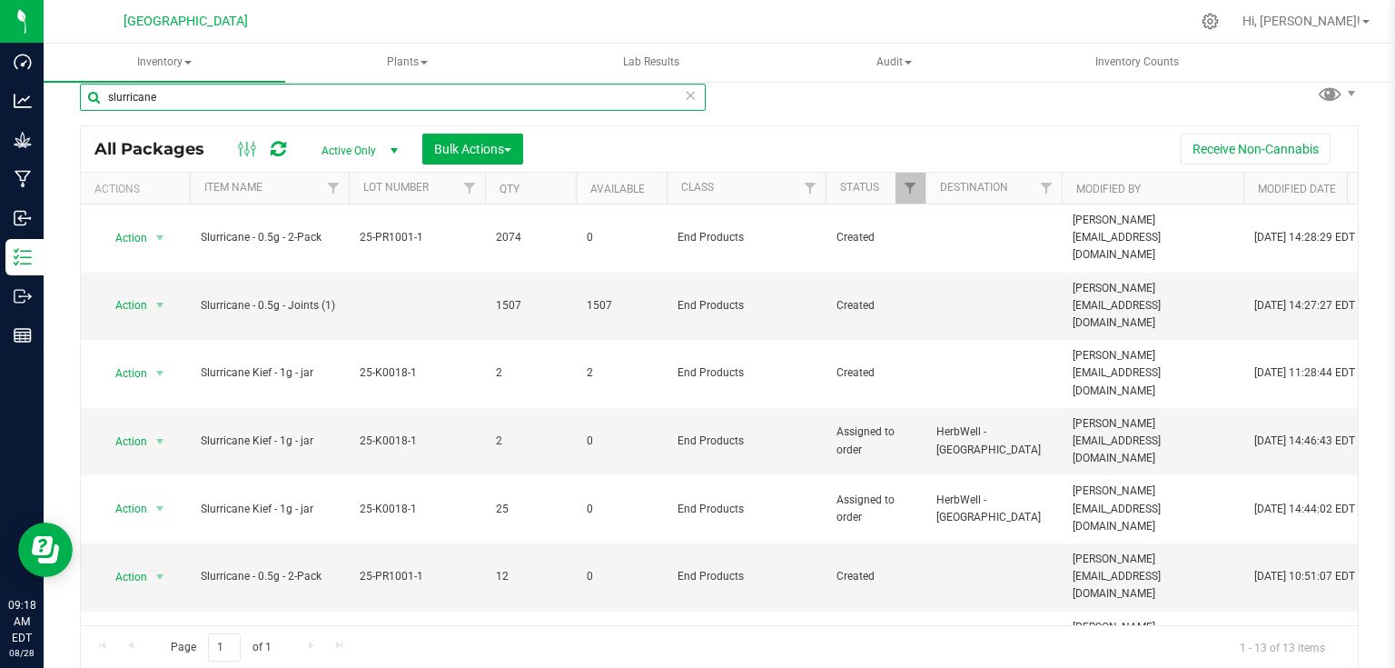
click at [193, 94] on input "slurricane" at bounding box center [393, 97] width 626 height 27
type input "s"
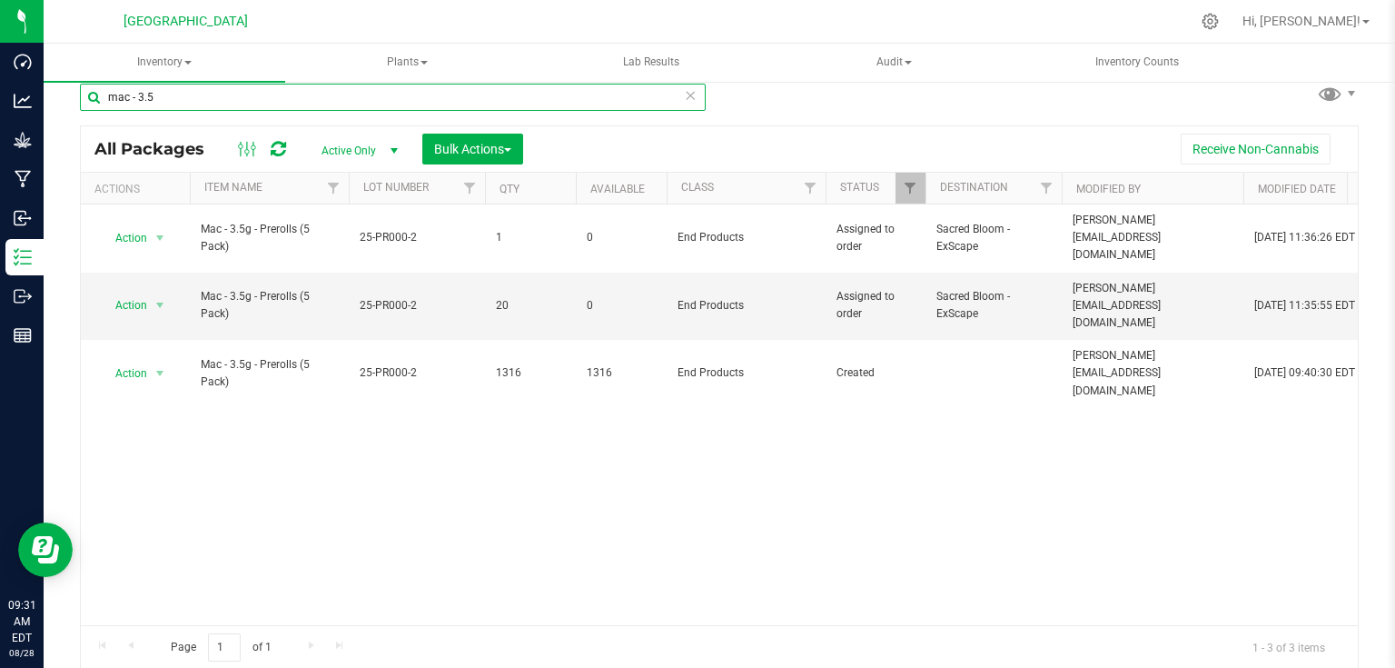
click at [255, 98] on input "mac - 3.5" at bounding box center [393, 97] width 626 height 27
type input "m"
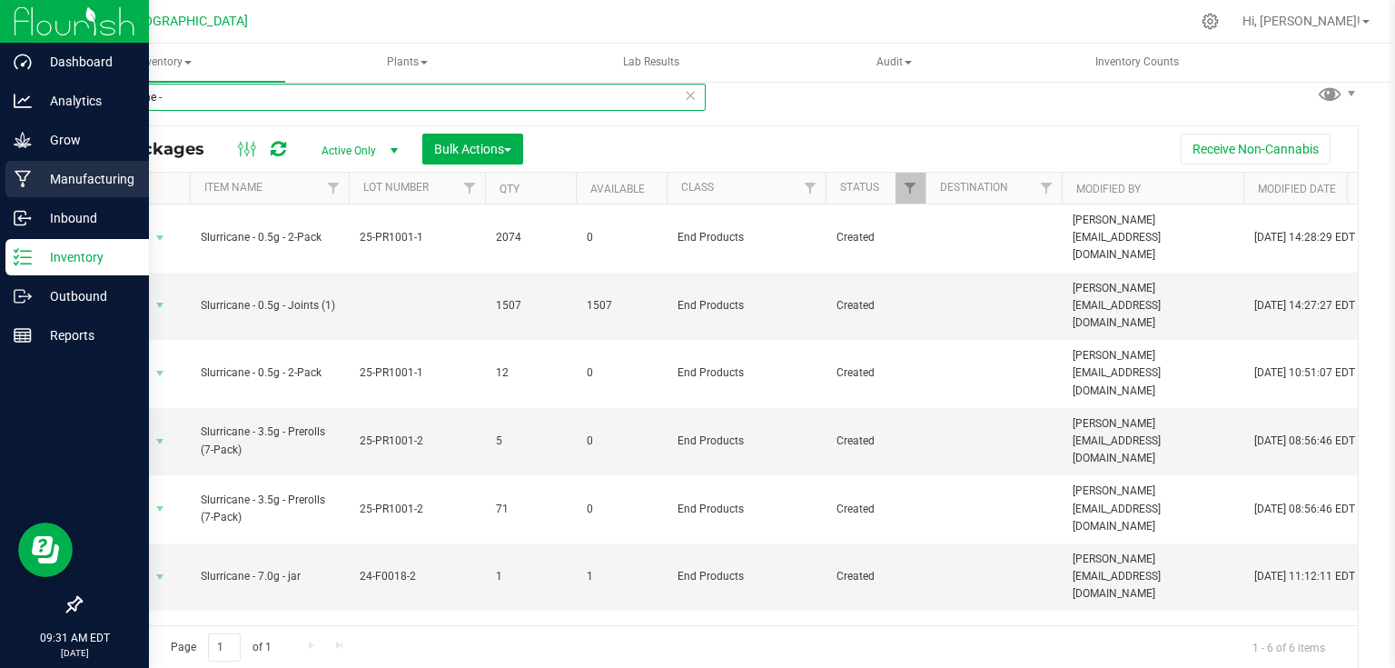
type input "slurricane -"
click at [19, 175] on icon at bounding box center [23, 179] width 16 height 17
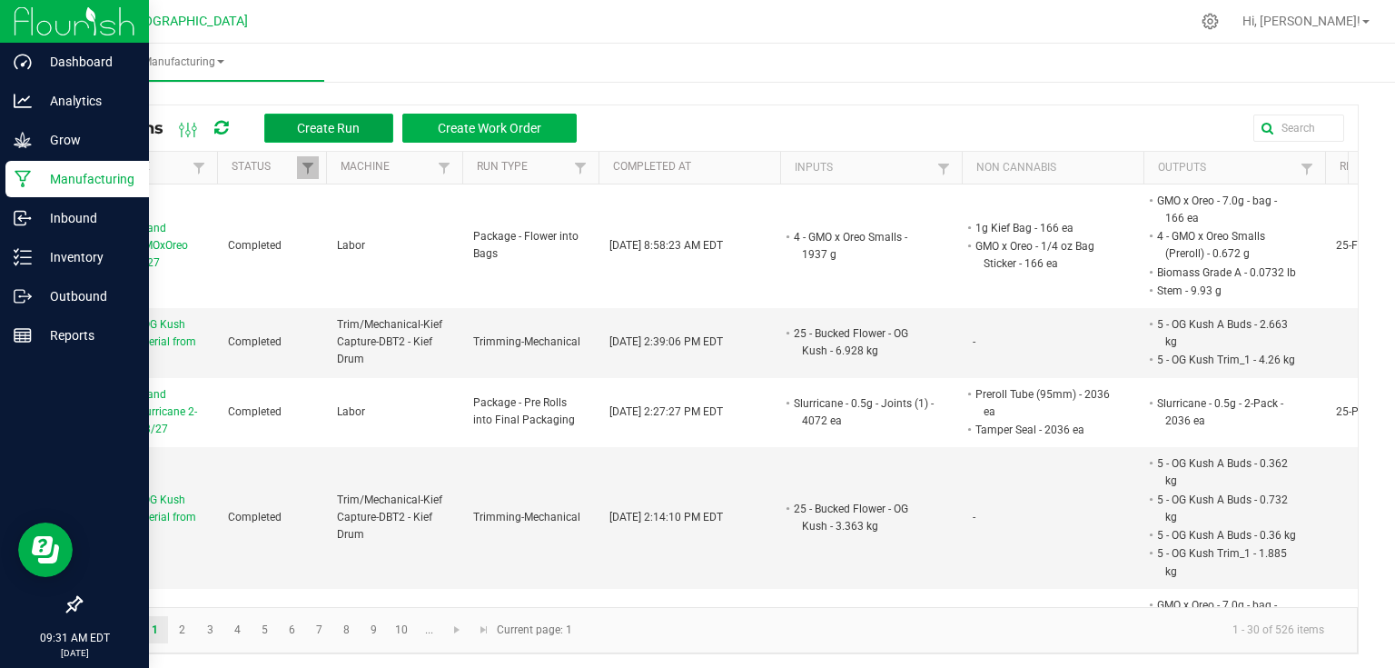
click at [341, 117] on button "Create Run" at bounding box center [328, 128] width 129 height 29
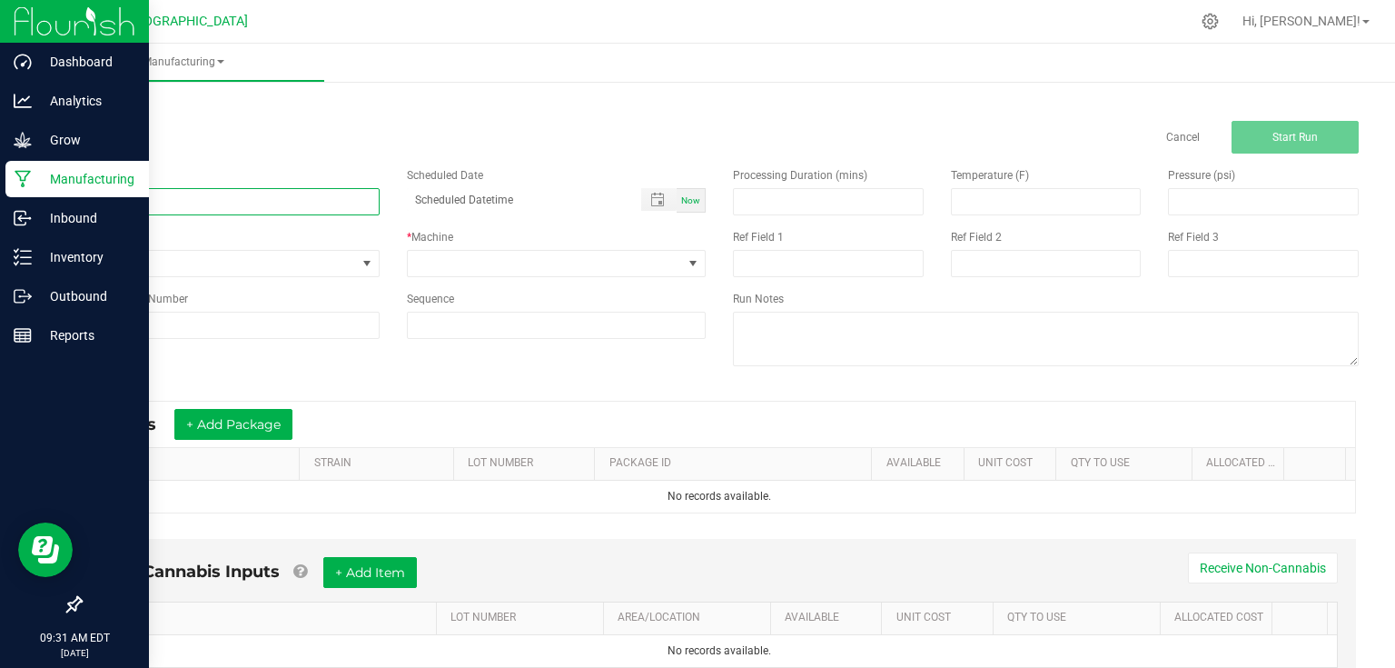
click at [283, 200] on input at bounding box center [230, 201] width 300 height 27
type input "Manufacturing Slurricane .5g Infused Joints 8/27"
click at [349, 258] on span "None" at bounding box center [218, 263] width 275 height 25
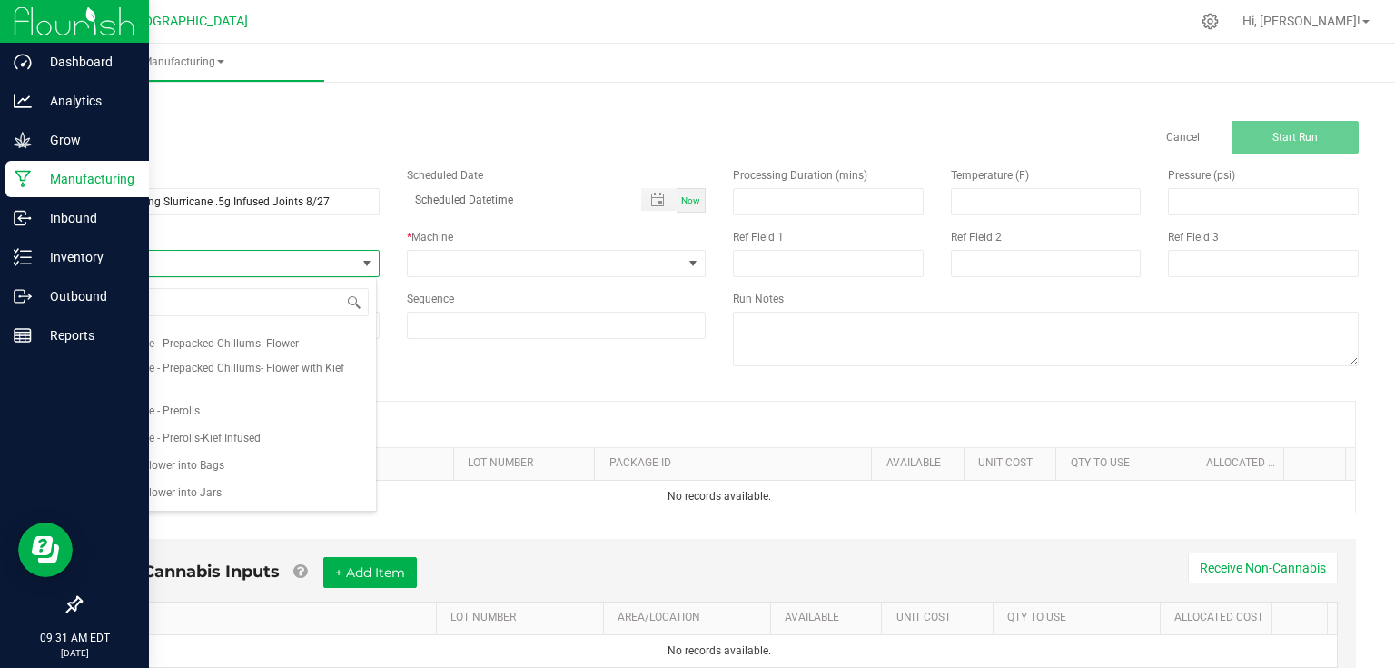
scroll to position [145, 0]
click at [243, 404] on li "Manufacture - Prerolls" at bounding box center [228, 409] width 295 height 27
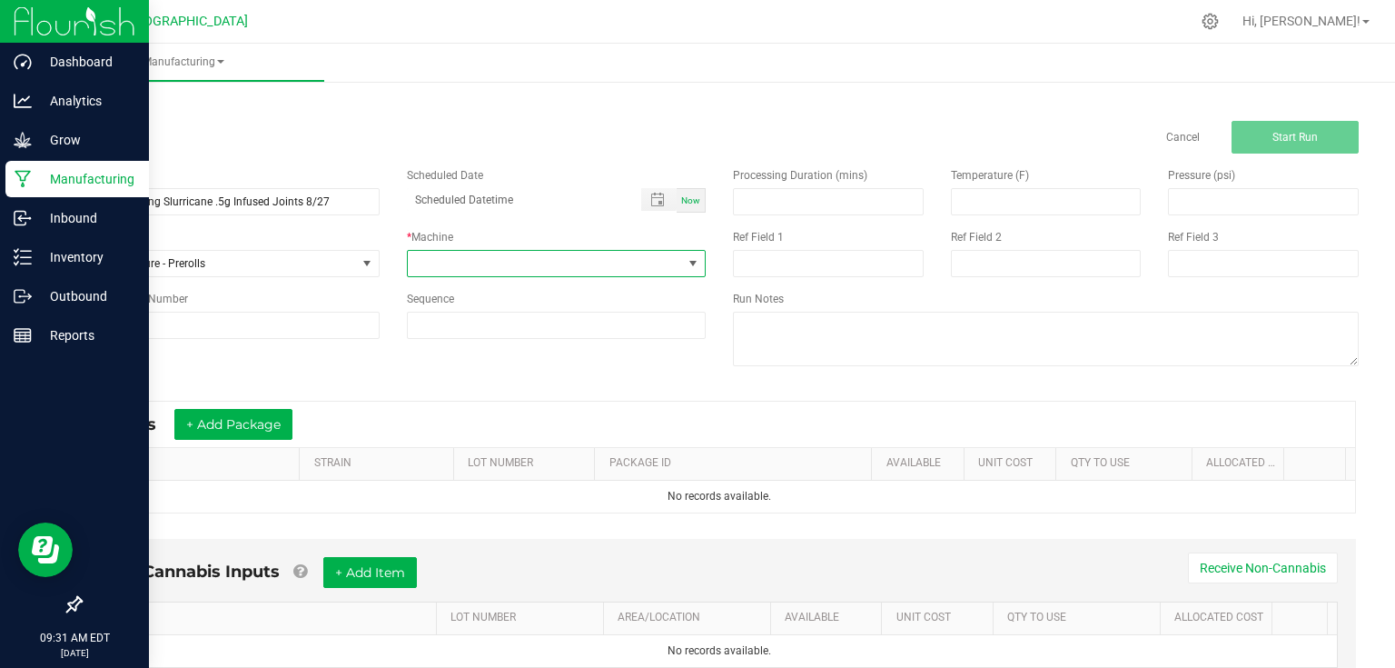
click at [494, 275] on span at bounding box center [545, 263] width 275 height 25
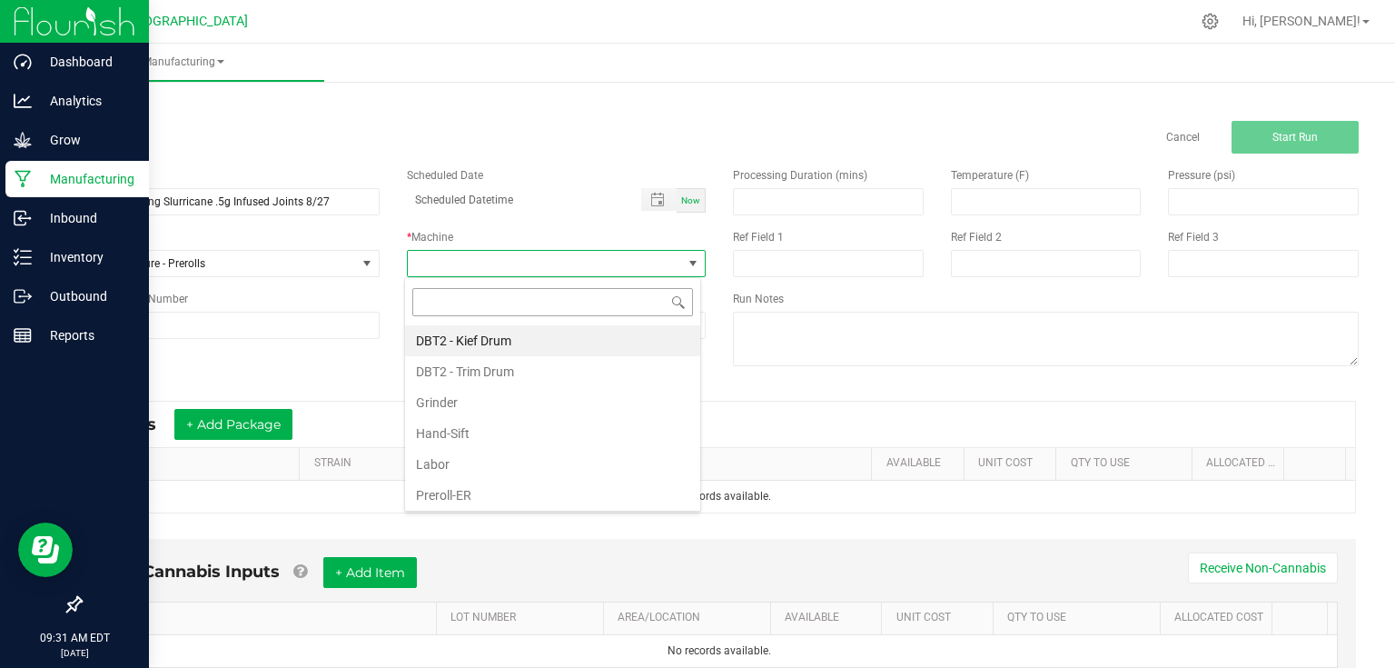
scroll to position [26, 296]
click at [487, 491] on li "Preroll-ER" at bounding box center [552, 495] width 295 height 31
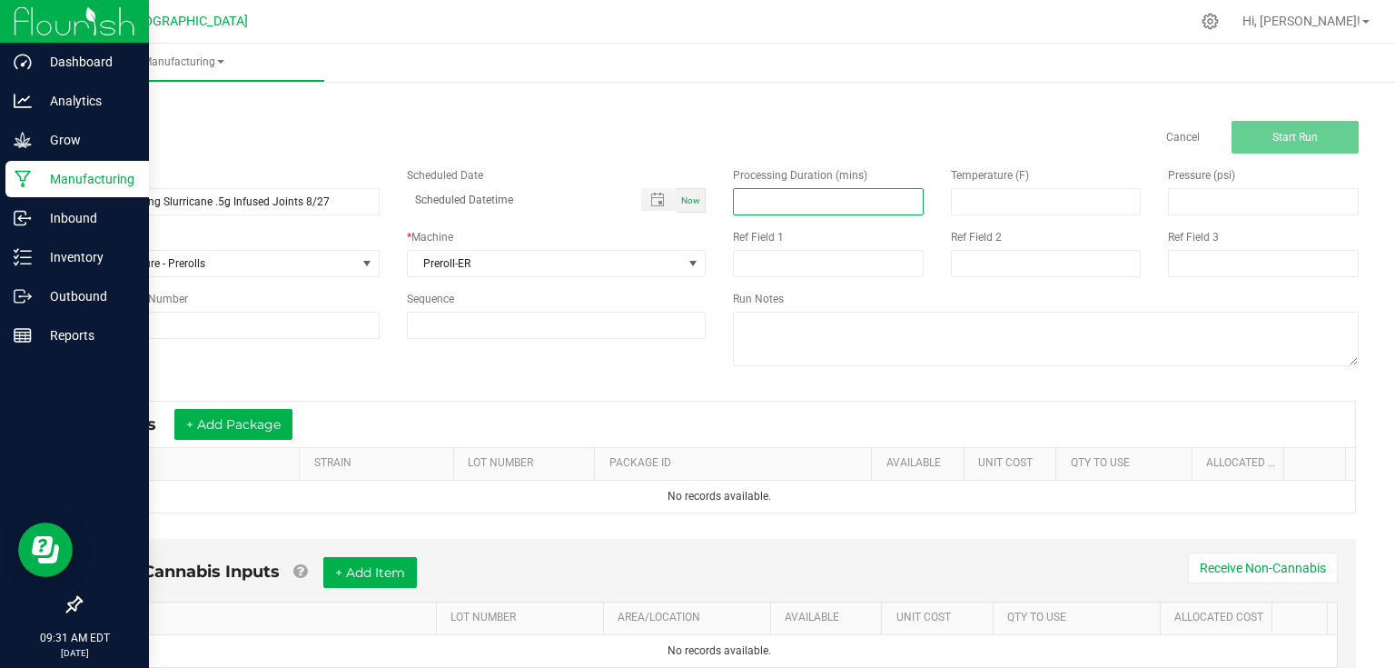
click at [773, 208] on input at bounding box center [828, 201] width 189 height 25
type input "420.00"
click at [265, 421] on button "+ Add Package" at bounding box center [233, 424] width 118 height 31
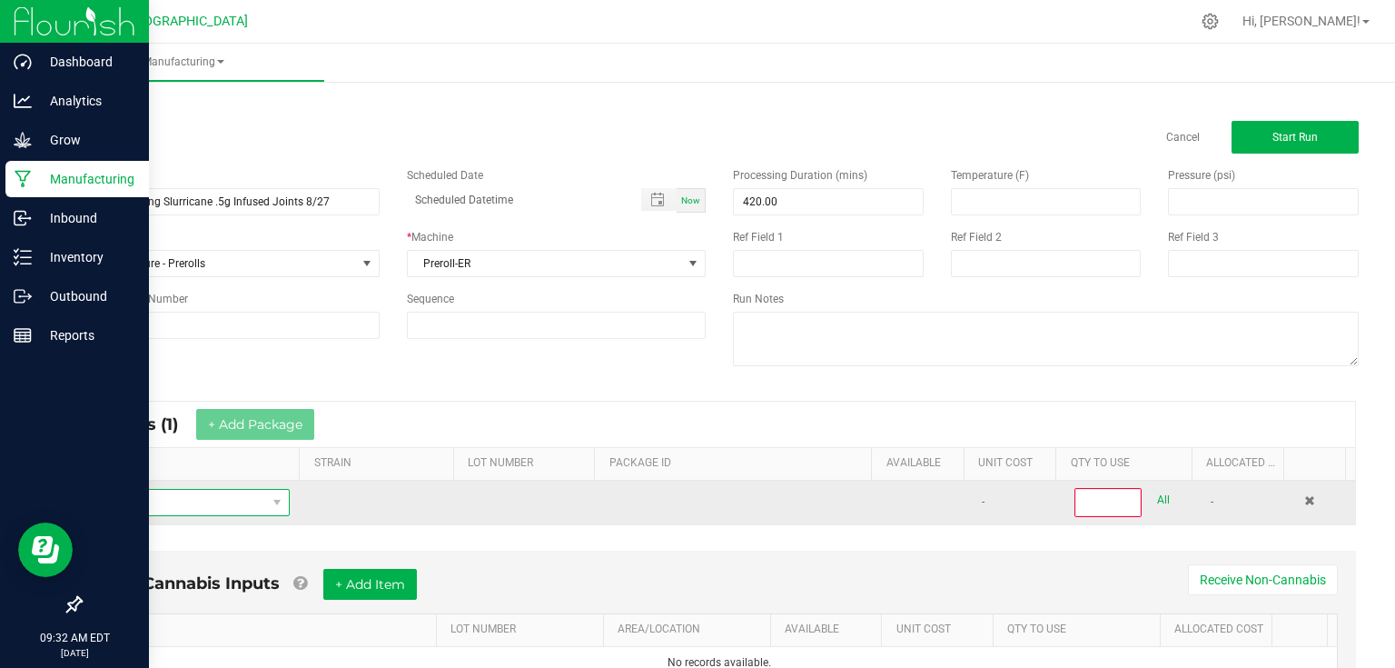
click at [219, 505] on span "NO DATA FOUND" at bounding box center [180, 502] width 171 height 25
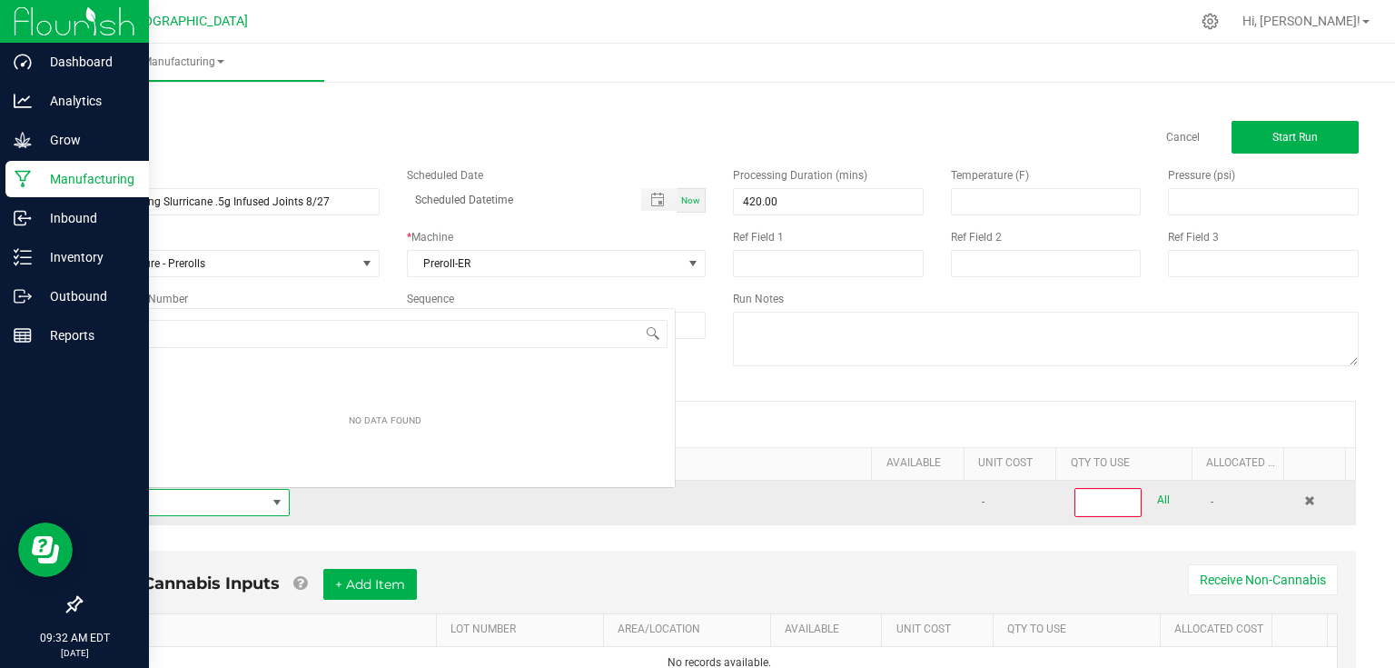
scroll to position [26, 189]
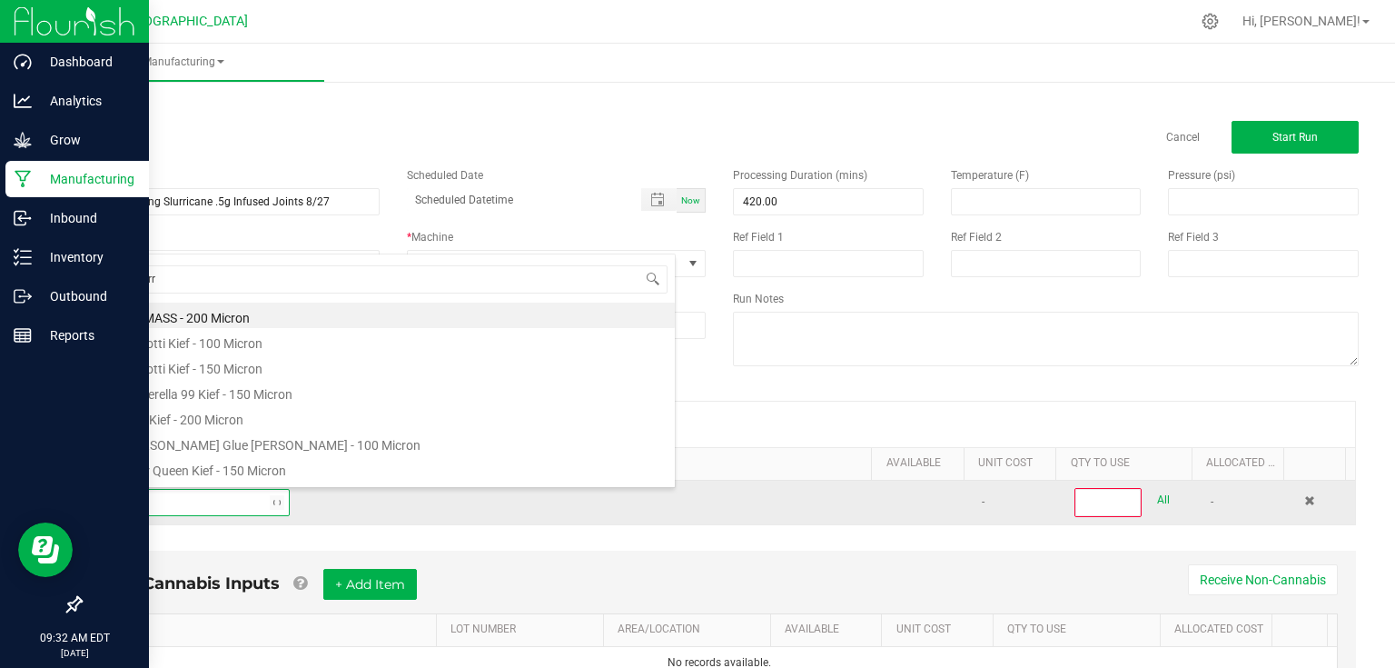
type input "4 - slurri"
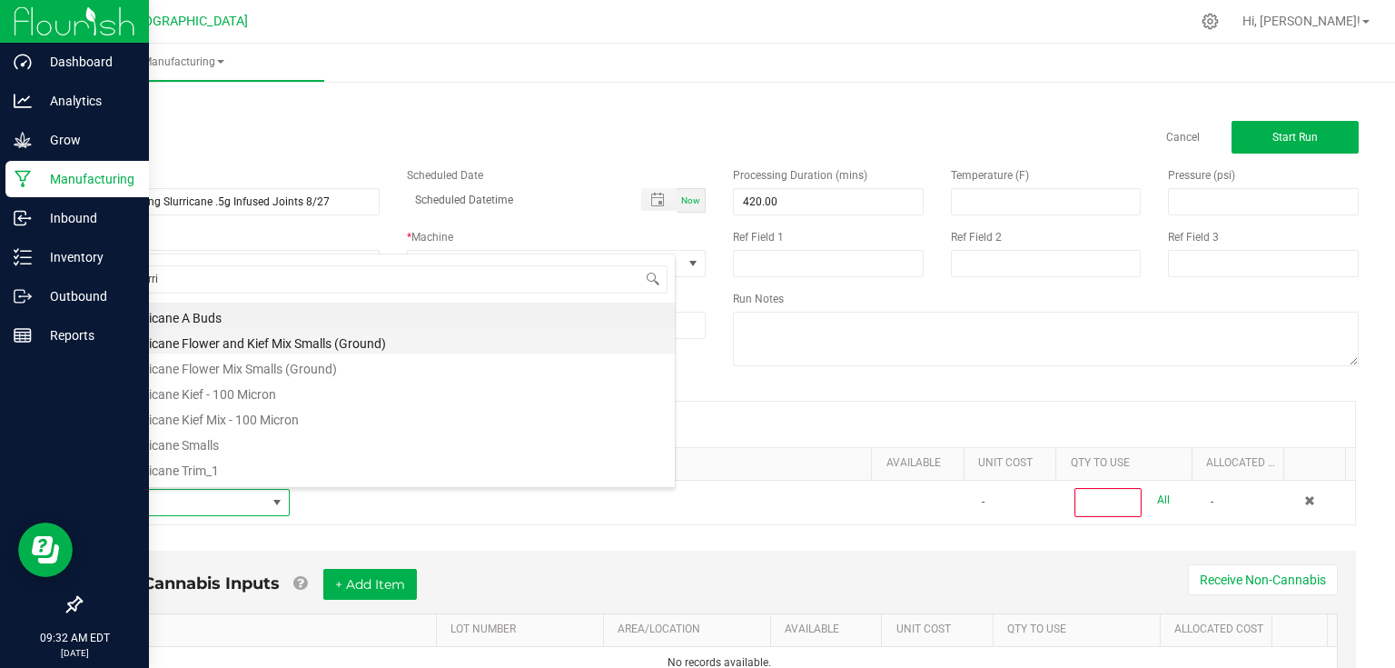
click at [279, 347] on li "4 - Slurricane Flower and Kief Mix Smalls (Ground)" at bounding box center [385, 340] width 580 height 25
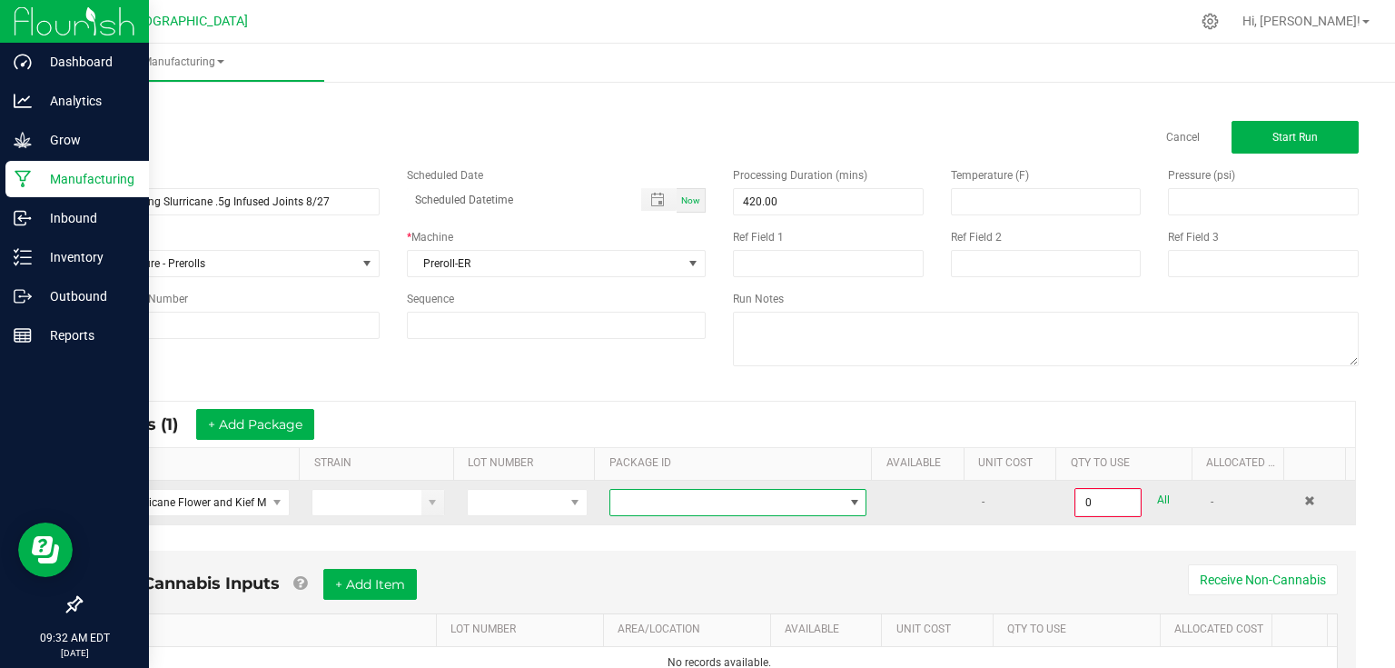
click at [772, 504] on span at bounding box center [726, 502] width 233 height 25
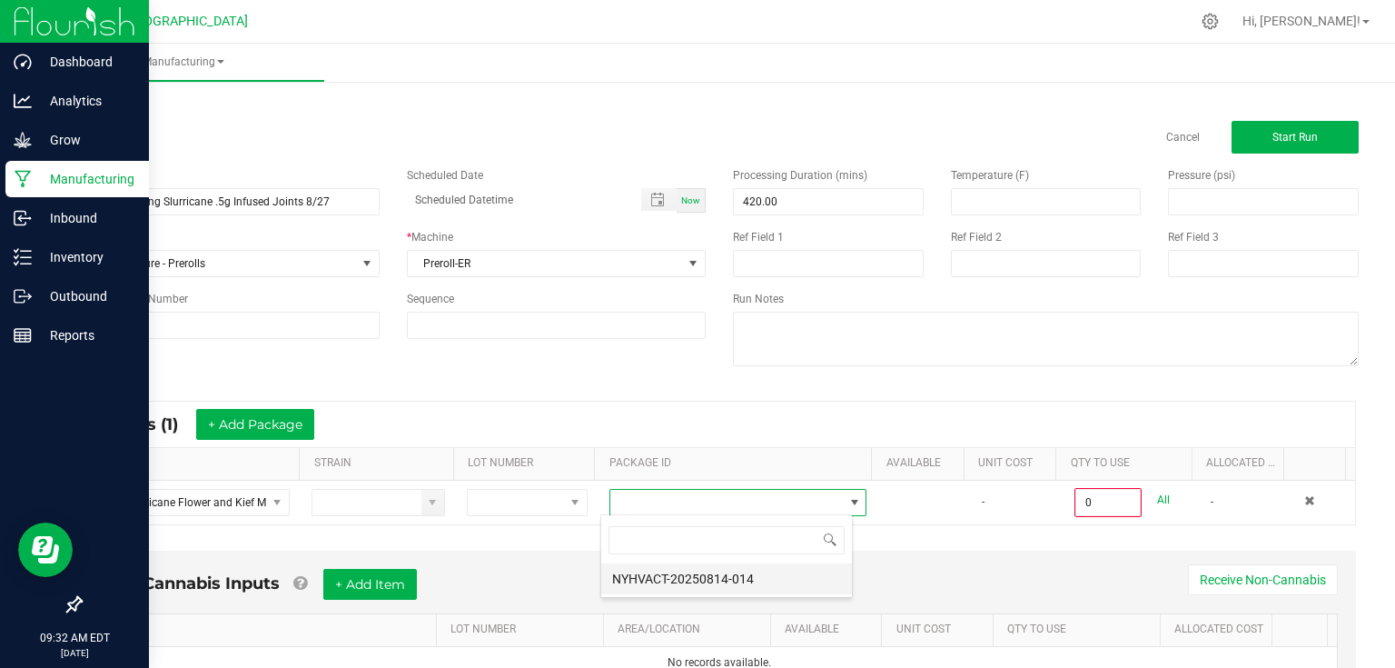
scroll to position [26, 252]
click at [737, 580] on li "NYHVACT-20250814-014" at bounding box center [726, 578] width 251 height 31
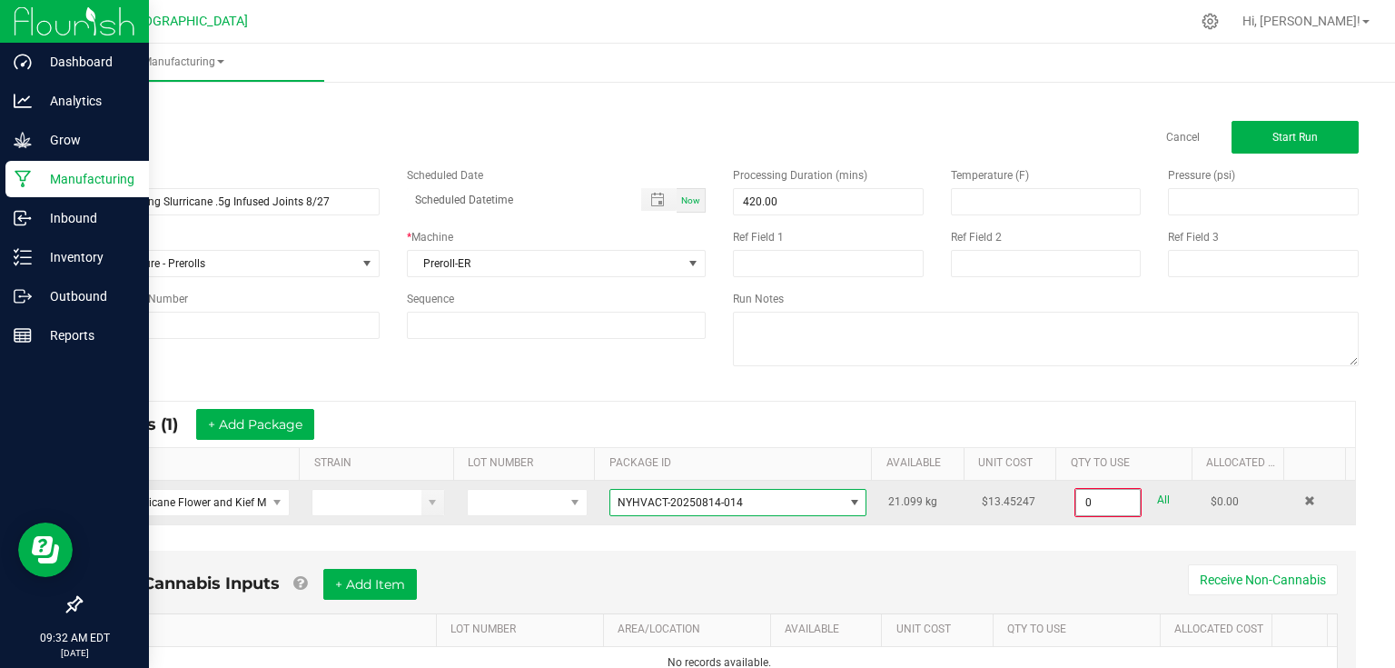
click at [1105, 502] on input "0" at bounding box center [1108, 502] width 64 height 25
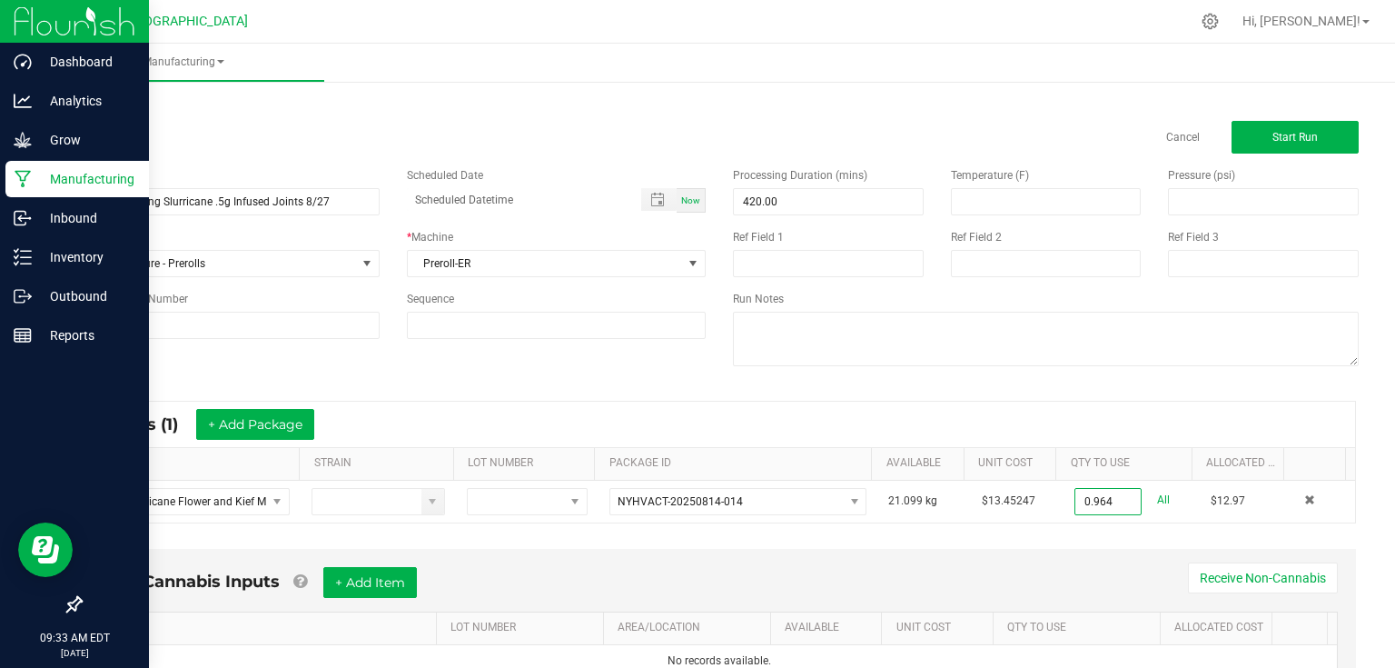
type input "0.9640 kg"
click at [919, 558] on div "Non-Cannabis Inputs + Add Item Receive Non-Cannabis ITEM LOT NUMBER AREA/LOCATI…" at bounding box center [719, 622] width 1273 height 147
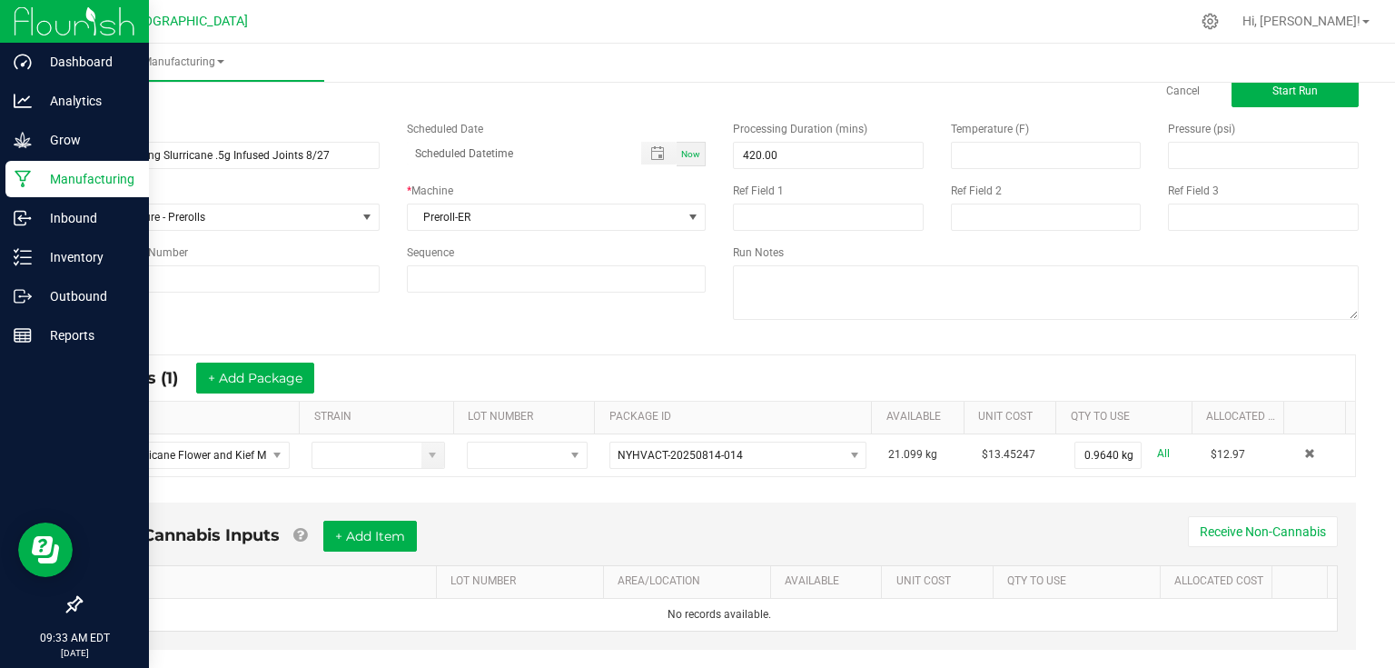
scroll to position [73, 0]
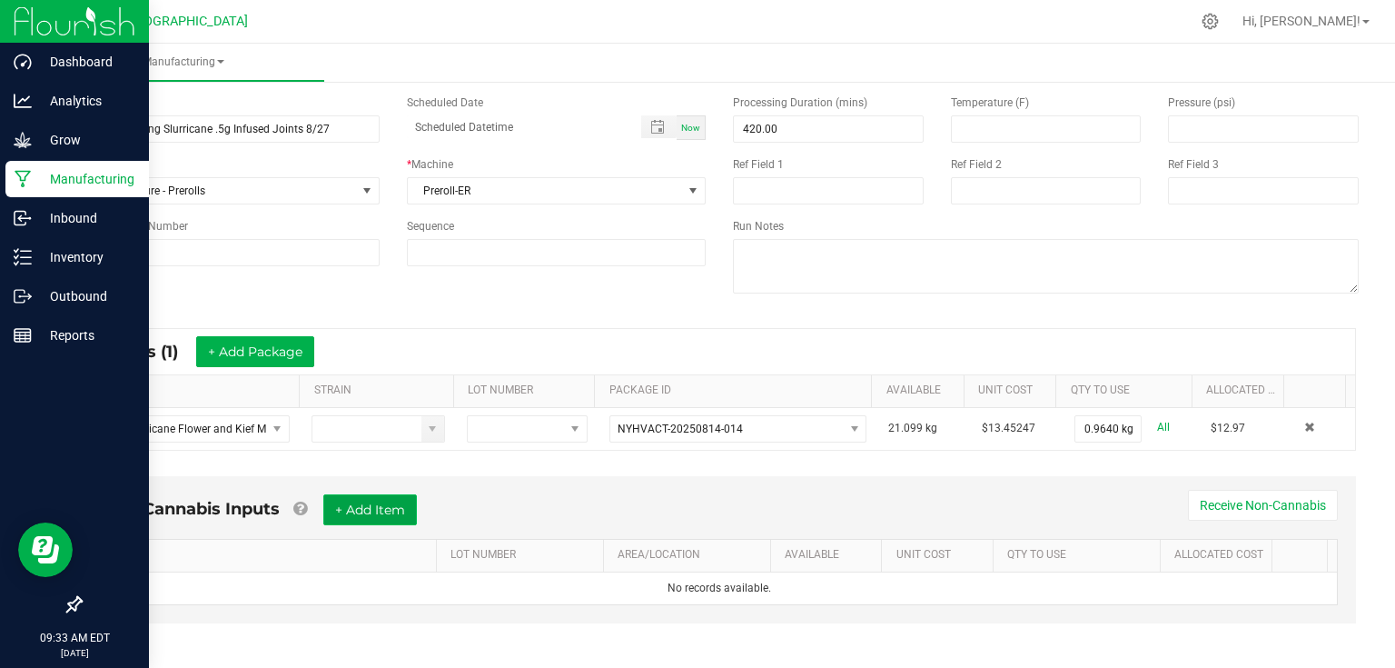
click at [400, 502] on button "+ Add Item" at bounding box center [370, 509] width 94 height 31
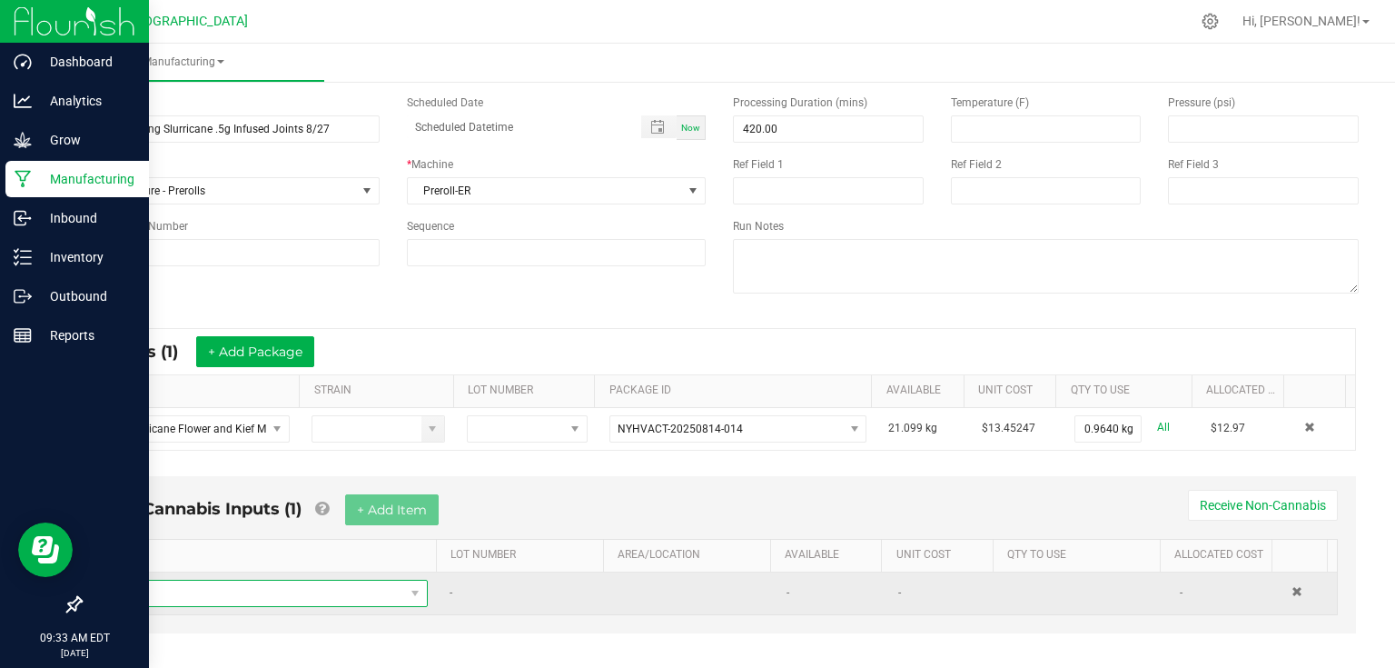
click at [312, 597] on span "NO DATA FOUND" at bounding box center [259, 592] width 291 height 25
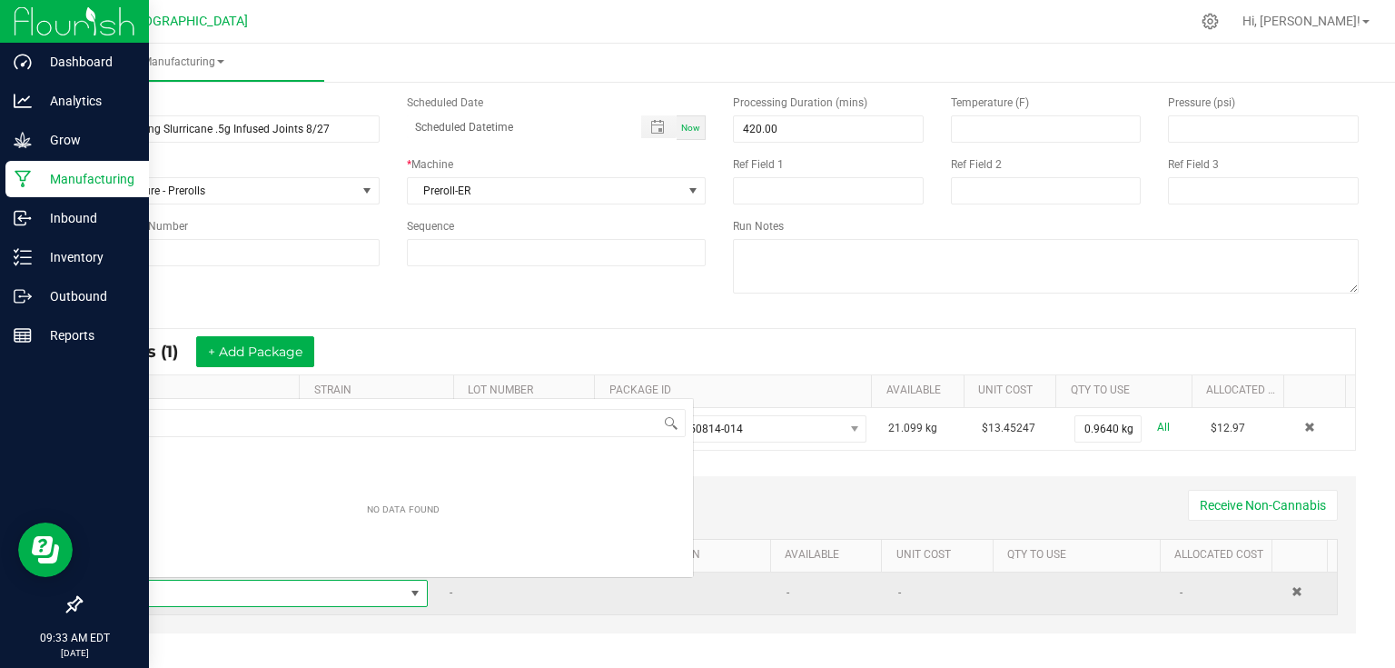
scroll to position [26, 305]
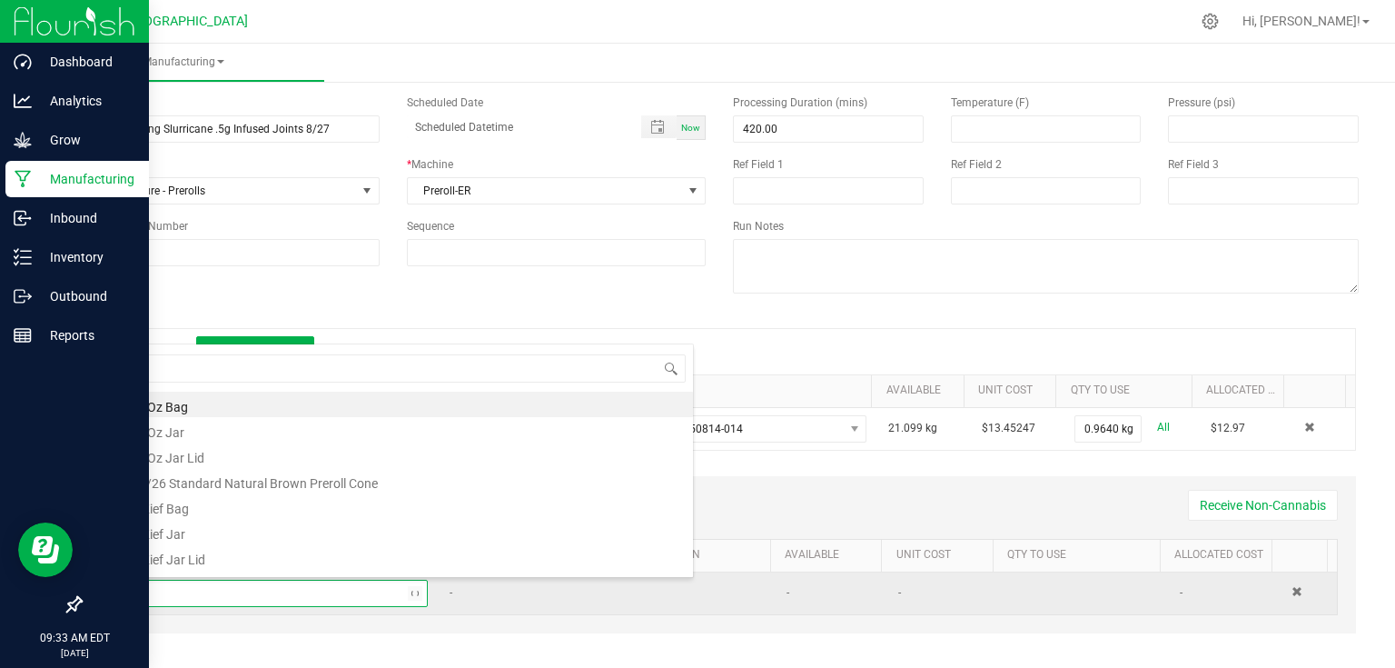
type input "84"
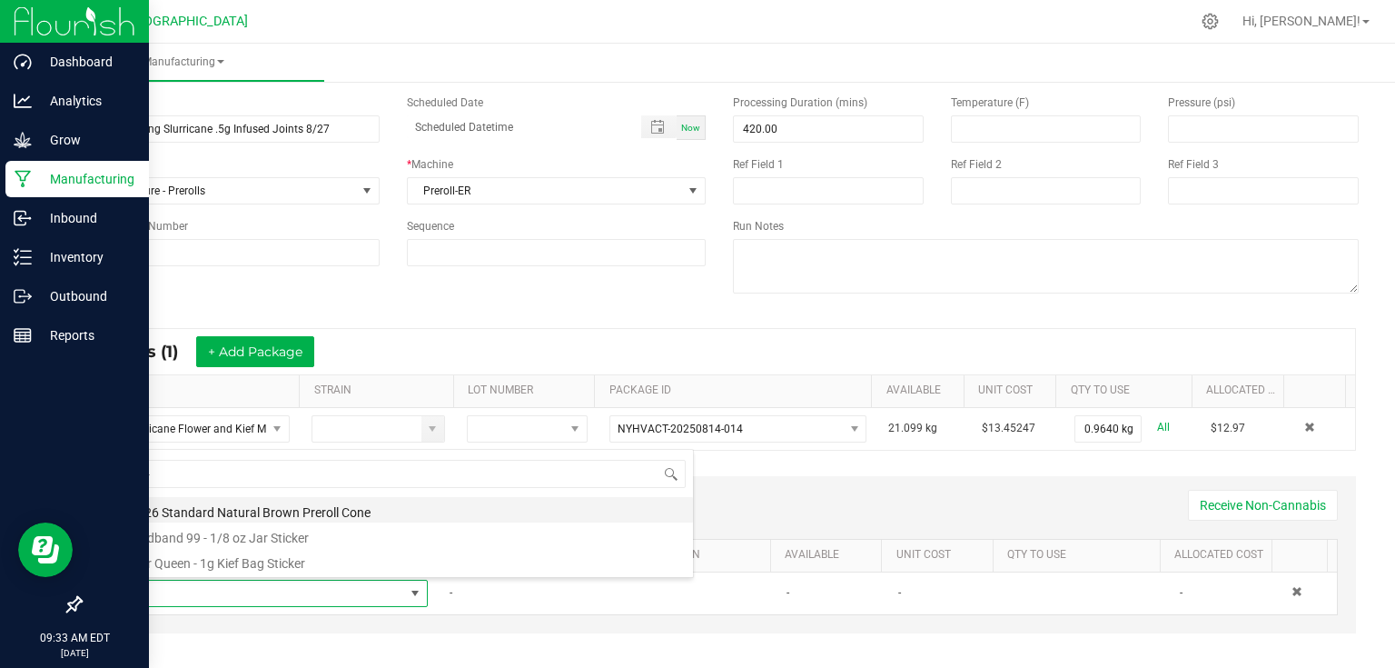
click at [251, 501] on li "84/26 Standard Natural Brown Preroll Cone" at bounding box center [404, 509] width 580 height 25
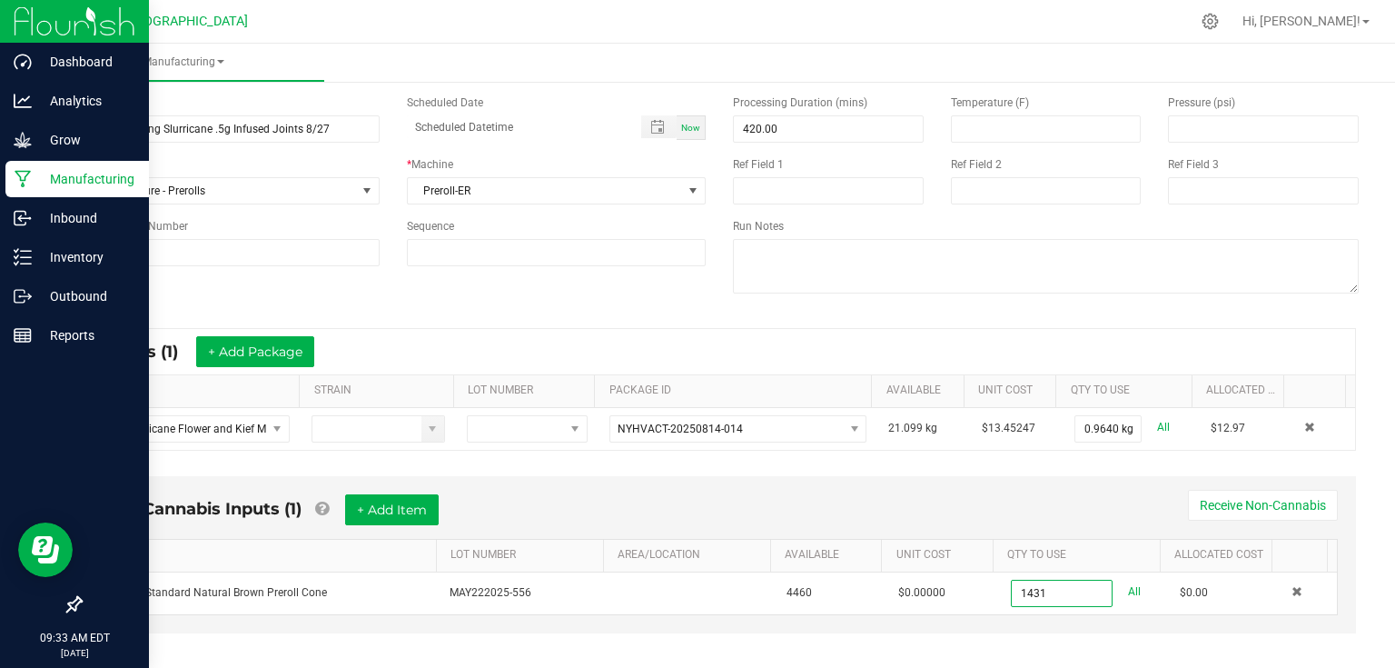
type input "1431 ea"
click at [1067, 648] on div "Non-Cannabis Inputs (1) + Add Item Receive Non-Cannabis ITEM LOT NUMBER AREA/LO…" at bounding box center [719, 567] width 1306 height 201
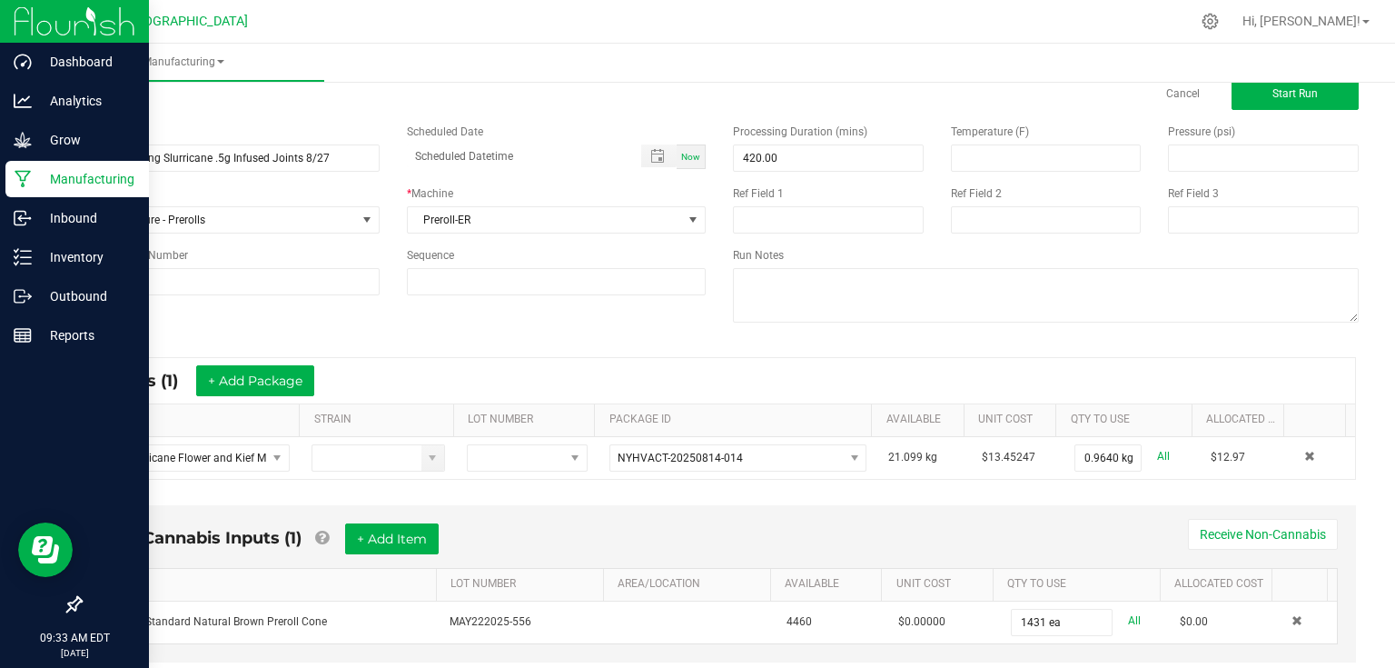
scroll to position [0, 0]
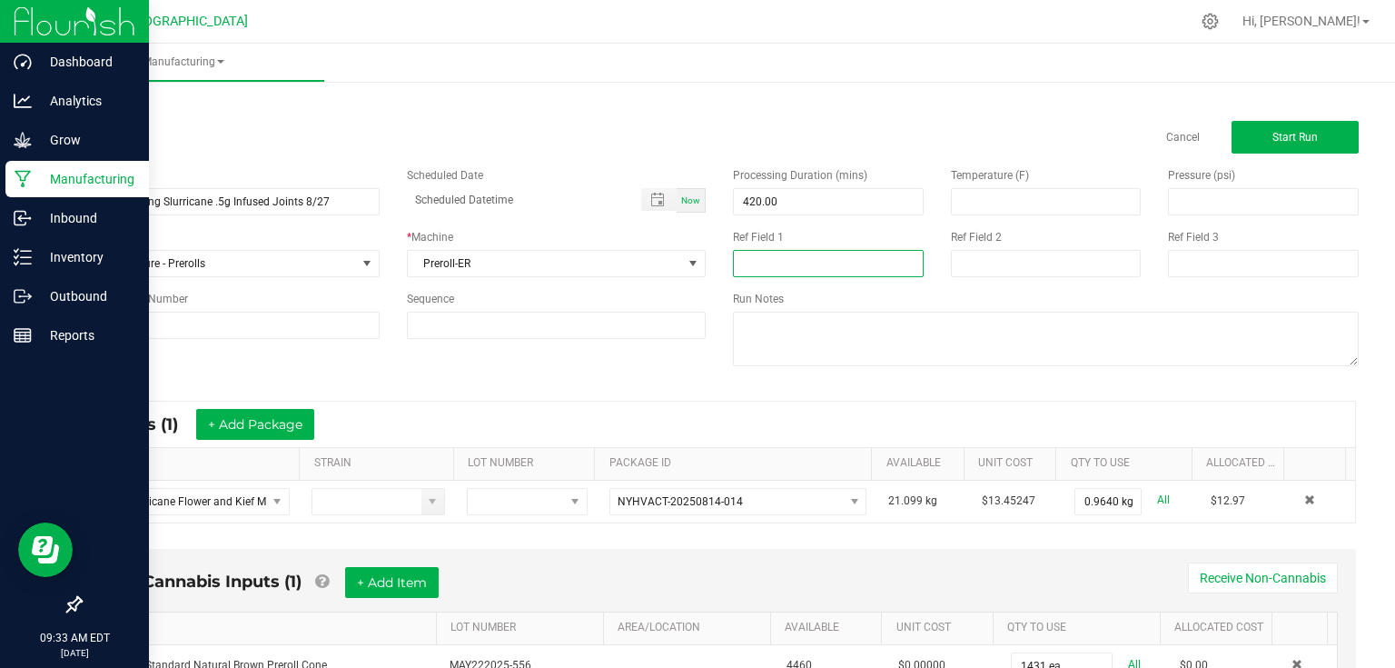
click at [858, 267] on input at bounding box center [828, 263] width 191 height 27
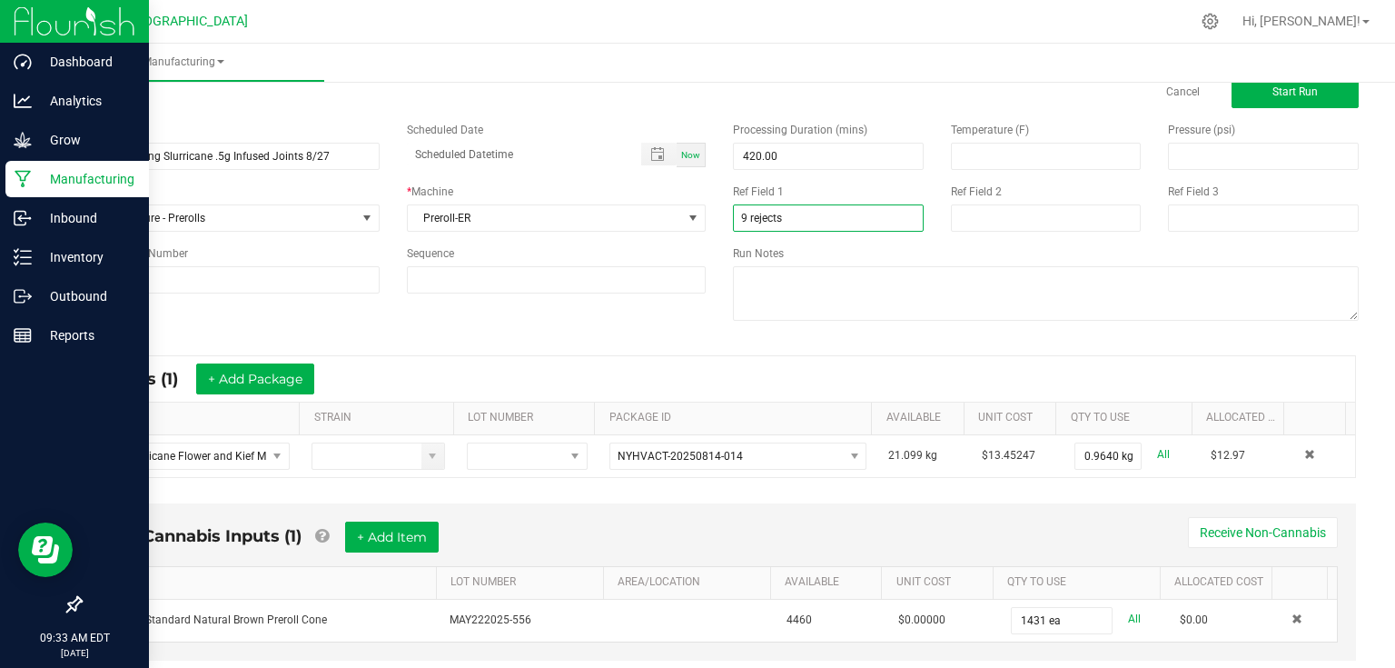
scroll to position [87, 0]
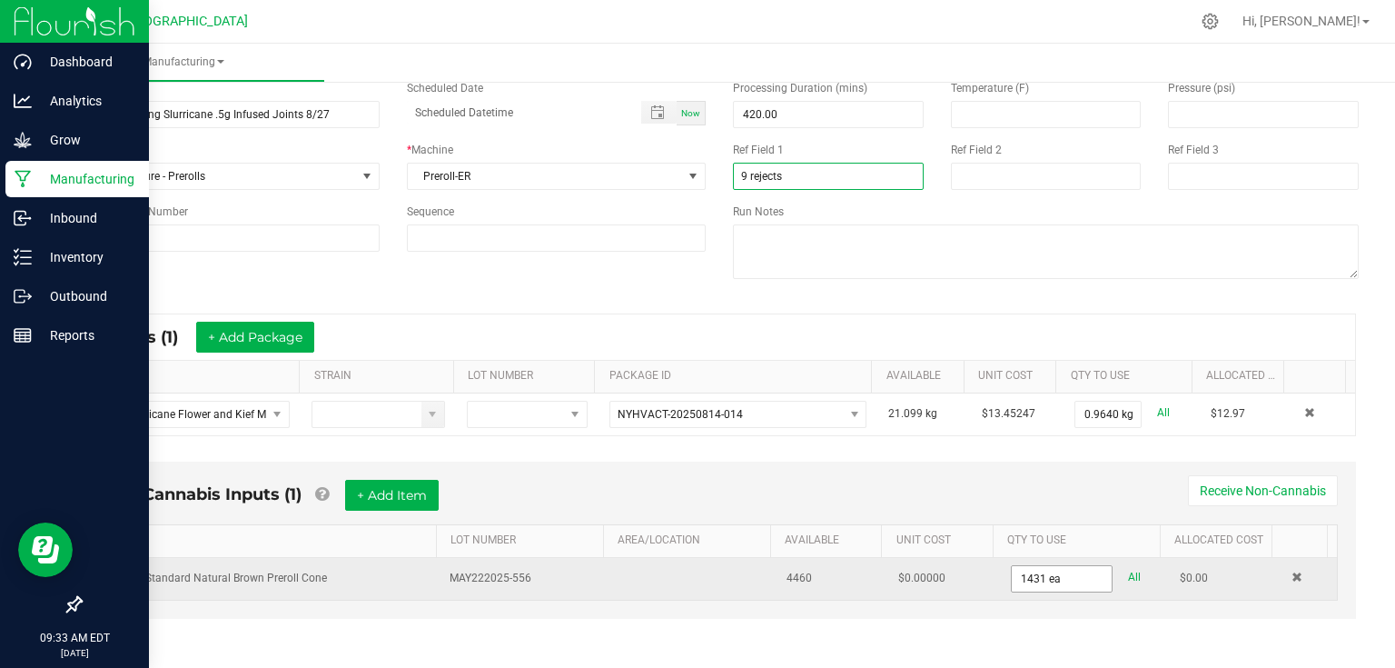
type input "9 rejects"
click at [1054, 574] on input "1431" at bounding box center [1062, 578] width 100 height 25
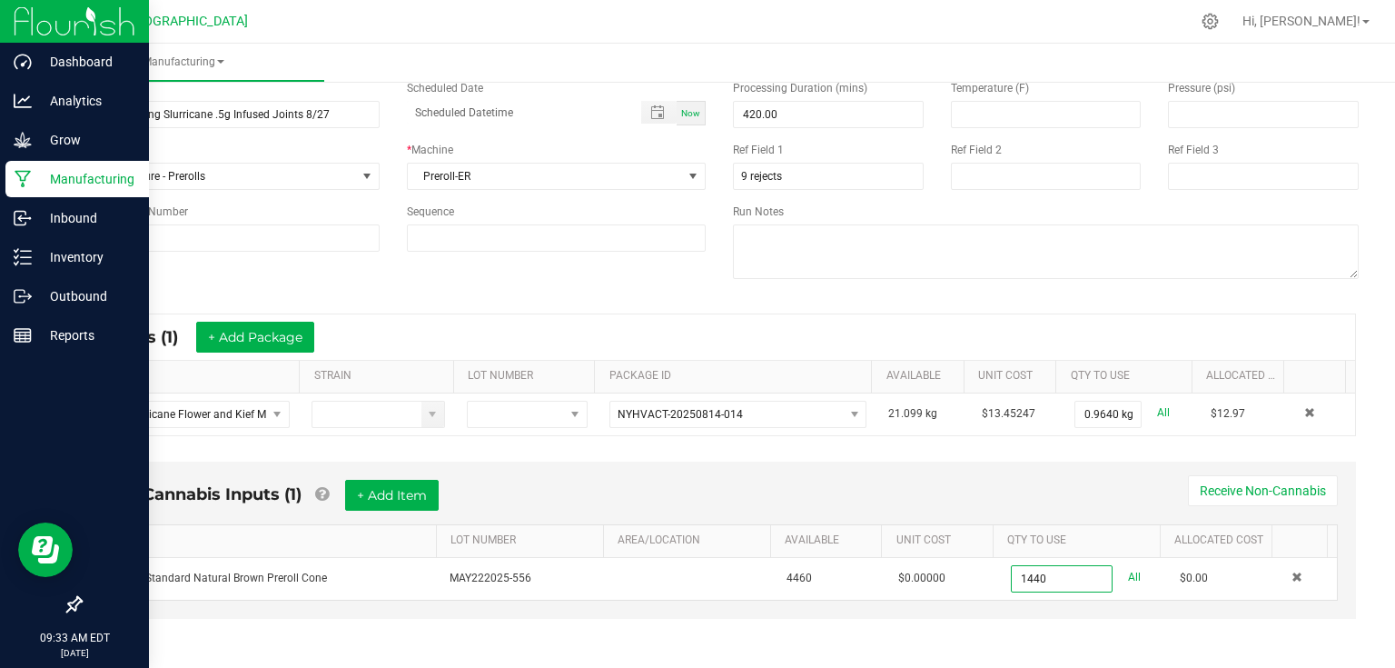
type input "1440 ea"
click at [1103, 461] on div "Non-Cannabis Inputs (1) + Add Item Receive Non-Cannabis ITEM LOT NUMBER AREA/LO…" at bounding box center [719, 539] width 1273 height 157
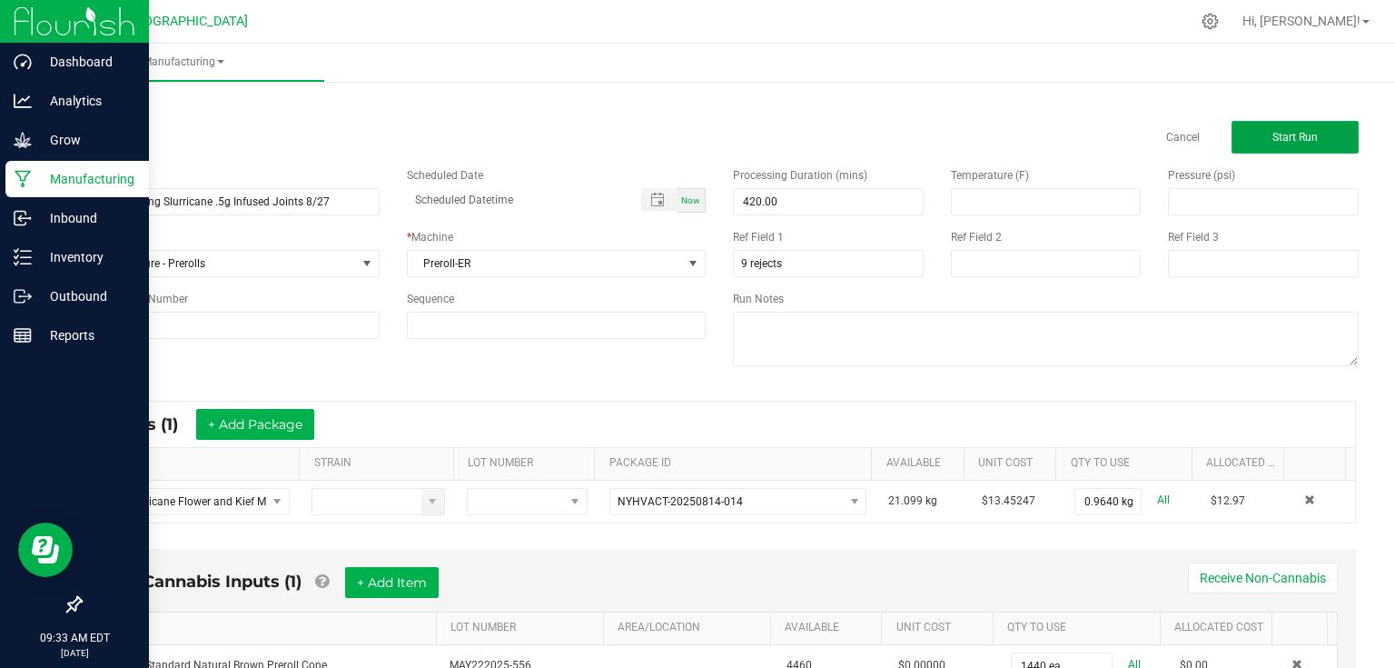
click at [1273, 134] on span "Start Run" at bounding box center [1295, 137] width 45 height 13
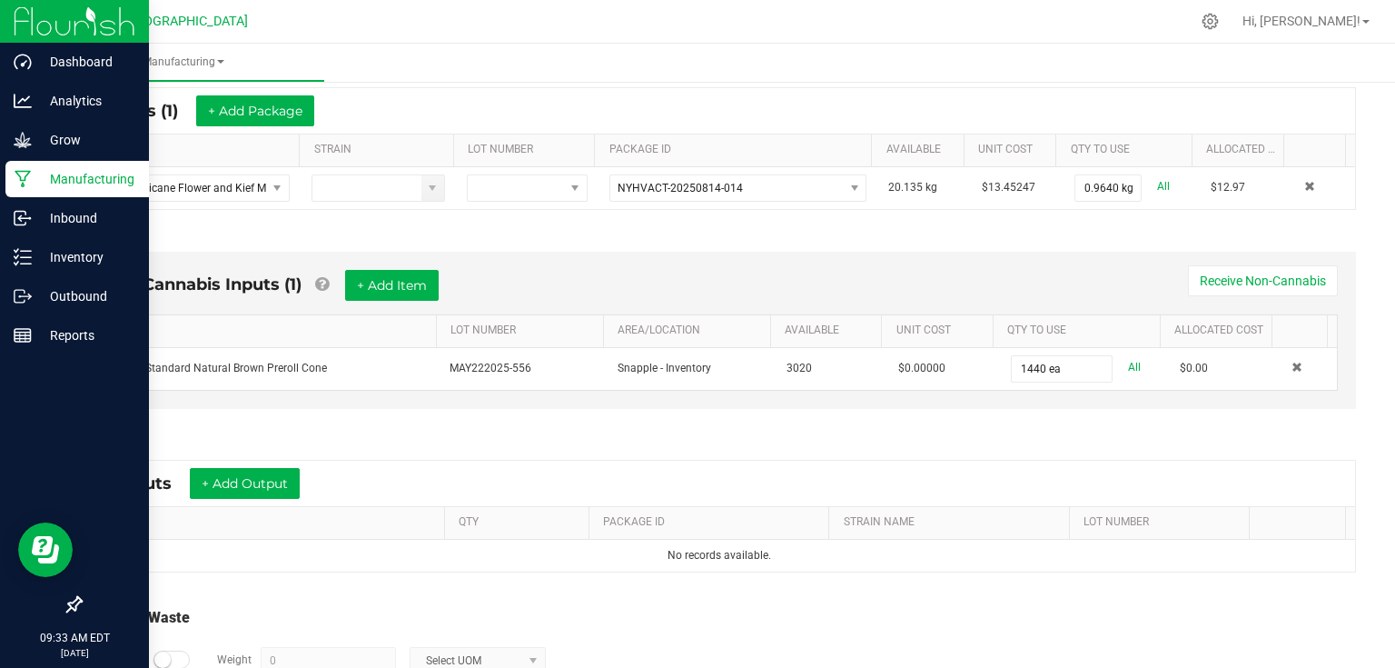
scroll to position [443, 0]
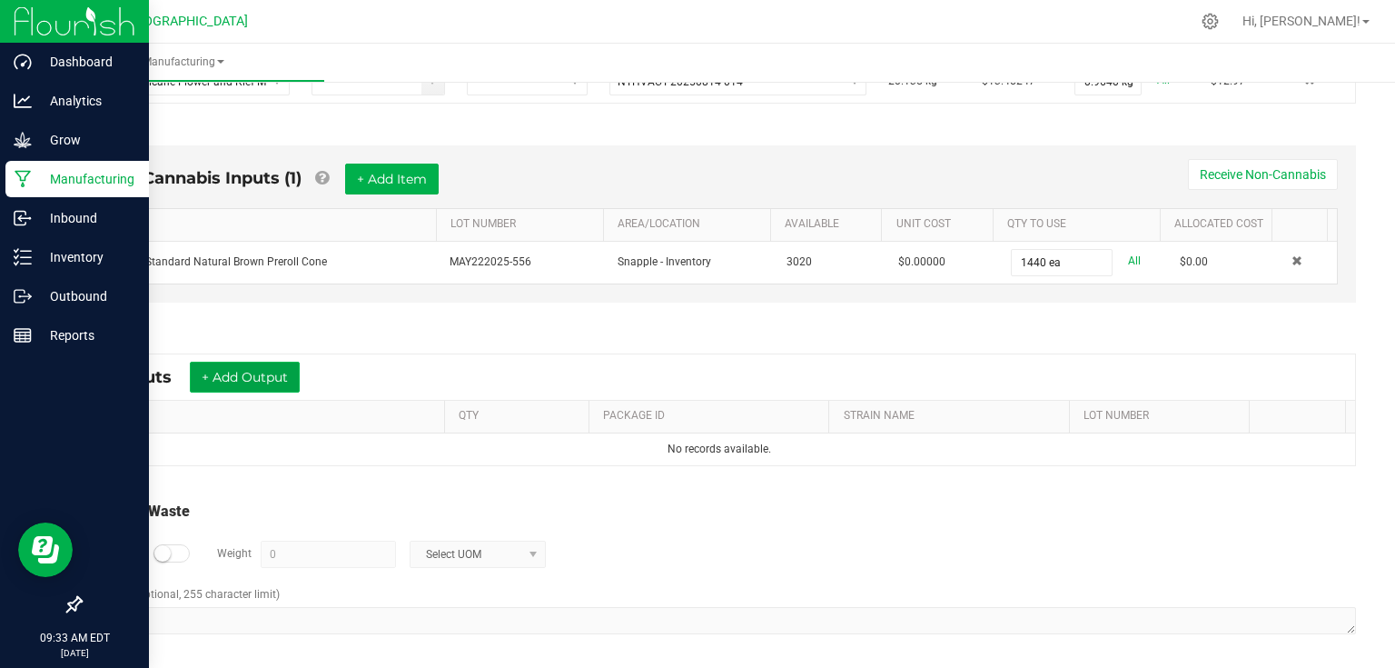
click at [291, 376] on button "+ Add Output" at bounding box center [245, 377] width 110 height 31
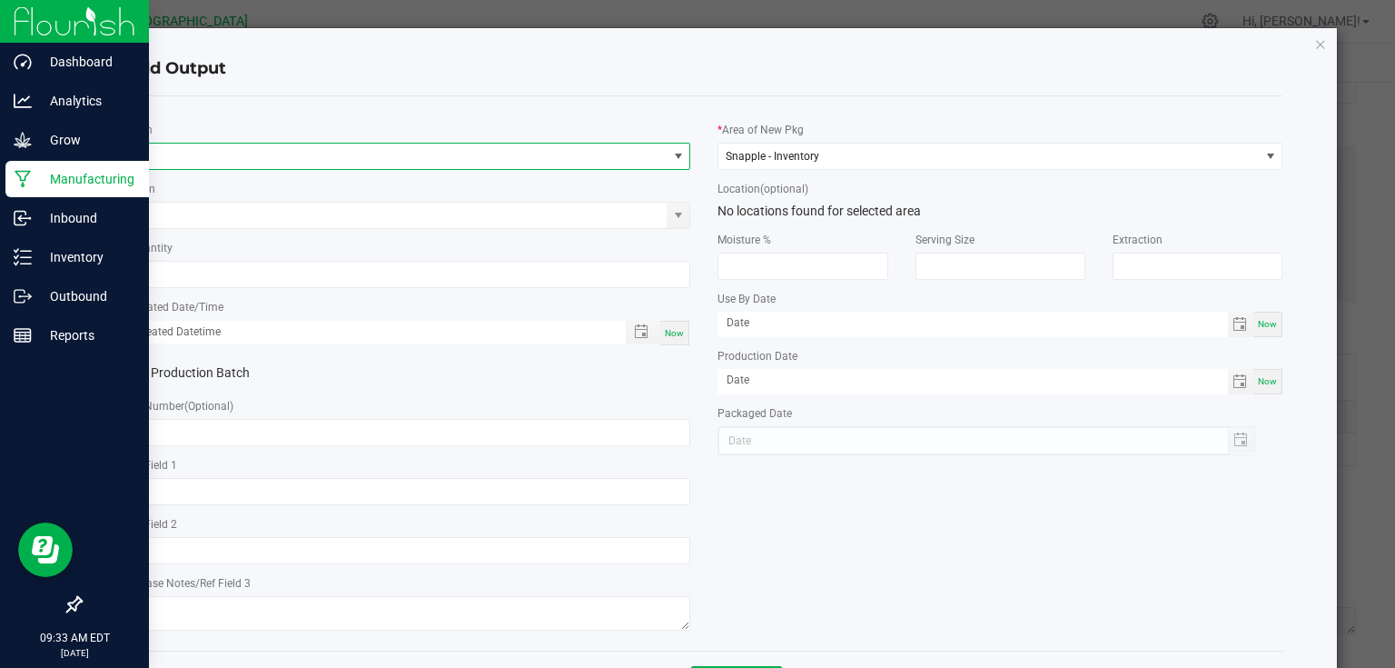
click at [312, 162] on span "NO DATA FOUND" at bounding box center [397, 156] width 540 height 25
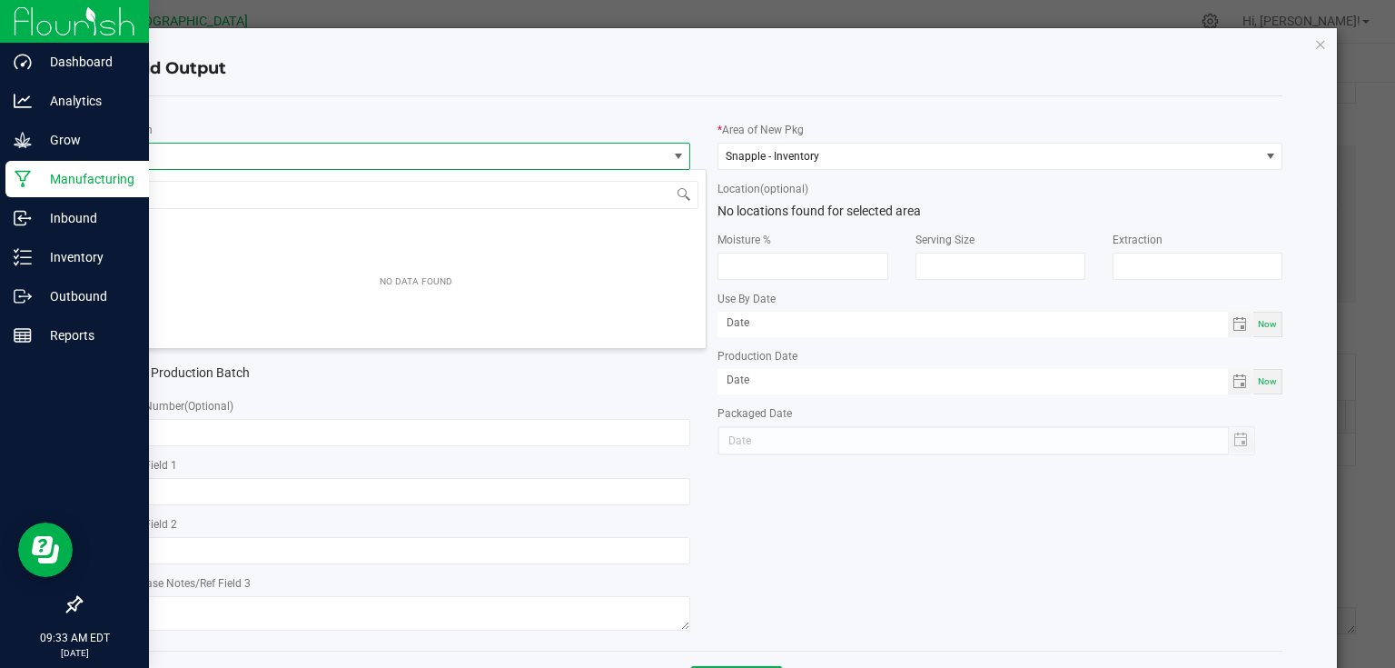
scroll to position [26, 560]
type input "slurricane -"
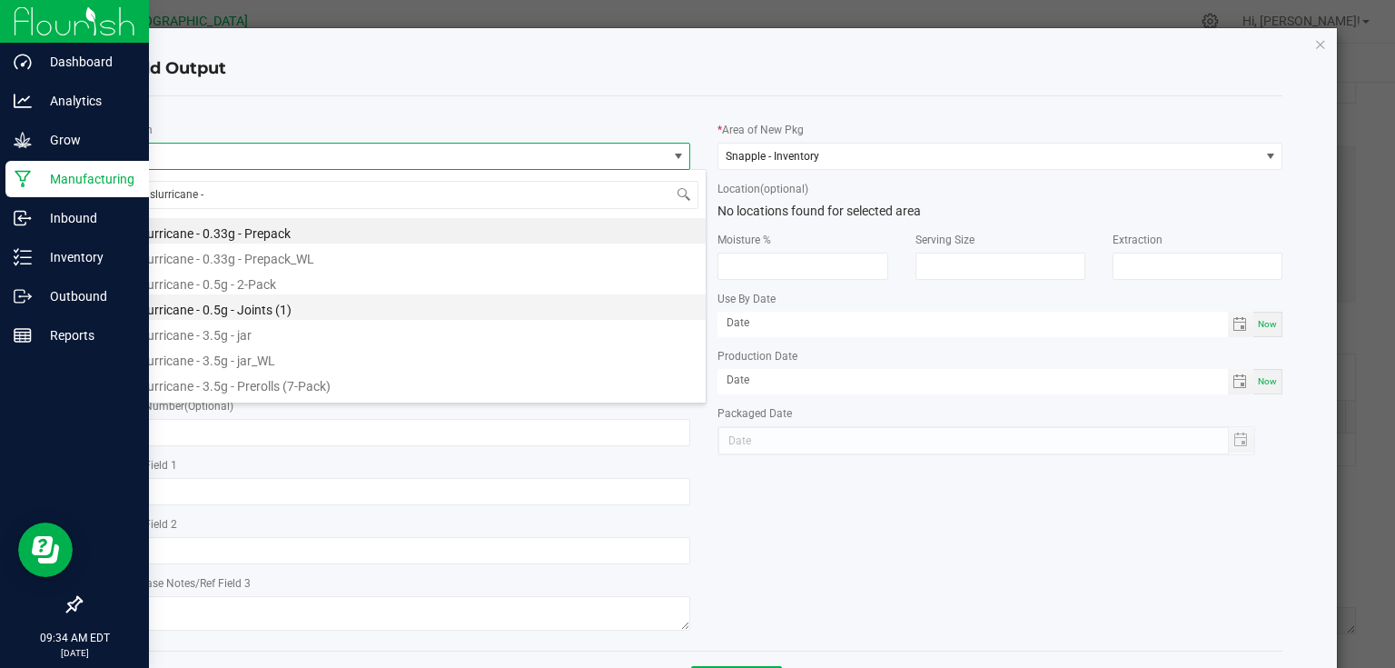
click at [277, 311] on li "Slurricane - 0.5g - Joints (1)" at bounding box center [416, 306] width 580 height 25
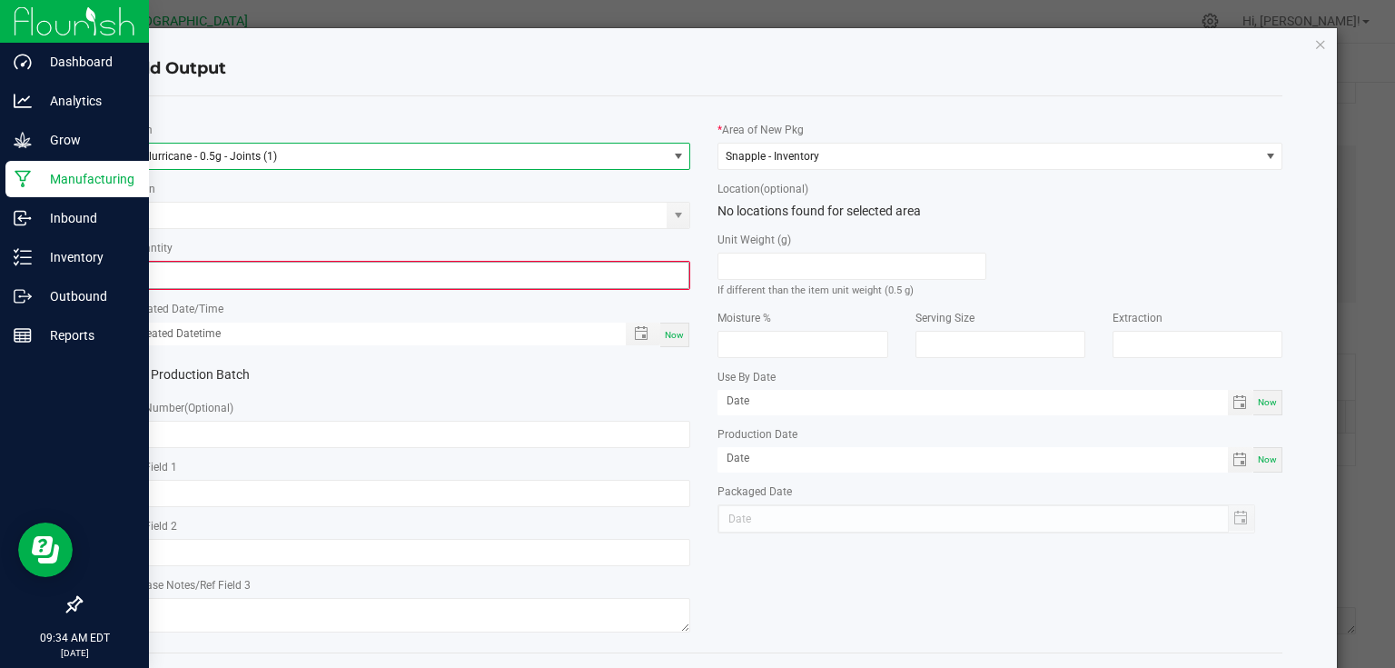
click at [291, 286] on input "0" at bounding box center [408, 275] width 561 height 25
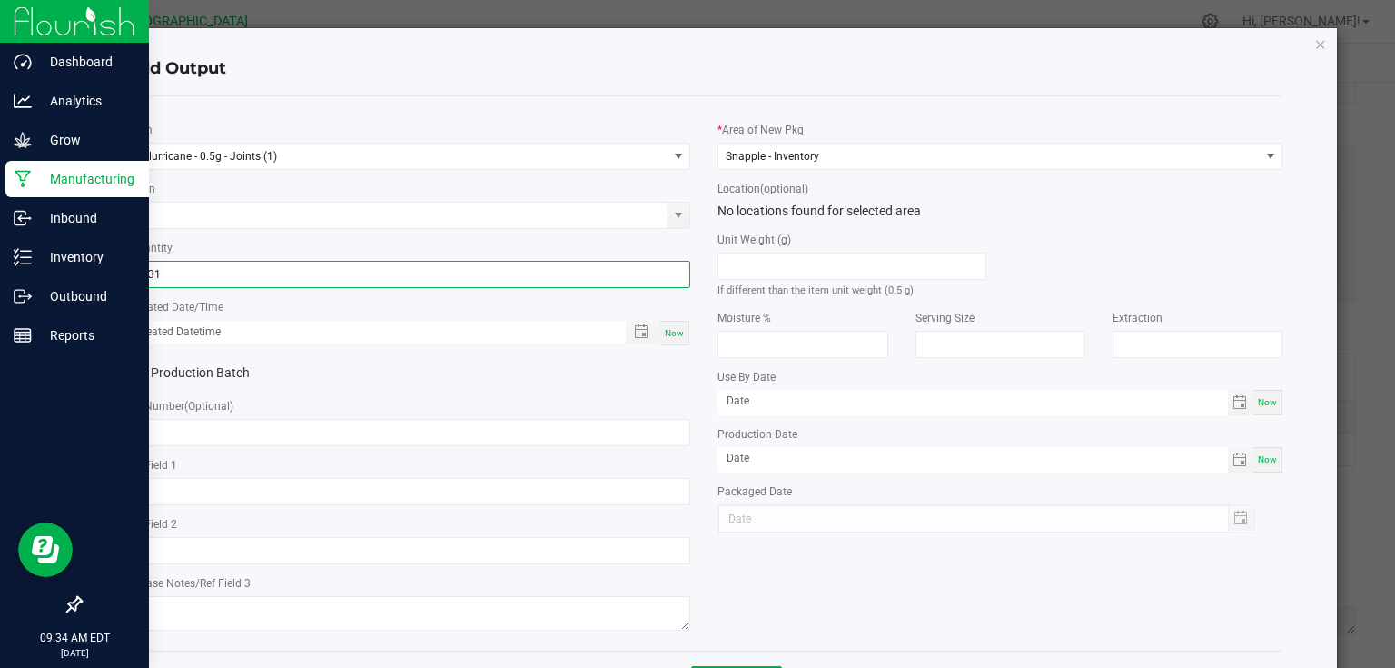
type input "1431 ea"
click at [677, 331] on span "Now" at bounding box center [674, 333] width 19 height 10
type input "[DATE] 9:34 AM"
type input "[DATE]"
click at [671, 374] on div "Production Batch" at bounding box center [409, 373] width 592 height 27
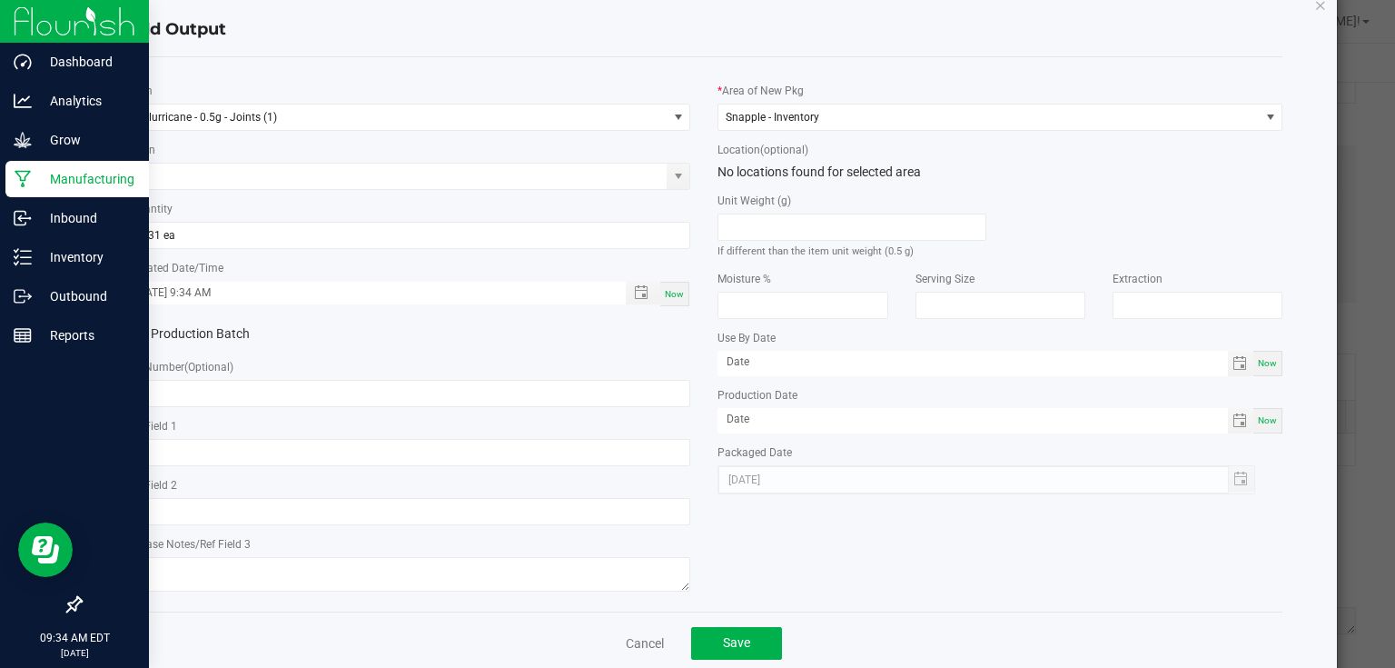
scroll to position [74, 0]
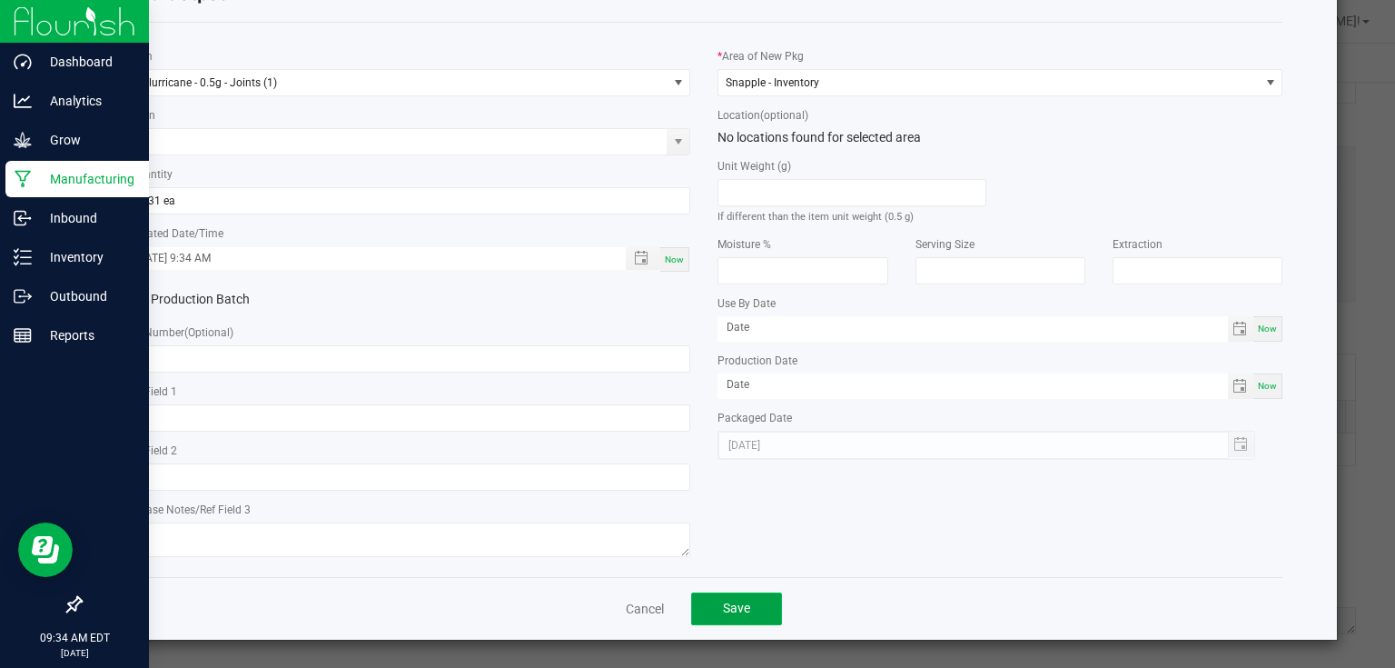
click at [752, 610] on button "Save" at bounding box center [736, 608] width 91 height 33
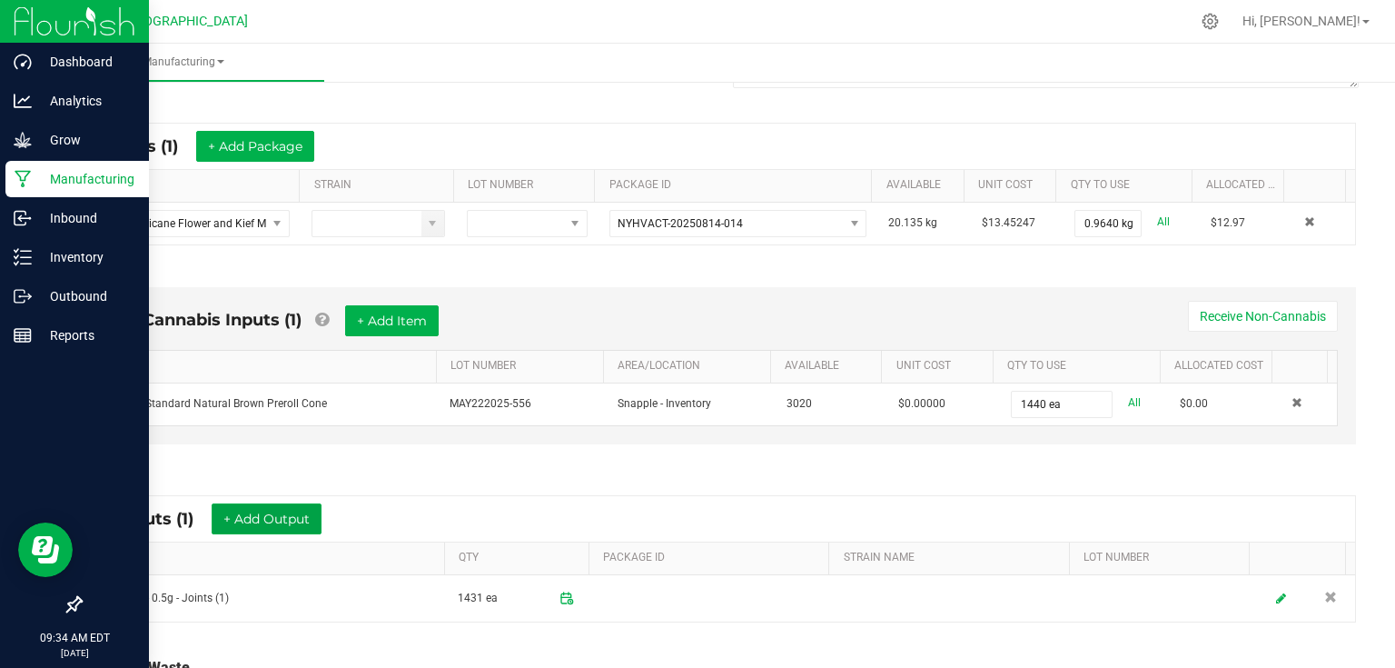
scroll to position [0, 0]
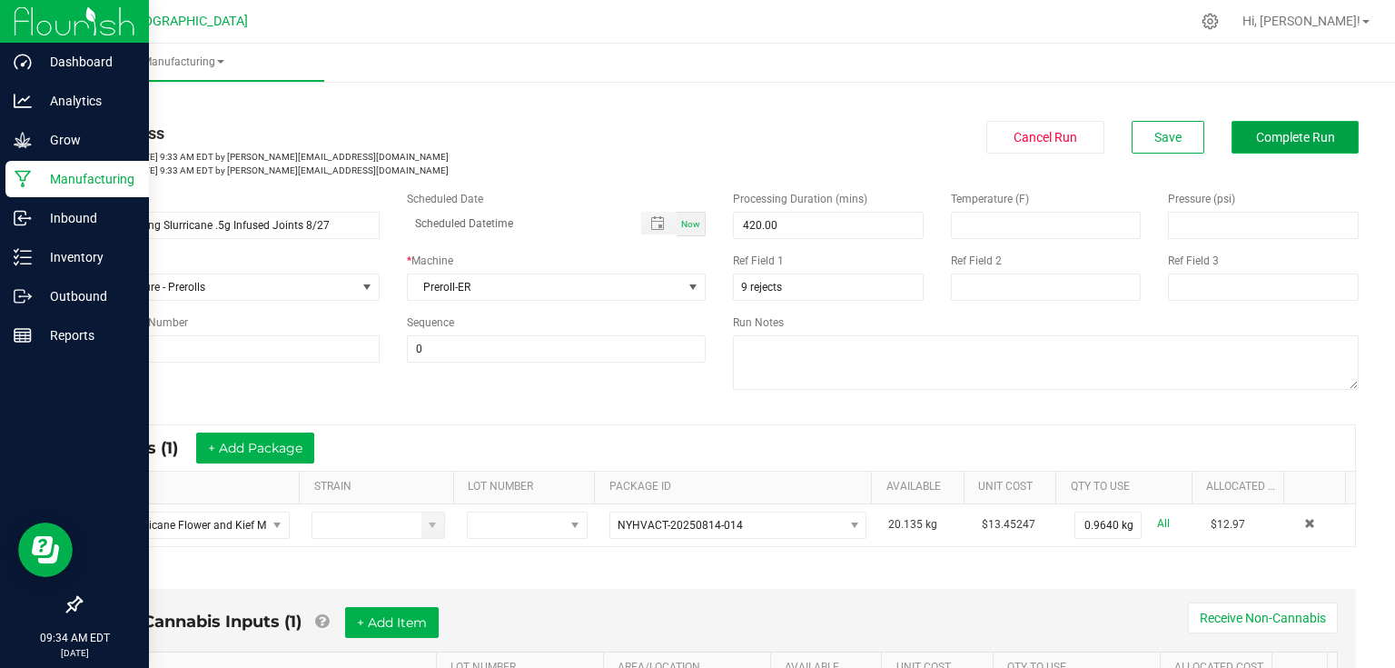
click at [1305, 134] on span "Complete Run" at bounding box center [1295, 137] width 79 height 15
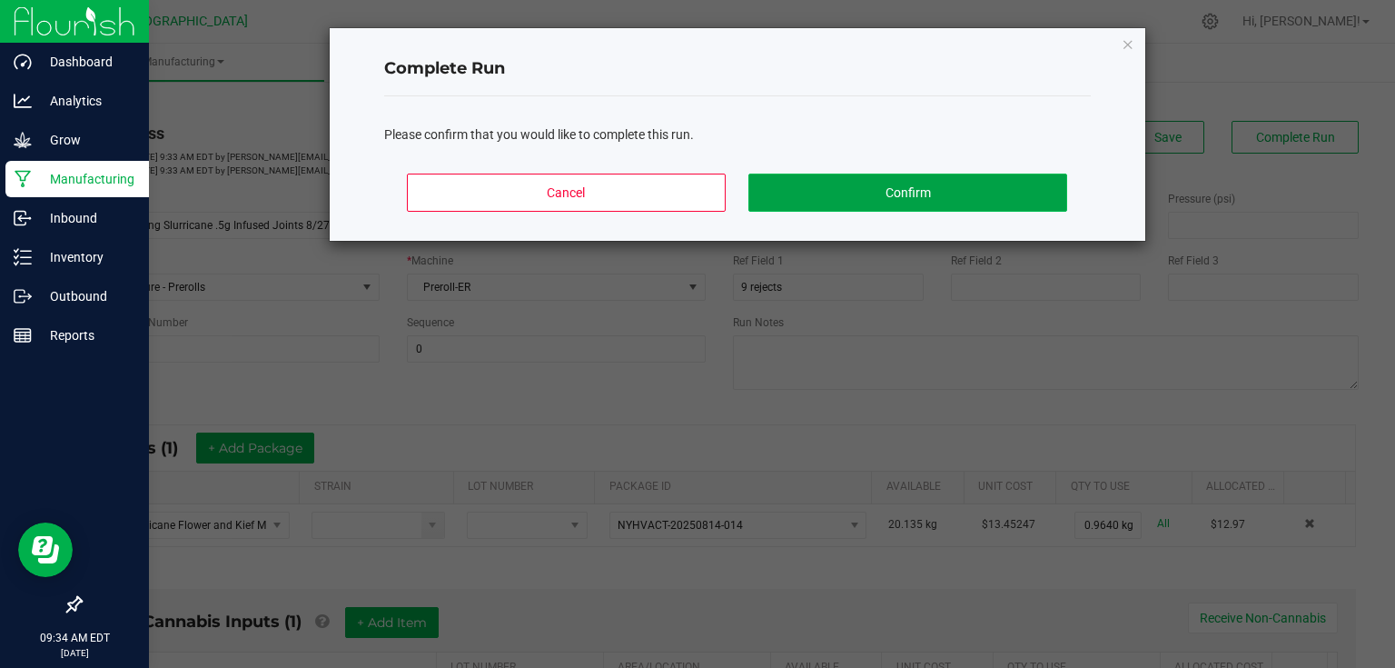
click at [914, 186] on button "Confirm" at bounding box center [907, 192] width 318 height 38
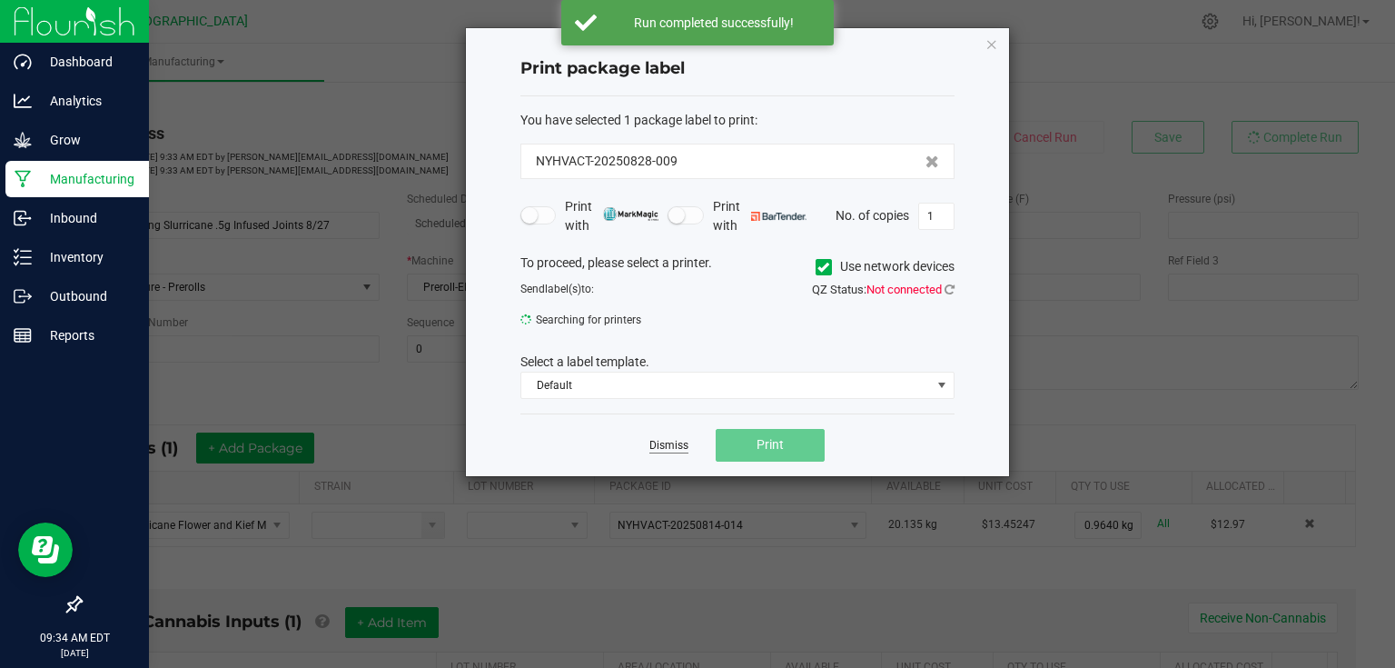
click at [669, 442] on link "Dismiss" at bounding box center [668, 445] width 39 height 15
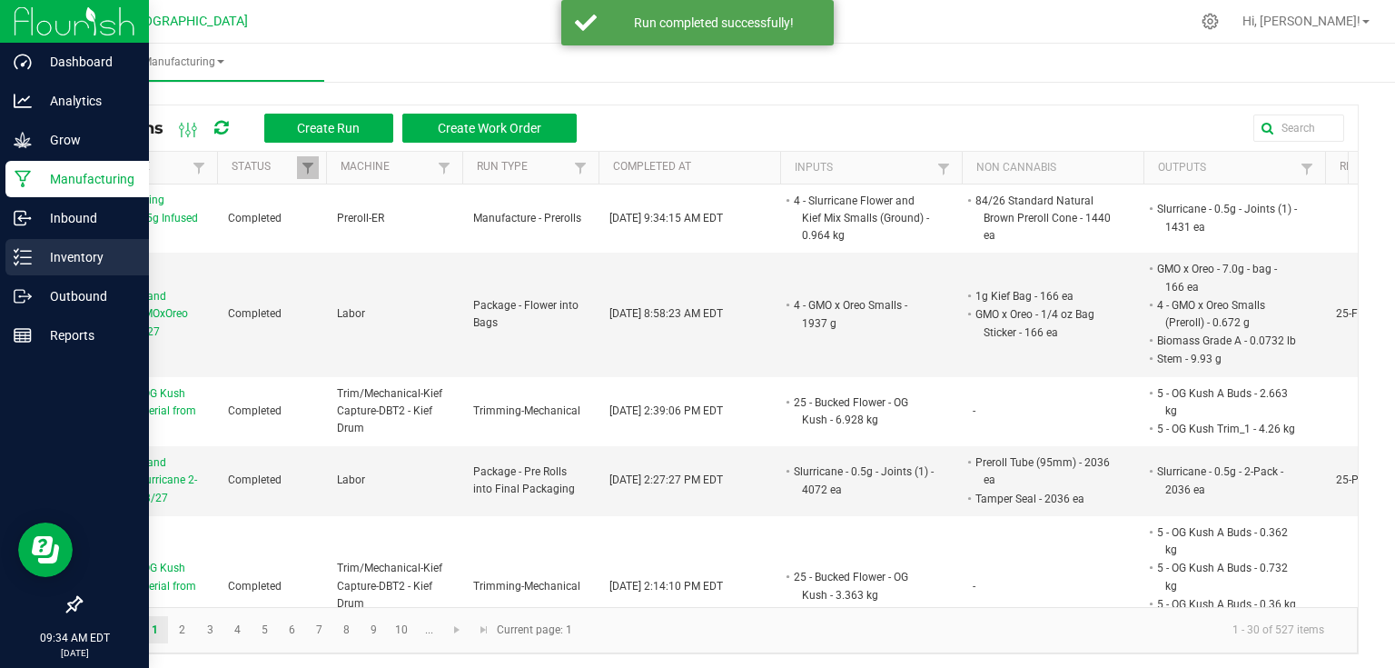
click at [20, 253] on icon at bounding box center [23, 257] width 18 height 18
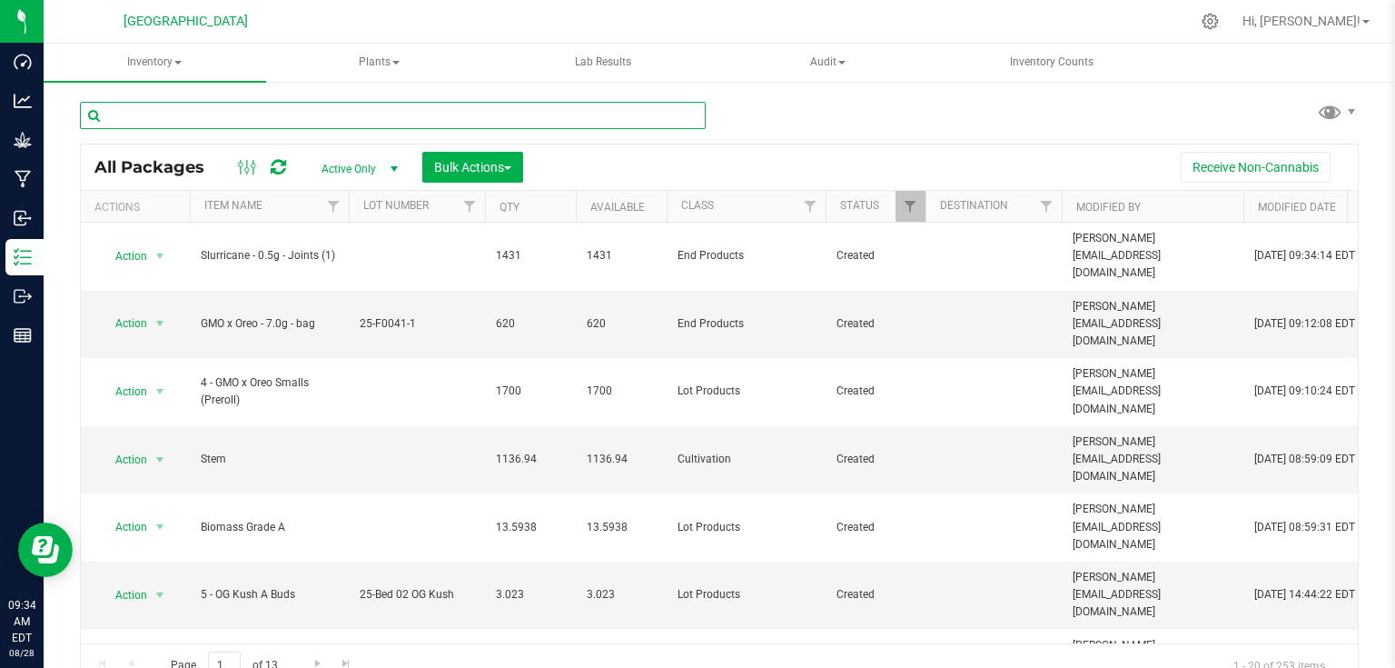
click at [411, 120] on input "text" at bounding box center [393, 115] width 626 height 27
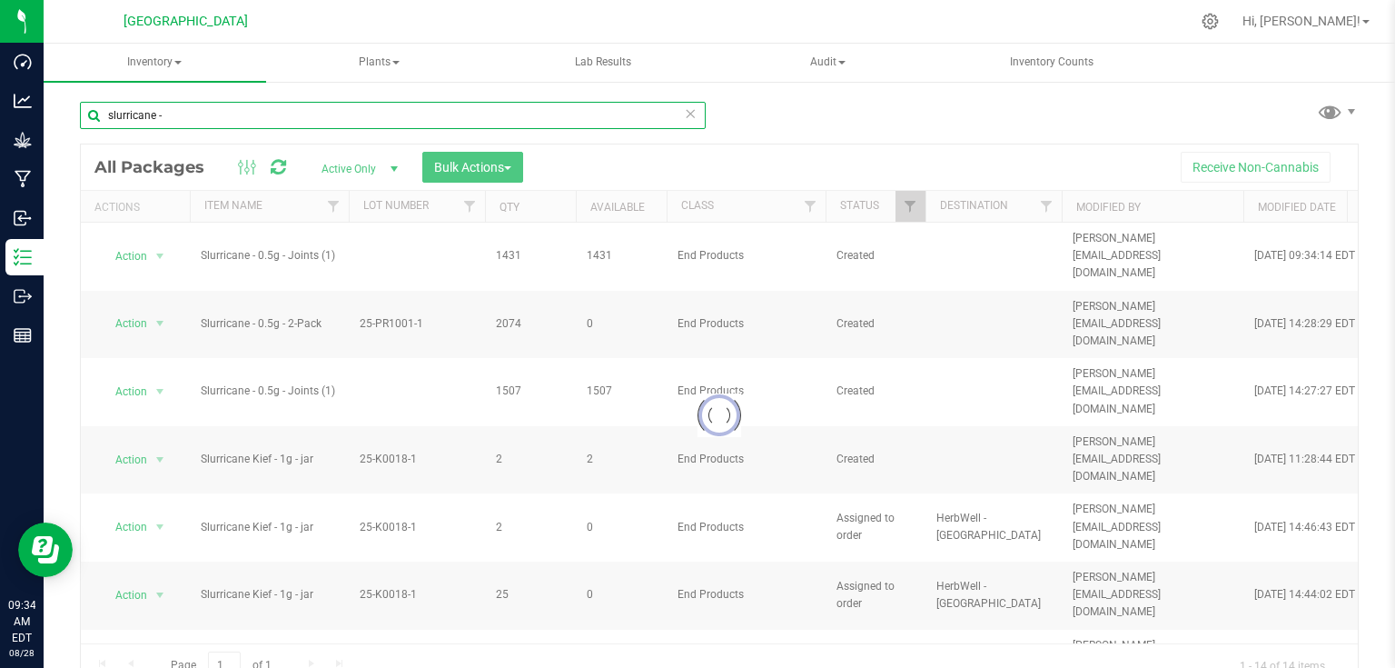
type input "slurricane -"
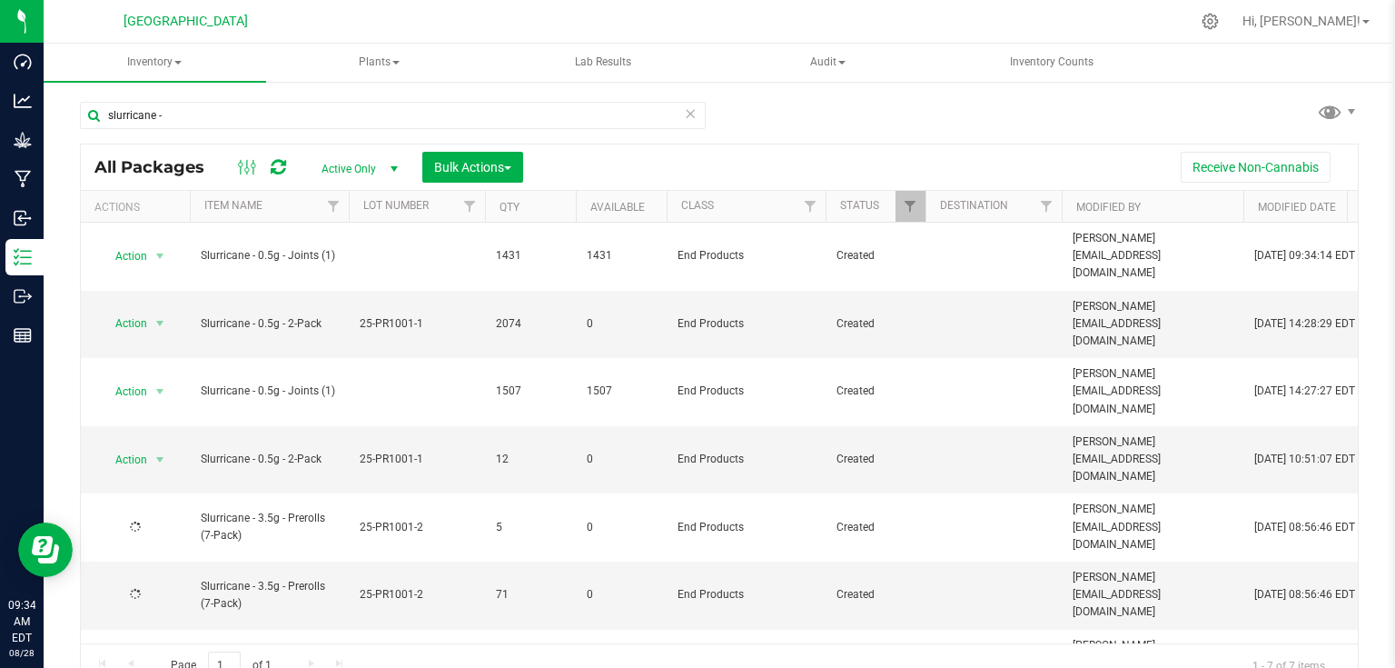
click at [512, 146] on div "All Packages Active Only Active Only Lab Samples Locked All Bulk Actions Add to…" at bounding box center [719, 166] width 1277 height 45
click at [510, 160] on span "Bulk Actions" at bounding box center [472, 167] width 77 height 15
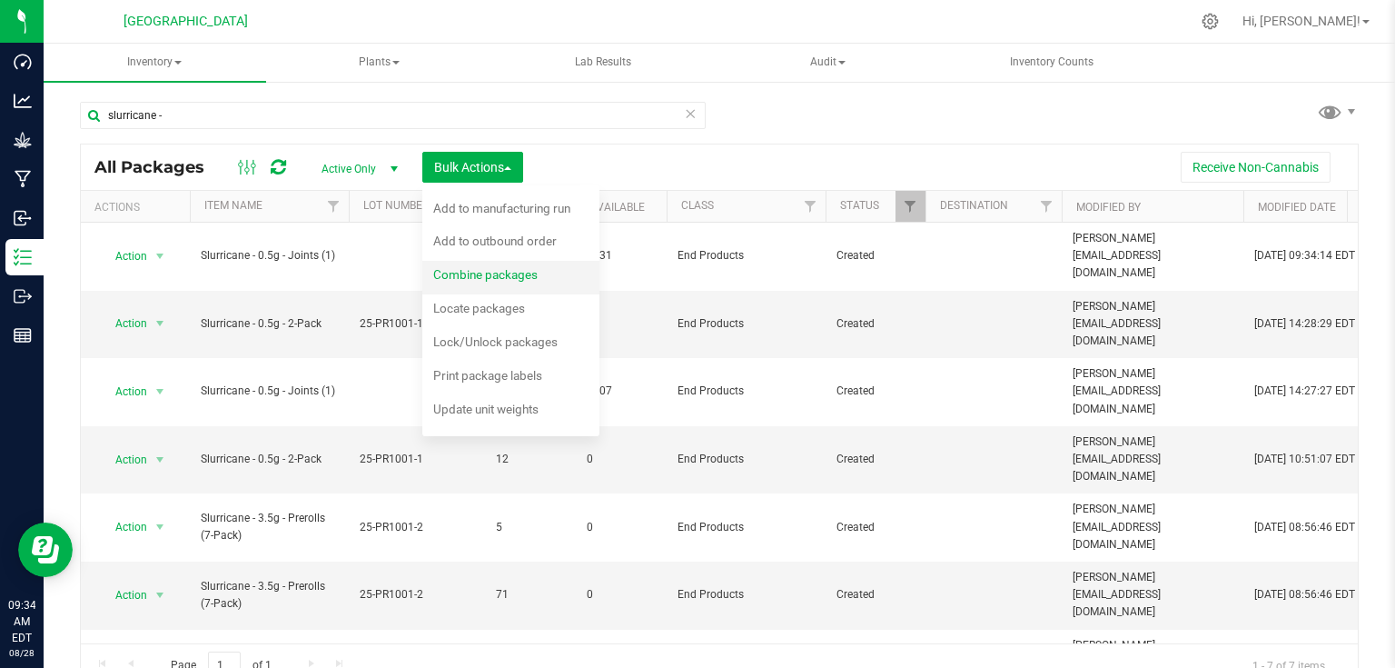
click at [487, 276] on span "Combine packages" at bounding box center [485, 274] width 104 height 15
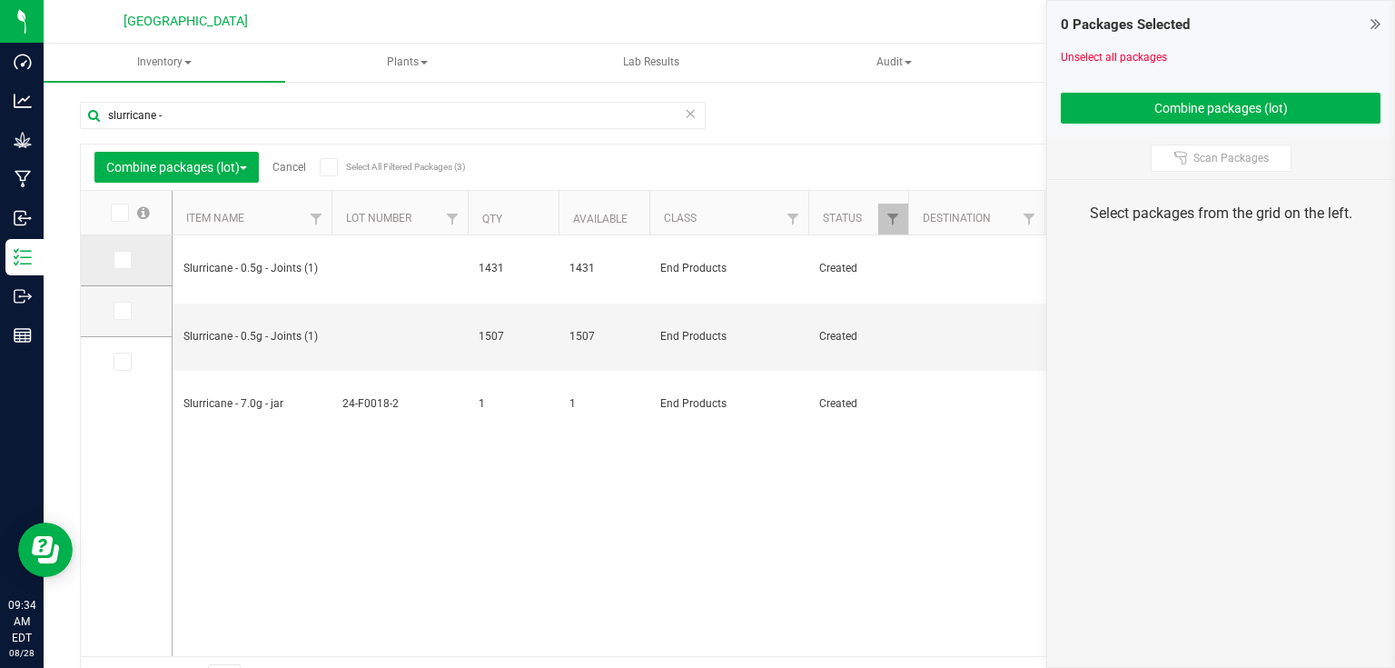
click at [137, 258] on label at bounding box center [127, 260] width 26 height 18
click at [0, 0] on input "checkbox" at bounding box center [0, 0] width 0 height 0
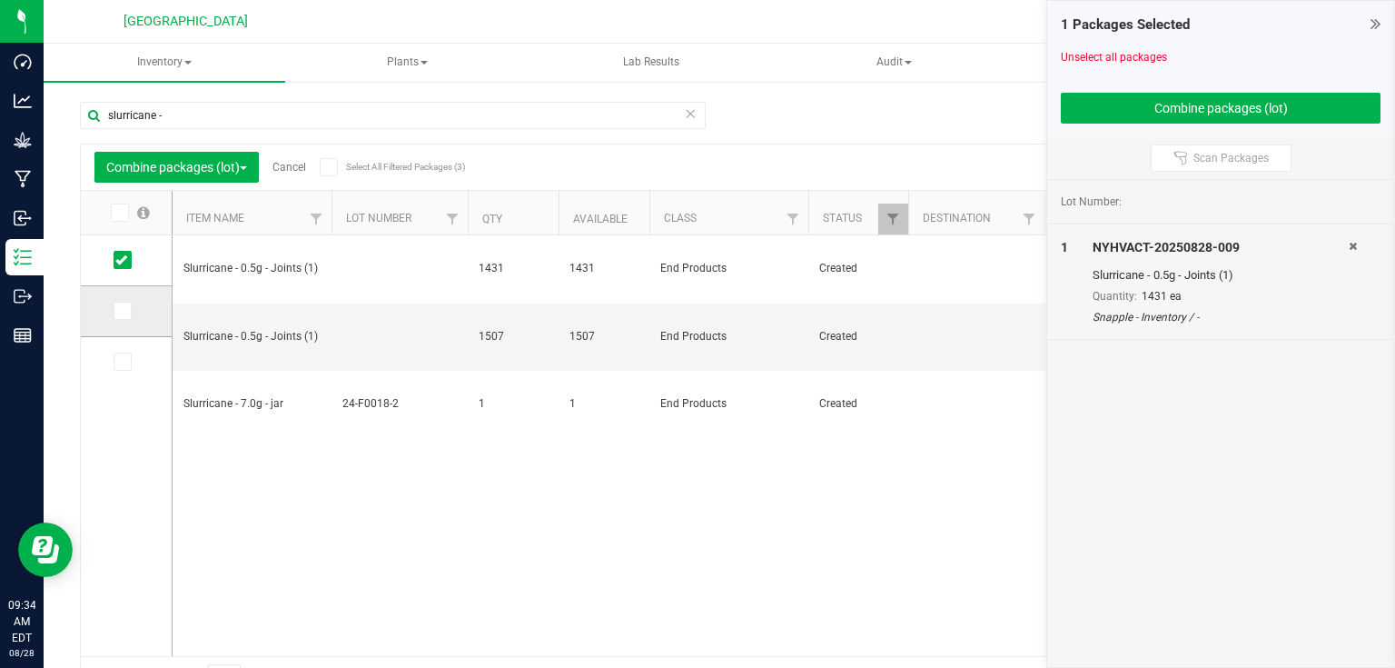
click at [131, 329] on td at bounding box center [126, 311] width 91 height 51
click at [130, 311] on span at bounding box center [123, 311] width 18 height 18
click at [0, 0] on input "checkbox" at bounding box center [0, 0] width 0 height 0
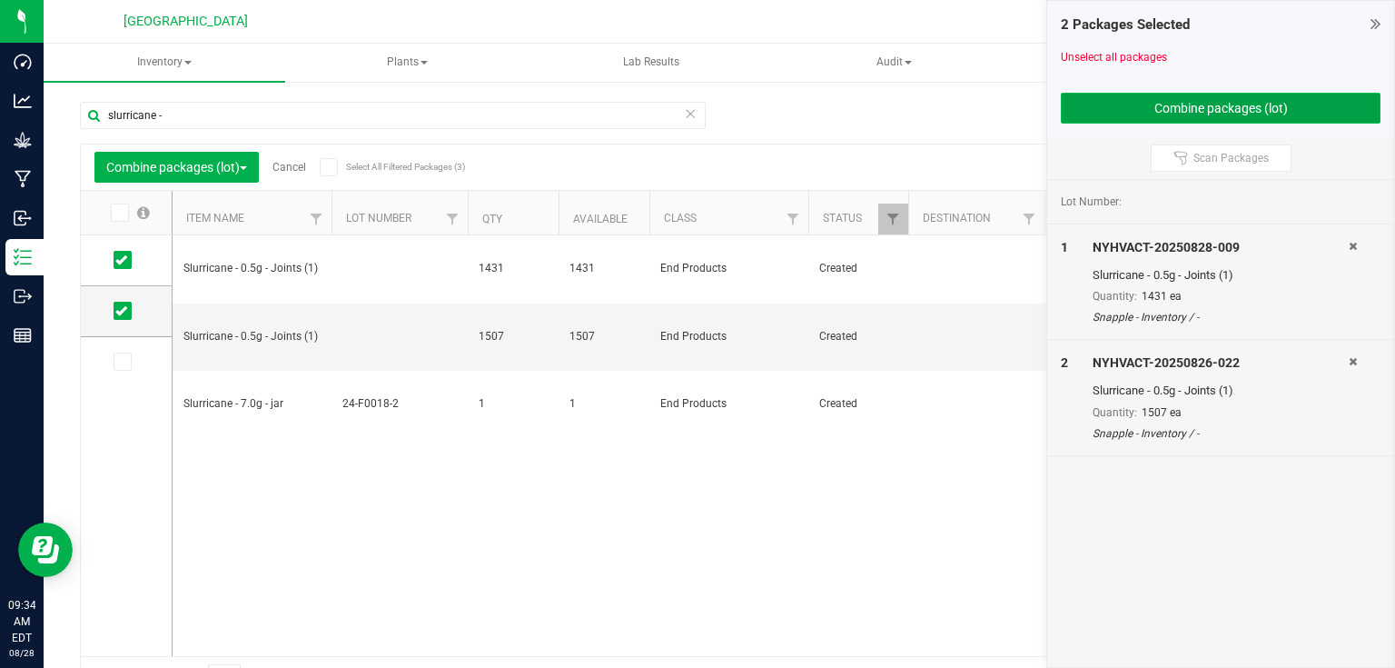
click at [1108, 108] on button "Combine packages (lot)" at bounding box center [1221, 108] width 320 height 31
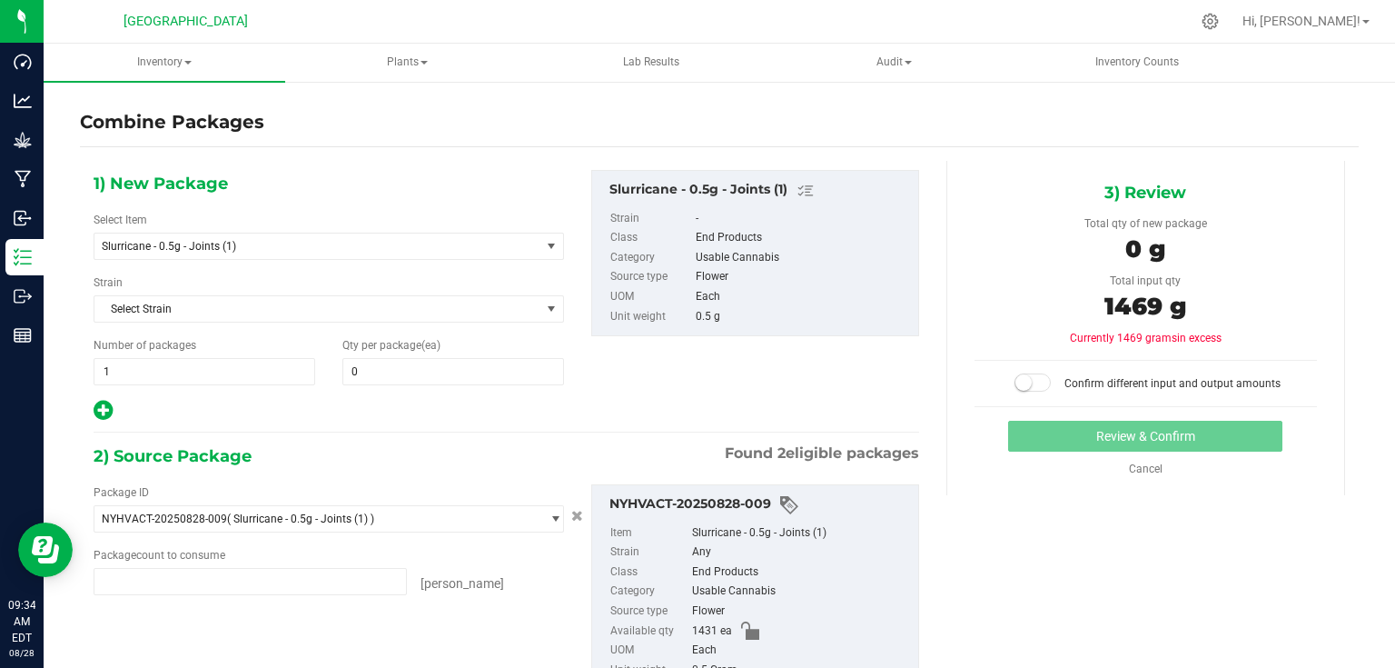
type input "1431 ea"
type input "1507 ea"
click at [412, 363] on span at bounding box center [453, 371] width 222 height 27
type input "2938"
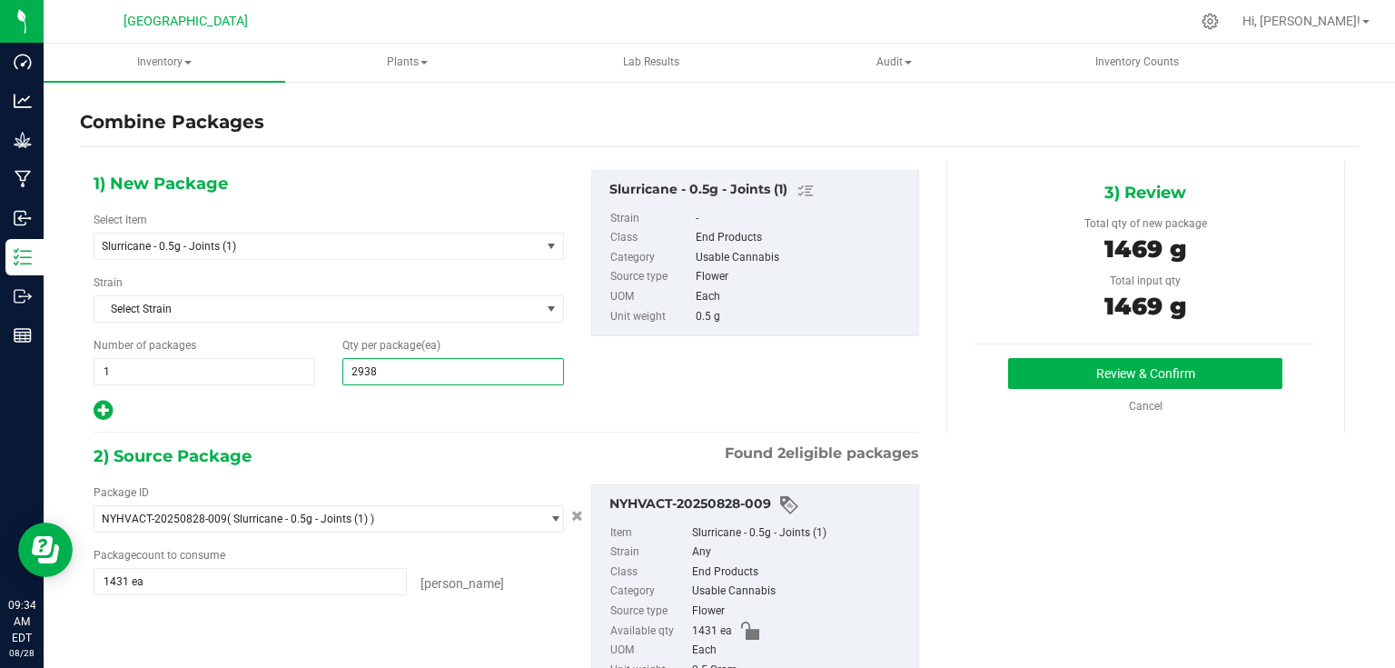
type input "2,938"
click at [1047, 389] on div "Review & Confirm Cancel" at bounding box center [1146, 386] width 342 height 56
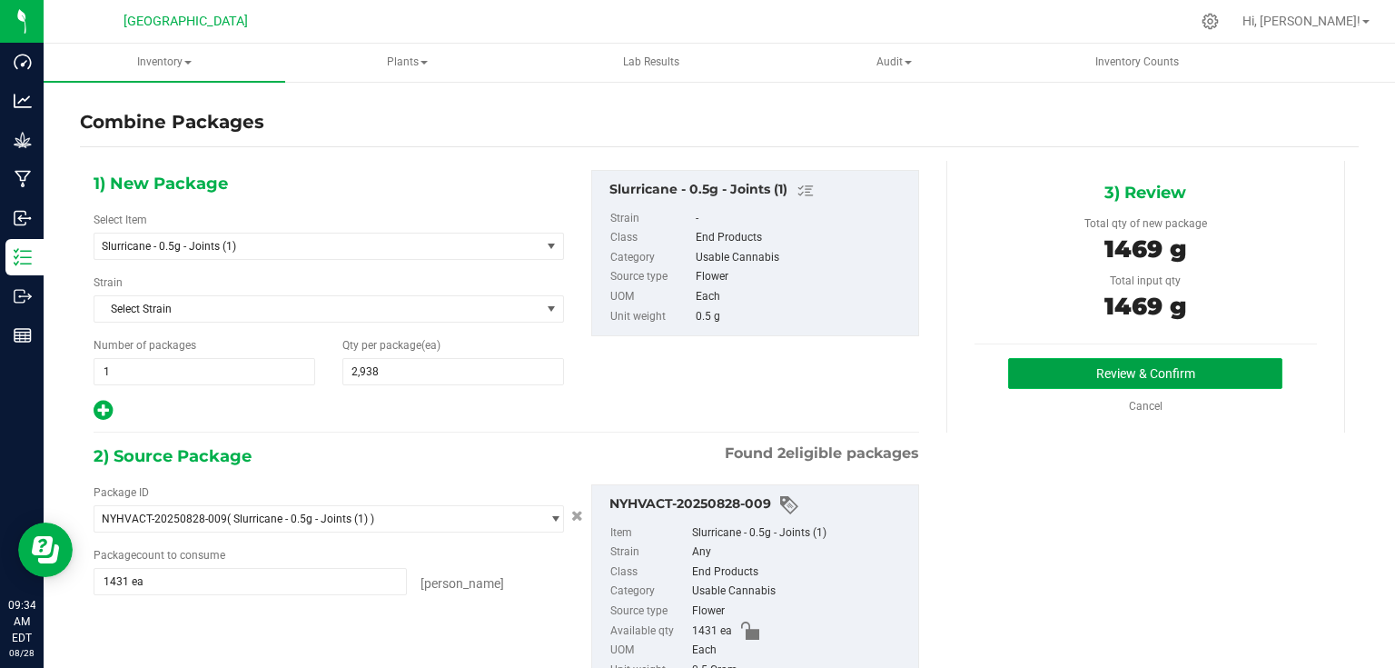
click at [1052, 385] on button "Review & Confirm" at bounding box center [1145, 373] width 274 height 31
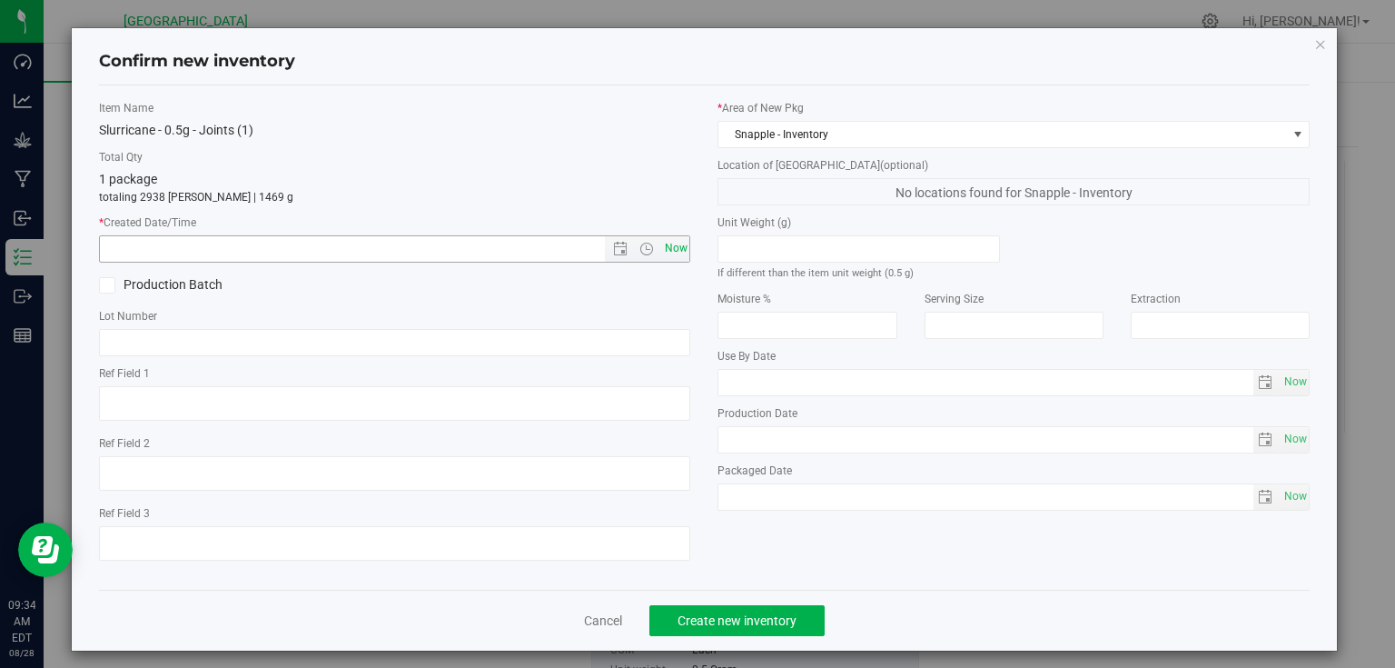
click at [683, 251] on span "Now" at bounding box center [675, 248] width 31 height 26
type input "[DATE] 9:34 AM"
click at [745, 636] on div "Cancel Create new inventory" at bounding box center [705, 619] width 1212 height 61
click at [746, 632] on button "Create new inventory" at bounding box center [736, 620] width 175 height 31
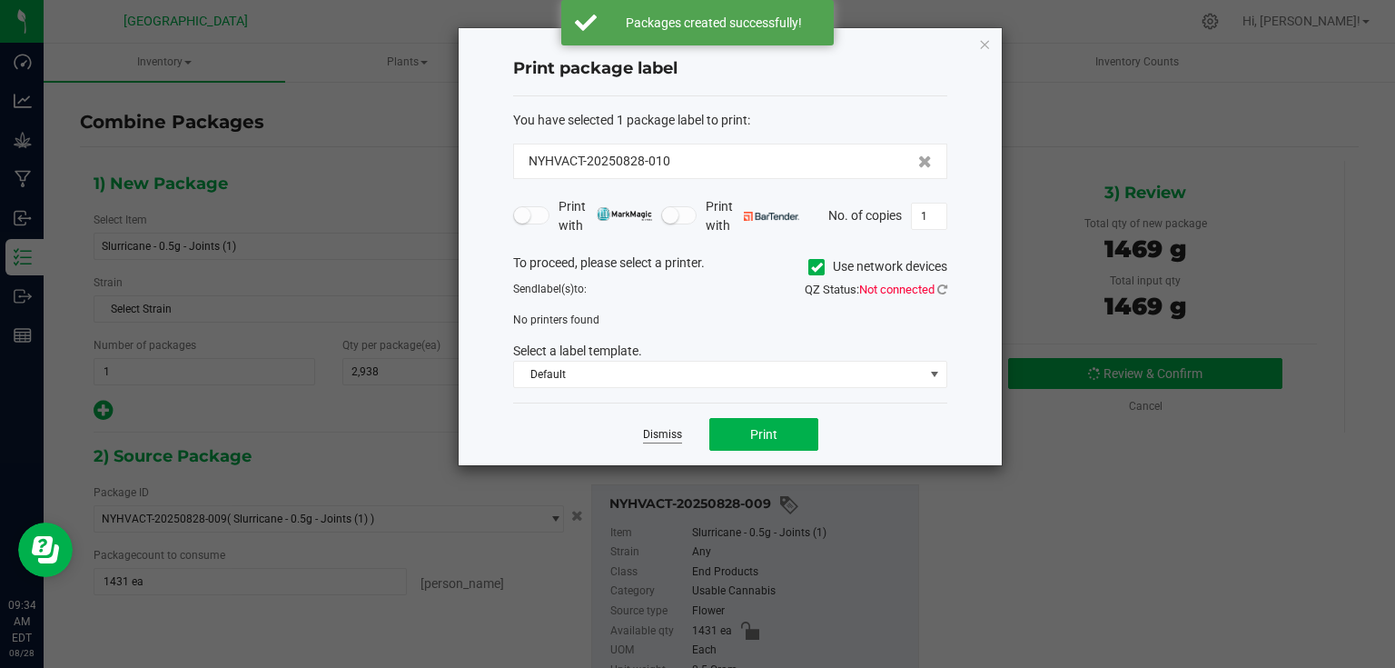
click at [674, 439] on link "Dismiss" at bounding box center [662, 434] width 39 height 15
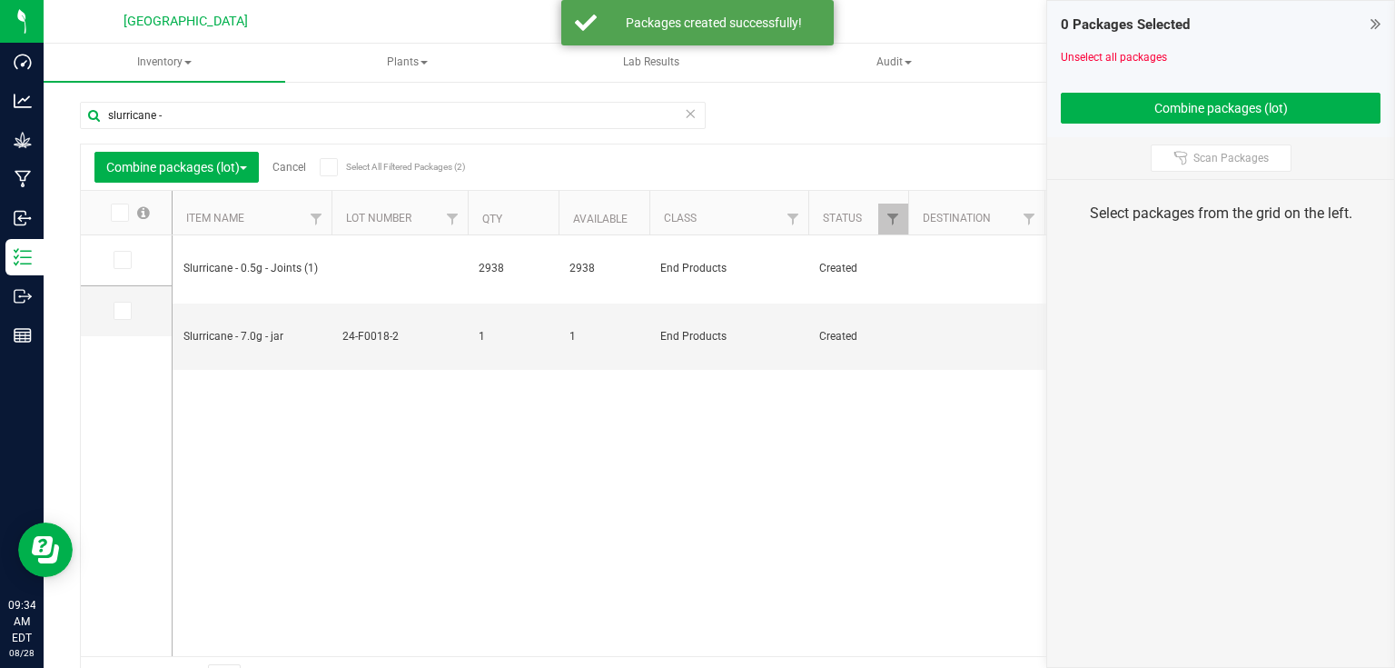
click at [291, 167] on link "Cancel" at bounding box center [289, 167] width 34 height 13
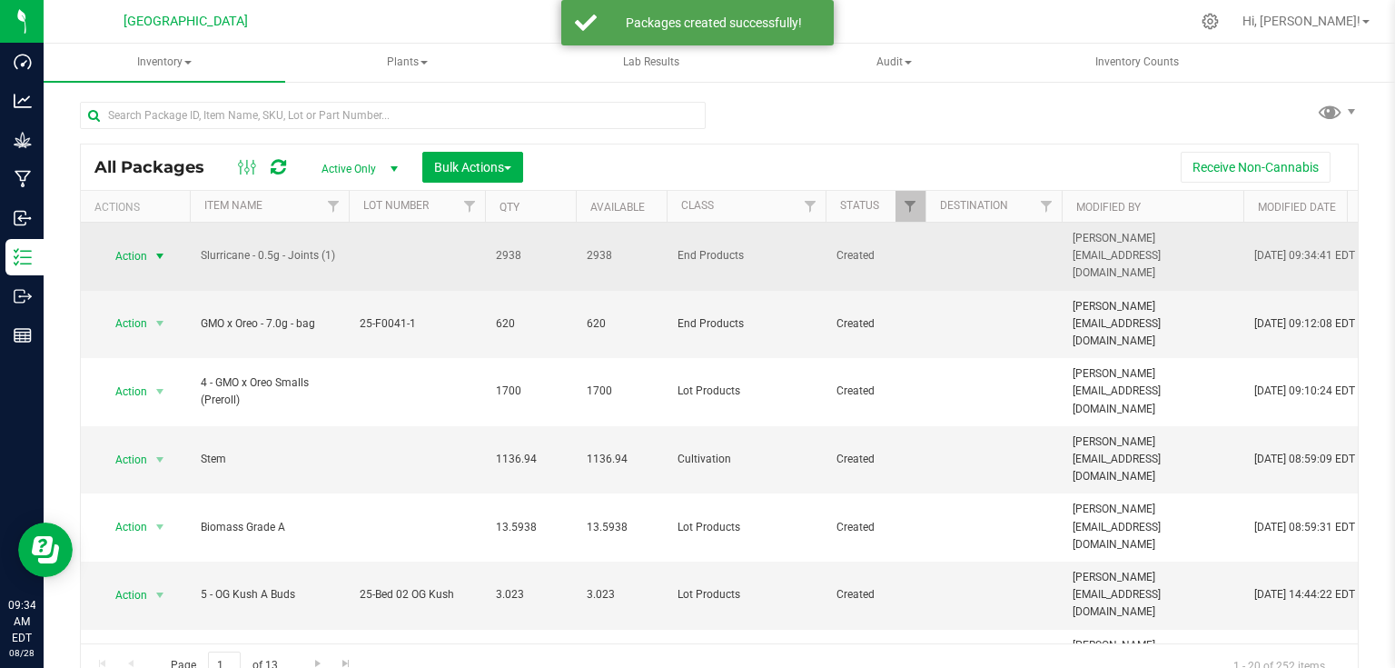
click at [126, 243] on span "Action" at bounding box center [123, 255] width 49 height 25
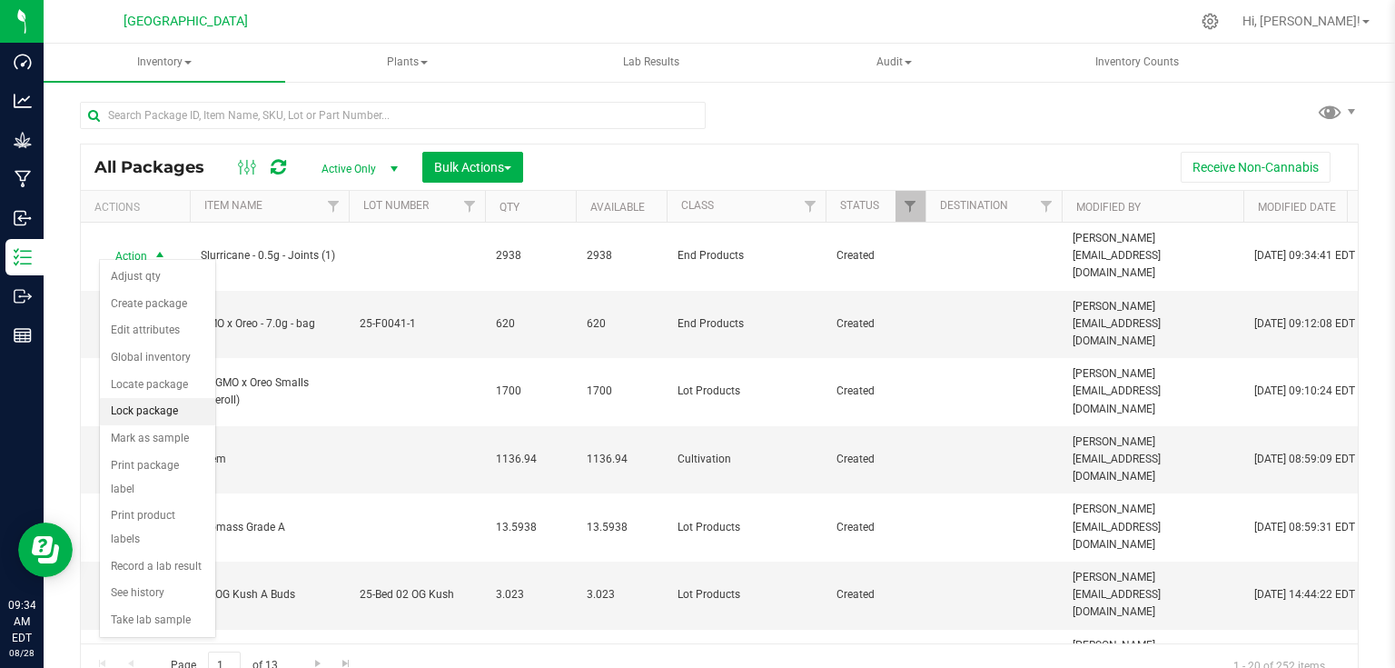
click at [150, 417] on li "Lock package" at bounding box center [157, 411] width 115 height 27
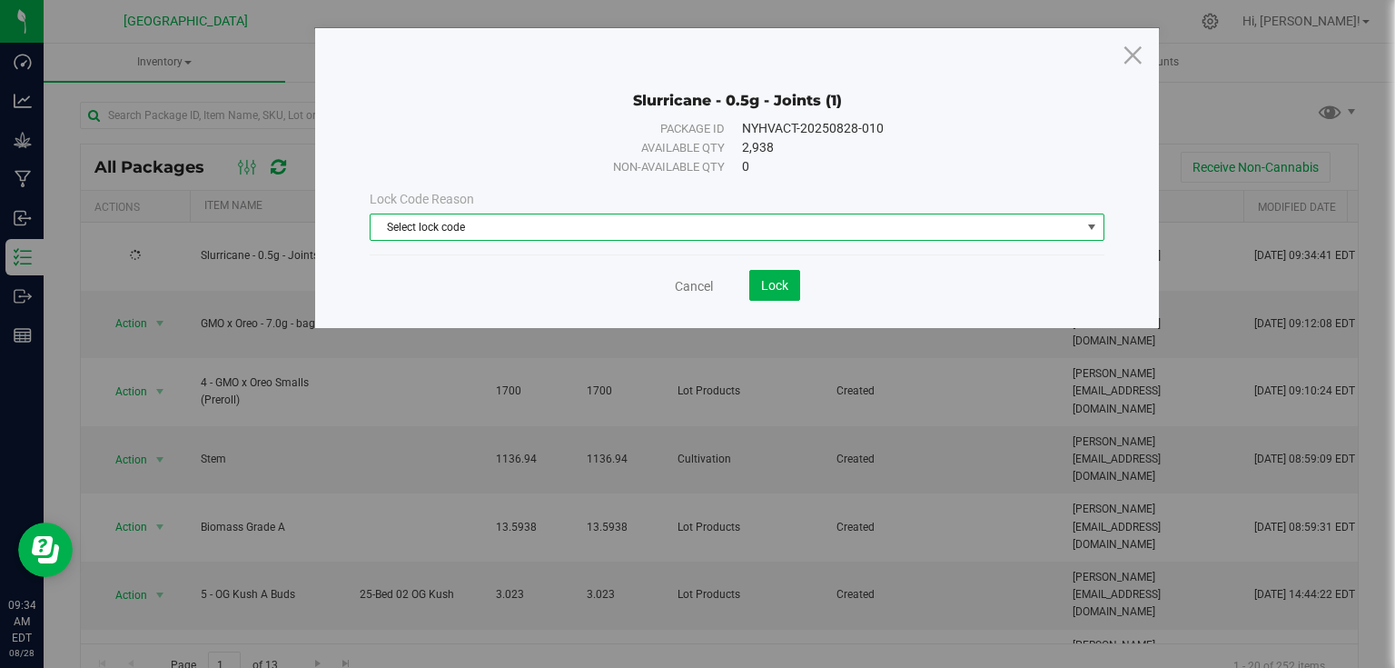
click at [499, 225] on span "Select lock code" at bounding box center [726, 226] width 710 height 25
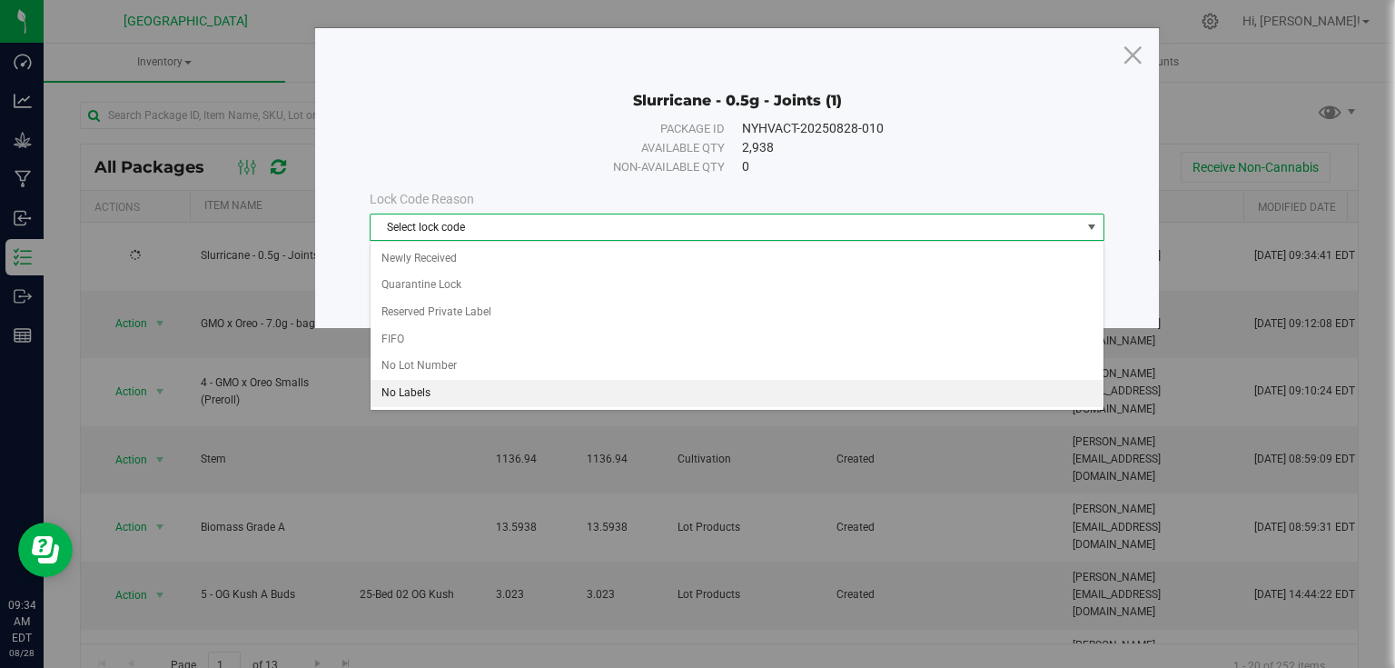
click at [403, 392] on li "No Labels" at bounding box center [737, 393] width 733 height 27
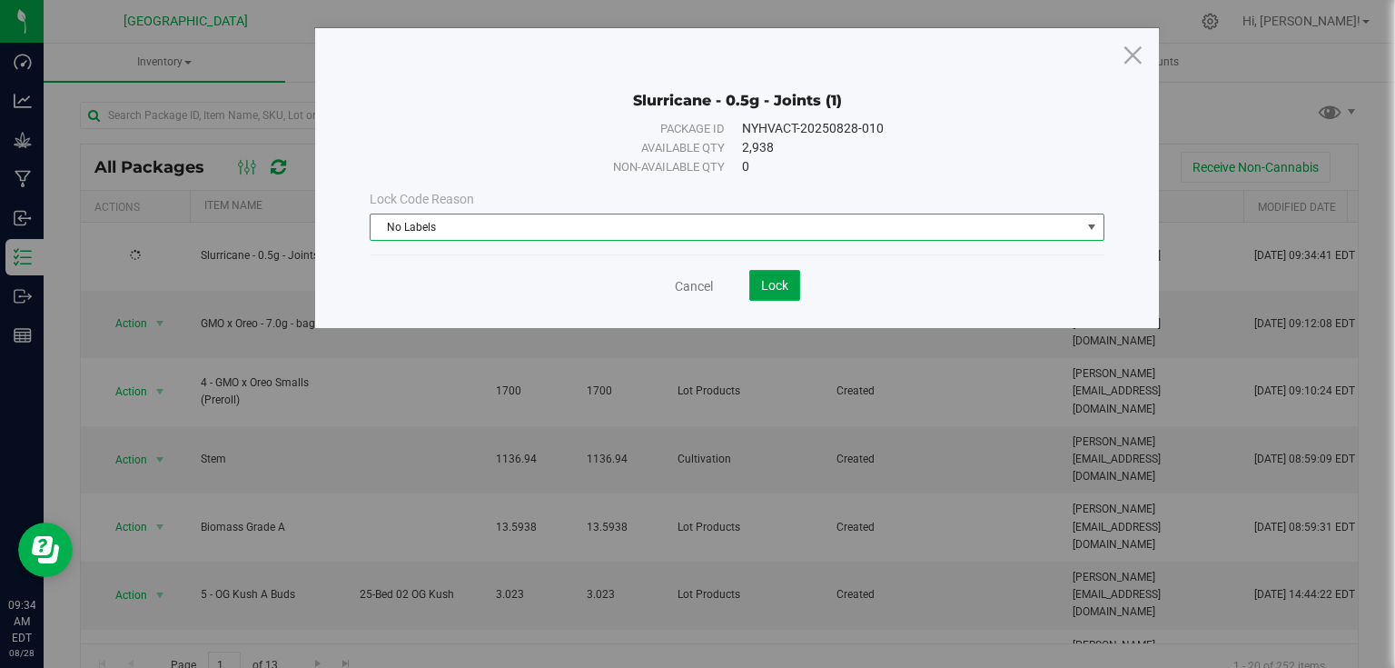
click at [781, 293] on button "Lock" at bounding box center [774, 285] width 51 height 31
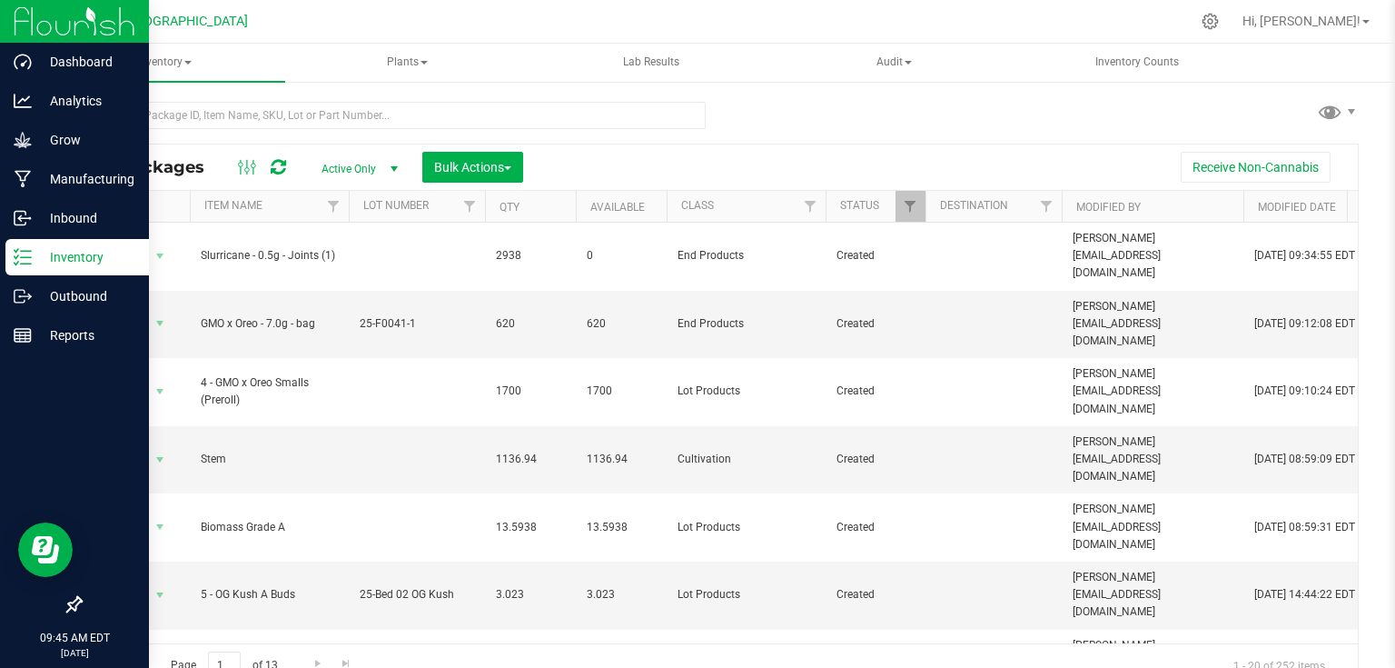
click at [20, 22] on img at bounding box center [75, 21] width 122 height 43
